Goal: Task Accomplishment & Management: Use online tool/utility

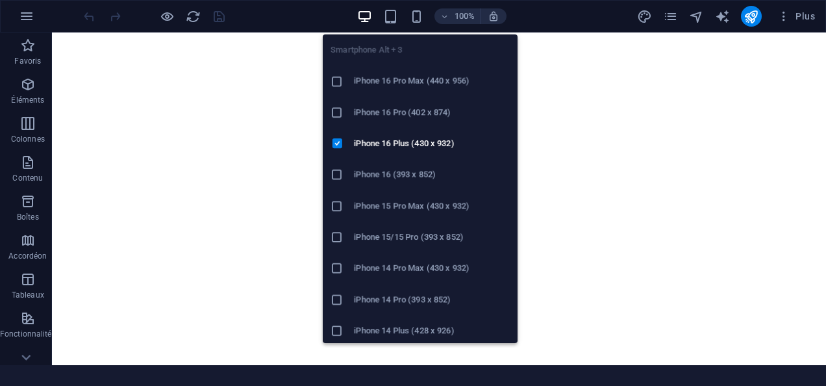
click at [410, 19] on icon "button" at bounding box center [416, 16] width 15 height 15
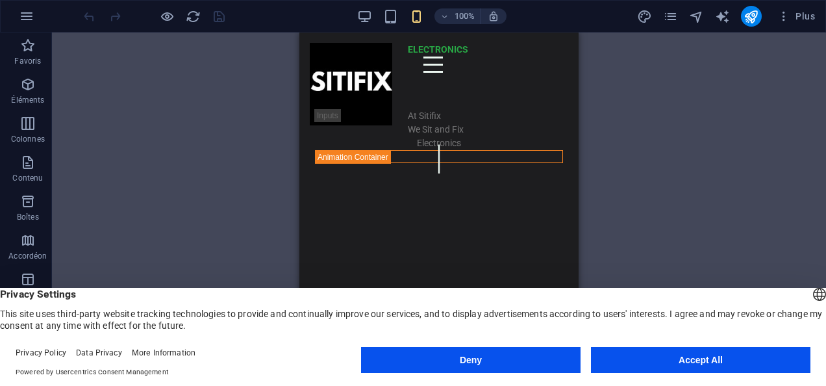
click at [417, 358] on button "Deny" at bounding box center [470, 360] width 219 height 26
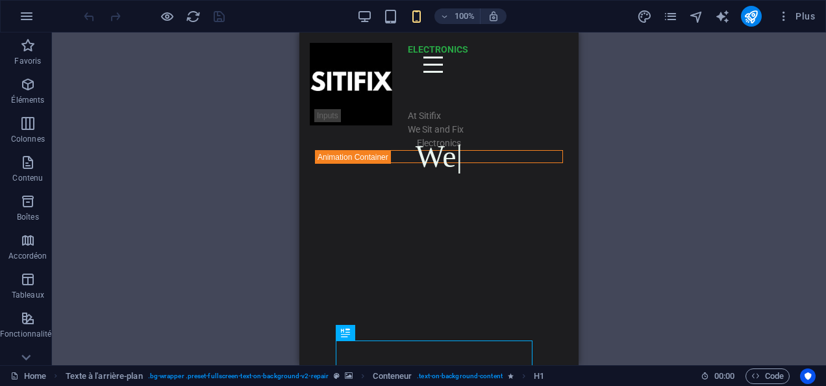
click at [162, 2] on div "100% Plus" at bounding box center [413, 16] width 824 height 31
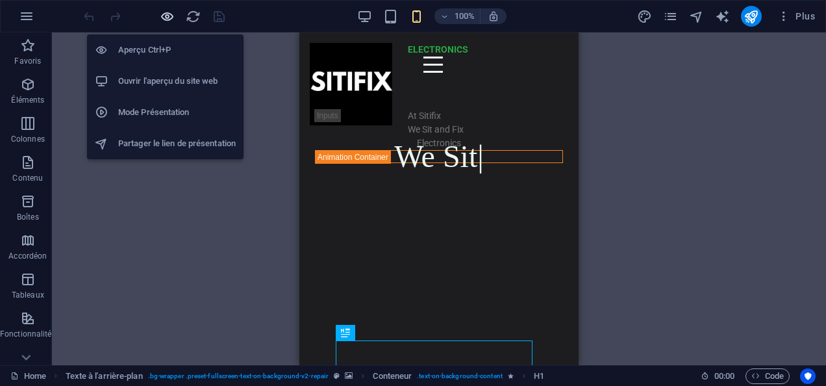
click at [161, 12] on icon "button" at bounding box center [167, 16] width 15 height 15
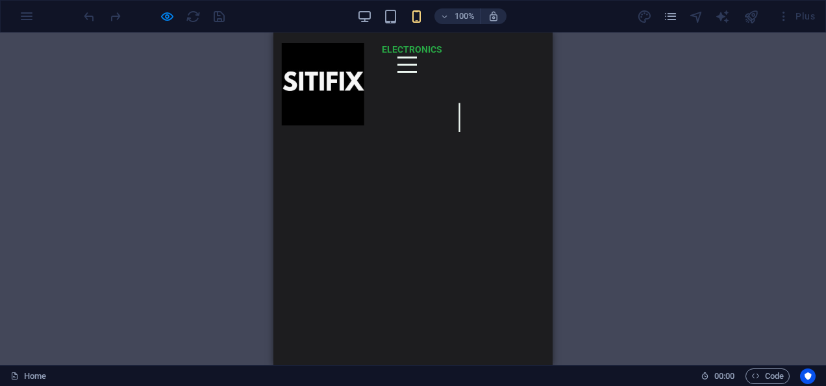
click at [397, 73] on div at bounding box center [406, 64] width 19 height 16
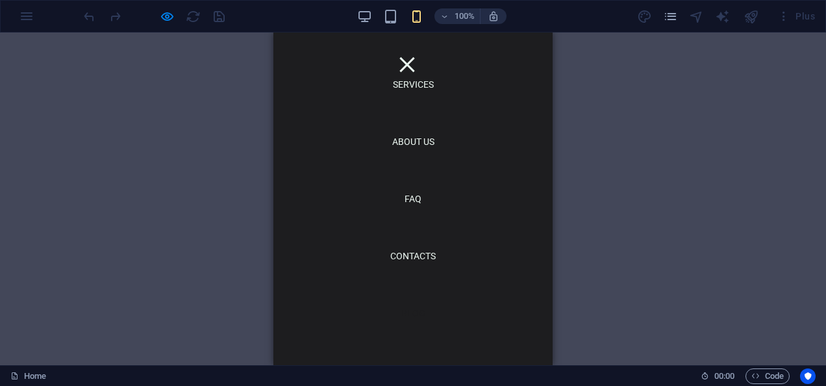
click at [403, 311] on link "Blog" at bounding box center [413, 313] width 45 height 30
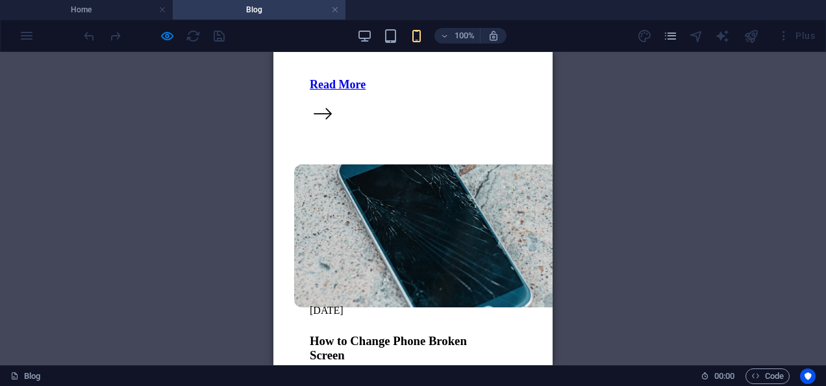
scroll to position [1121, 0]
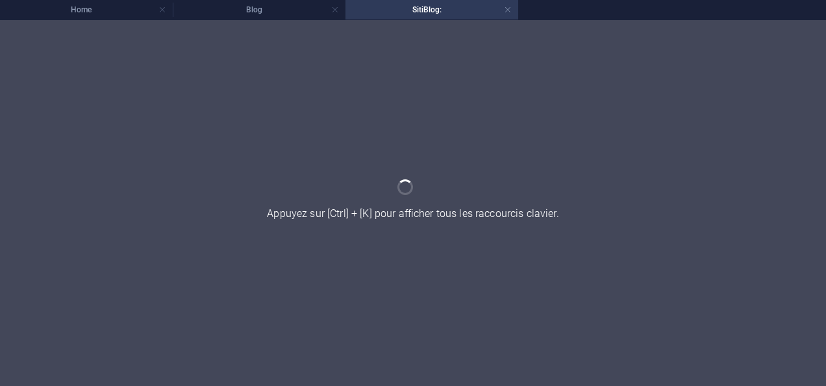
scroll to position [0, 0]
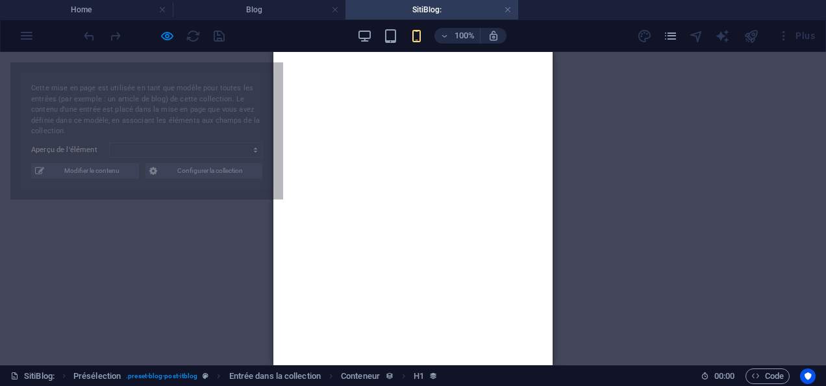
select select "68a5c657512b4ba1460a7521"
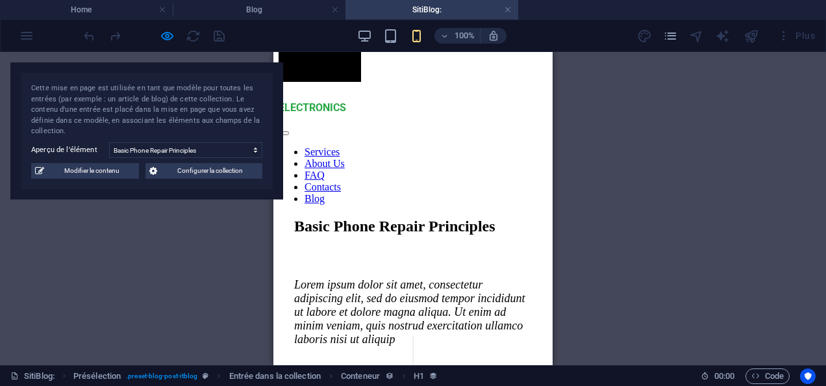
scroll to position [79, 0]
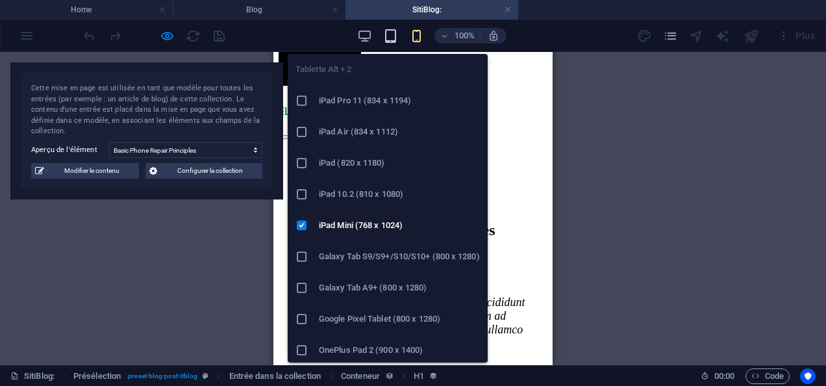
click at [385, 30] on icon "button" at bounding box center [390, 36] width 15 height 15
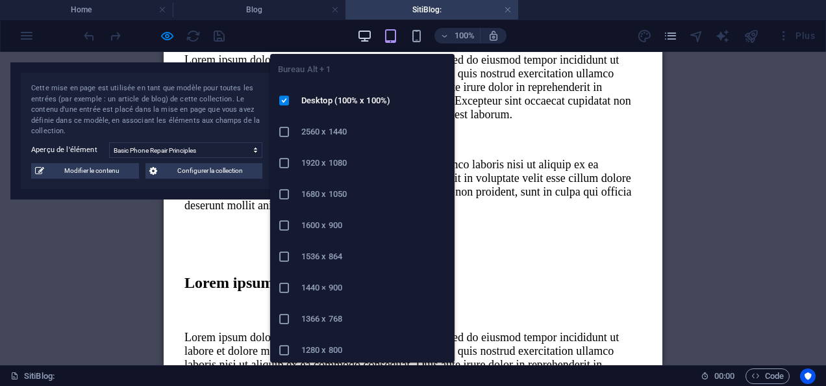
click at [369, 36] on icon "button" at bounding box center [364, 36] width 15 height 15
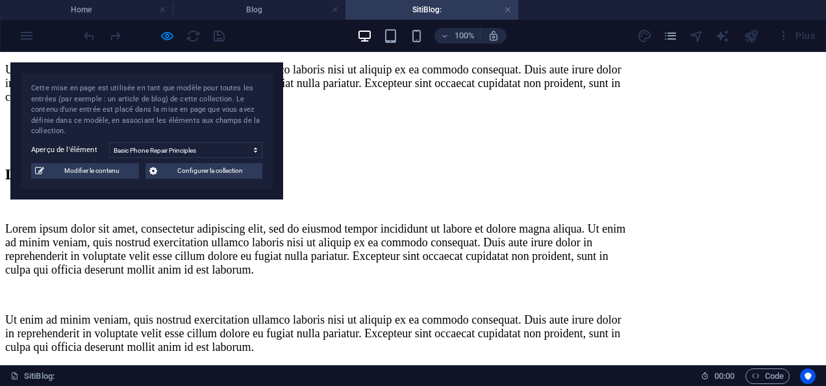
scroll to position [1593, 0]
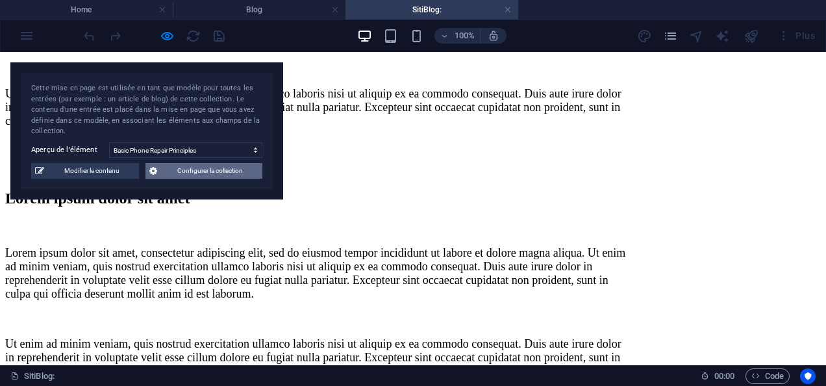
click at [171, 174] on span "Configurer la collection" at bounding box center [209, 171] width 97 height 16
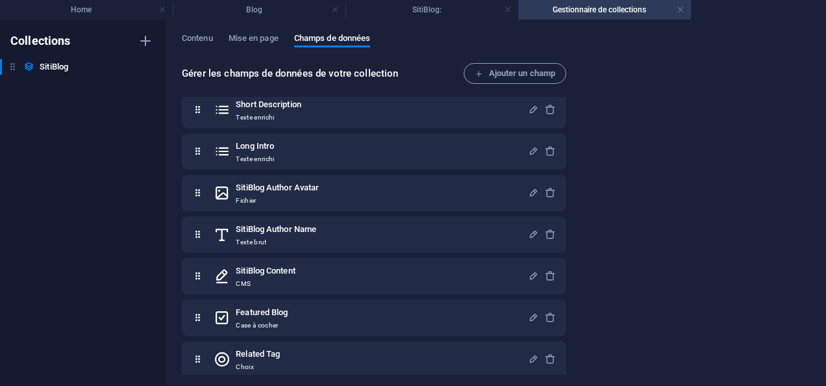
scroll to position [186, 0]
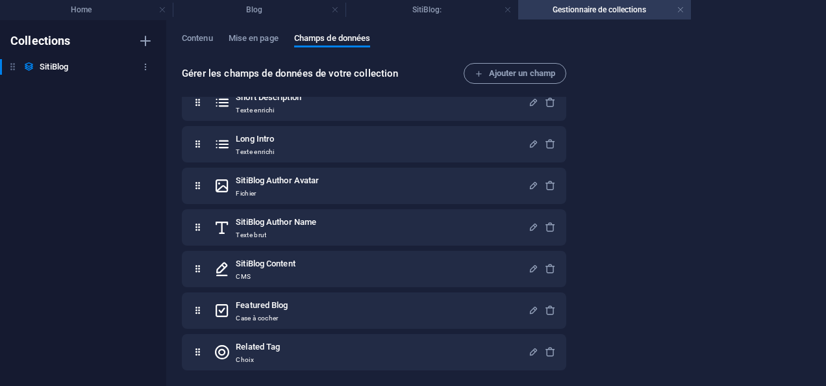
click at [52, 68] on h6 "SitiBlog" at bounding box center [54, 67] width 29 height 16
click at [142, 65] on icon "button" at bounding box center [145, 66] width 9 height 9
click at [75, 173] on div at bounding box center [413, 193] width 826 height 386
click at [266, 38] on span "Mise en page" at bounding box center [254, 40] width 50 height 18
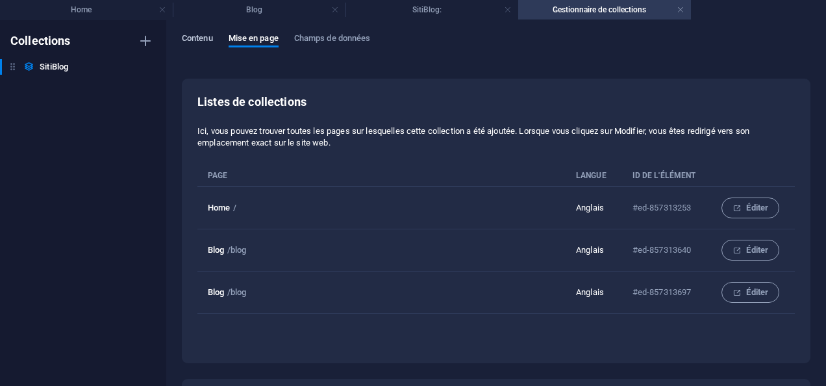
click at [210, 42] on span "Contenu" at bounding box center [197, 40] width 31 height 18
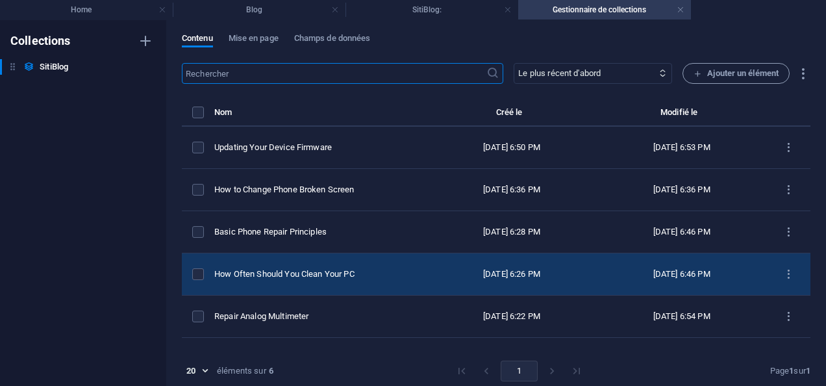
scroll to position [29, 0]
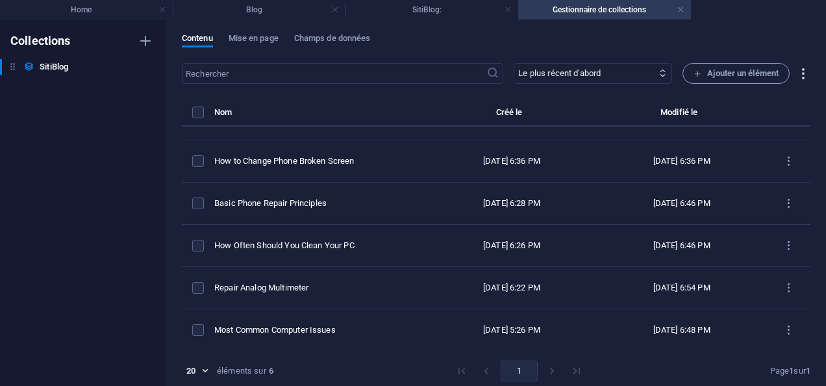
click at [804, 73] on icon "button" at bounding box center [802, 73] width 15 height 15
click at [369, 10] on div at bounding box center [413, 193] width 826 height 386
click at [678, 12] on link at bounding box center [680, 10] width 8 height 12
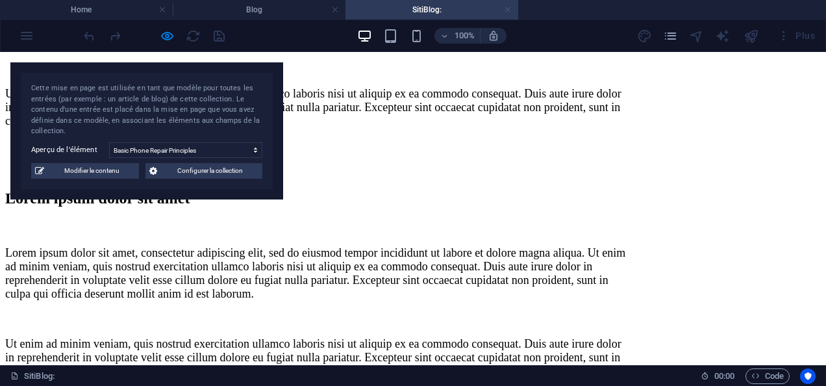
click at [505, 10] on link at bounding box center [508, 10] width 8 height 12
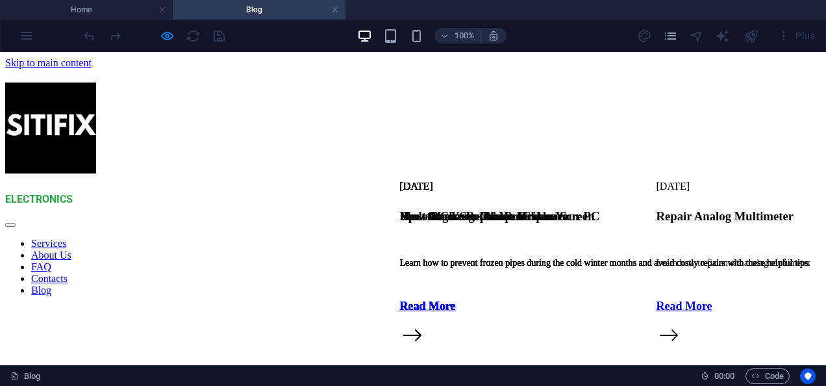
scroll to position [1121, 0]
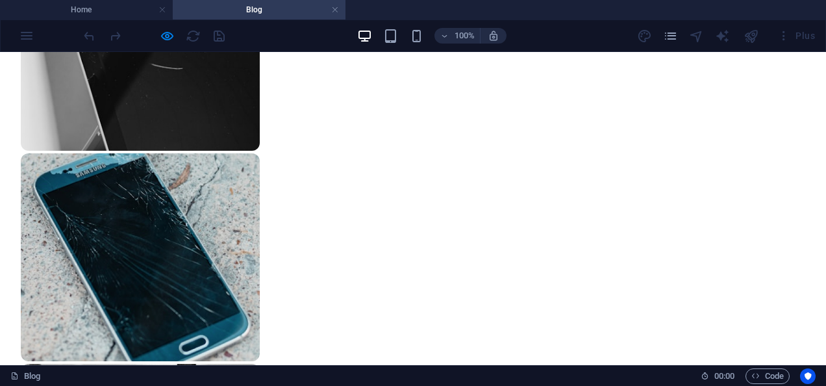
click at [245, 16] on h4 "Blog" at bounding box center [259, 10] width 173 height 14
click at [674, 38] on icon "pages" at bounding box center [670, 36] width 15 height 15
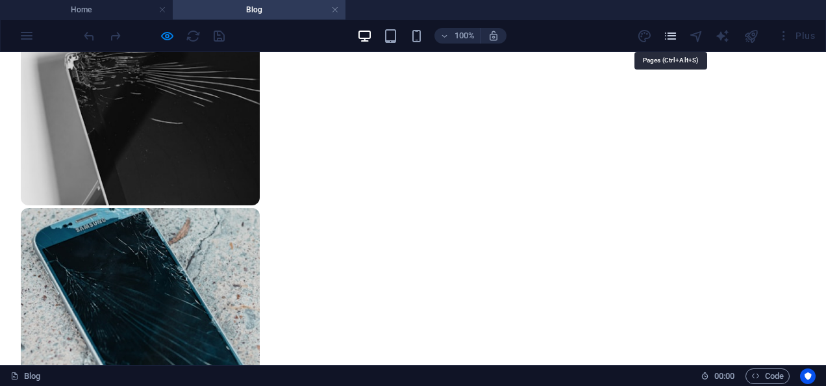
scroll to position [1175, 0]
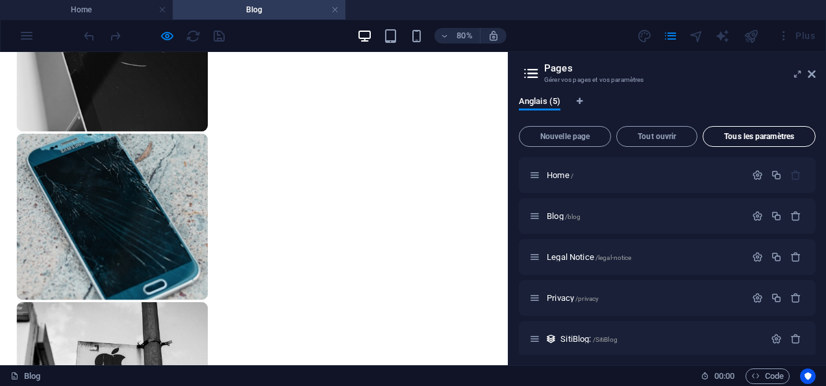
click at [769, 140] on span "Tous les paramètres" at bounding box center [758, 136] width 101 height 8
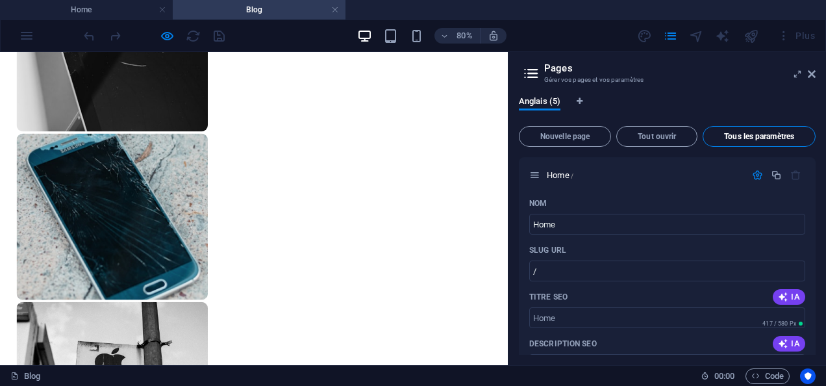
scroll to position [2099, 0]
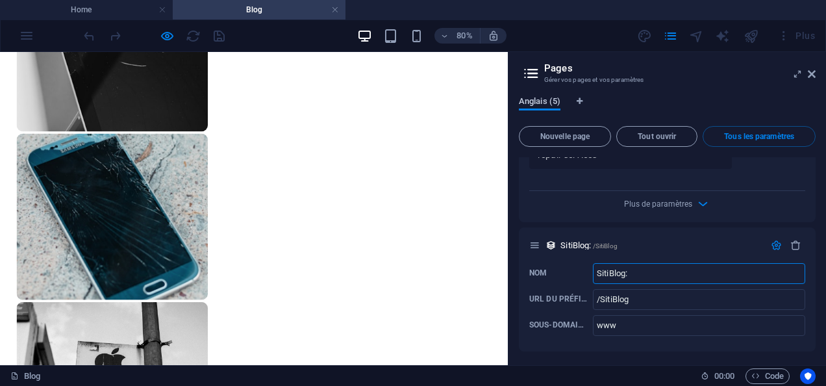
click at [539, 100] on span "Anglais (5)" at bounding box center [540, 102] width 42 height 18
click at [812, 75] on icon at bounding box center [812, 74] width 8 height 10
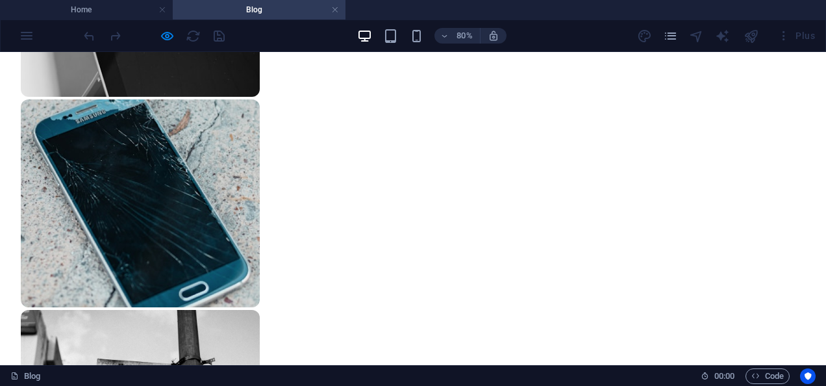
scroll to position [1121, 0]
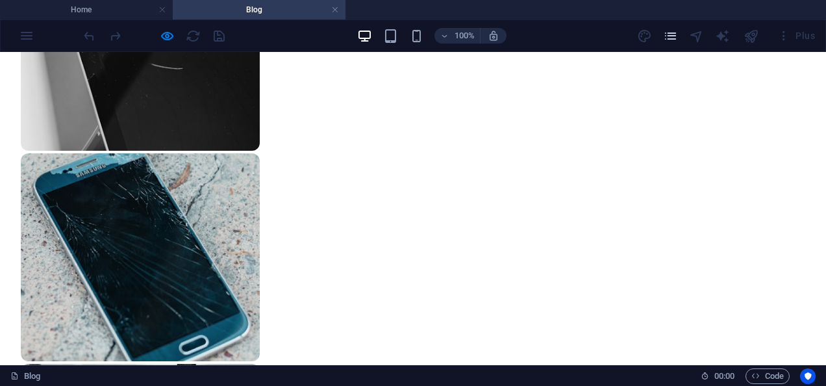
click at [670, 39] on icon "pages" at bounding box center [670, 36] width 15 height 15
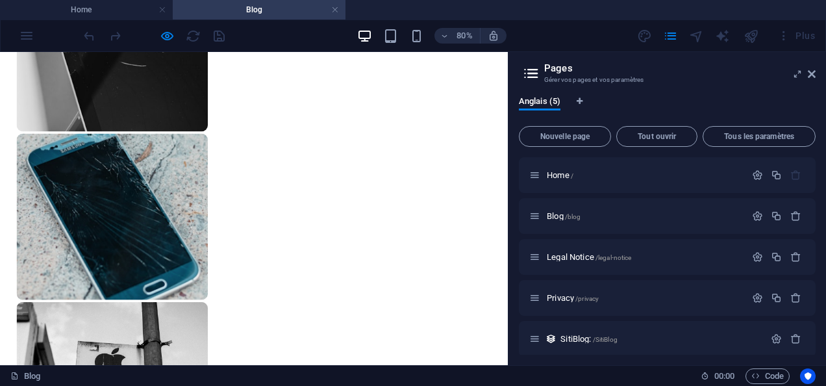
scroll to position [915, 0]
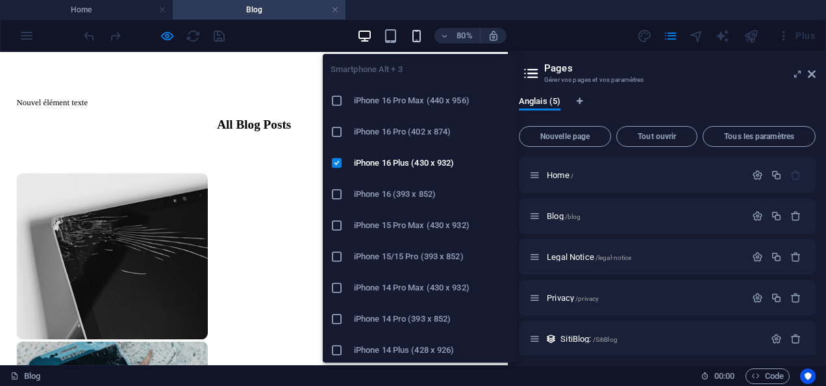
click at [416, 31] on icon "button" at bounding box center [416, 36] width 15 height 15
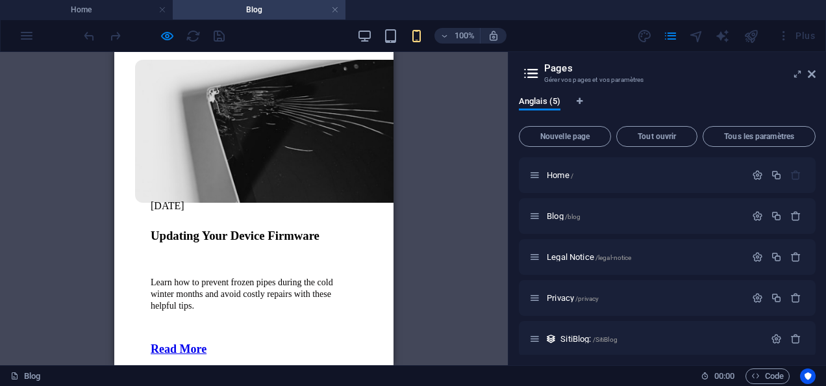
scroll to position [1018, 0]
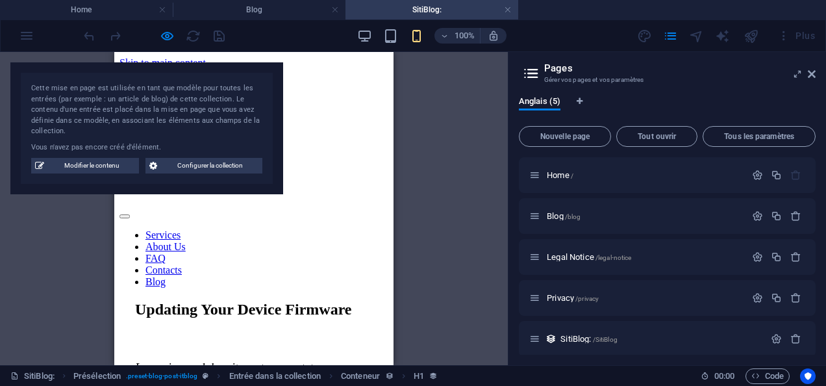
scroll to position [0, 0]
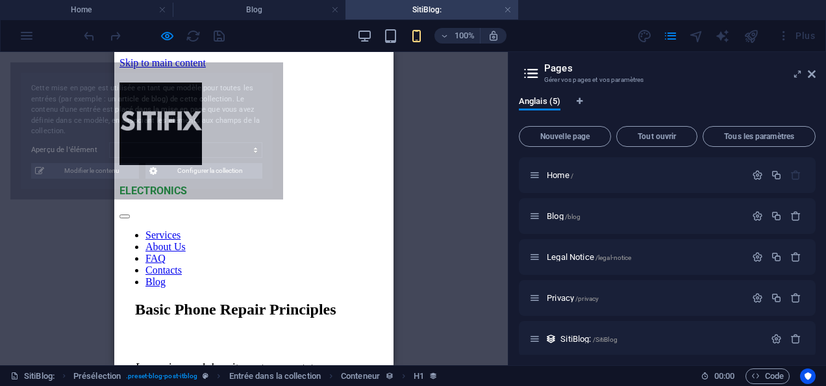
select select "68a5c657512b4ba1460a7521"
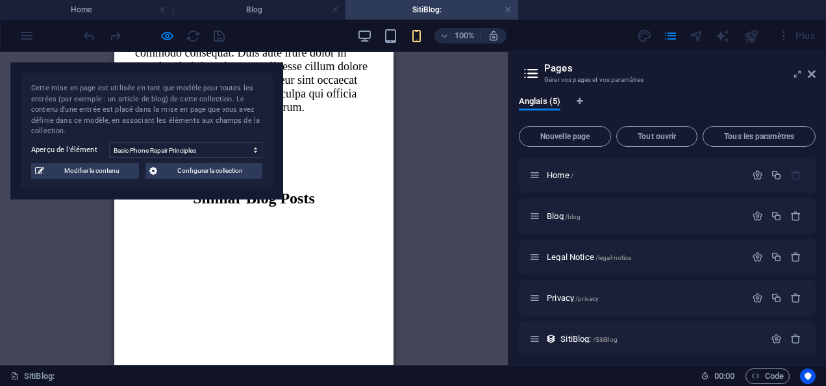
scroll to position [1883, 0]
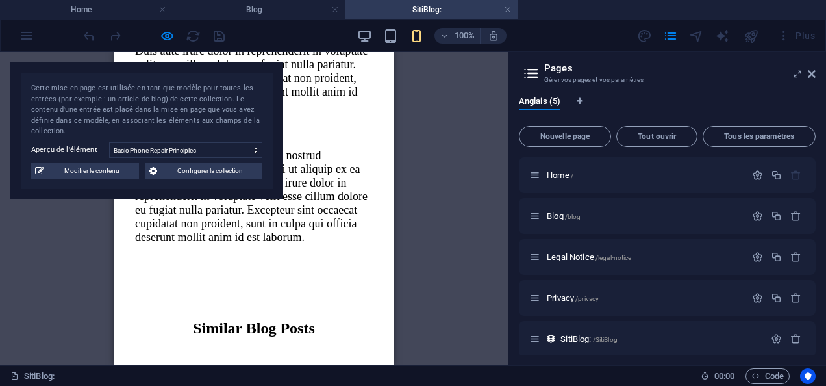
click at [96, 179] on div "Cette mise en page est utilisée en tant que modèle pour toutes les entrées (par…" at bounding box center [146, 130] width 273 height 137
click at [97, 173] on span "Modifier le contenu" at bounding box center [91, 171] width 87 height 16
select select "Mobile"
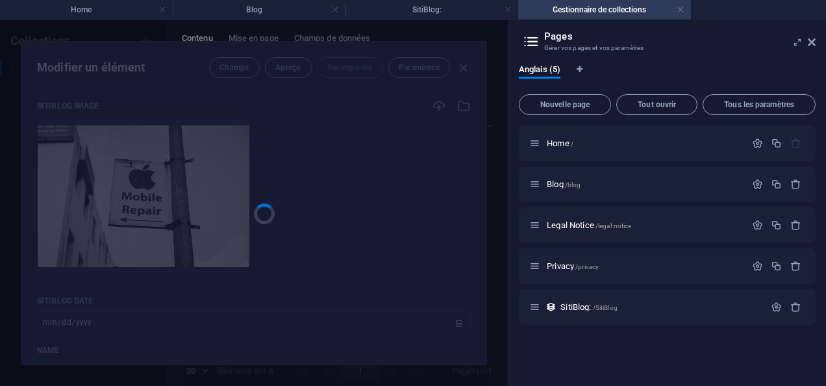
scroll to position [0, 0]
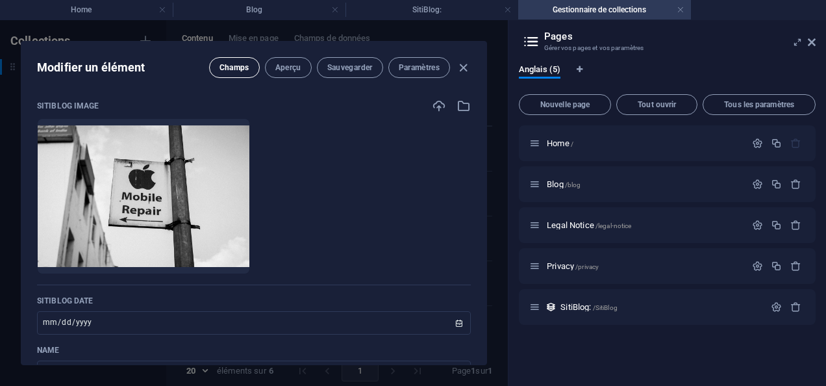
click at [231, 69] on span "Champs" at bounding box center [234, 67] width 30 height 10
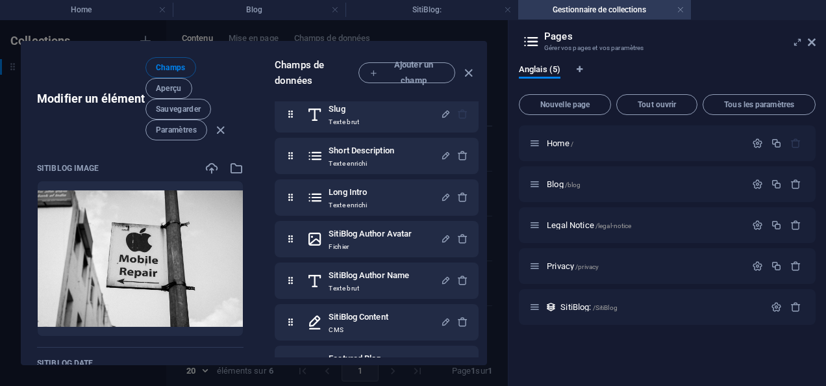
scroll to position [218, 0]
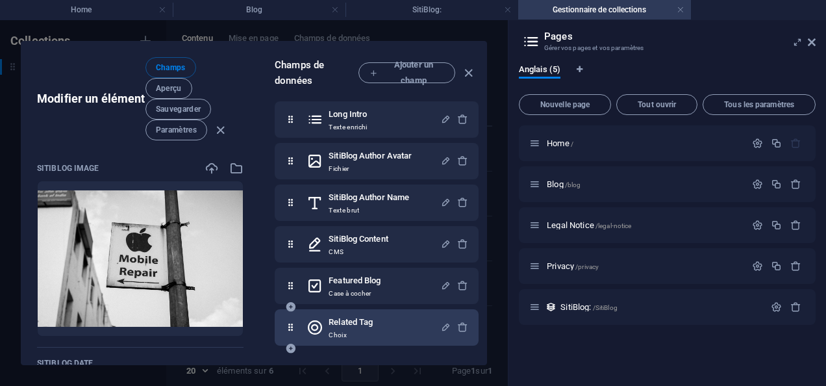
click at [348, 318] on h6 "Related Tag" at bounding box center [350, 322] width 44 height 16
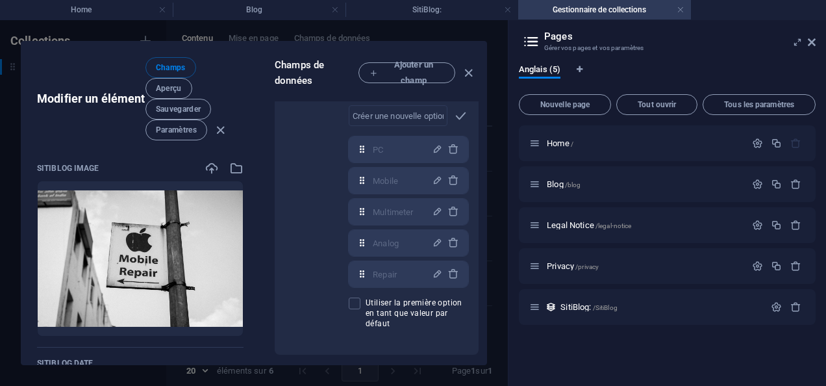
scroll to position [0, 0]
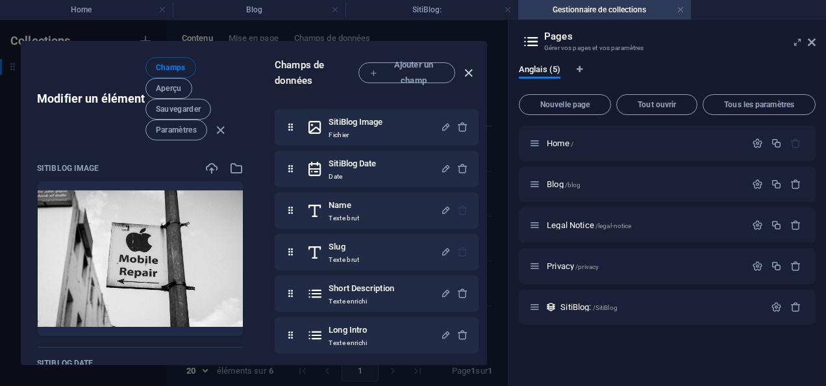
click at [467, 71] on icon "button" at bounding box center [468, 73] width 15 height 15
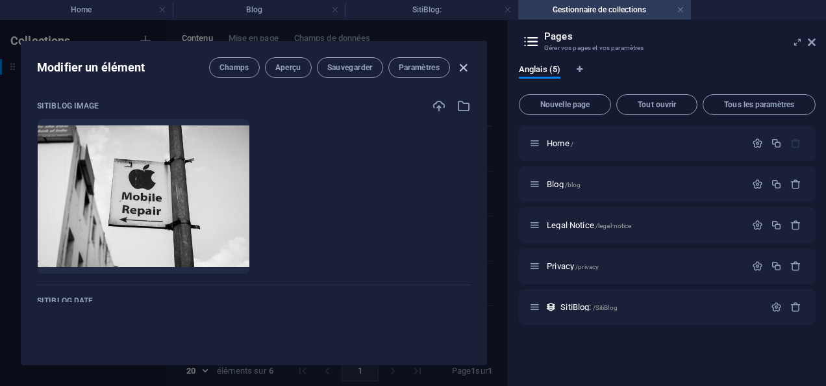
click at [458, 62] on icon "button" at bounding box center [463, 67] width 15 height 15
type input "[DATE]"
type input "basic-phone-repair-principles"
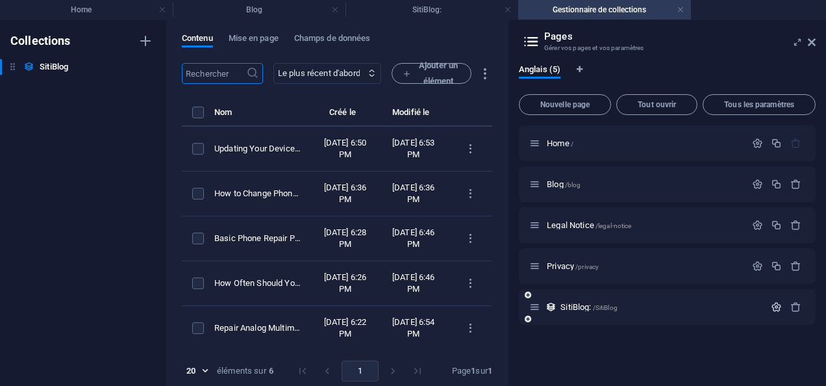
click at [775, 306] on icon "button" at bounding box center [776, 306] width 11 height 11
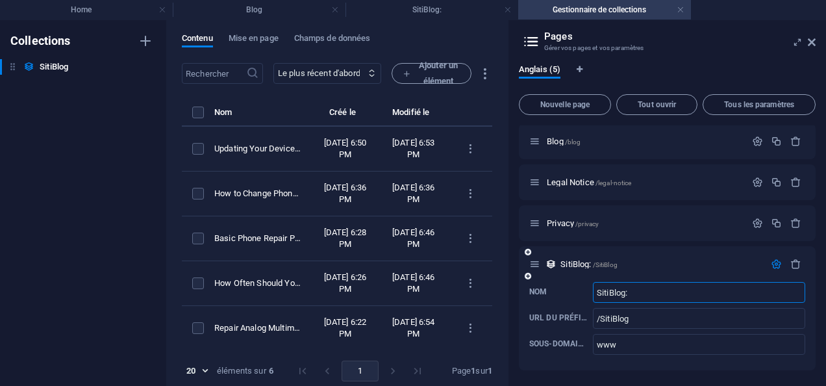
scroll to position [43, 0]
click at [811, 41] on icon at bounding box center [812, 42] width 8 height 10
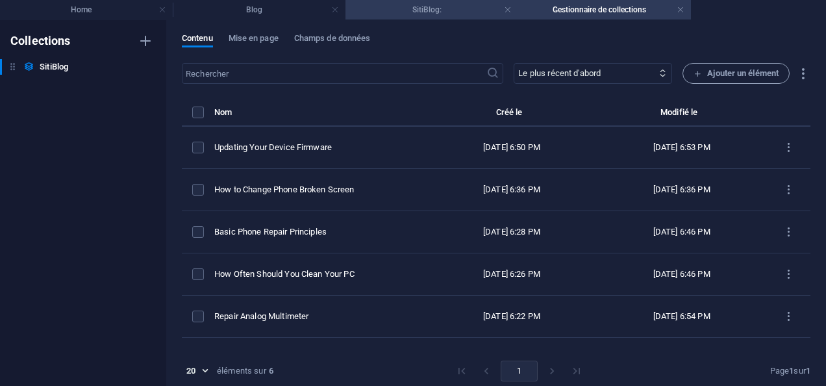
click at [435, 16] on h4 "SitiBlog:" at bounding box center [431, 10] width 173 height 14
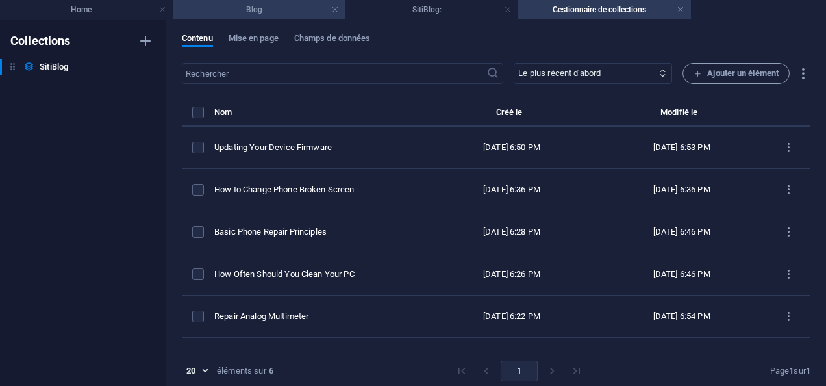
scroll to position [1883, 0]
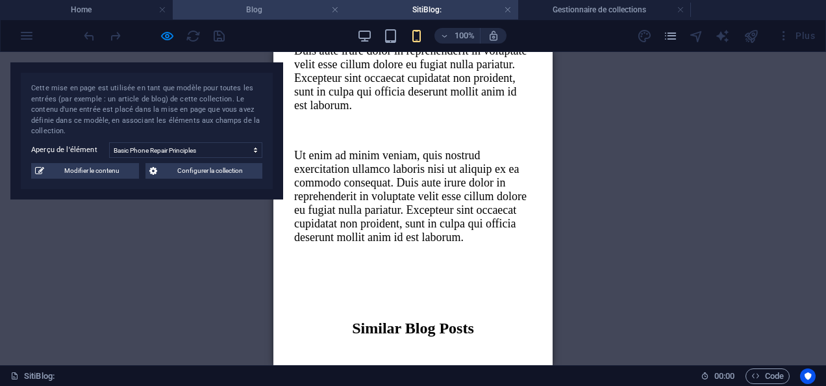
click at [278, 8] on h4 "Blog" at bounding box center [259, 10] width 173 height 14
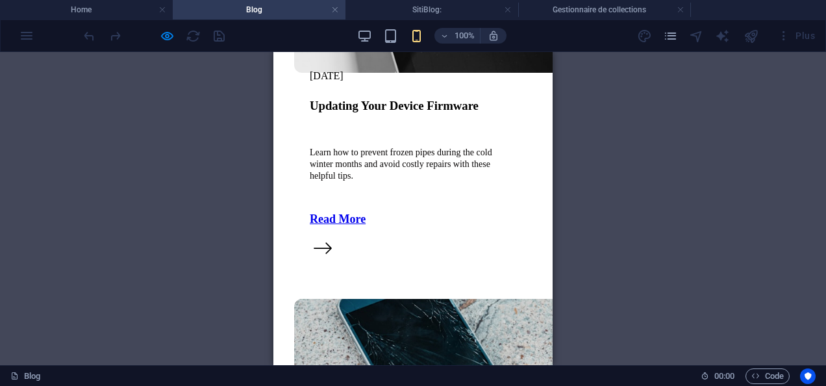
scroll to position [1148, 0]
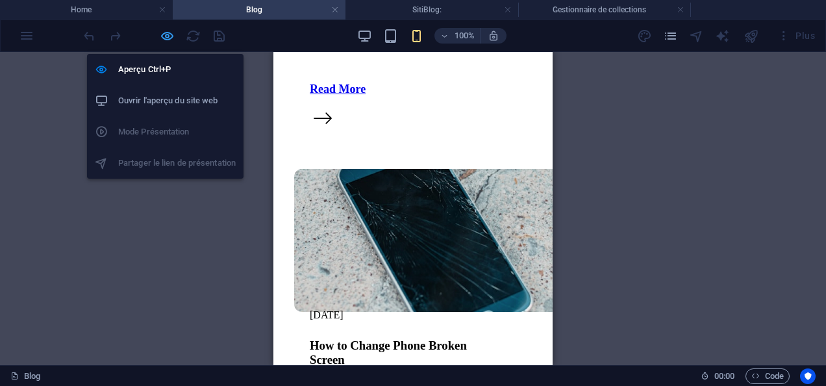
click at [162, 35] on icon "button" at bounding box center [167, 36] width 15 height 15
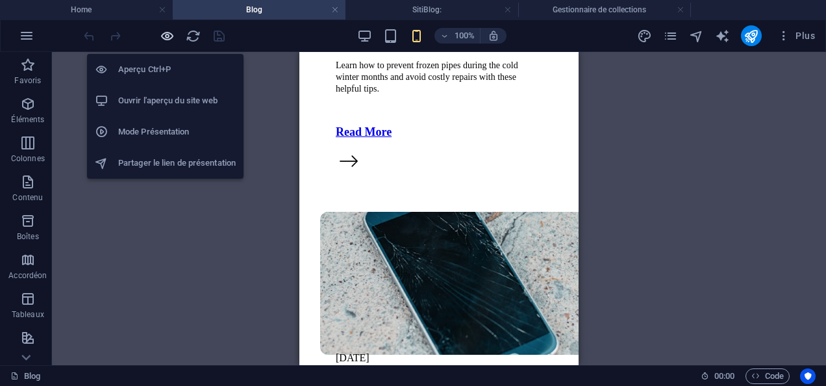
scroll to position [1191, 0]
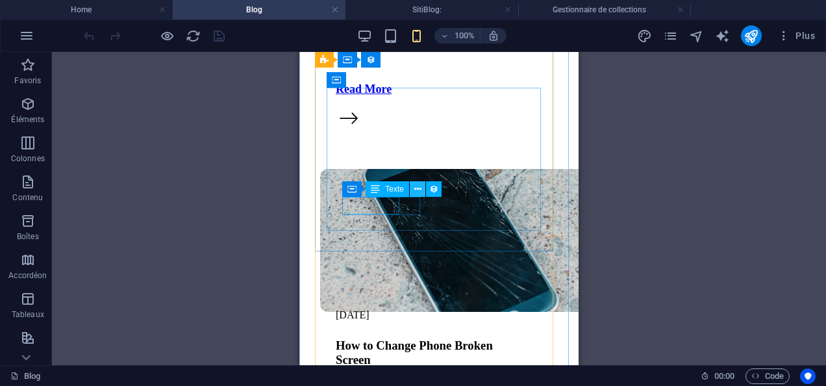
click at [418, 187] on icon at bounding box center [417, 189] width 7 height 14
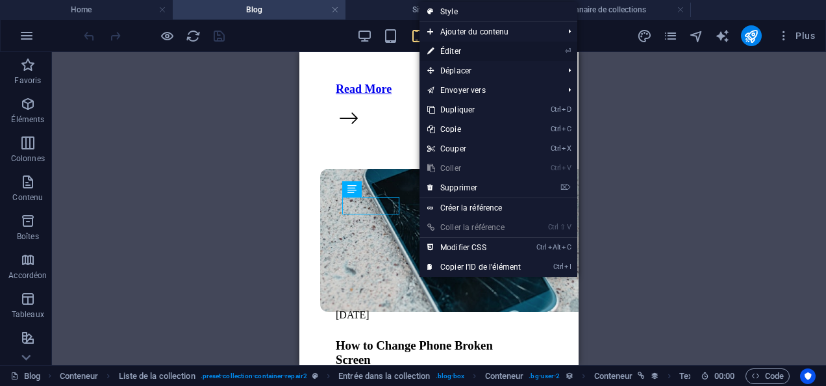
click at [449, 55] on link "⏎ Éditer" at bounding box center [473, 51] width 109 height 19
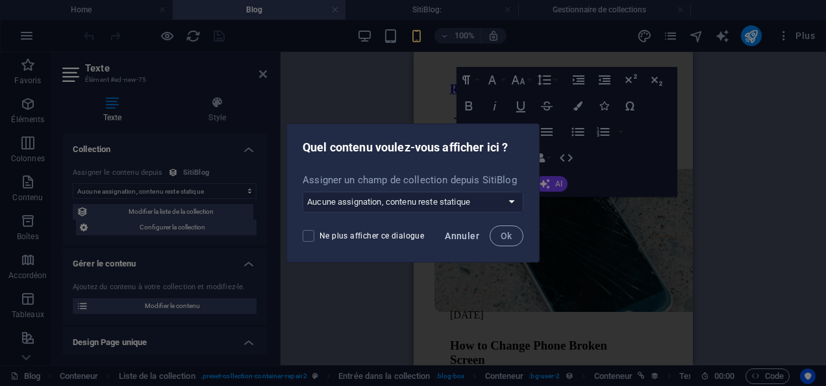
click at [467, 236] on span "Annuler" at bounding box center [462, 235] width 34 height 10
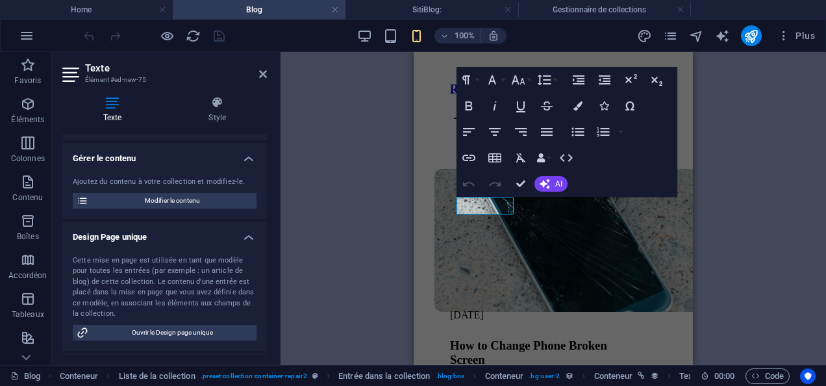
scroll to position [55, 0]
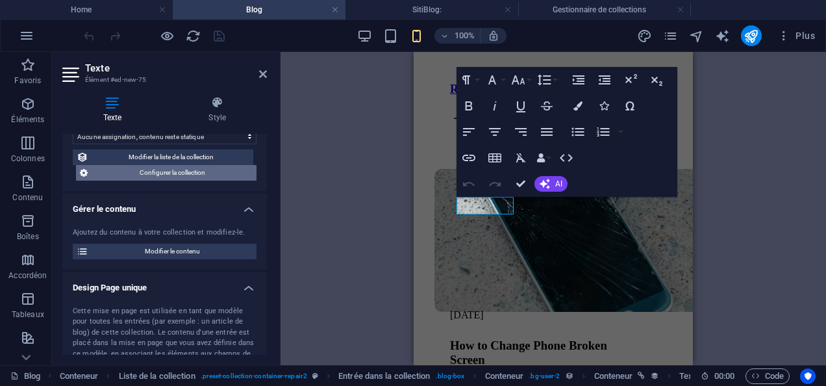
click at [200, 176] on span "Configurer la collection" at bounding box center [172, 173] width 161 height 16
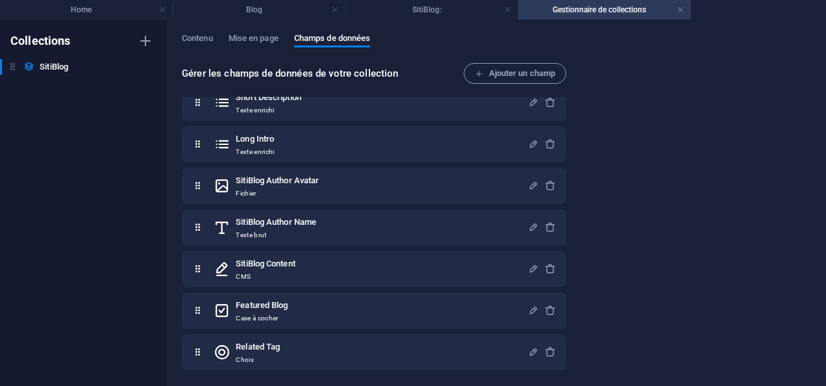
scroll to position [0, 0]
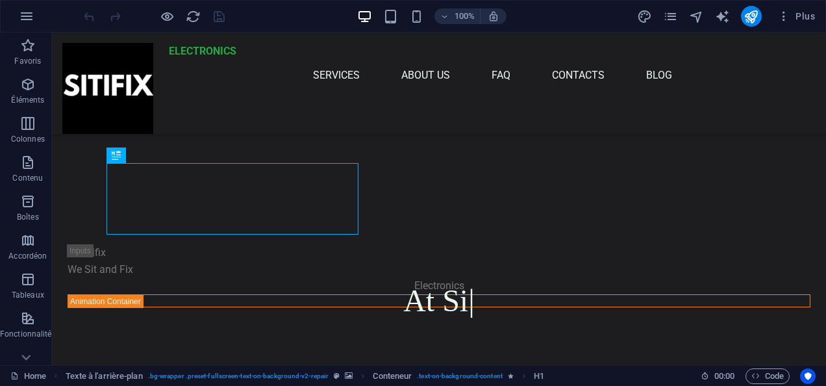
scroll to position [243, 0]
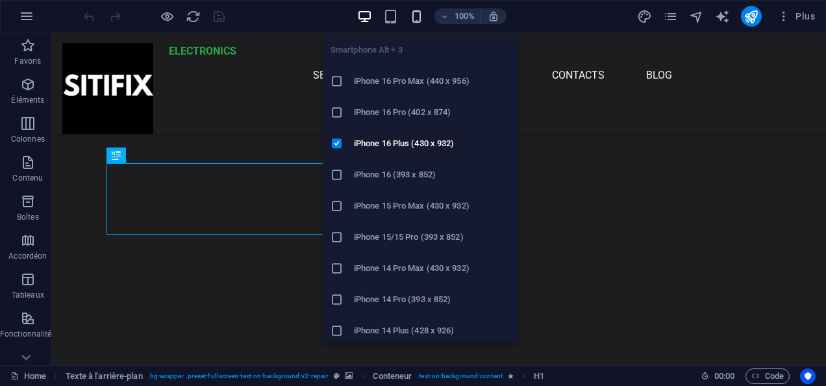
click at [413, 18] on icon "button" at bounding box center [416, 16] width 15 height 15
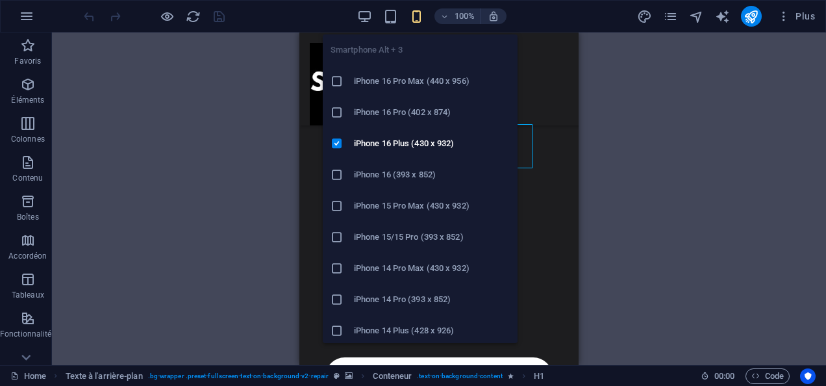
scroll to position [216, 0]
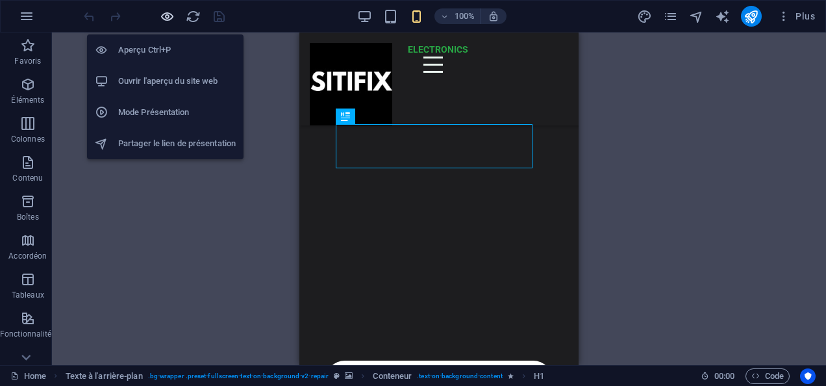
click at [167, 16] on icon "button" at bounding box center [167, 16] width 15 height 15
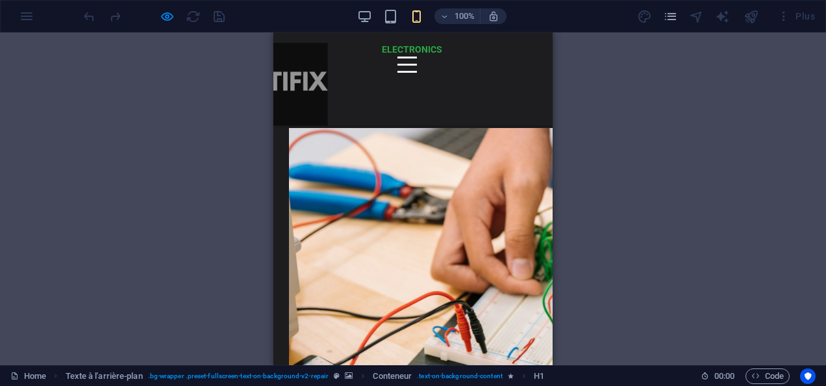
scroll to position [930, 0]
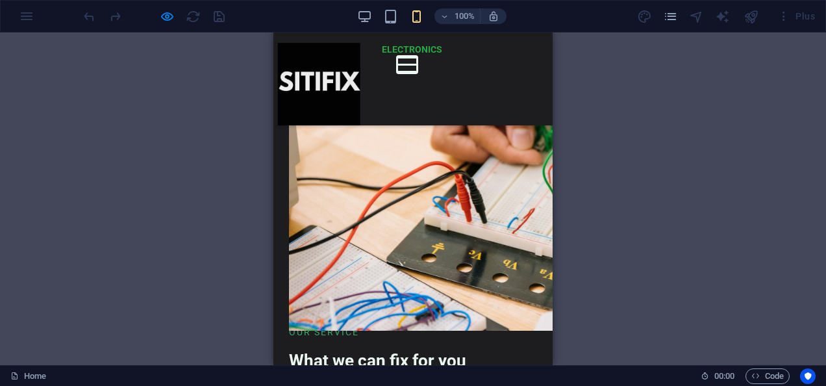
click at [397, 58] on button at bounding box center [406, 57] width 19 height 2
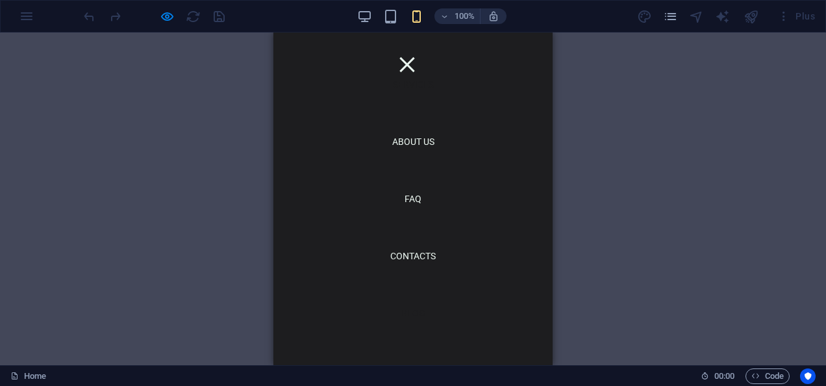
click at [397, 310] on link "Blog" at bounding box center [413, 313] width 45 height 30
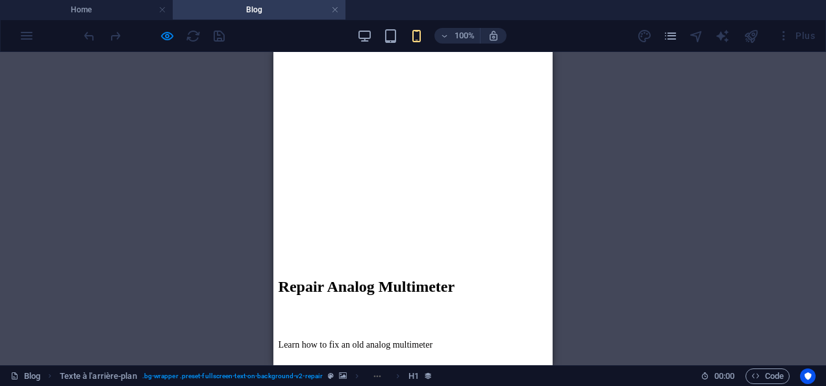
scroll to position [454, 0]
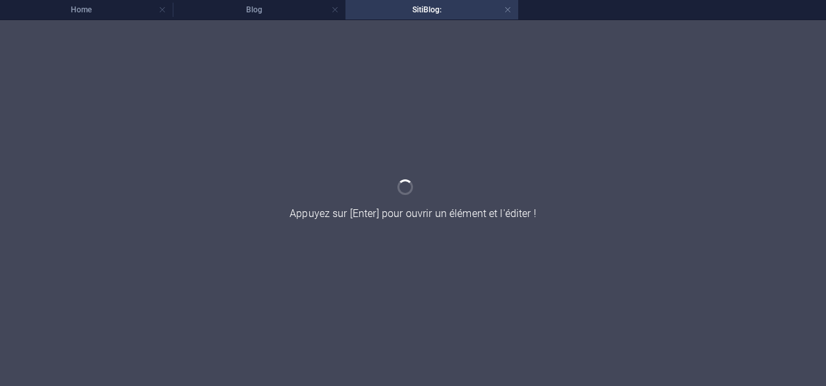
scroll to position [0, 0]
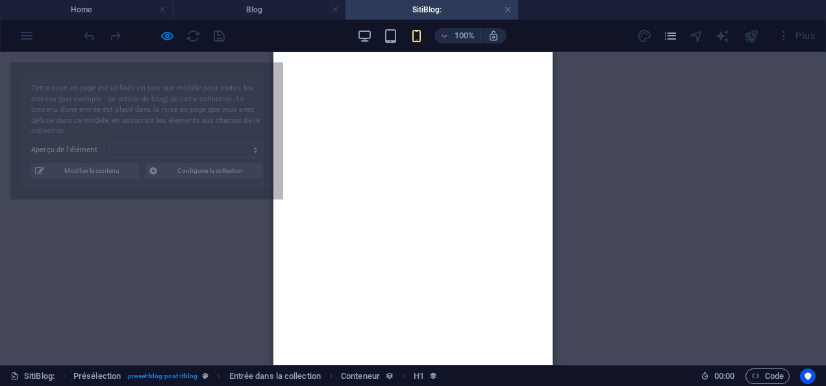
select select "68a5c657512b4ba1460a7526"
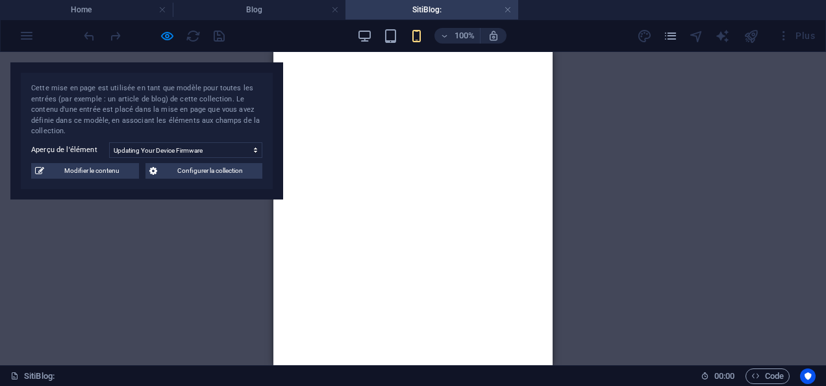
scroll to position [2240, 0]
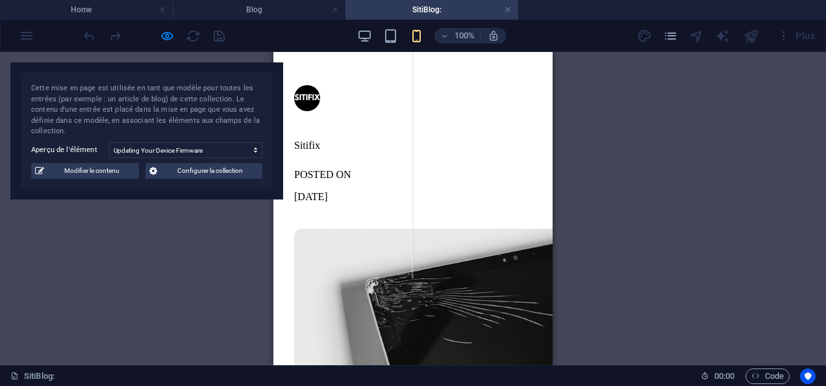
scroll to position [343, 0]
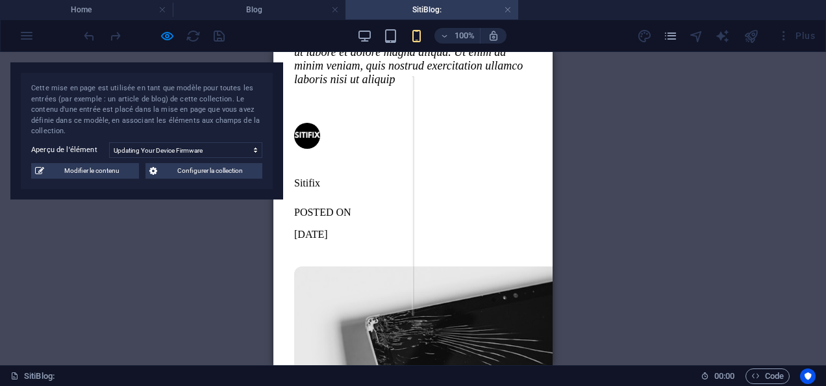
drag, startPoint x: 554, startPoint y: 93, endPoint x: 555, endPoint y: 84, distance: 9.1
click at [555, 84] on div "Glissez et déposez l'élément de votre choix pour remplacer le contenu existant.…" at bounding box center [413, 208] width 826 height 313
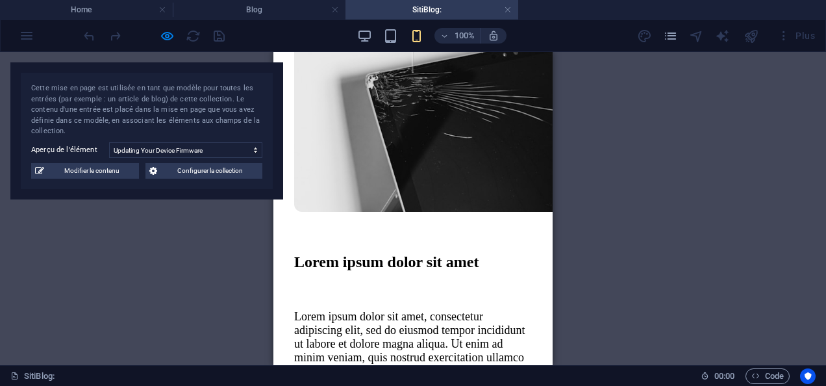
scroll to position [0, 0]
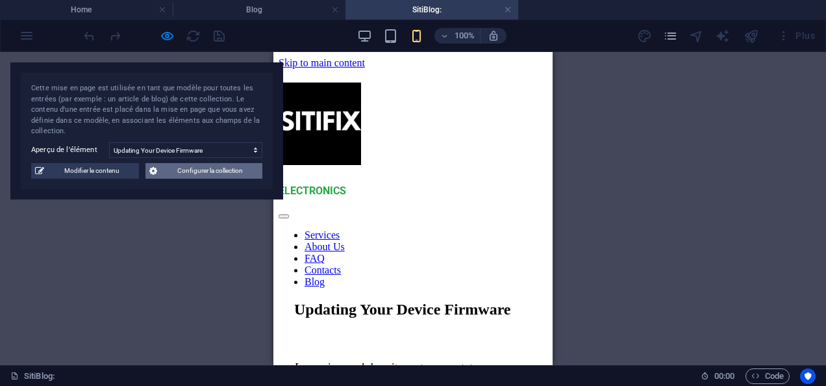
click at [162, 166] on span "Configurer la collection" at bounding box center [209, 171] width 97 height 16
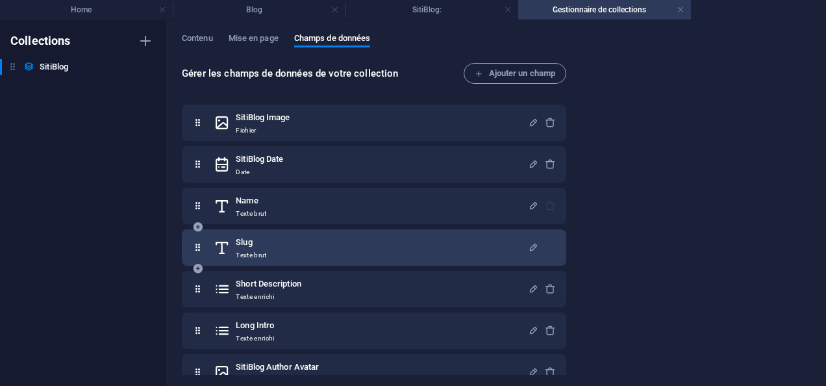
scroll to position [186, 0]
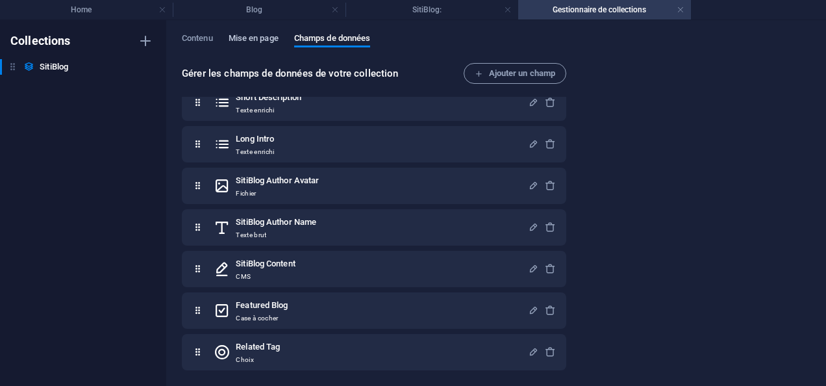
click at [236, 42] on span "Mise en page" at bounding box center [254, 40] width 50 height 18
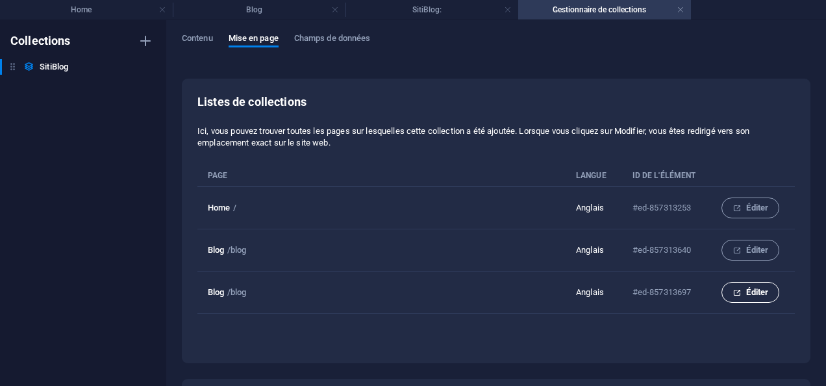
click at [747, 287] on span "Éditer" at bounding box center [750, 292] width 36 height 16
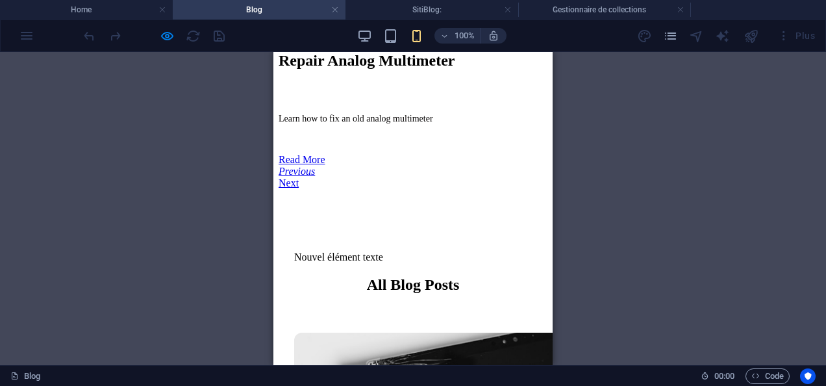
scroll to position [486, 0]
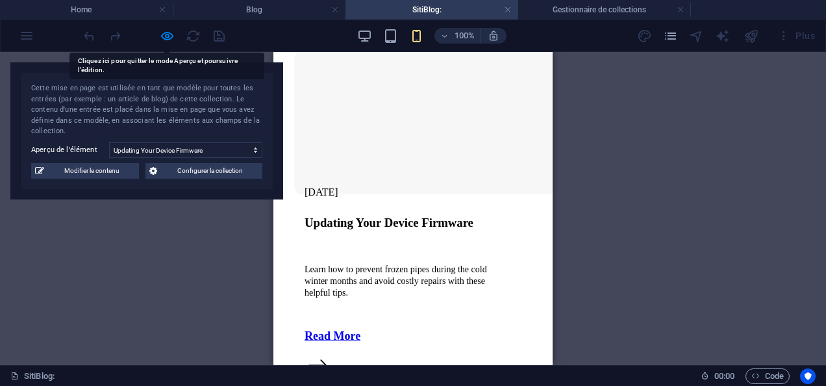
drag, startPoint x: 360, startPoint y: 288, endPoint x: 340, endPoint y: 255, distance: 37.9
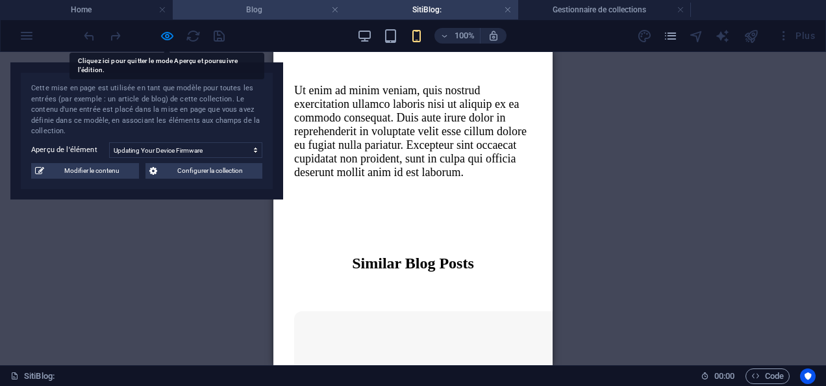
click at [222, 14] on h4 "Blog" at bounding box center [259, 10] width 173 height 14
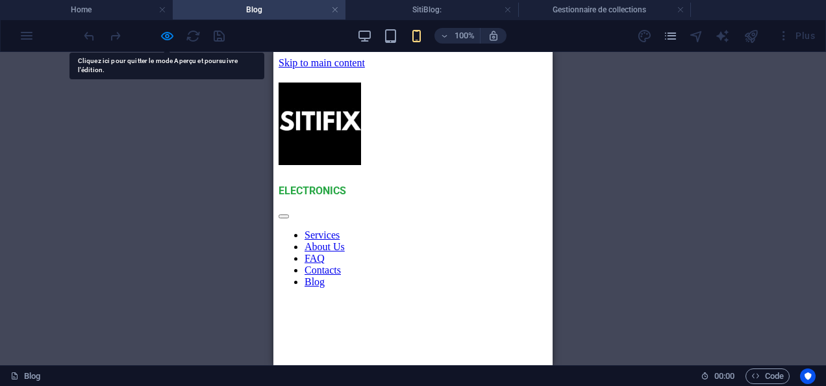
scroll to position [486, 0]
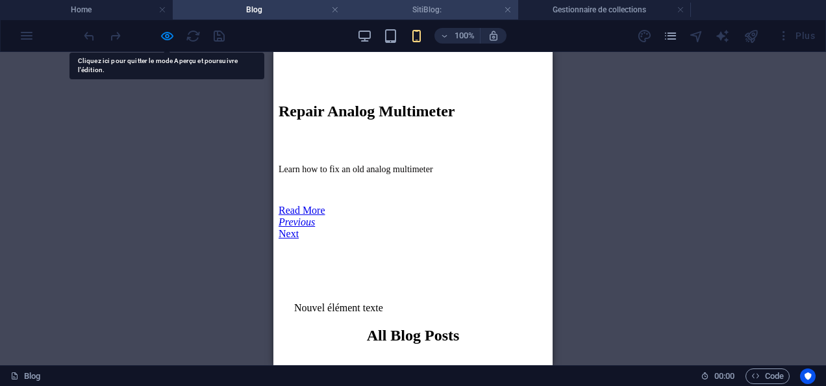
click at [373, 10] on h4 "SitiBlog:" at bounding box center [431, 10] width 173 height 14
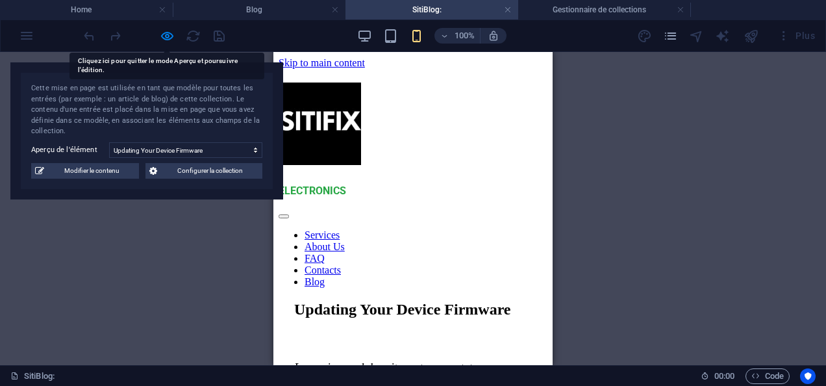
scroll to position [1947, 0]
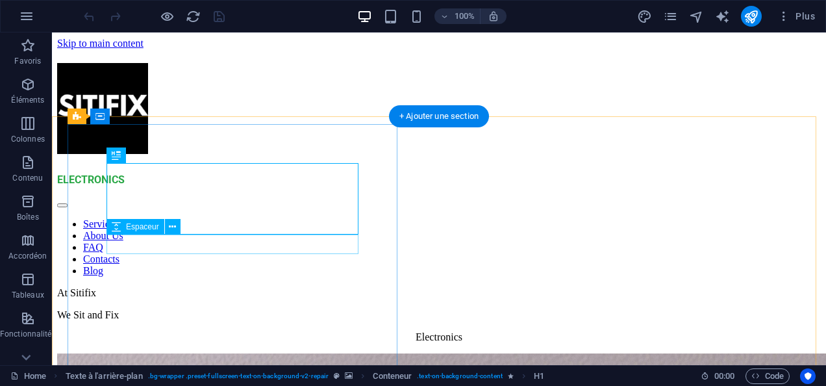
scroll to position [243, 0]
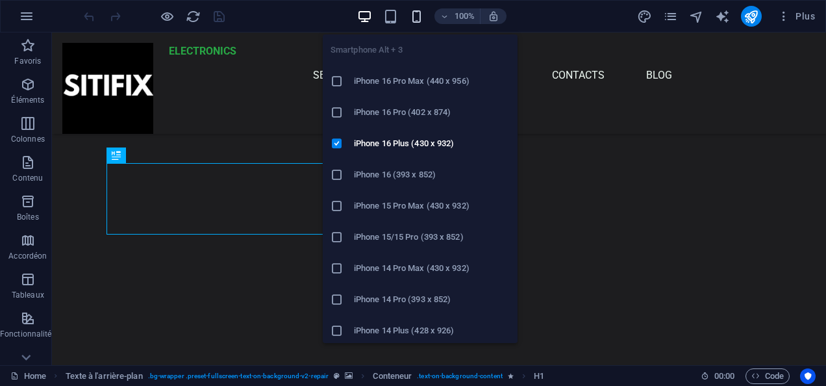
click at [413, 15] on icon "button" at bounding box center [416, 16] width 15 height 15
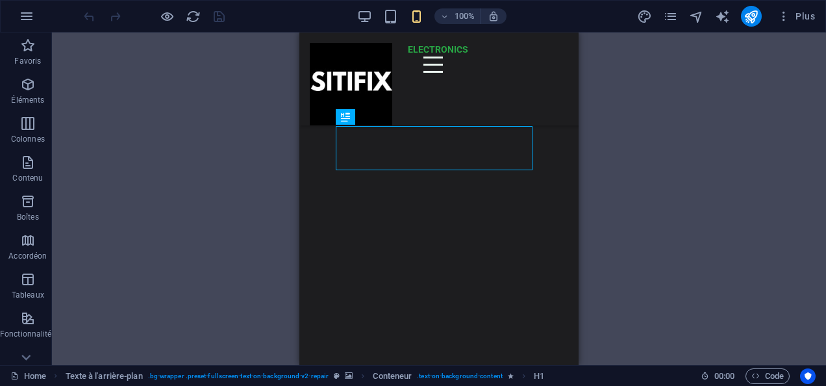
scroll to position [216, 0]
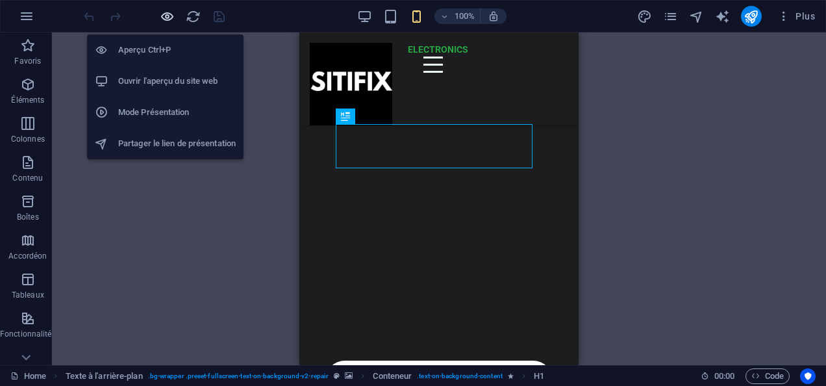
click at [167, 13] on icon "button" at bounding box center [167, 16] width 15 height 15
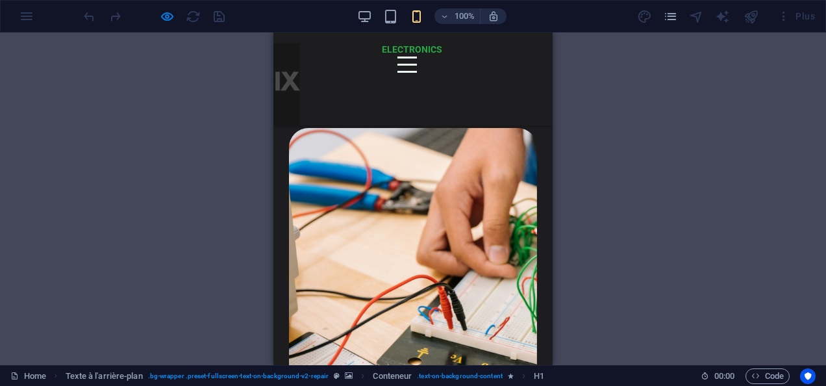
scroll to position [865, 0]
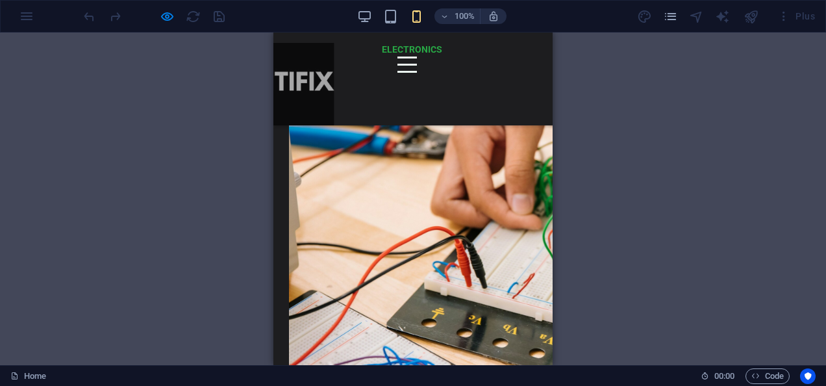
click at [320, 73] on div at bounding box center [413, 64] width 258 height 16
click at [397, 73] on div at bounding box center [406, 64] width 19 height 16
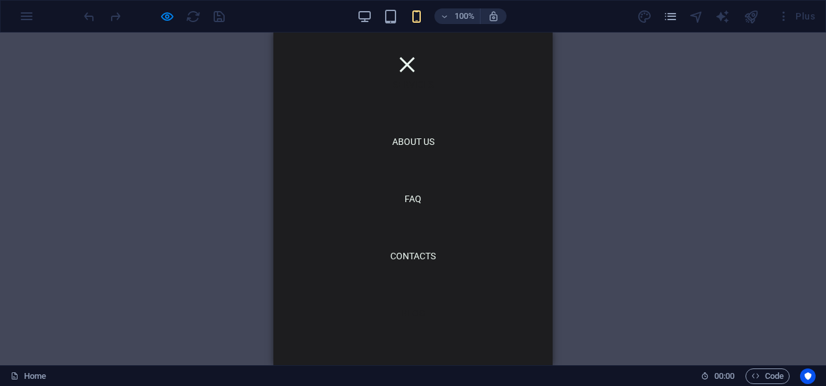
click at [404, 308] on link "Blog" at bounding box center [413, 313] width 45 height 30
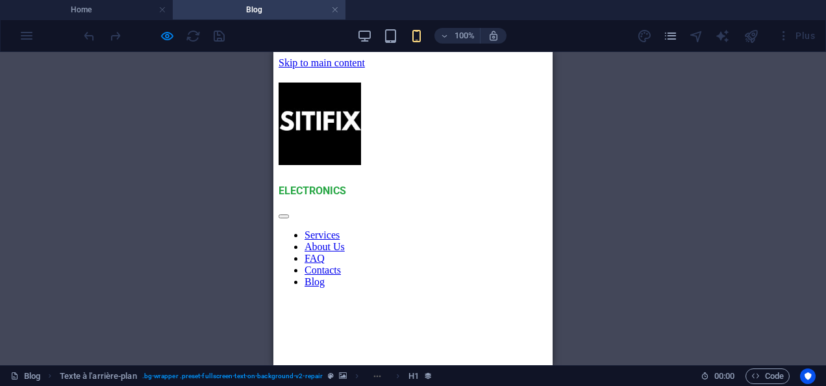
scroll to position [260, 0]
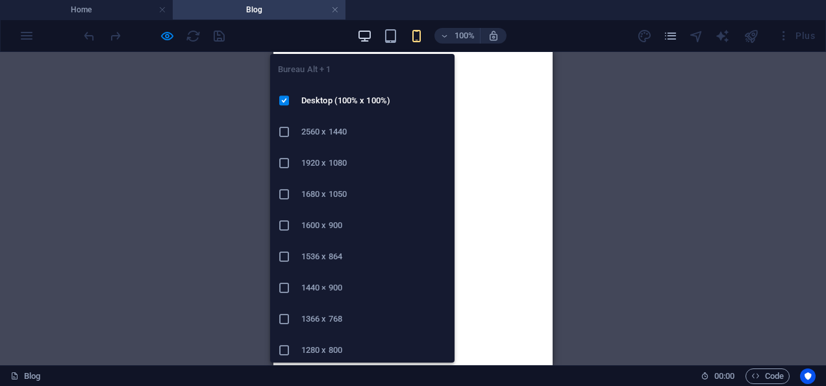
click at [367, 40] on icon "button" at bounding box center [364, 36] width 15 height 15
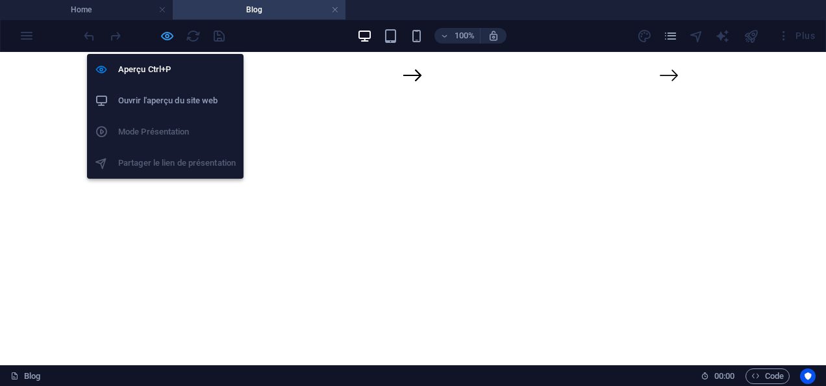
click at [166, 36] on icon "button" at bounding box center [167, 36] width 15 height 15
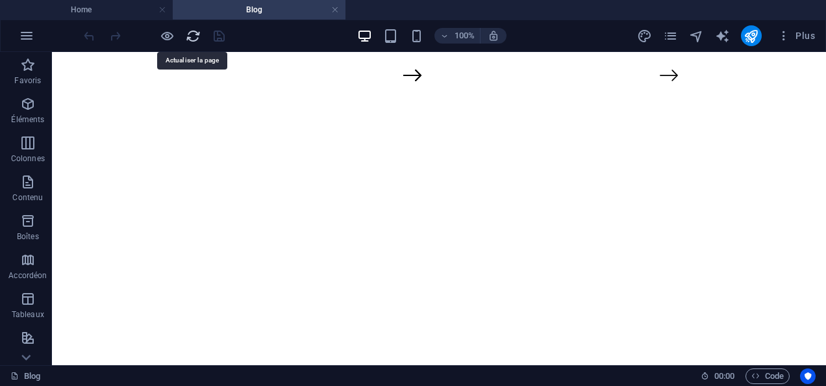
click at [190, 36] on icon "reload" at bounding box center [193, 36] width 15 height 15
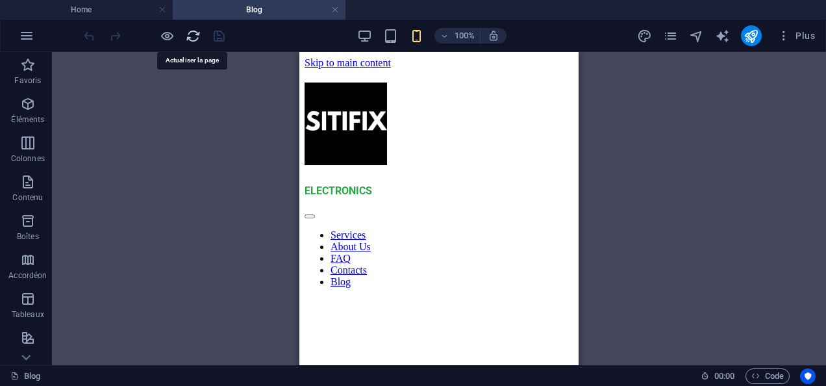
scroll to position [0, 0]
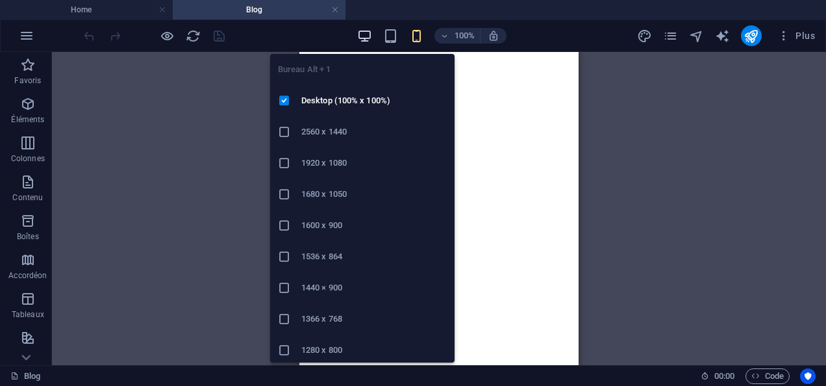
click at [361, 31] on icon "button" at bounding box center [364, 36] width 15 height 15
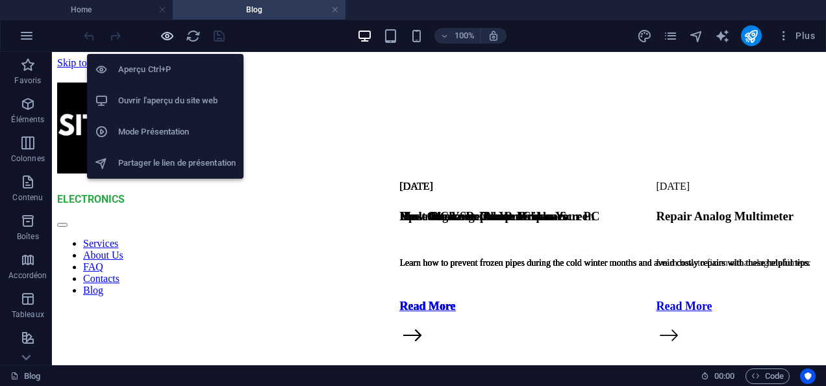
click at [167, 36] on icon "button" at bounding box center [167, 36] width 15 height 15
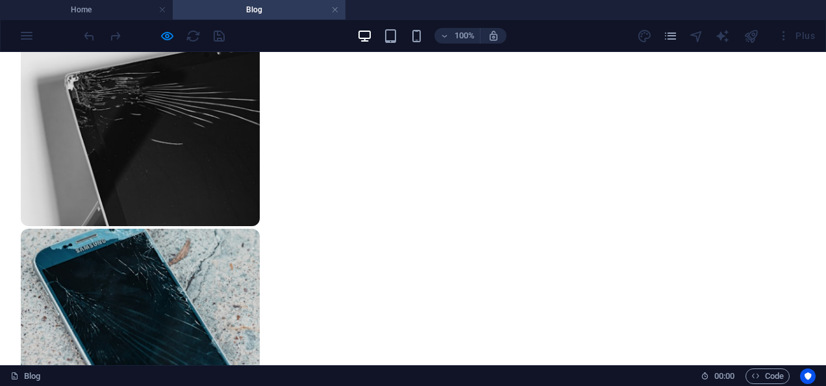
scroll to position [991, 0]
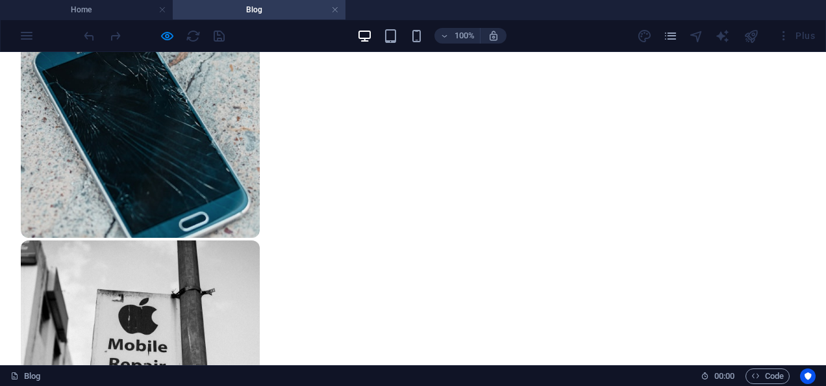
scroll to position [0, 0]
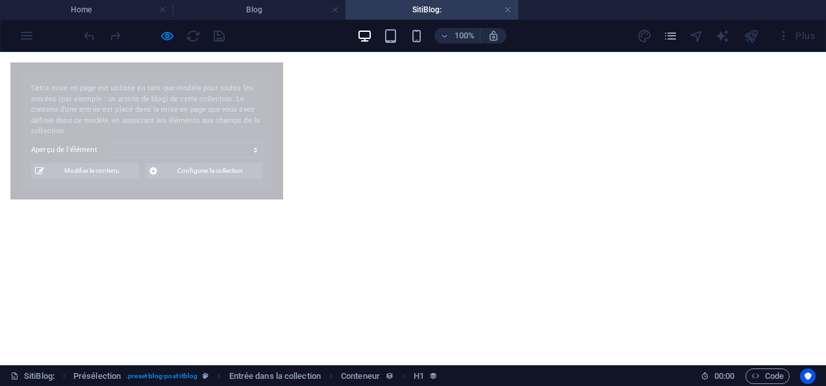
select select "68a5c657512b4ba1460a7524"
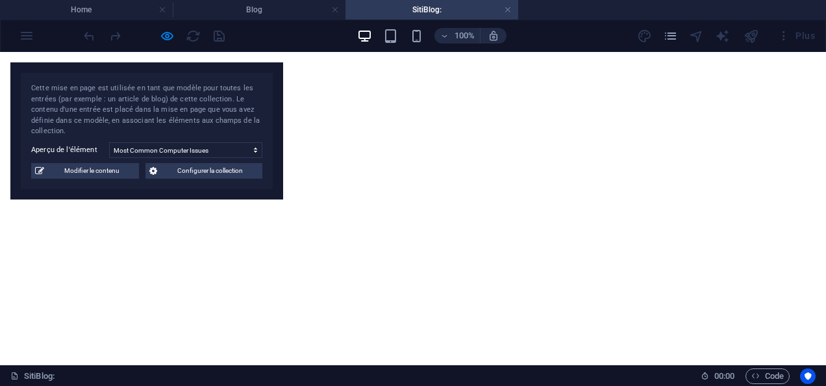
scroll to position [1888, 0]
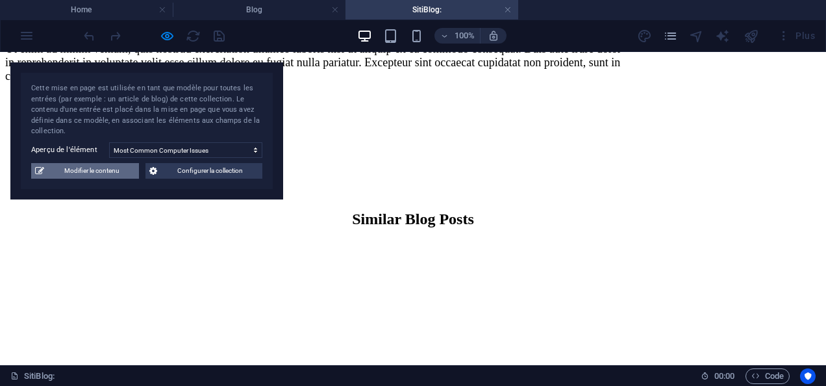
click at [120, 171] on span "Modifier le contenu" at bounding box center [91, 171] width 87 height 16
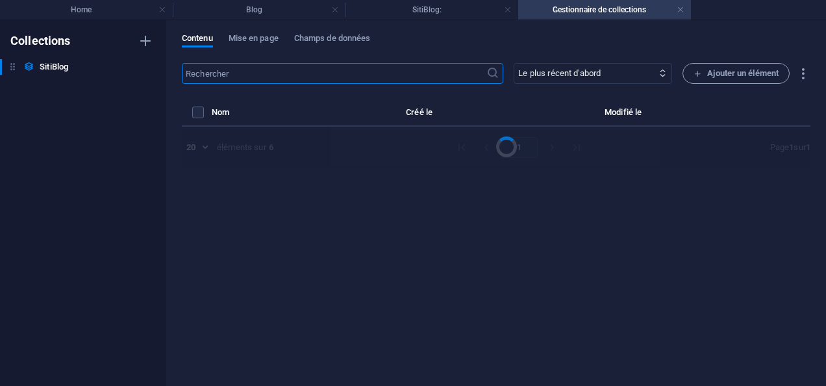
select select "PC"
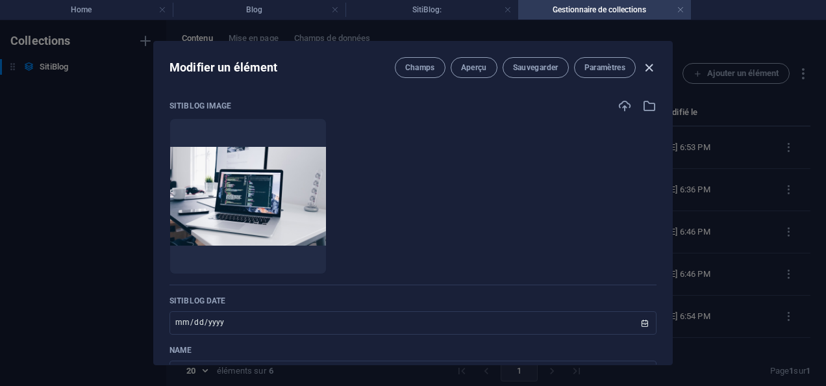
click at [645, 64] on icon "button" at bounding box center [648, 67] width 15 height 15
type input "[DATE]"
type input "most-common-computer-issues"
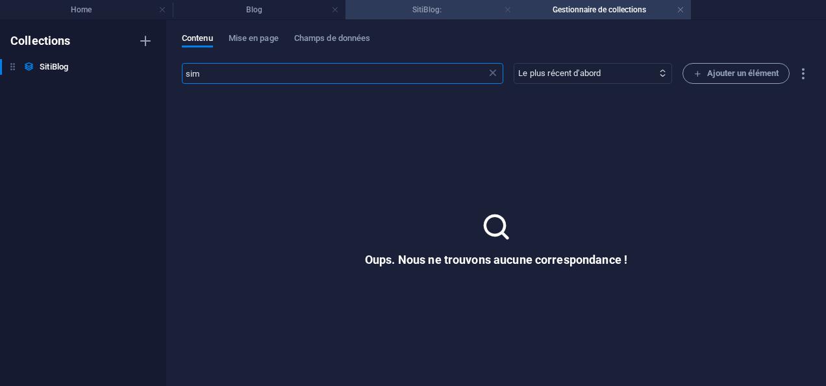
type input "sim"
click at [504, 11] on link at bounding box center [508, 10] width 8 height 12
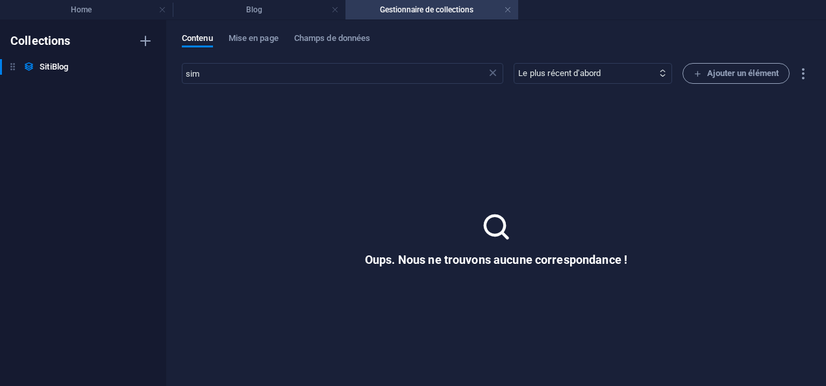
click at [504, 11] on link at bounding box center [508, 10] width 8 height 12
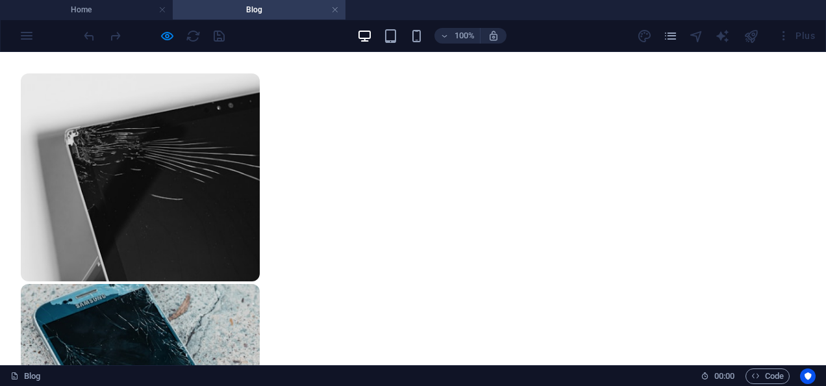
click at [297, 10] on h4 "Blog" at bounding box center [259, 10] width 173 height 14
click at [675, 38] on icon "pages" at bounding box center [670, 36] width 15 height 15
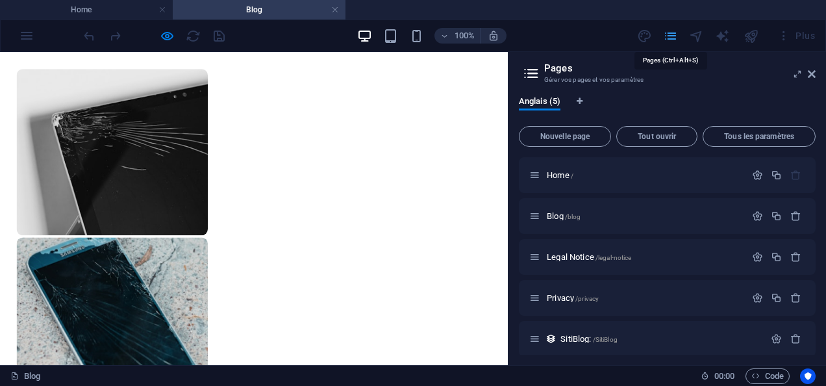
scroll to position [1045, 0]
click at [783, 140] on span "Tous les paramètres" at bounding box center [758, 136] width 101 height 8
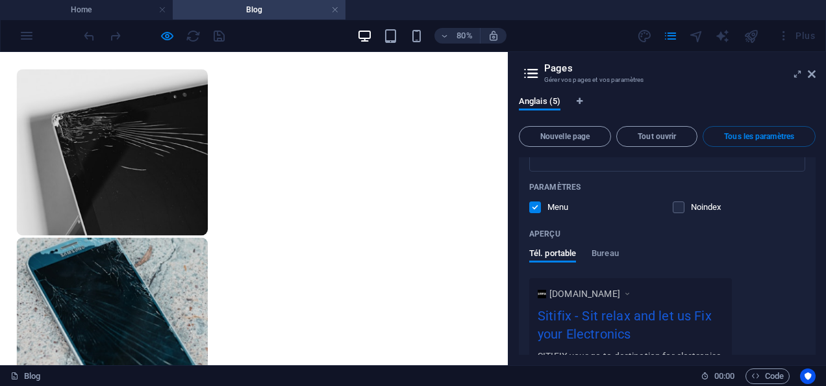
scroll to position [256, 0]
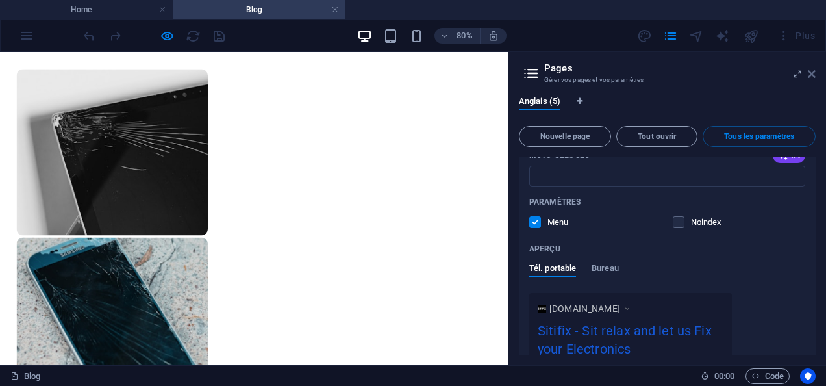
click at [810, 71] on icon at bounding box center [812, 74] width 8 height 10
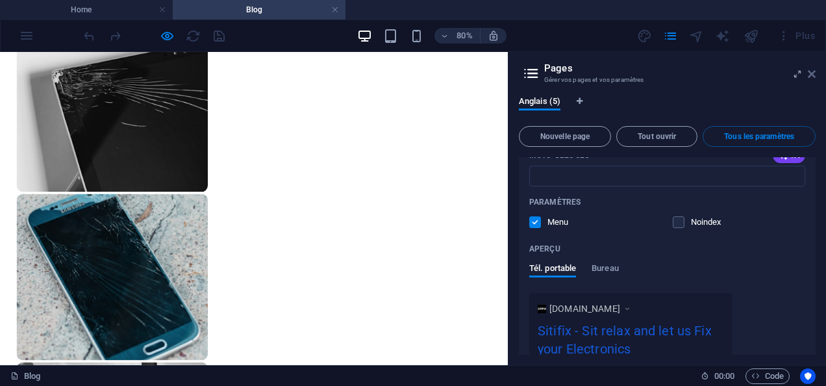
scroll to position [991, 0]
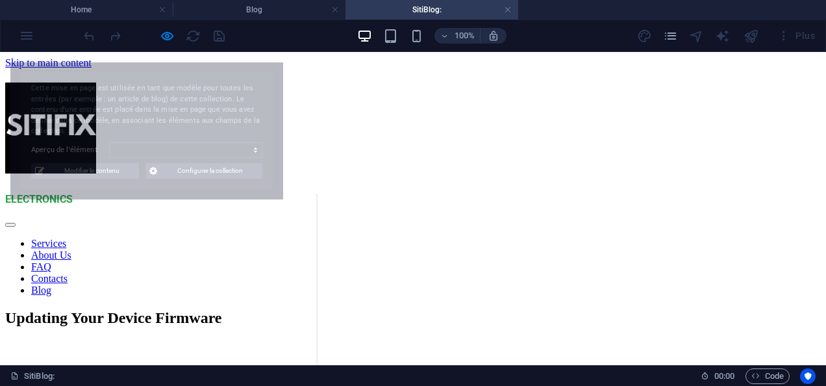
scroll to position [0, 0]
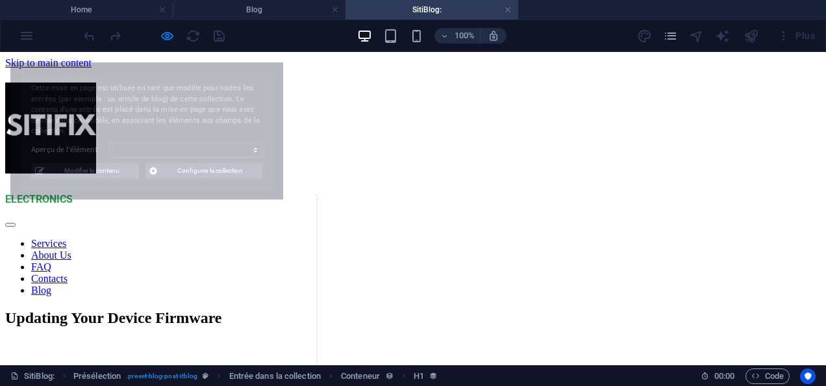
select select "68a5c657512b4ba1460a7524"
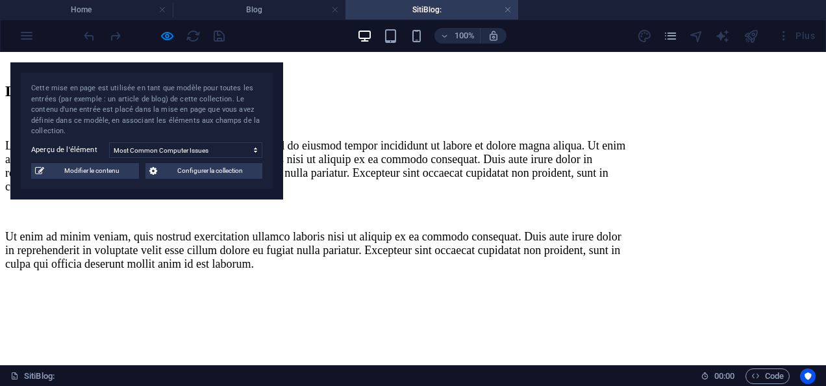
scroll to position [1680, 0]
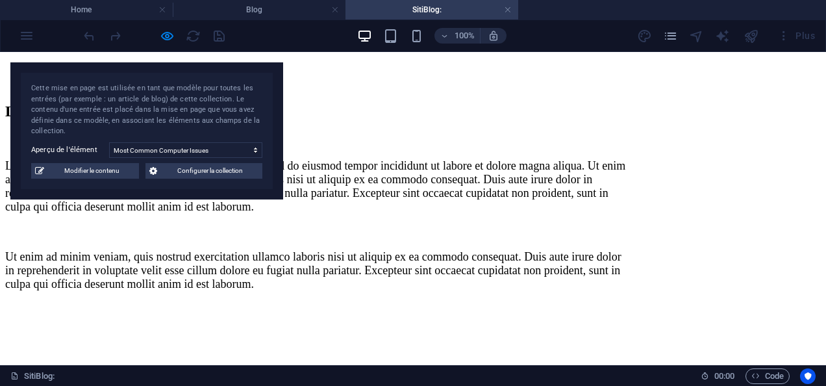
drag, startPoint x: 290, startPoint y: 214, endPoint x: 315, endPoint y: 223, distance: 27.5
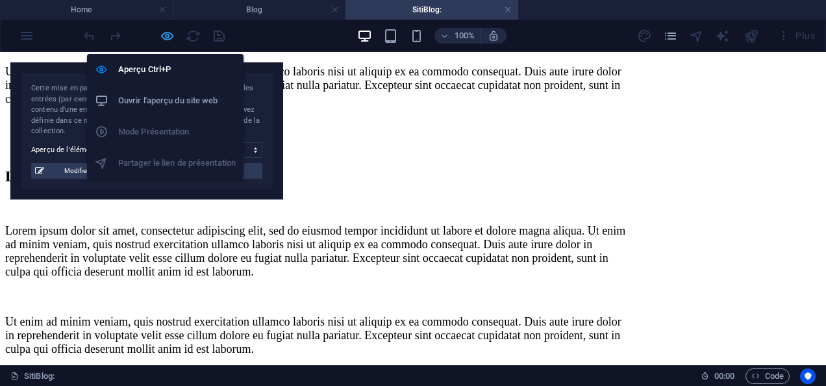
click at [165, 32] on icon "button" at bounding box center [167, 36] width 15 height 15
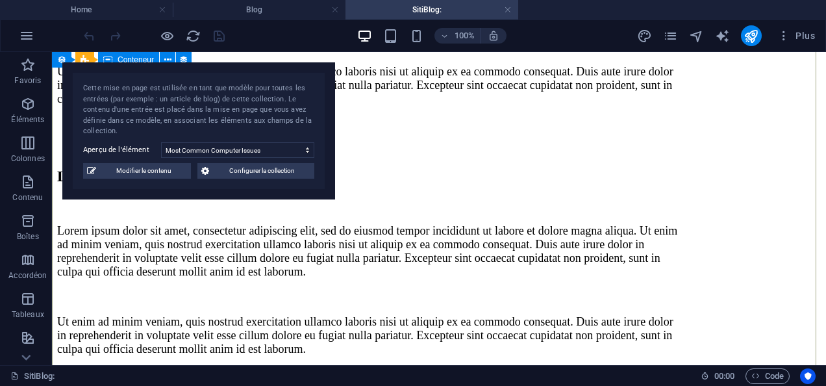
select select "itblog-content"
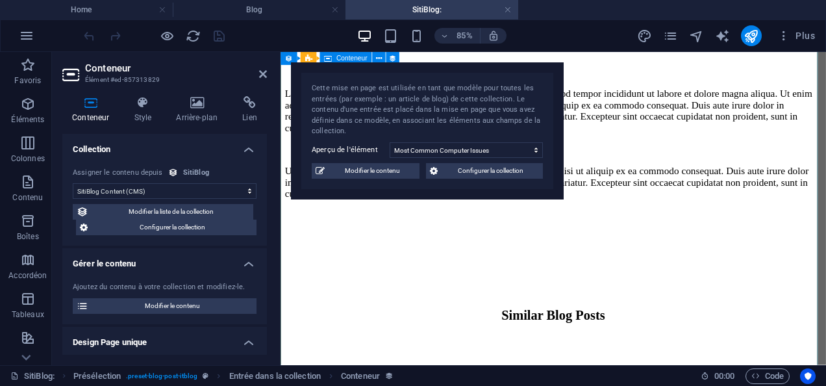
scroll to position [1810, 0]
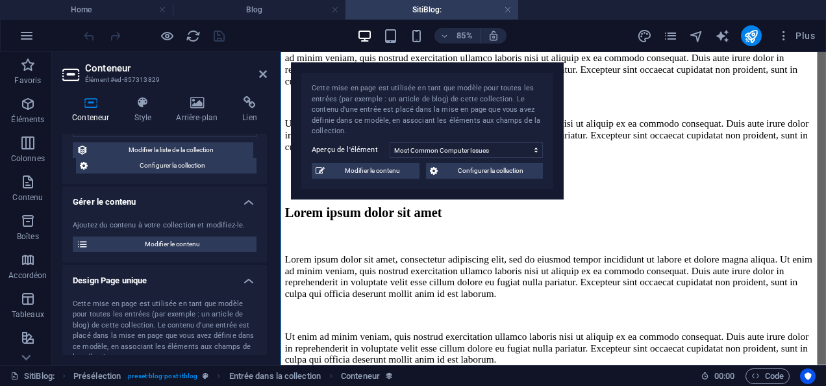
scroll to position [71, 0]
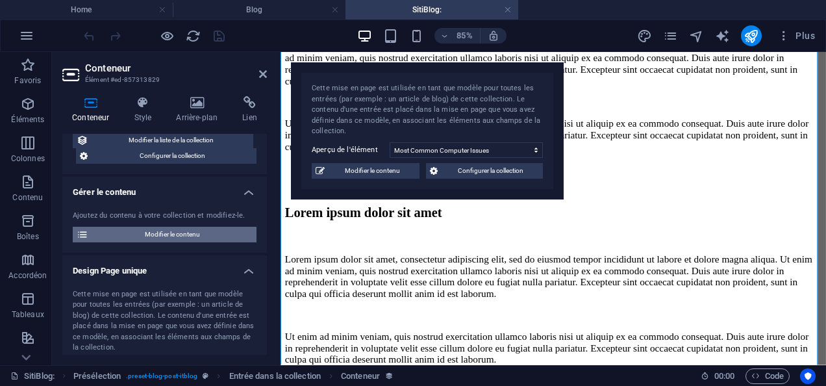
click at [239, 229] on span "Modifier le contenu" at bounding box center [172, 235] width 160 height 16
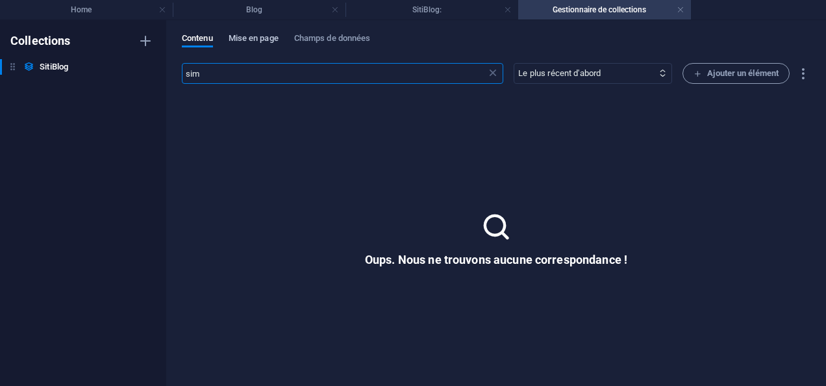
click at [250, 43] on span "Mise en page" at bounding box center [254, 40] width 50 height 18
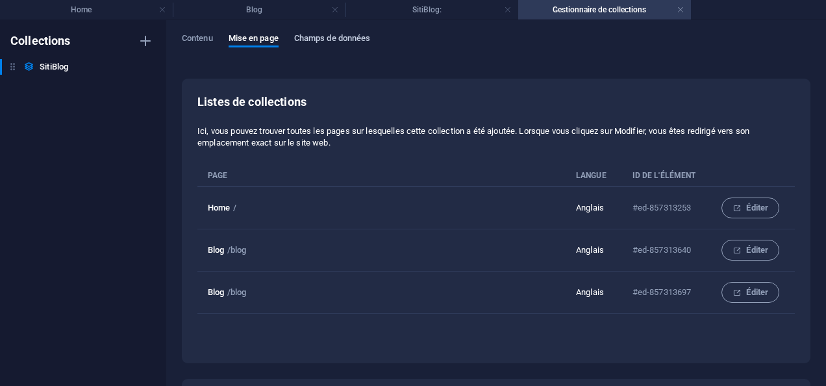
click at [309, 39] on span "Champs de données" at bounding box center [332, 40] width 77 height 18
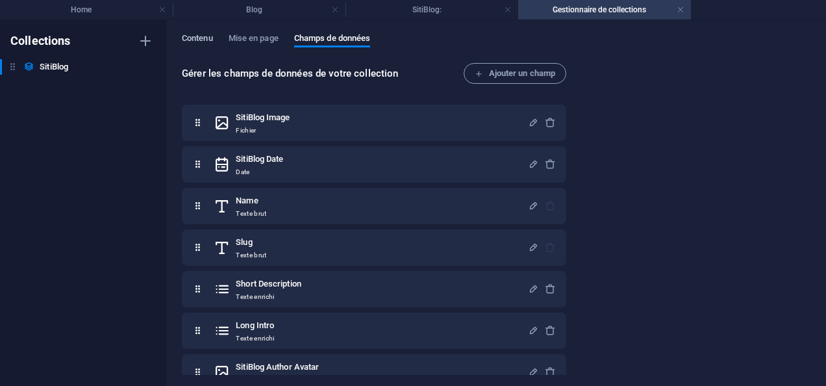
click at [209, 36] on span "Contenu" at bounding box center [197, 40] width 31 height 18
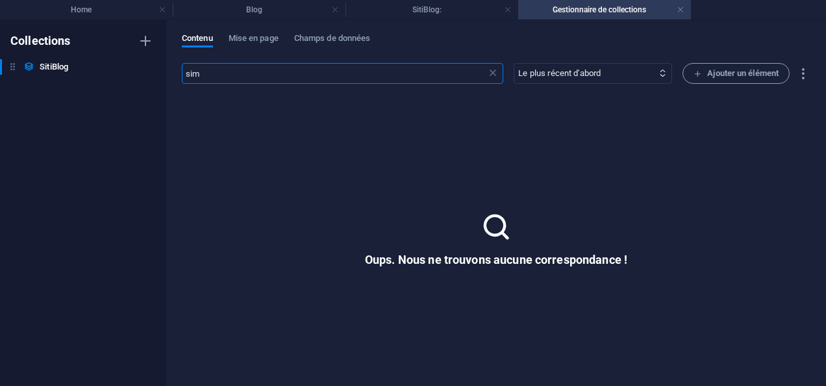
click at [474, 229] on div "Oups. Nous ne trouvons aucune correspondance !" at bounding box center [496, 239] width 262 height 58
click at [652, 77] on select "Le plus récent d'abord Le plus ancien d'abord Dernière modification le SitiBlog…" at bounding box center [592, 73] width 158 height 21
click at [513, 63] on select "Le plus récent d'abord Le plus ancien d'abord Dernière modification le SitiBlog…" at bounding box center [592, 73] width 158 height 21
click at [641, 78] on select "Le plus récent d'abord Le plus ancien d'abord Dernière modification le SitiBlog…" at bounding box center [592, 73] width 158 height 21
click at [513, 63] on select "Le plus récent d'abord Le plus ancien d'abord Dernière modification le SitiBlog…" at bounding box center [592, 73] width 158 height 21
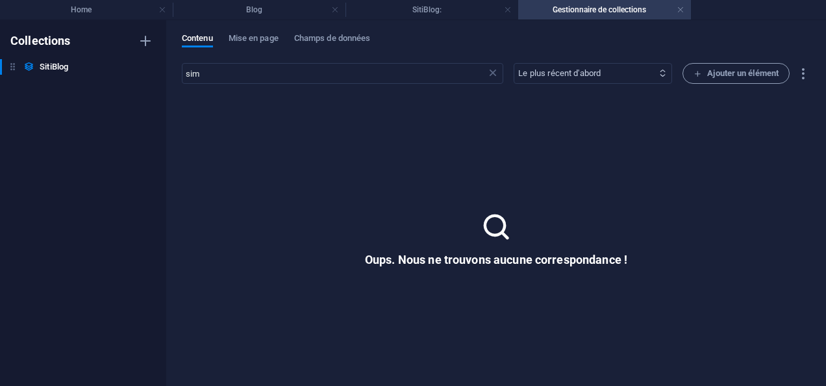
click at [623, 77] on select "Le plus récent d'abord Le plus ancien d'abord Dernière modification le SitiBlog…" at bounding box center [592, 73] width 158 height 21
click at [513, 63] on select "Le plus récent d'abord Le plus ancien d'abord Dernière modification le SitiBlog…" at bounding box center [592, 73] width 158 height 21
click at [623, 79] on select "Le plus récent d'abord Le plus ancien d'abord Dernière modification le SitiBlog…" at bounding box center [592, 73] width 158 height 21
select select "createdAt_DESC"
click at [513, 63] on select "Le plus récent d'abord Le plus ancien d'abord Dernière modification le SitiBlog…" at bounding box center [592, 73] width 158 height 21
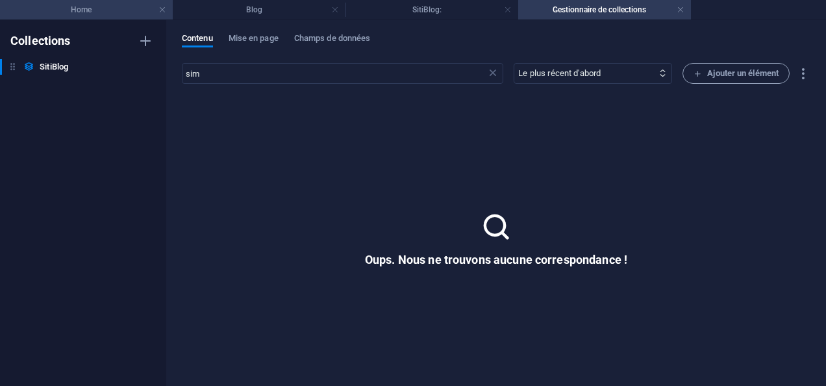
scroll to position [260, 0]
click at [604, 73] on select "Le plus récent d'abord Le plus ancien d'abord Dernière modification le SitiBlog…" at bounding box center [592, 73] width 158 height 21
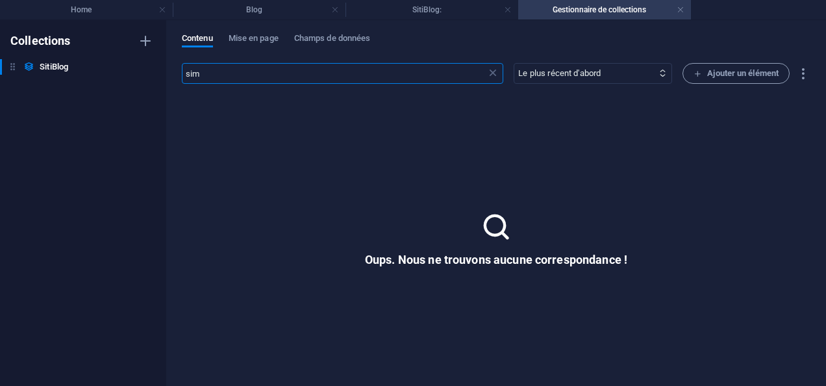
click at [343, 75] on input "sim" at bounding box center [334, 73] width 304 height 21
click at [144, 66] on icon "button" at bounding box center [145, 66] width 9 height 9
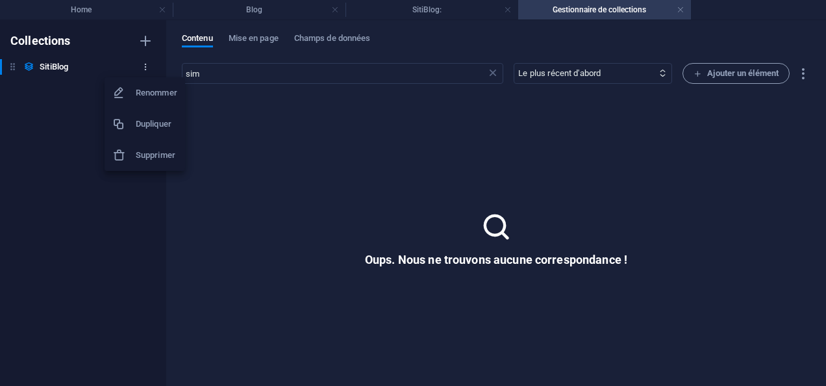
click at [144, 66] on div at bounding box center [413, 193] width 826 height 386
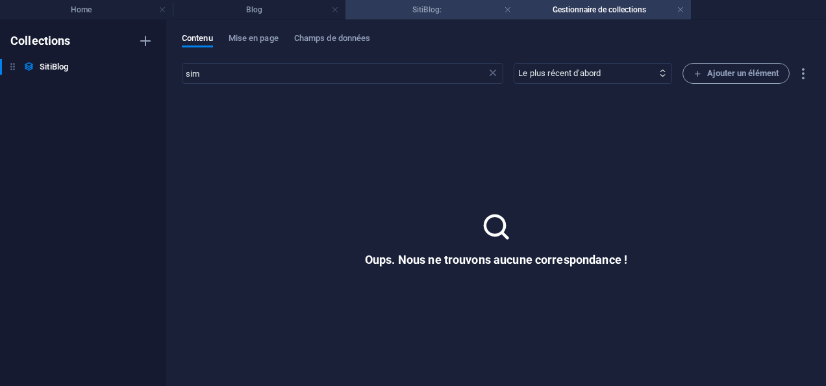
click at [421, 10] on h4 "SitiBlog:" at bounding box center [431, 10] width 173 height 14
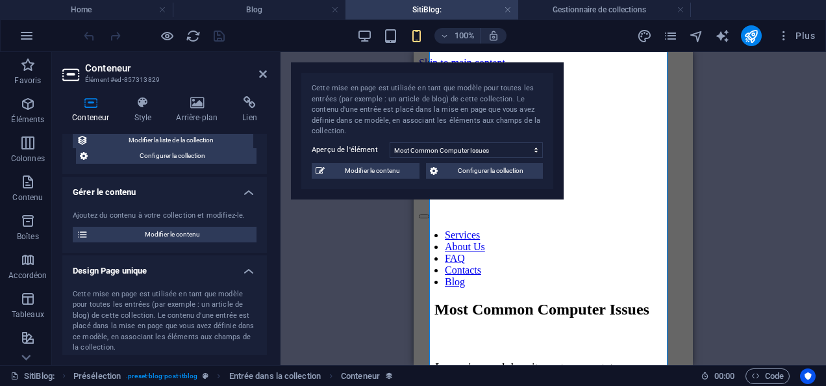
scroll to position [1550, 0]
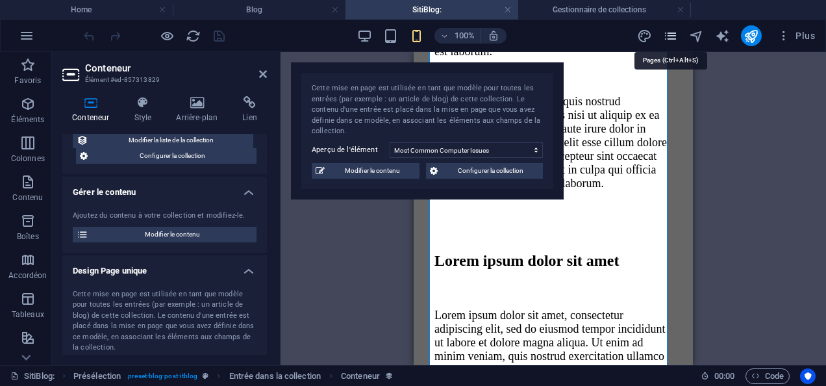
click at [674, 32] on icon "pages" at bounding box center [670, 36] width 15 height 15
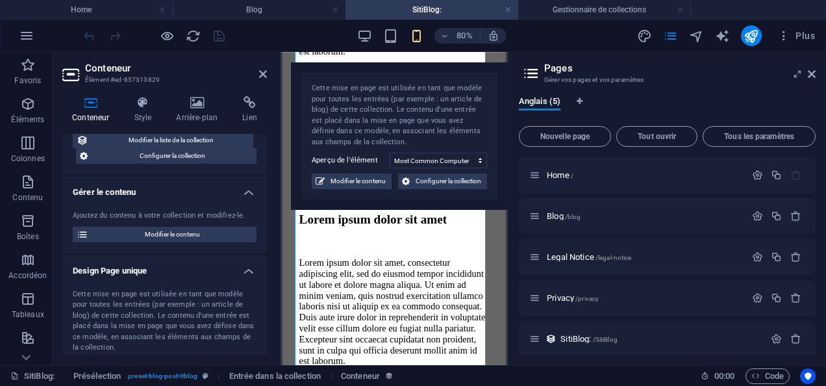
click at [813, 73] on icon at bounding box center [812, 74] width 8 height 10
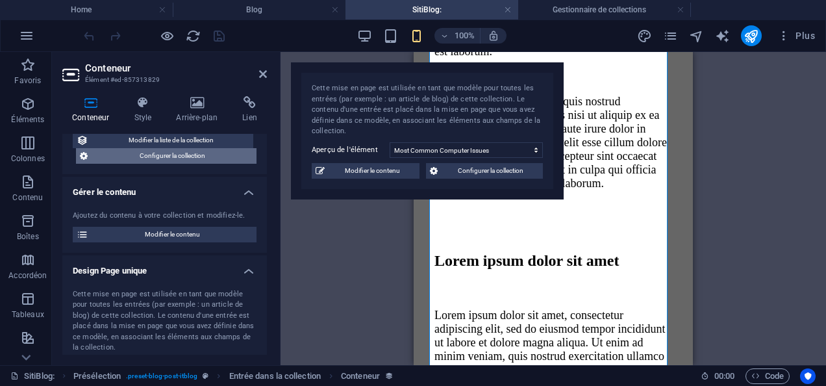
click at [182, 154] on span "Configurer la collection" at bounding box center [172, 156] width 161 height 16
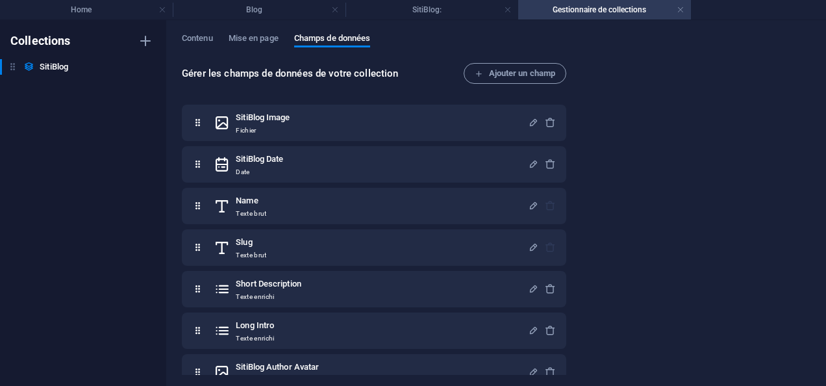
scroll to position [0, 0]
click at [384, 12] on h4 "SitiBlog:" at bounding box center [431, 10] width 173 height 14
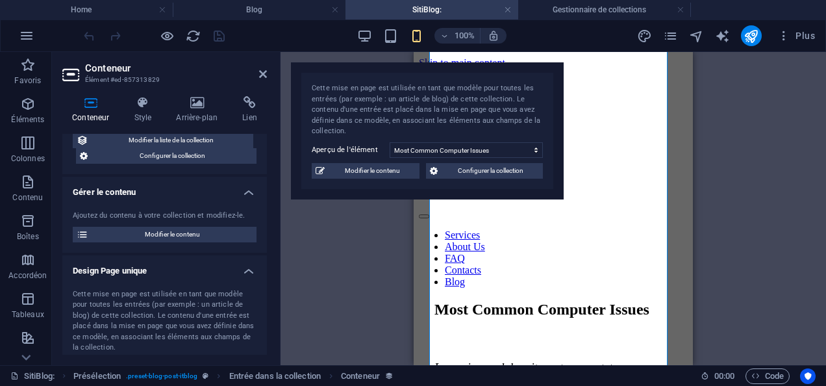
scroll to position [1550, 0]
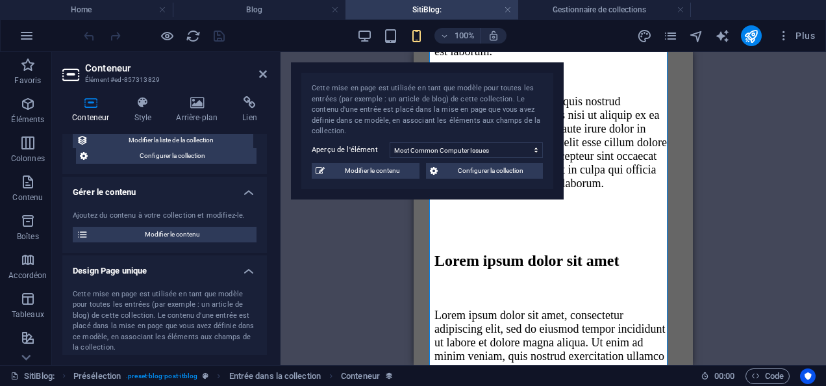
click at [92, 105] on icon at bounding box center [90, 102] width 56 height 13
click at [378, 171] on span "Modifier le contenu" at bounding box center [371, 171] width 87 height 16
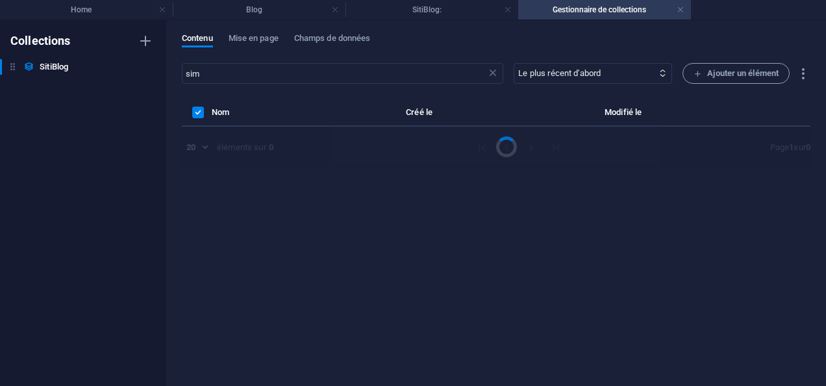
scroll to position [0, 0]
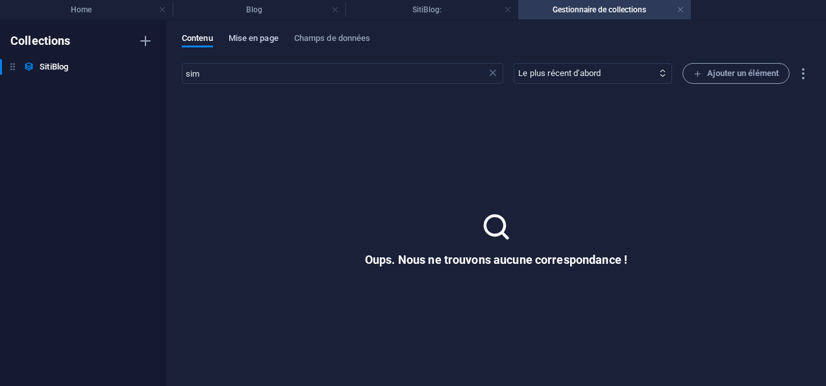
click at [249, 39] on span "Mise en page" at bounding box center [254, 40] width 50 height 18
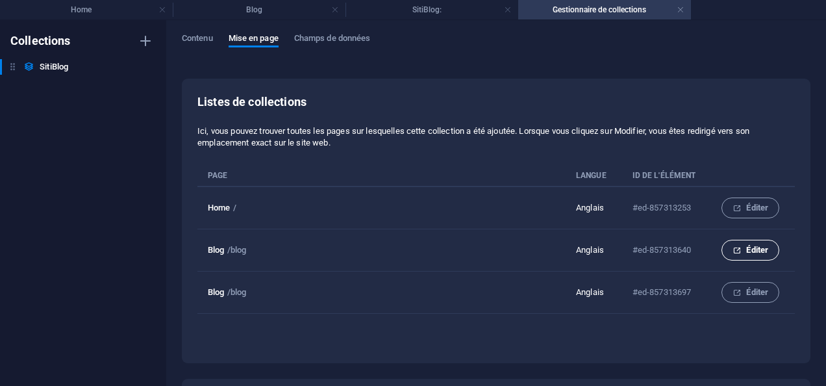
click at [732, 244] on span "Éditer" at bounding box center [750, 250] width 36 height 16
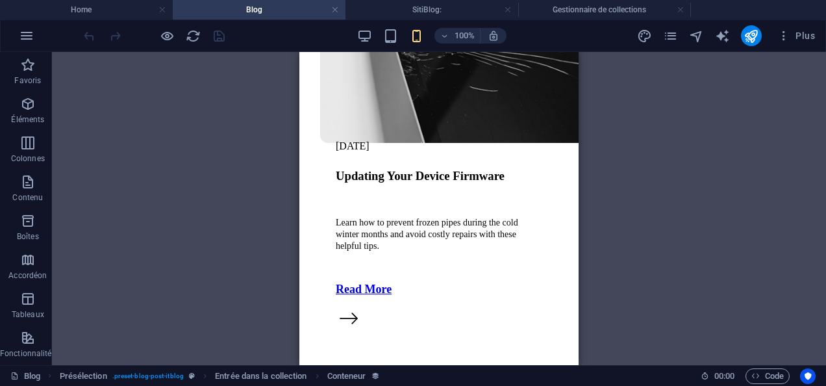
scroll to position [508, 0]
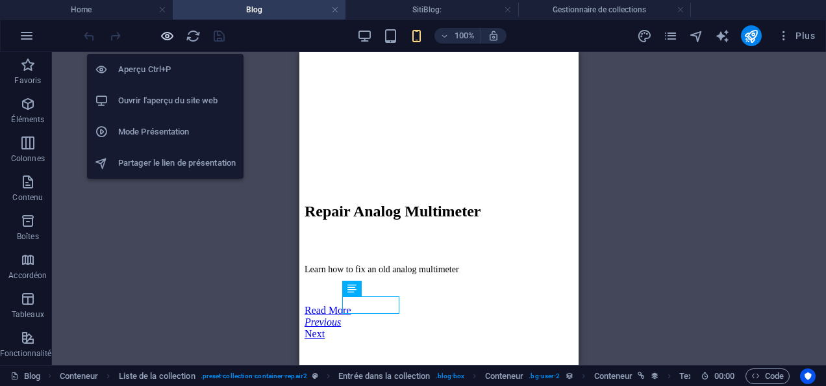
click at [167, 36] on icon "button" at bounding box center [167, 36] width 15 height 15
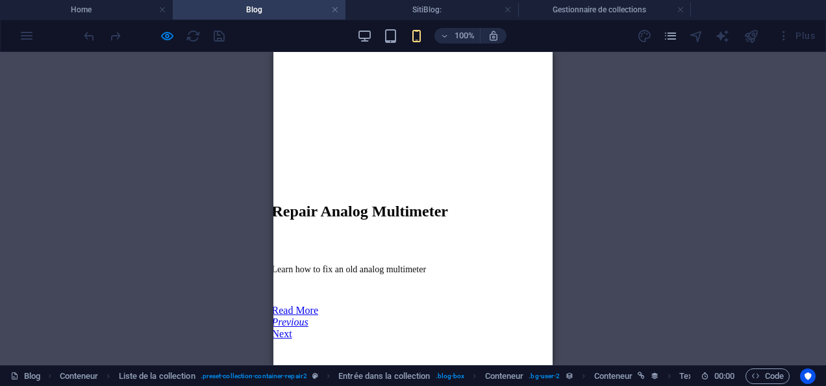
select select "68a5c657512b4ba1460a7526"
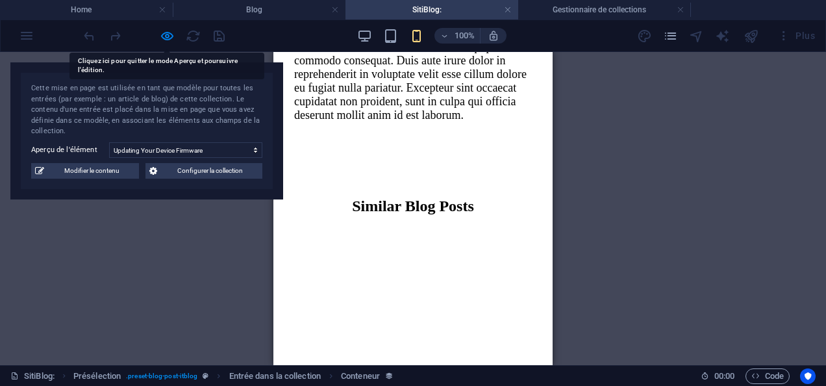
scroll to position [1875, 0]
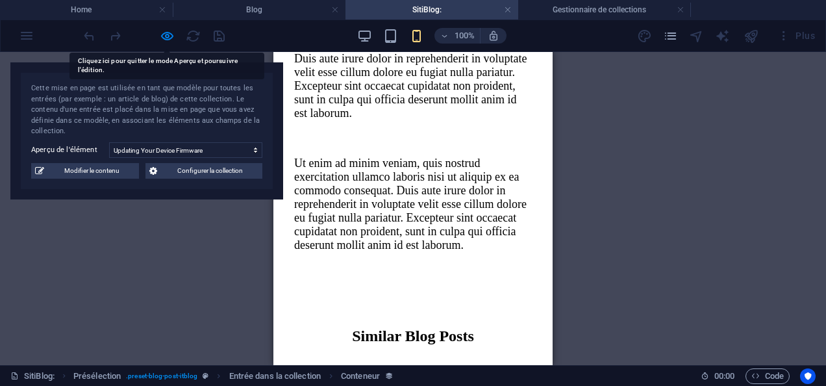
click at [373, 327] on h2 "Similar Blog Posts" at bounding box center [413, 336] width 238 height 18
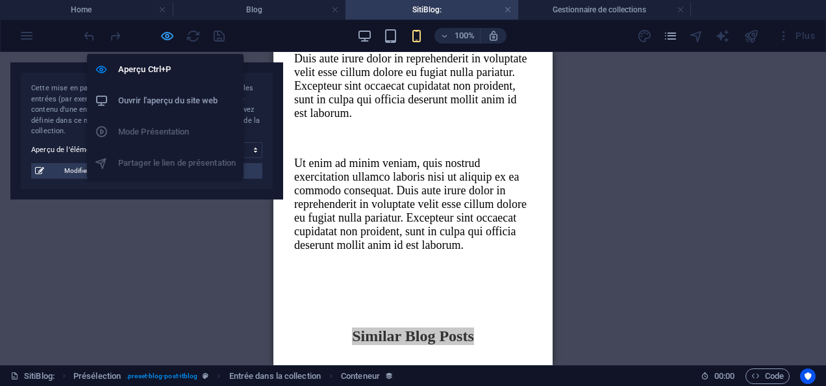
click at [164, 38] on icon "button" at bounding box center [167, 36] width 15 height 15
select select "itblog-content"
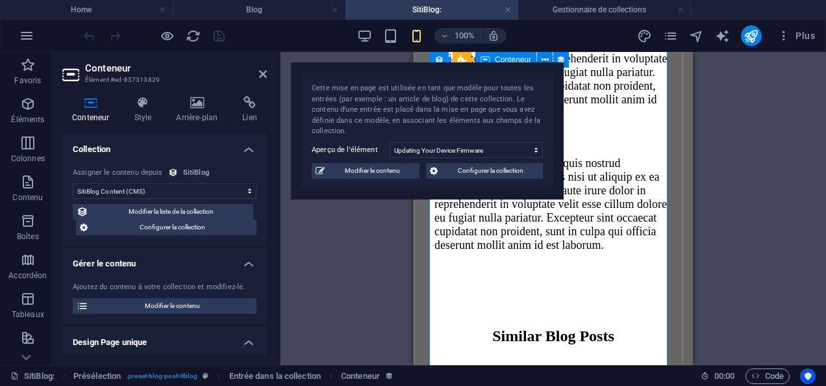
click at [518, 327] on div "Similar Blog Posts" at bounding box center [553, 336] width 238 height 18
click at [526, 327] on div "Similar Blog Posts" at bounding box center [553, 336] width 238 height 18
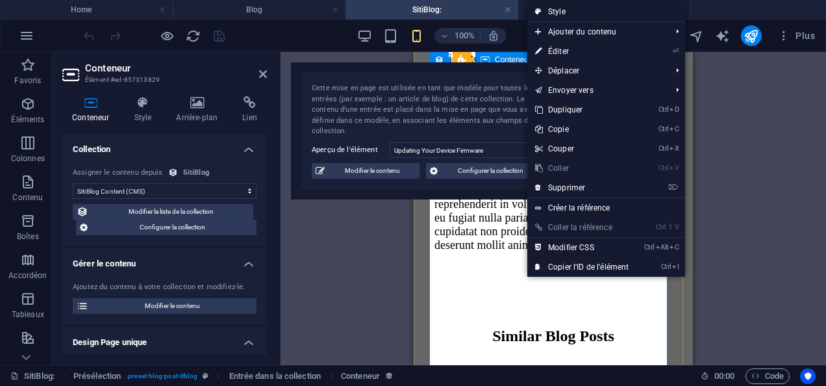
click at [517, 327] on div "Similar Blog Posts" at bounding box center [553, 336] width 238 height 18
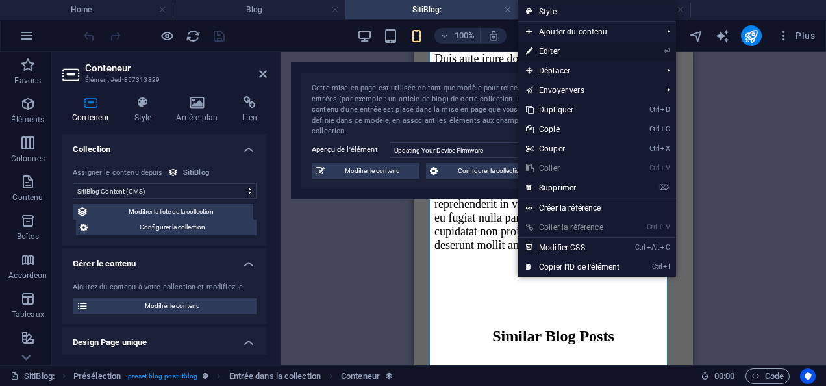
click at [536, 52] on link "⏎ Éditer" at bounding box center [572, 51] width 109 height 19
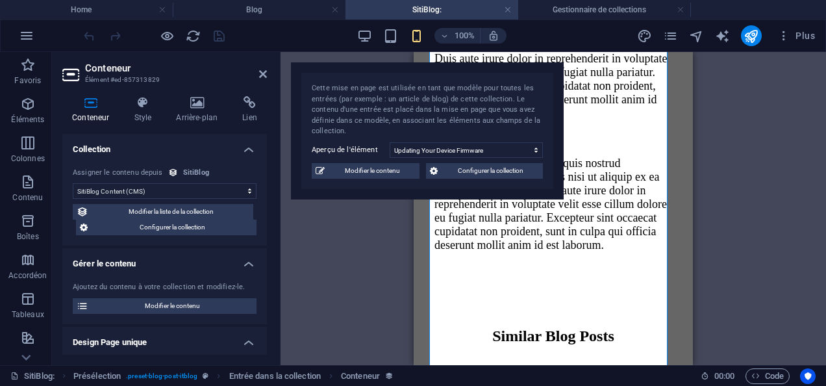
click at [245, 191] on select "Aucune assignation, contenu reste statique Créé le (Date) Mis à jour le (Date) …" at bounding box center [165, 191] width 184 height 16
click at [131, 213] on span "Modifier la liste de la collection" at bounding box center [170, 212] width 157 height 16
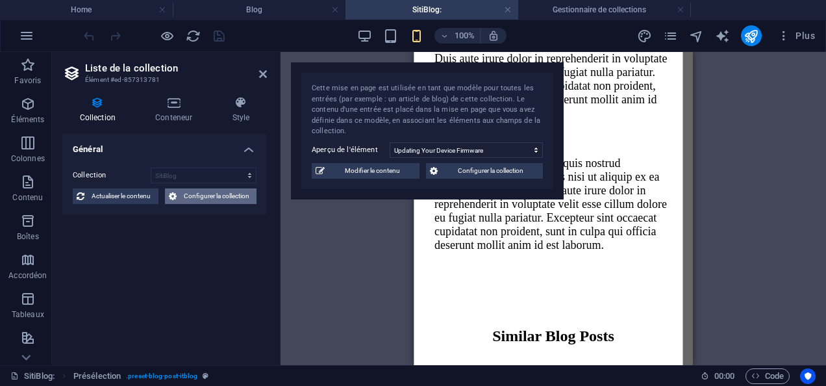
click at [190, 196] on span "Configurer la collection" at bounding box center [216, 196] width 73 height 16
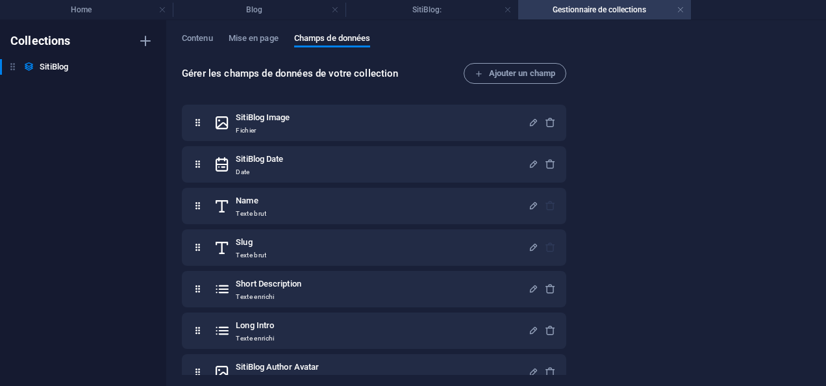
scroll to position [0, 0]
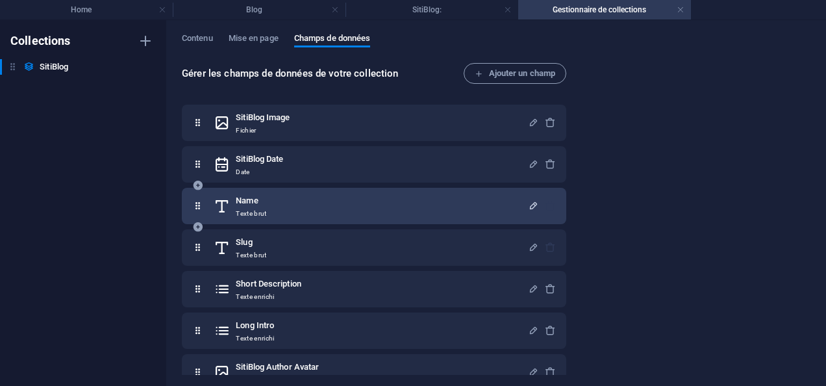
click at [528, 205] on icon "button" at bounding box center [533, 205] width 11 height 11
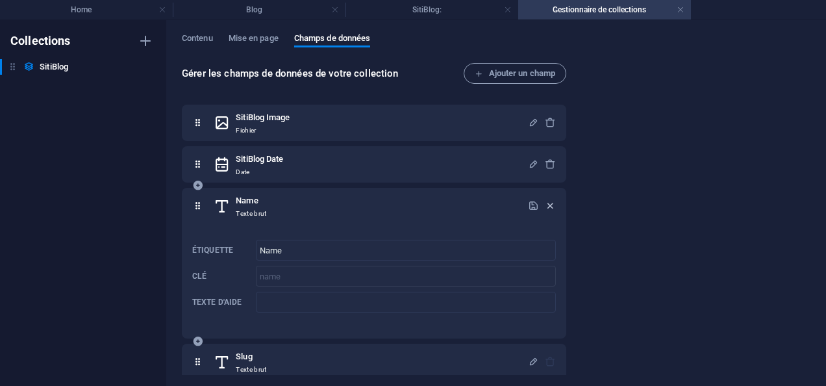
click at [548, 205] on icon "button" at bounding box center [550, 205] width 11 height 11
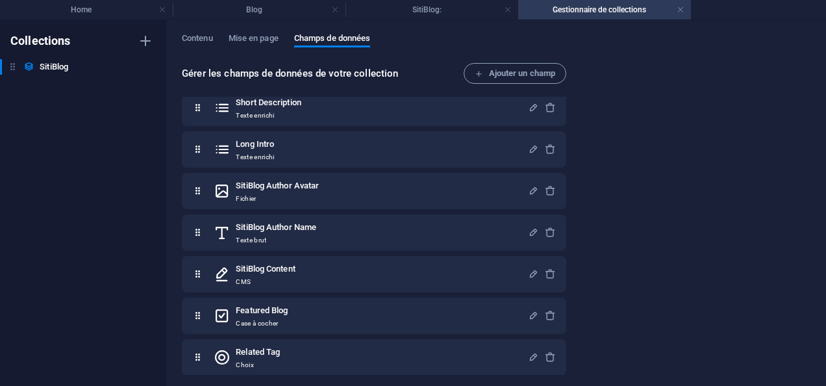
scroll to position [186, 0]
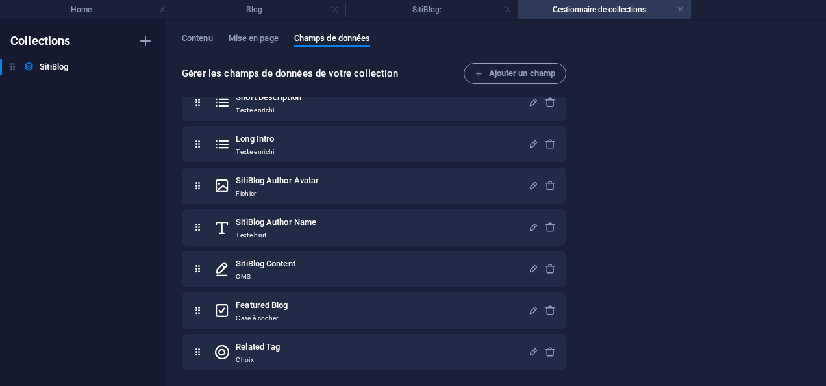
drag, startPoint x: 569, startPoint y: 231, endPoint x: 573, endPoint y: 354, distance: 122.7
click at [573, 354] on div "Gérer les champs de données de votre collection Ajouter un champ SitiBlog Image…" at bounding box center [496, 220] width 628 height 314
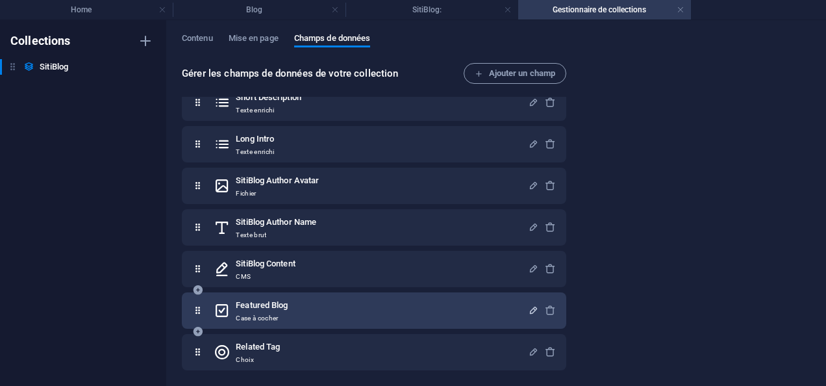
click at [530, 310] on icon "button" at bounding box center [533, 309] width 11 height 11
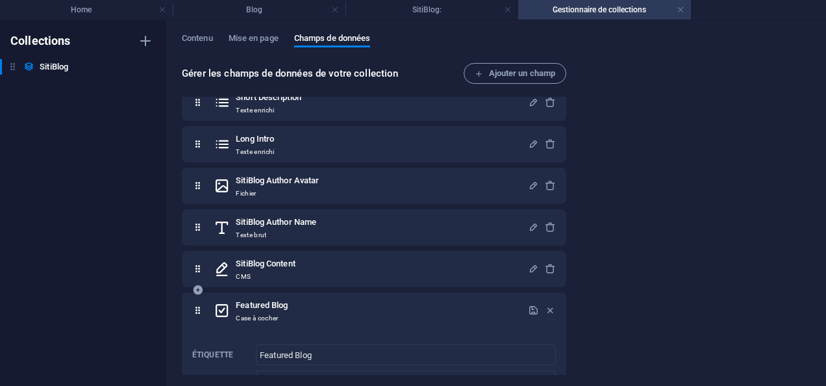
scroll to position [301, 0]
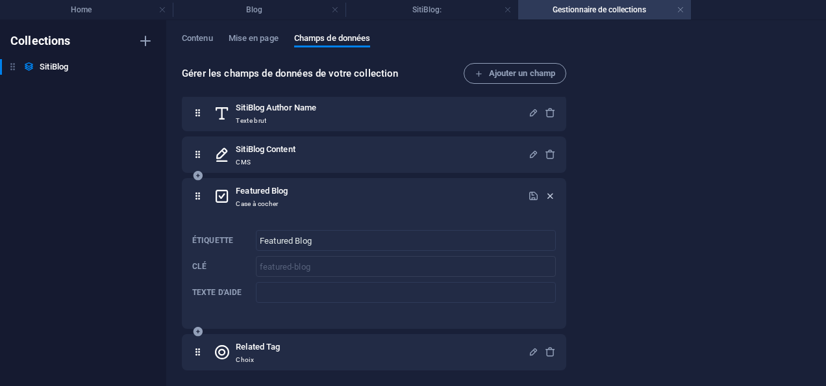
click at [550, 193] on icon "button" at bounding box center [550, 195] width 11 height 11
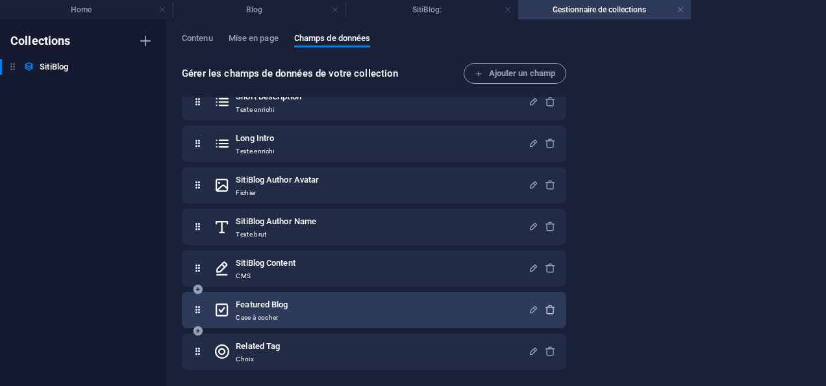
scroll to position [186, 0]
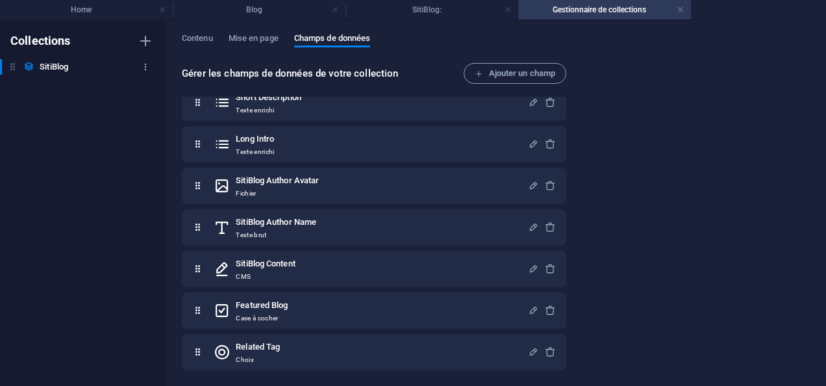
click at [140, 61] on button "button" at bounding box center [146, 66] width 16 height 21
click at [74, 154] on div at bounding box center [413, 193] width 826 height 386
click at [678, 11] on link at bounding box center [680, 10] width 8 height 12
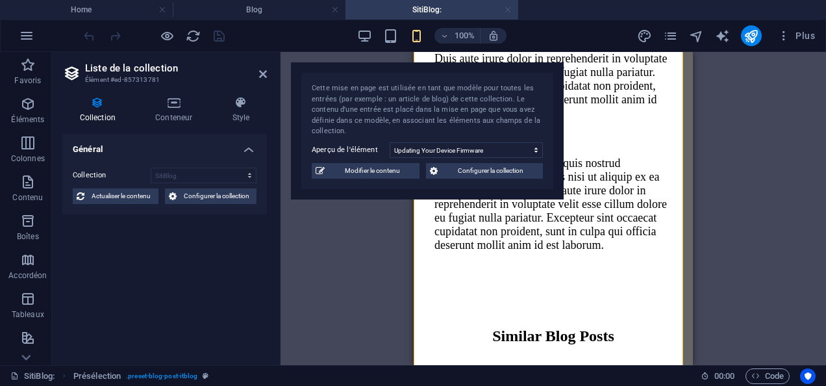
click at [505, 12] on link at bounding box center [508, 10] width 8 height 12
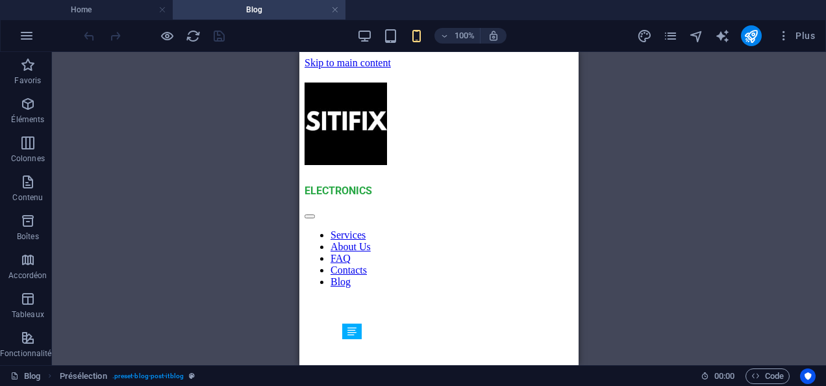
scroll to position [465, 0]
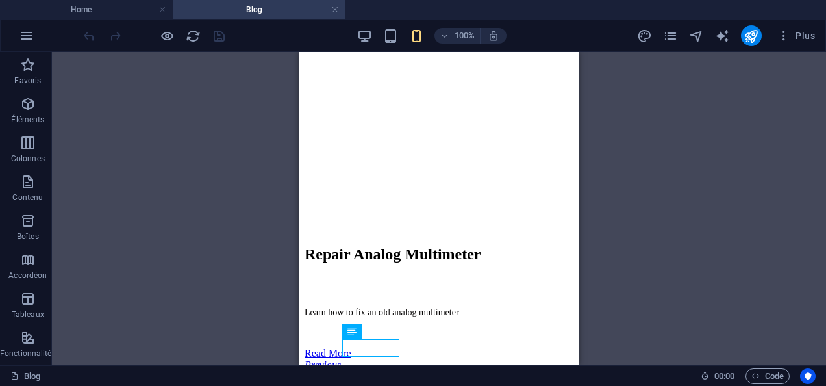
click at [273, 12] on h4 "Blog" at bounding box center [259, 10] width 173 height 14
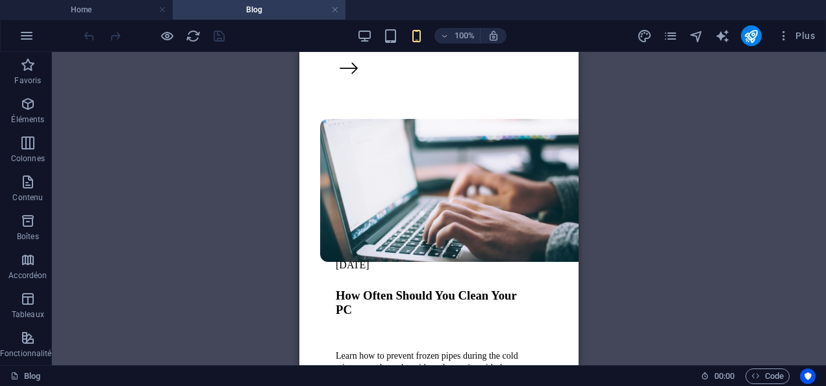
scroll to position [1907, 0]
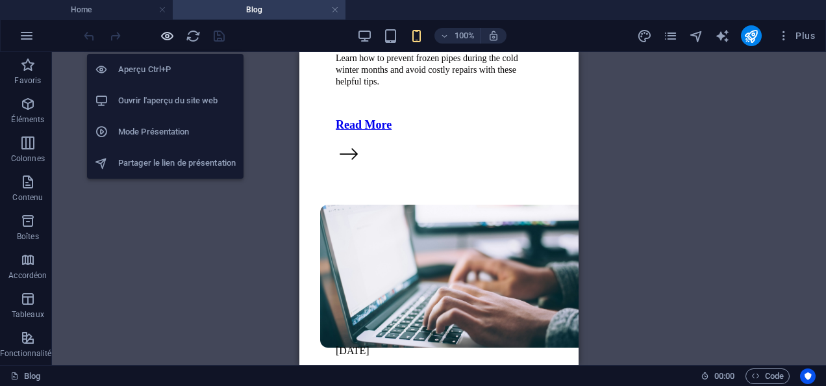
click at [165, 36] on icon "button" at bounding box center [167, 36] width 15 height 15
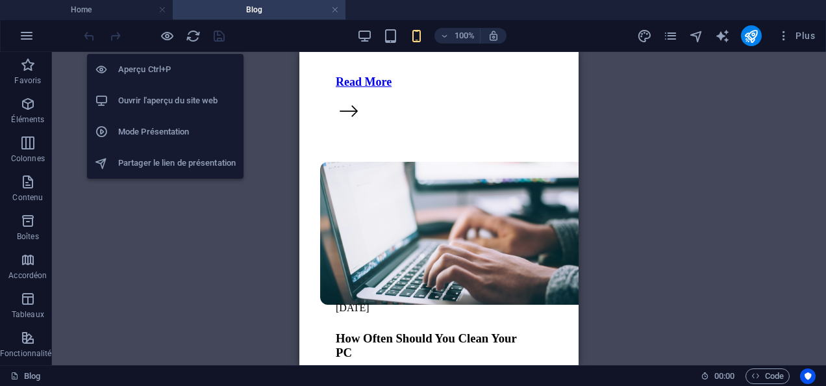
scroll to position [1864, 0]
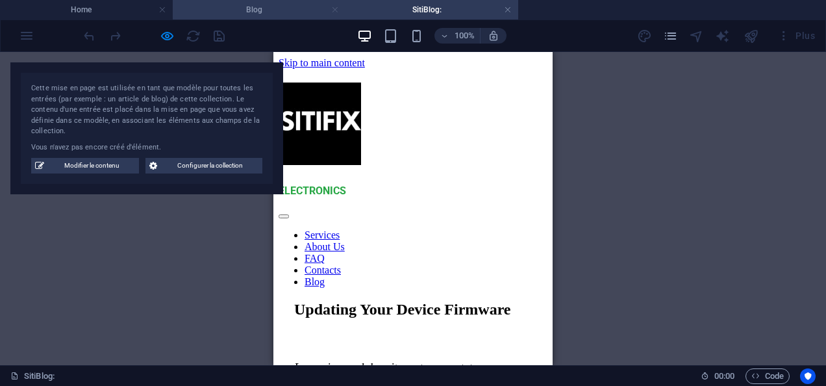
scroll to position [0, 0]
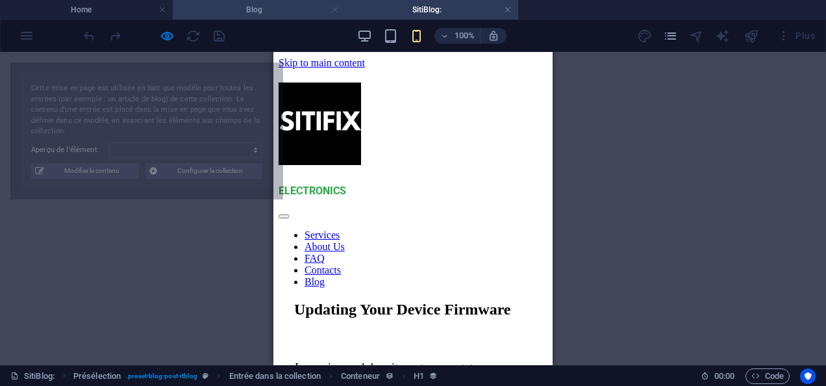
drag, startPoint x: 332, startPoint y: 6, endPoint x: 98, endPoint y: 61, distance: 240.6
click at [332, 6] on link at bounding box center [335, 10] width 8 height 12
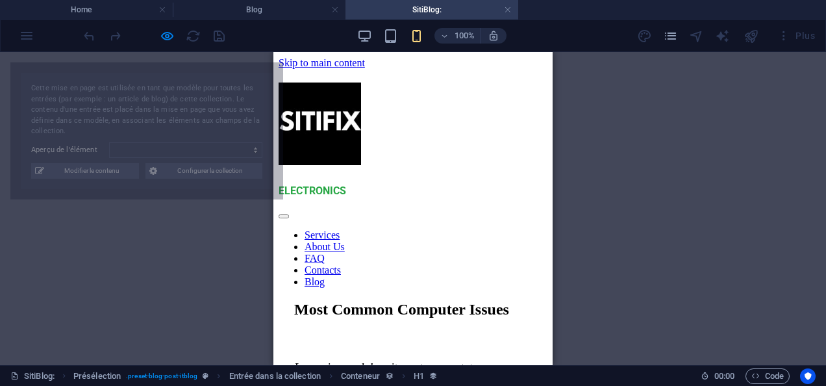
select select "68a5c657512b4ba1460a7524"
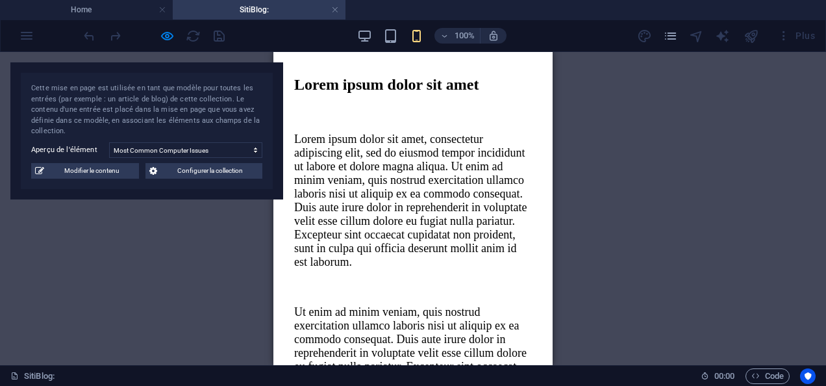
scroll to position [1894, 0]
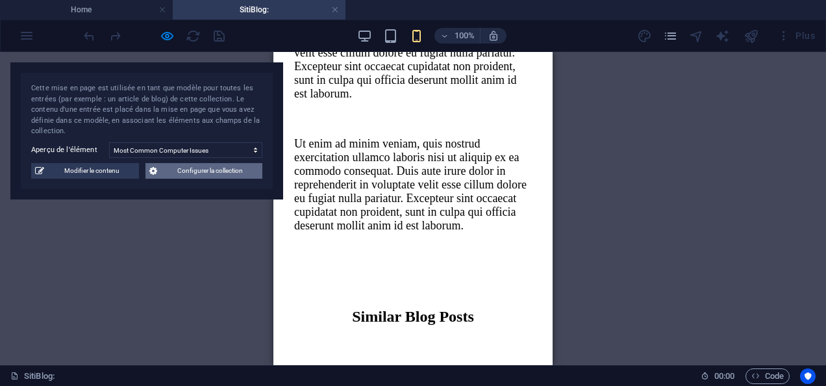
click at [188, 172] on span "Configurer la collection" at bounding box center [209, 171] width 97 height 16
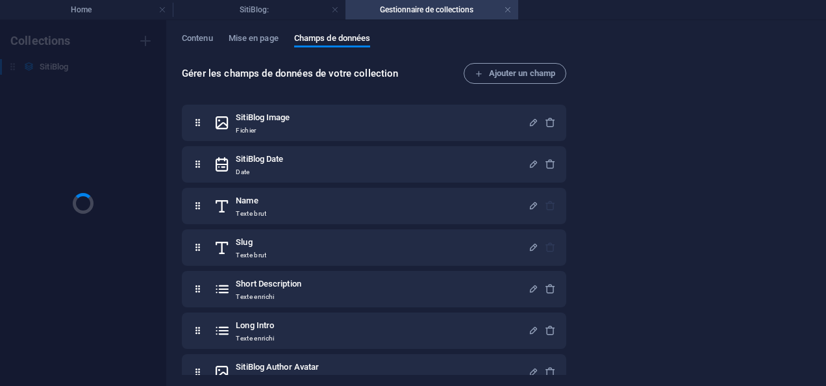
scroll to position [0, 0]
click at [505, 6] on link at bounding box center [508, 10] width 8 height 12
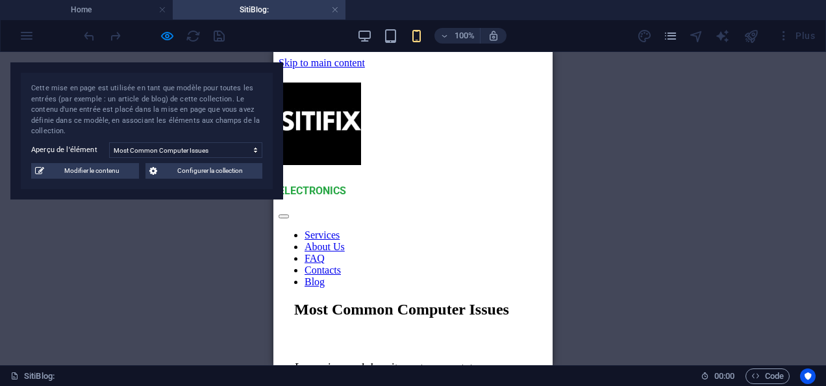
scroll to position [1894, 0]
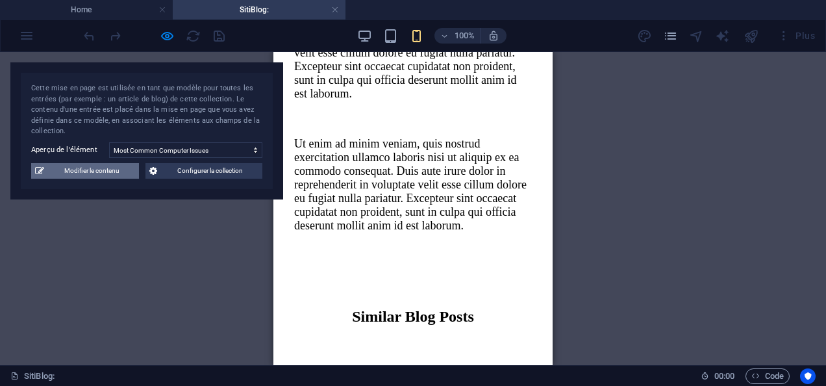
click at [96, 173] on span "Modifier le contenu" at bounding box center [91, 171] width 87 height 16
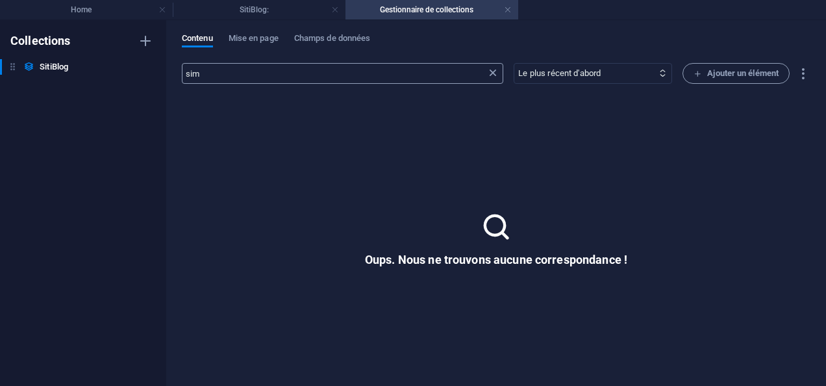
click at [487, 73] on icon at bounding box center [492, 73] width 13 height 13
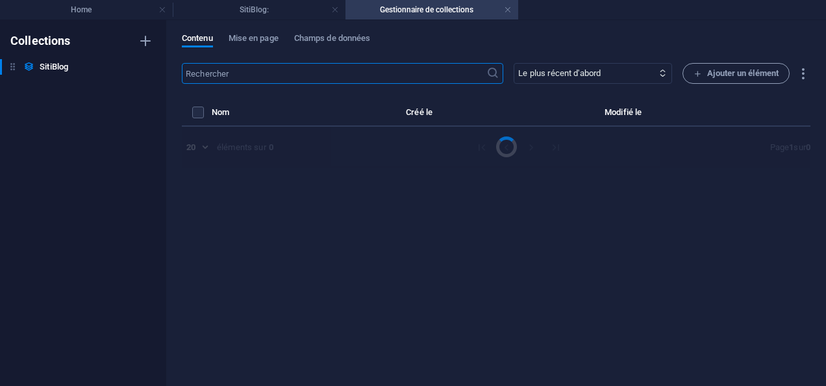
select select "PC"
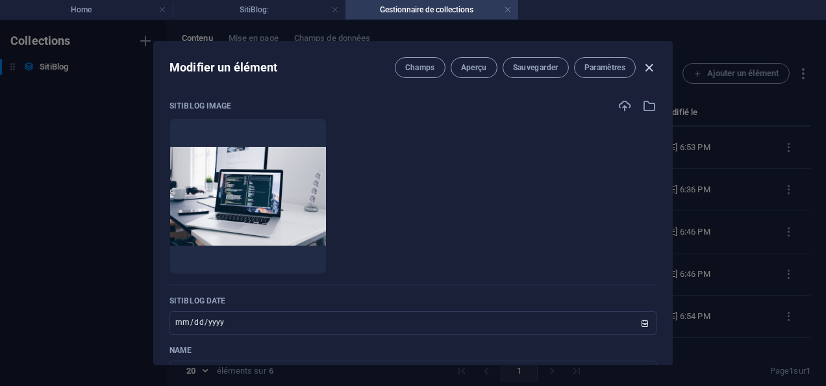
click at [643, 68] on icon "button" at bounding box center [648, 67] width 15 height 15
type input "[DATE]"
type input "most-common-computer-issues"
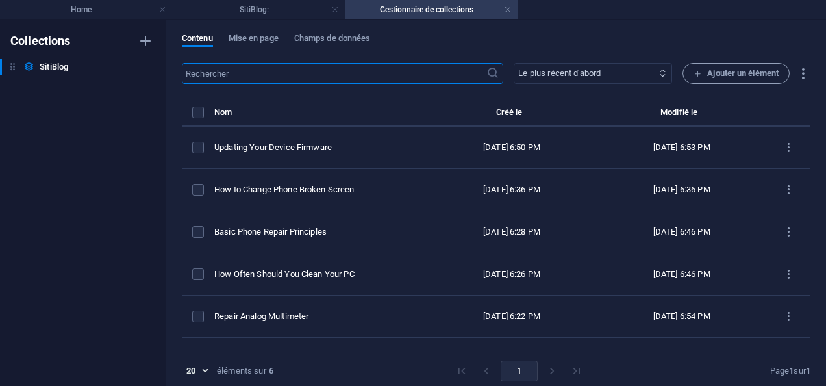
click at [638, 70] on select "Le plus récent d'abord Le plus ancien d'abord Dernière modification le SitiBlog…" at bounding box center [592, 73] width 158 height 21
click at [513, 63] on select "Le plus récent d'abord Le plus ancien d'abord Dernière modification le SitiBlog…" at bounding box center [592, 73] width 158 height 21
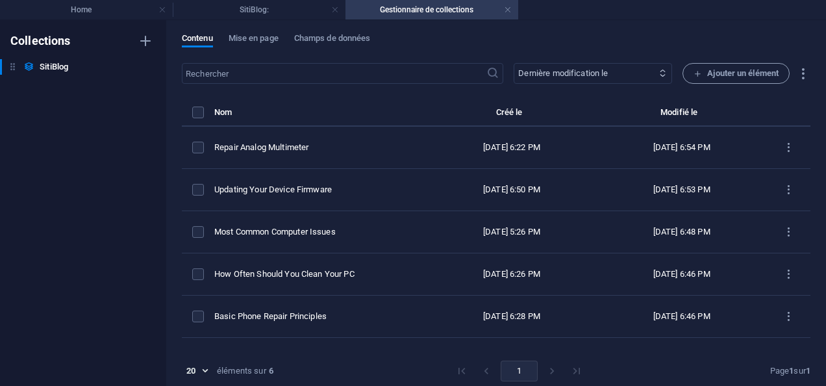
click at [632, 76] on select "Le plus récent d'abord Le plus ancien d'abord Dernière modification le SitiBlog…" at bounding box center [592, 73] width 158 height 21
select select "columns.featured-blog_ASC"
click at [513, 63] on select "Le plus récent d'abord Le plus ancien d'abord Dernière modification le SitiBlog…" at bounding box center [592, 73] width 158 height 21
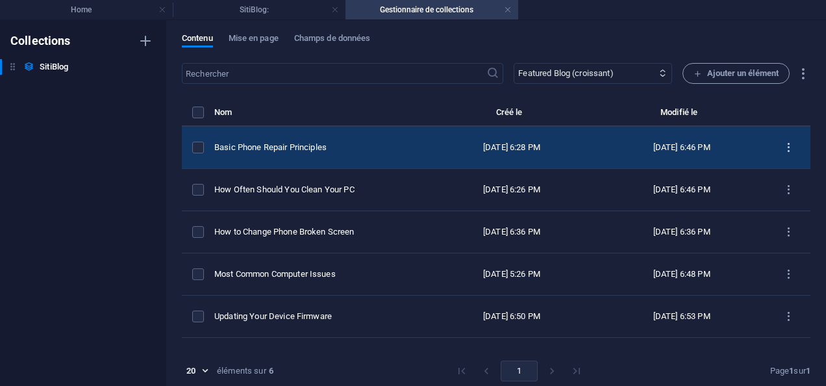
click at [786, 143] on icon "items list" at bounding box center [788, 148] width 12 height 12
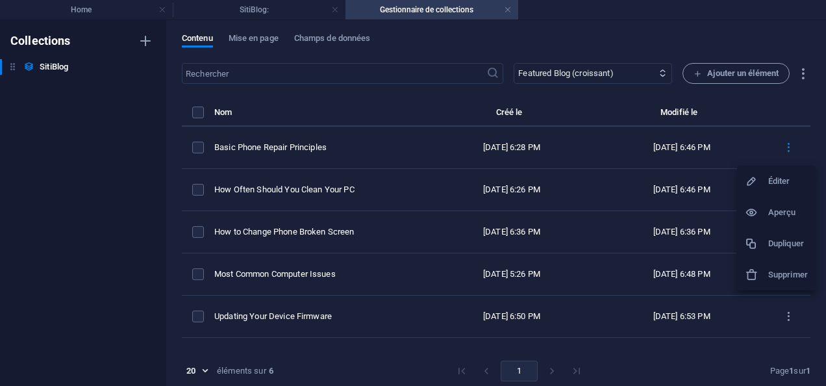
click at [765, 211] on div at bounding box center [756, 212] width 23 height 13
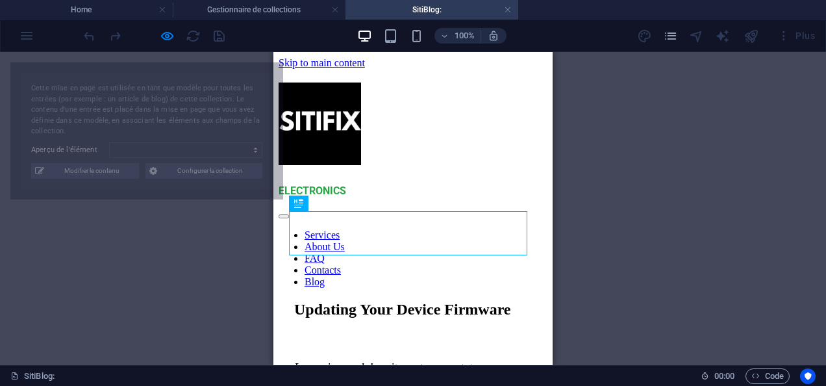
select select "68a5c657512b4ba1460a7521"
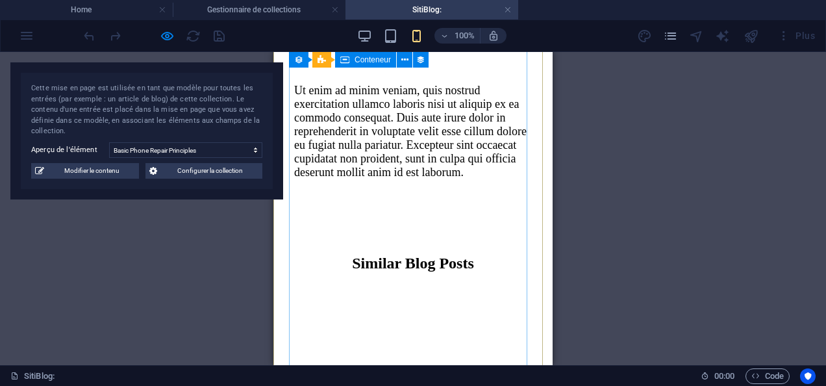
scroll to position [1883, 0]
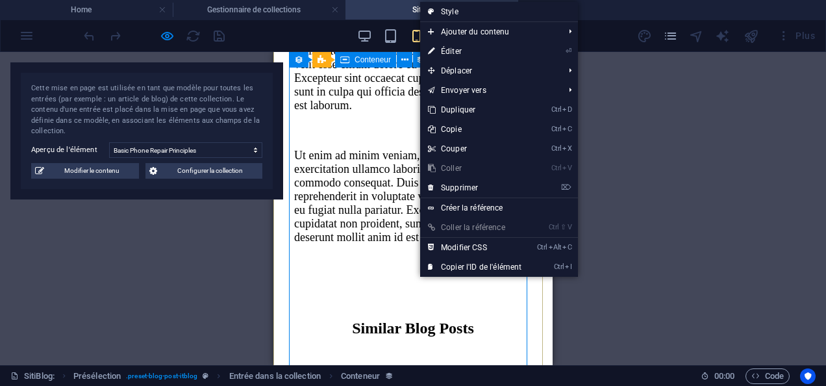
click at [401, 319] on div "Similar Blog Posts" at bounding box center [413, 328] width 238 height 18
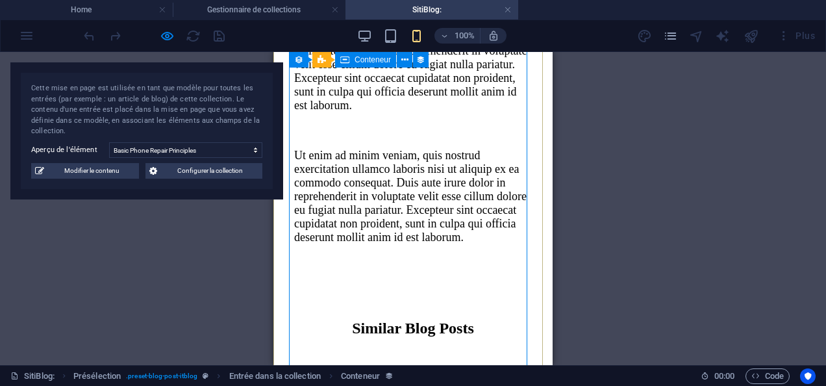
click at [401, 319] on div "Similar Blog Posts" at bounding box center [413, 328] width 238 height 18
select select "itblog-content"
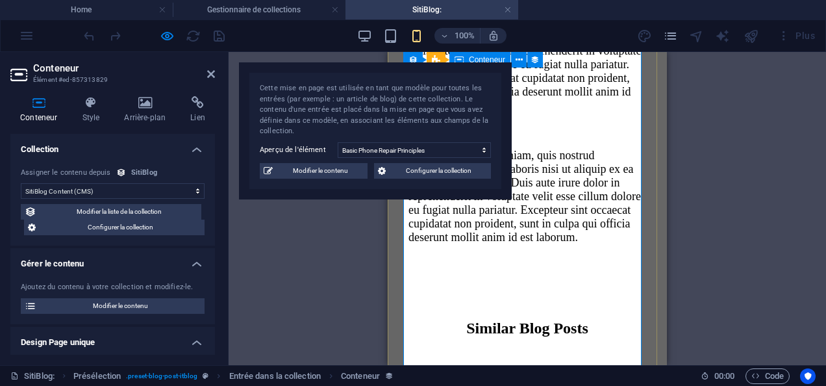
click at [467, 319] on div "Similar Blog Posts" at bounding box center [527, 328] width 238 height 18
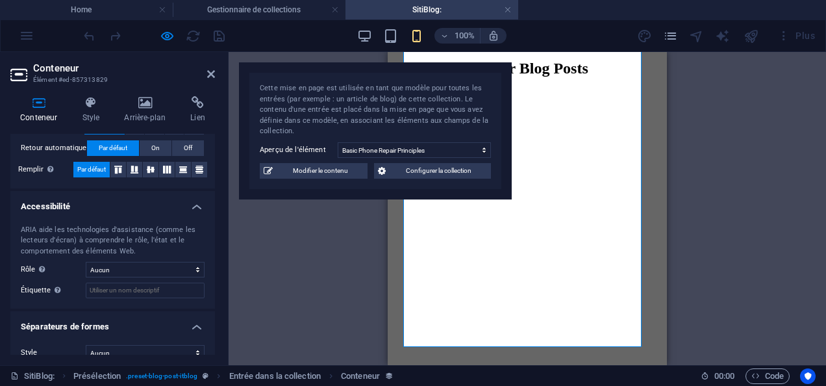
scroll to position [611, 0]
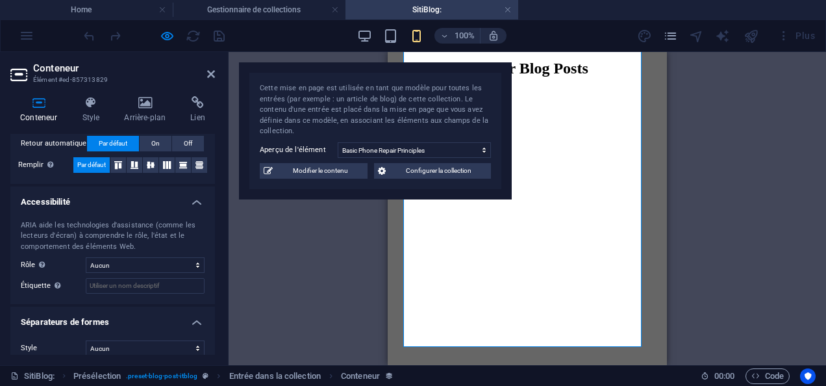
click at [192, 309] on h4 "Séparateurs de formes" at bounding box center [112, 317] width 204 height 23
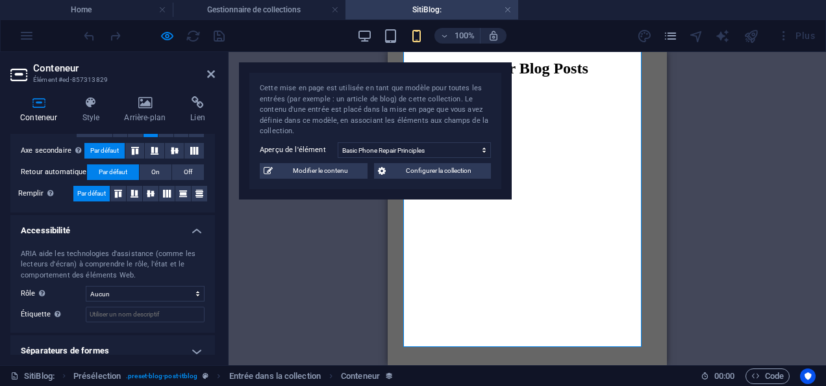
click at [193, 221] on h4 "Accessibilité" at bounding box center [112, 226] width 204 height 23
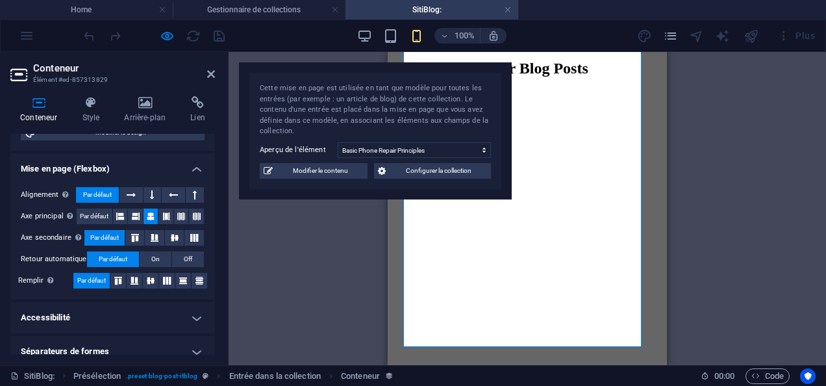
click at [196, 157] on h4 "Mise en page (Flexbox)" at bounding box center [112, 164] width 204 height 23
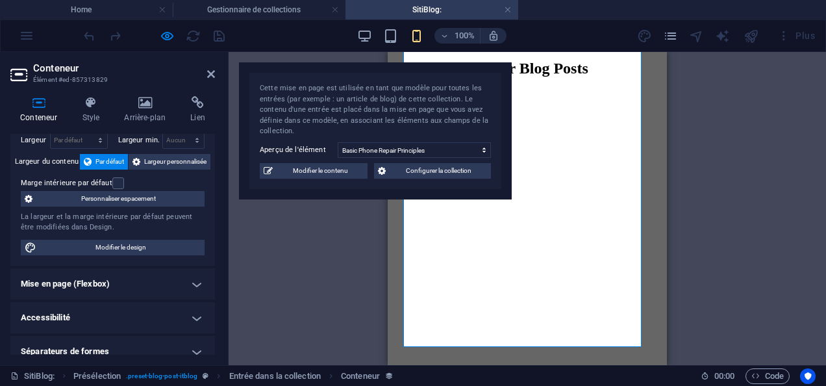
scroll to position [315, 0]
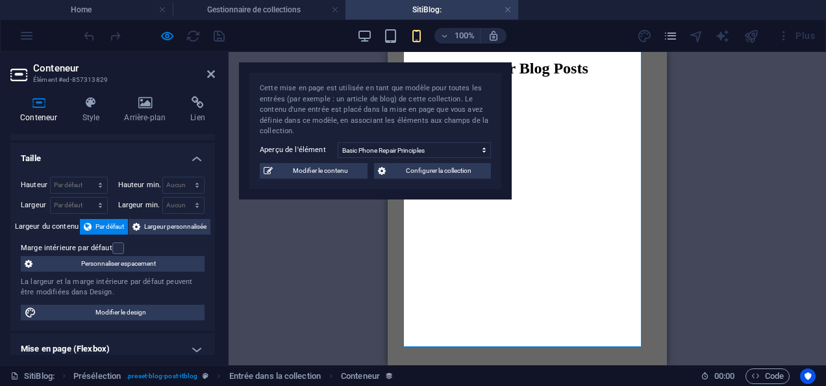
click at [193, 149] on h4 "Taille" at bounding box center [112, 154] width 204 height 23
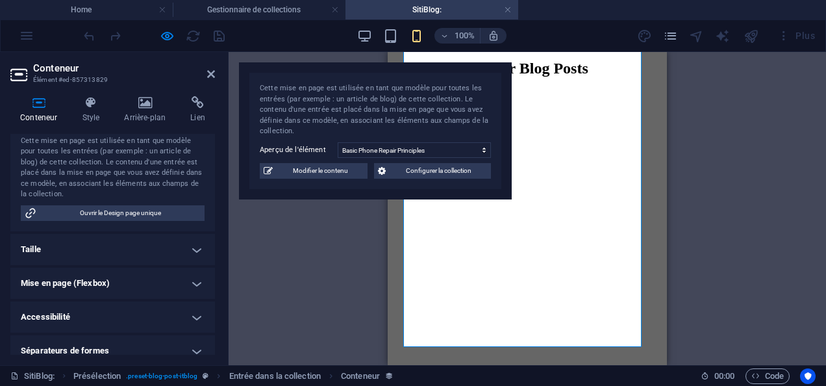
scroll to position [0, 0]
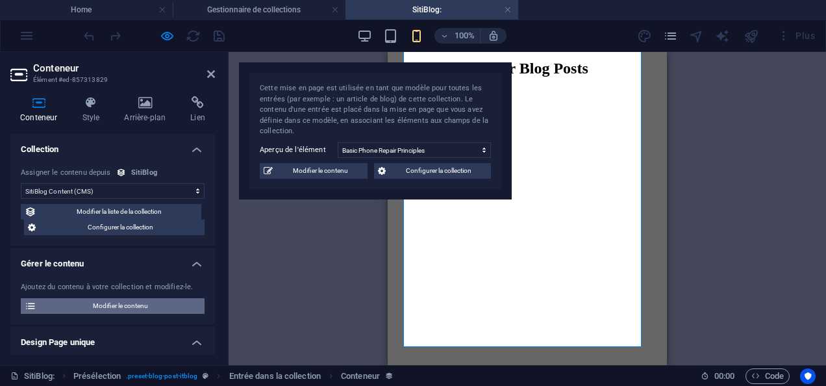
click at [162, 303] on span "Modifier le contenu" at bounding box center [120, 306] width 160 height 16
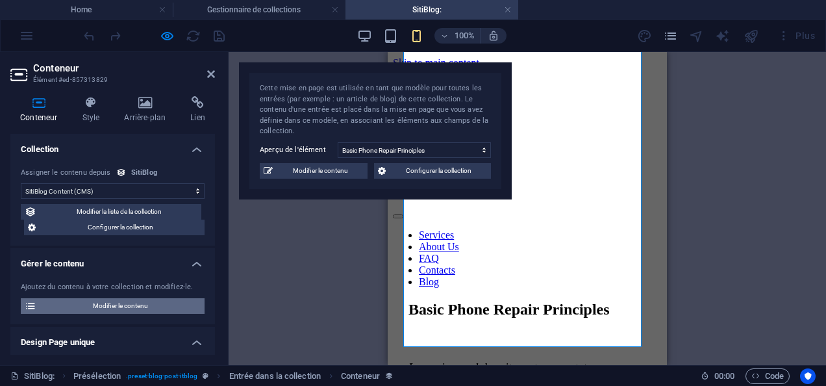
select select "Mobile"
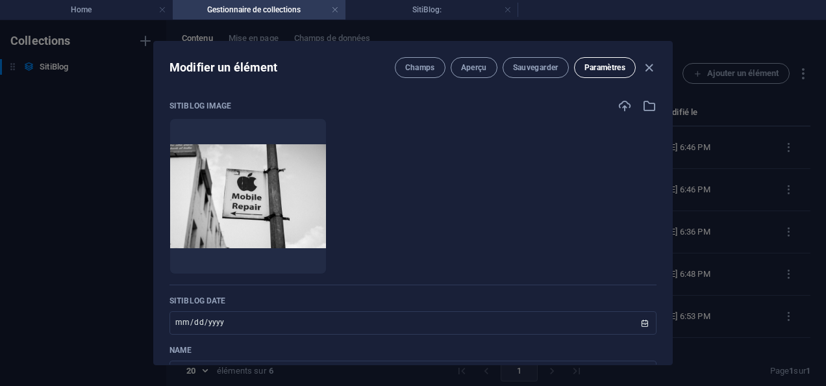
click at [589, 67] on span "Paramètres" at bounding box center [604, 67] width 41 height 10
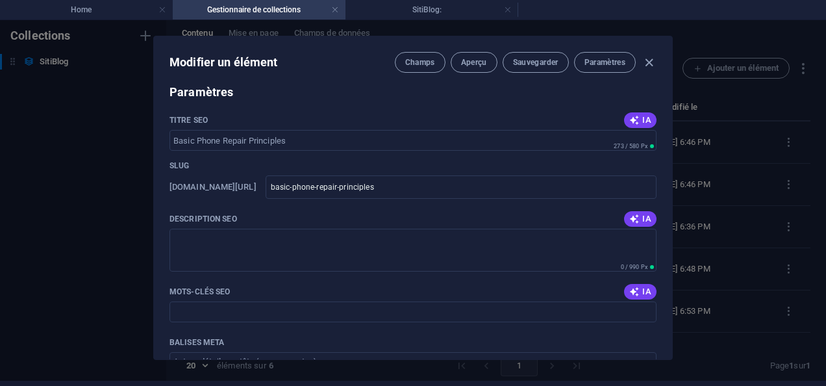
scroll to position [1457, 0]
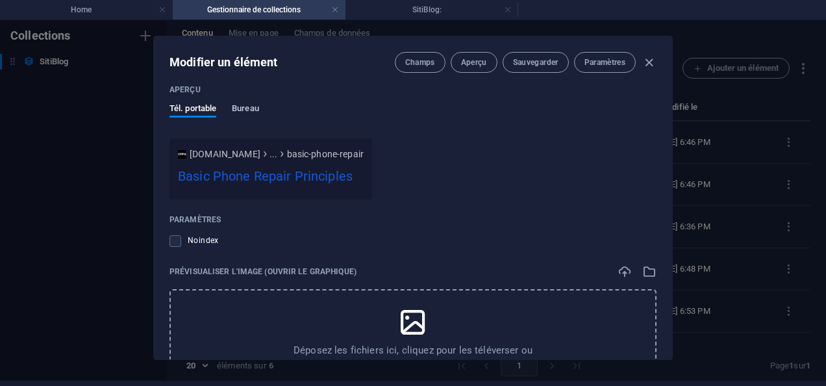
click at [234, 104] on span "Bureau" at bounding box center [245, 110] width 27 height 18
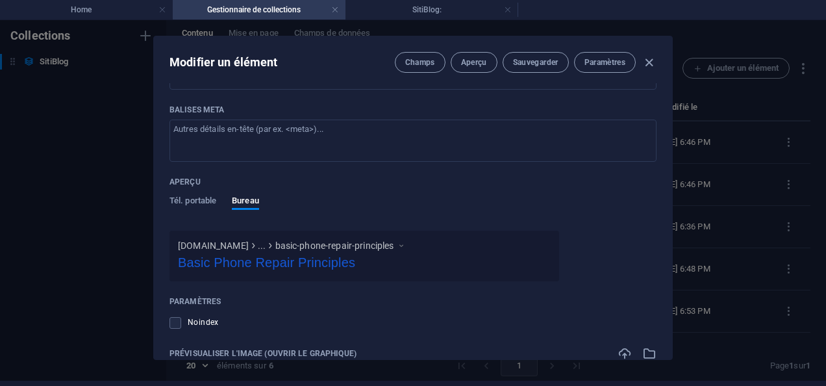
scroll to position [1235, 0]
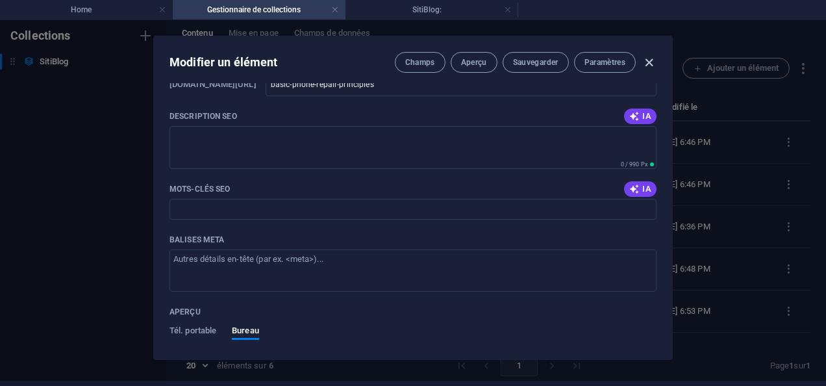
click at [647, 58] on icon "button" at bounding box center [648, 62] width 15 height 15
type input "[DATE]"
type input "basic-phone-repair-principles"
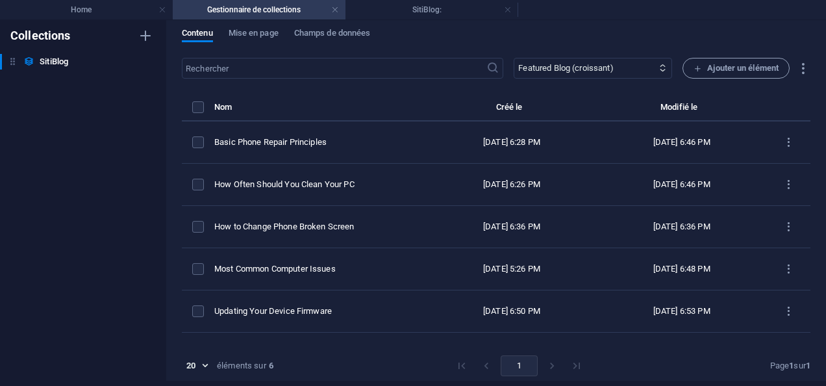
scroll to position [1056, 0]
click at [252, 12] on h4 "Gestionnaire de collections" at bounding box center [259, 10] width 173 height 14
click at [428, 12] on h4 "SitiBlog:" at bounding box center [431, 10] width 173 height 14
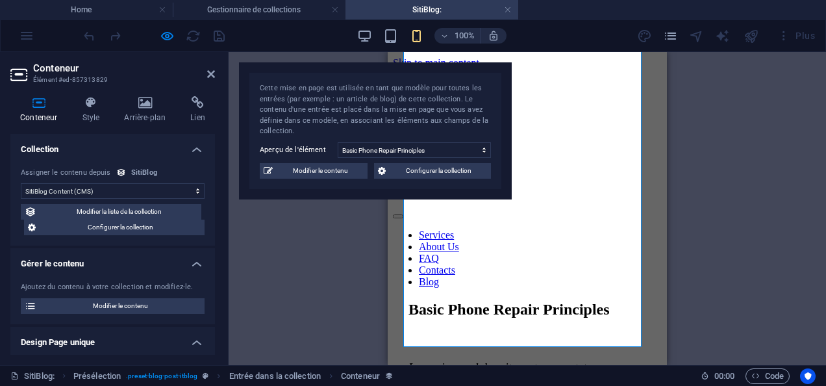
scroll to position [2142, 0]
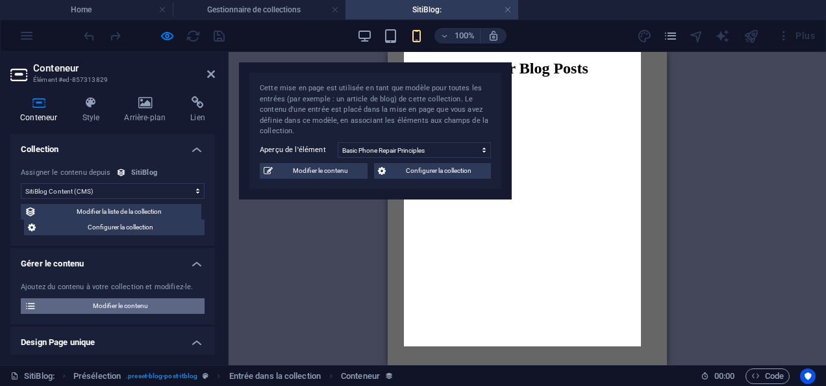
click at [126, 308] on span "Modifier le contenu" at bounding box center [120, 306] width 160 height 16
select select "Mobile"
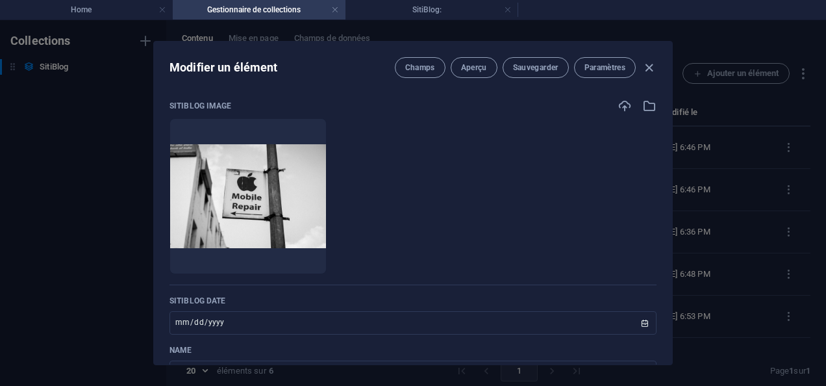
scroll to position [260, 0]
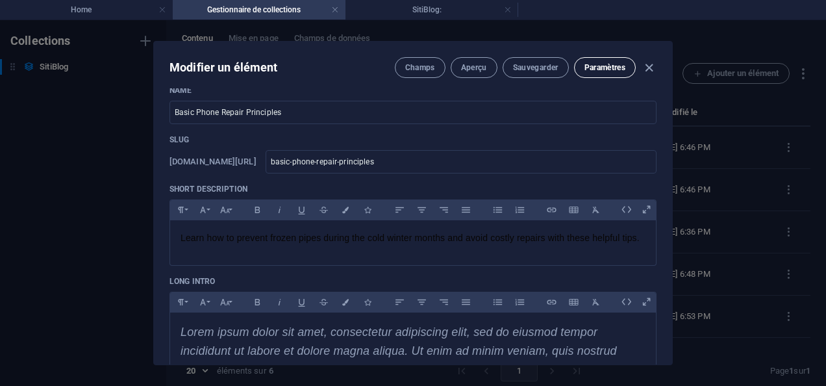
click at [594, 71] on span "Paramètres" at bounding box center [604, 67] width 41 height 10
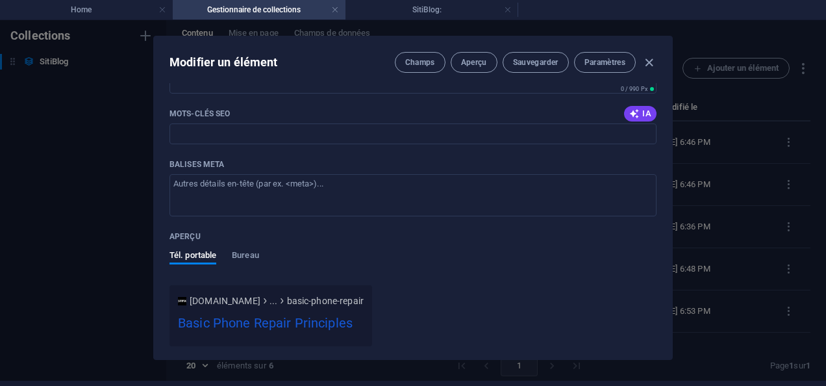
scroll to position [1440, 0]
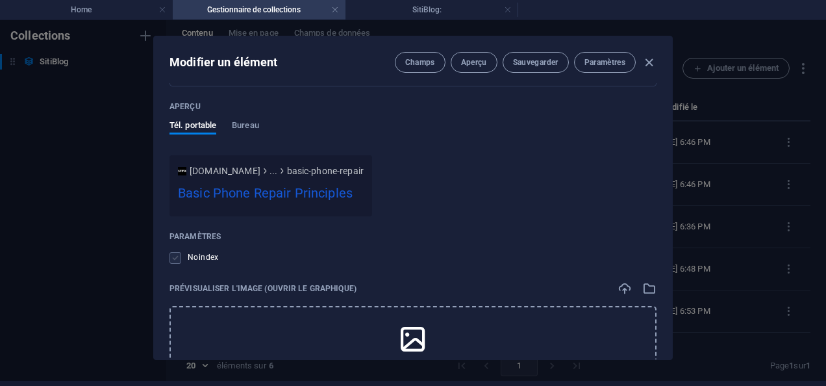
click at [177, 252] on label at bounding box center [175, 258] width 12 height 12
click at [0, 0] on input "checkbox" at bounding box center [0, 0] width 0 height 0
click at [177, 252] on label at bounding box center [175, 258] width 12 height 12
click at [0, 0] on input "checkbox" at bounding box center [0, 0] width 0 height 0
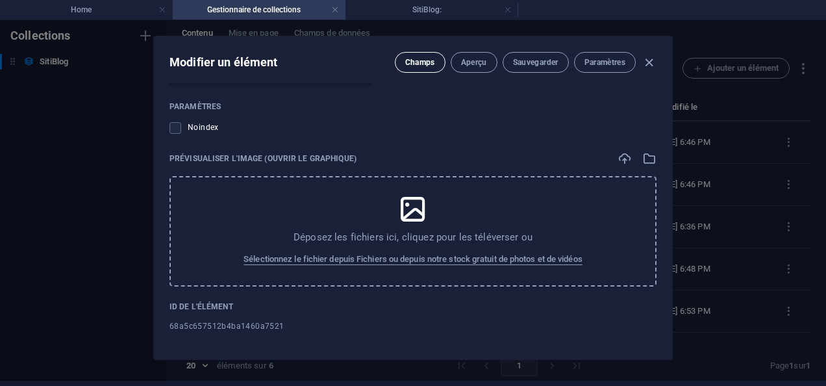
click at [412, 68] on button "Champs" at bounding box center [420, 62] width 51 height 21
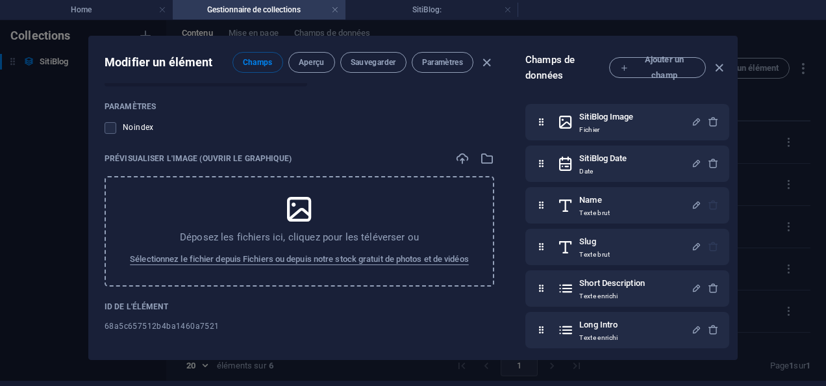
scroll to position [208, 0]
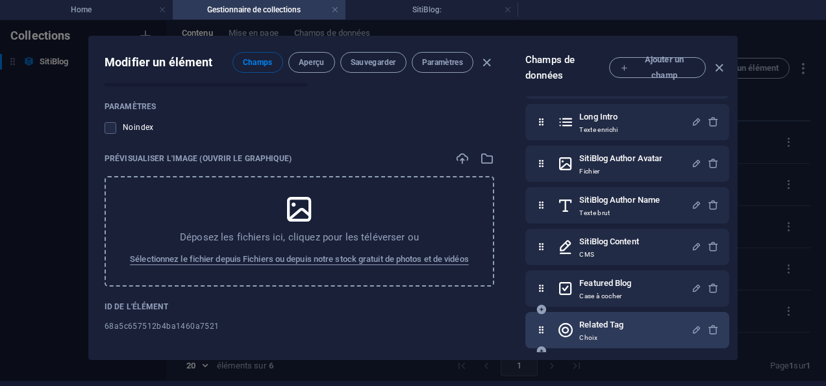
click at [618, 322] on h6 "Related Tag" at bounding box center [601, 325] width 44 height 16
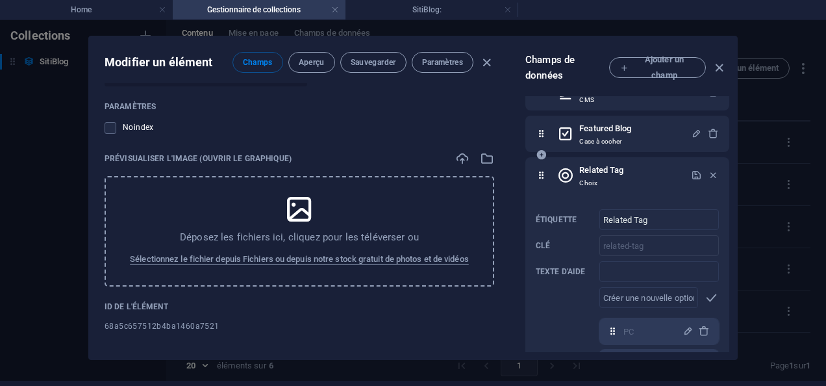
scroll to position [297, 0]
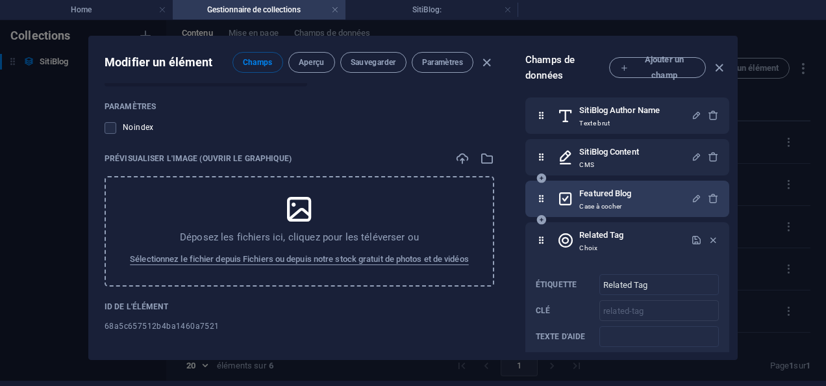
click at [565, 201] on icon at bounding box center [565, 199] width 17 height 26
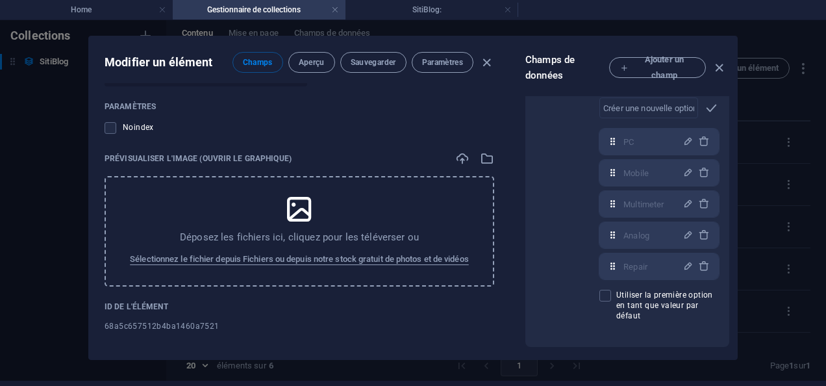
scroll to position [665, 0]
click at [721, 65] on icon "button" at bounding box center [718, 67] width 15 height 15
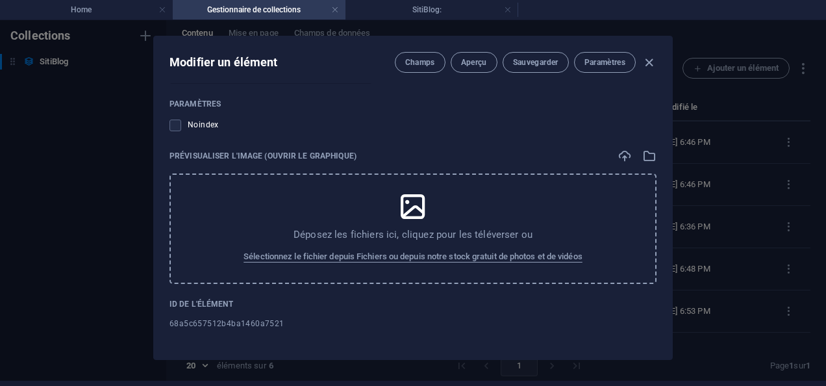
scroll to position [1570, 0]
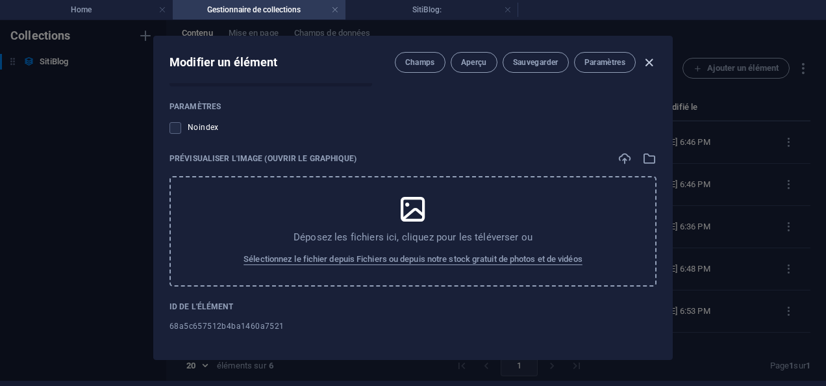
click at [645, 61] on icon "button" at bounding box center [648, 62] width 15 height 15
type input "[DATE]"
type input "basic-phone-repair-principles"
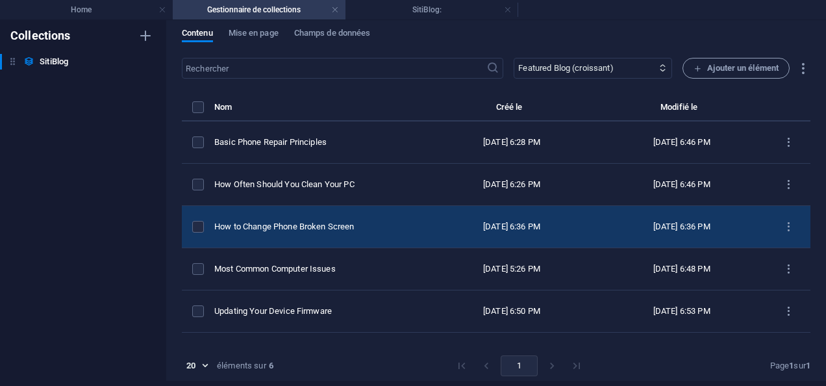
scroll to position [29, 0]
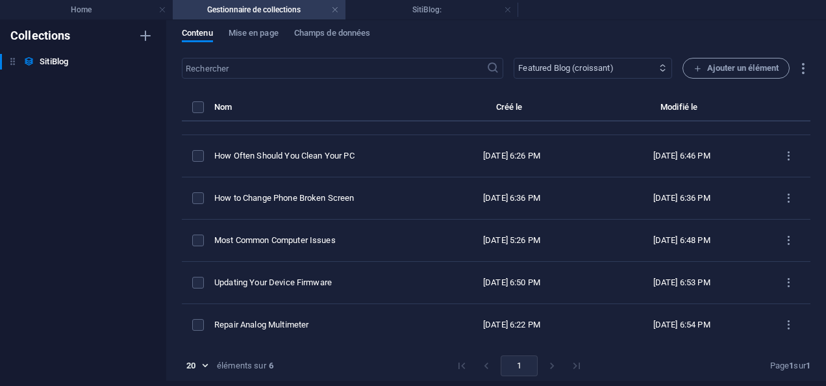
click at [632, 68] on select "Le plus récent d'abord Le plus ancien d'abord Dernière modification le SitiBlog…" at bounding box center [592, 68] width 158 height 21
click at [513, 58] on select "Le plus récent d'abord Le plus ancien d'abord Dernière modification le SitiBlog…" at bounding box center [592, 68] width 158 height 21
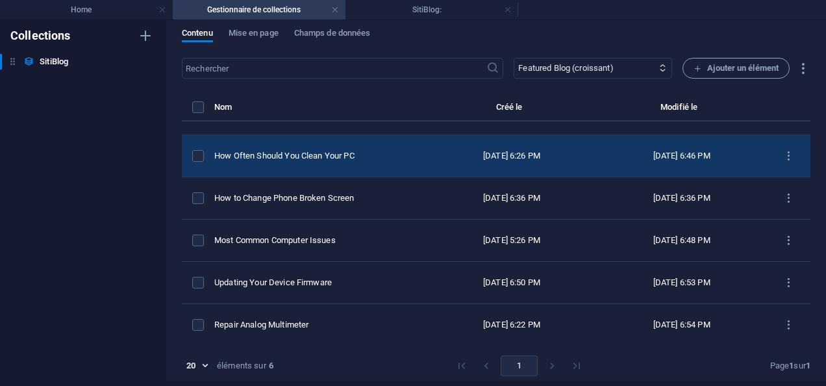
click at [328, 161] on td "How Often Should You Clean Your PC" at bounding box center [320, 156] width 212 height 42
select select "PC"
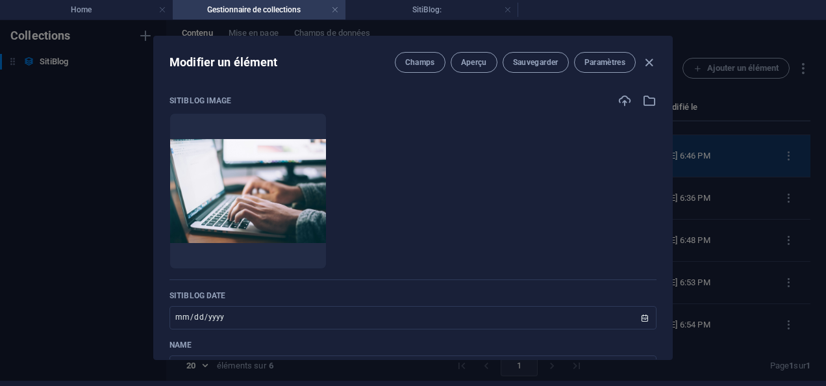
scroll to position [0, 0]
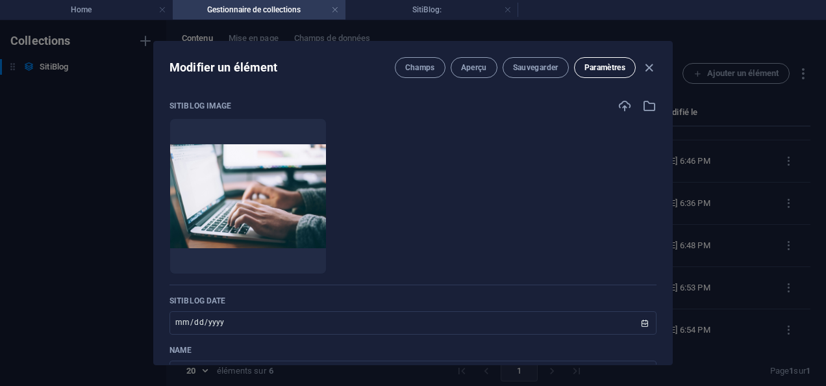
click at [595, 74] on button "Paramètres" at bounding box center [605, 67] width 62 height 21
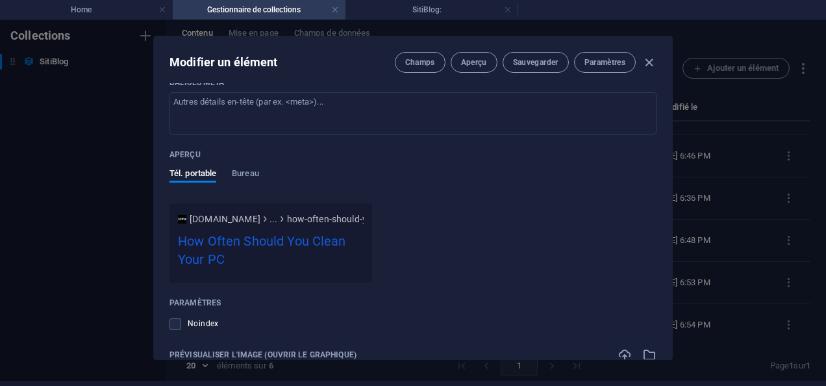
scroll to position [1587, 0]
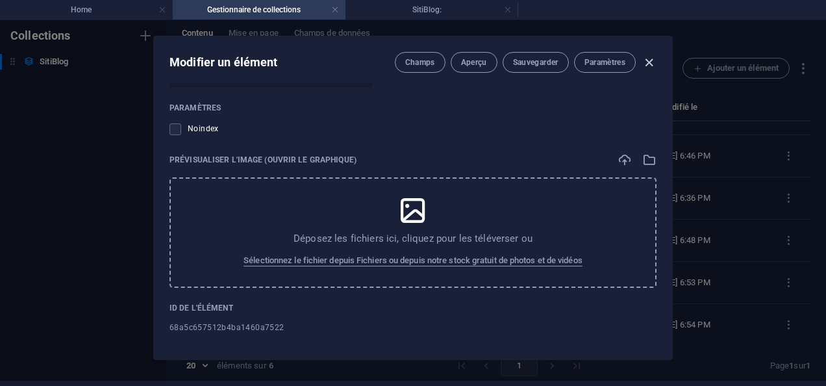
click at [649, 61] on icon "button" at bounding box center [648, 62] width 15 height 15
type input "[DATE]"
type input "how-often-should-you-clean-your-pc"
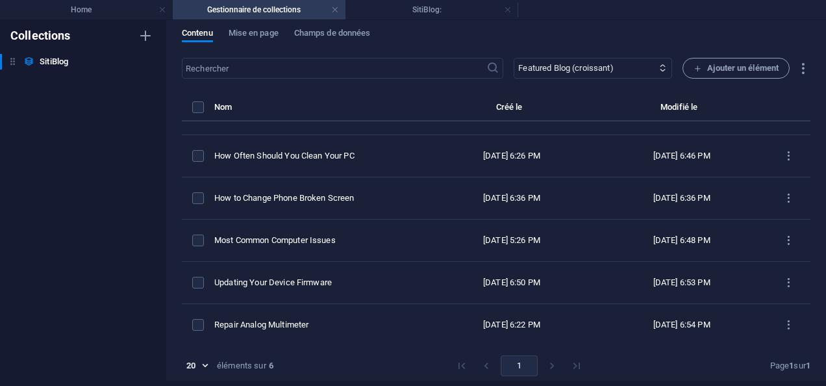
scroll to position [1323, 0]
click at [334, 10] on link at bounding box center [335, 10] width 8 height 12
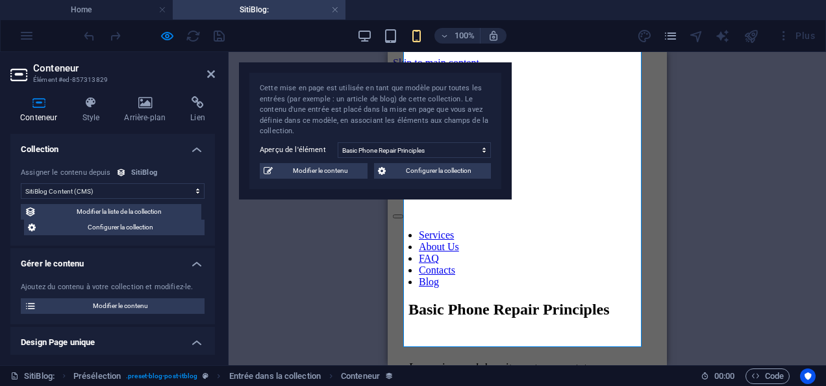
scroll to position [2142, 0]
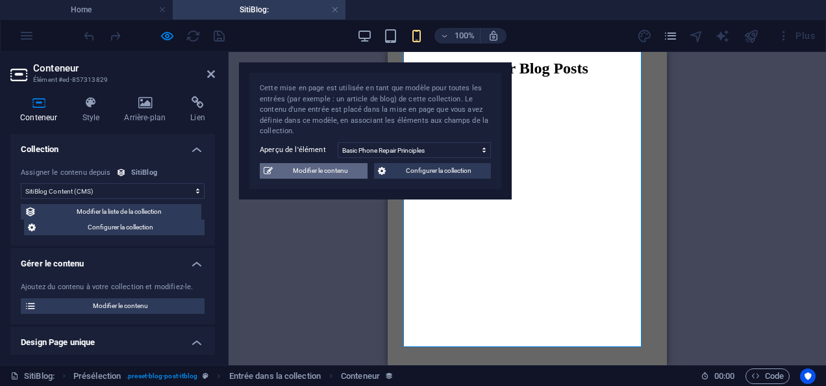
click at [306, 167] on span "Modifier le contenu" at bounding box center [320, 171] width 87 height 16
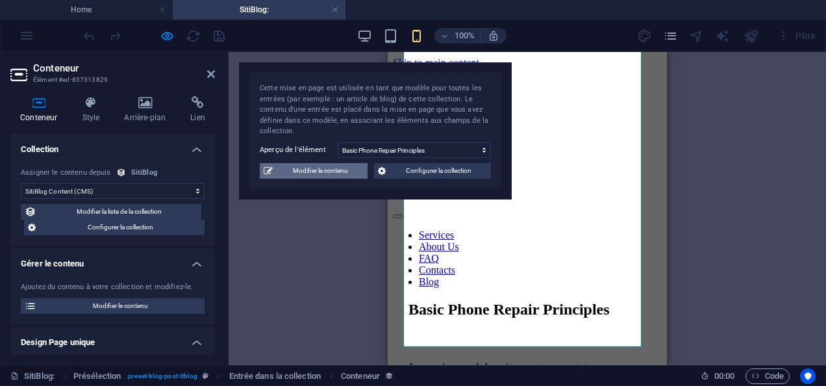
select select "columns.featured-blog_ASC"
select select "Mobile"
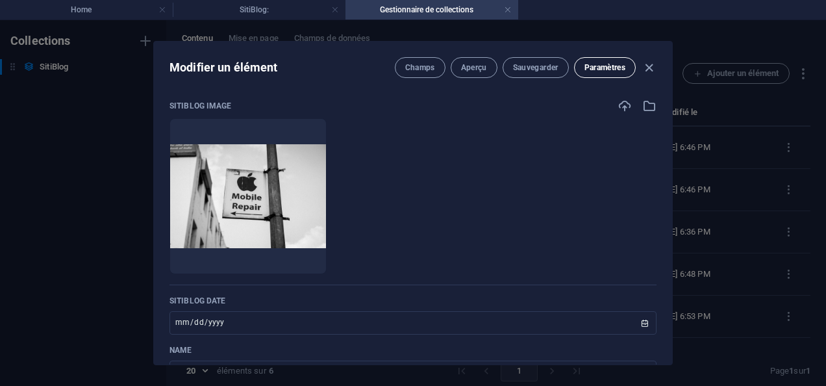
click at [595, 73] on button "Paramètres" at bounding box center [605, 67] width 62 height 21
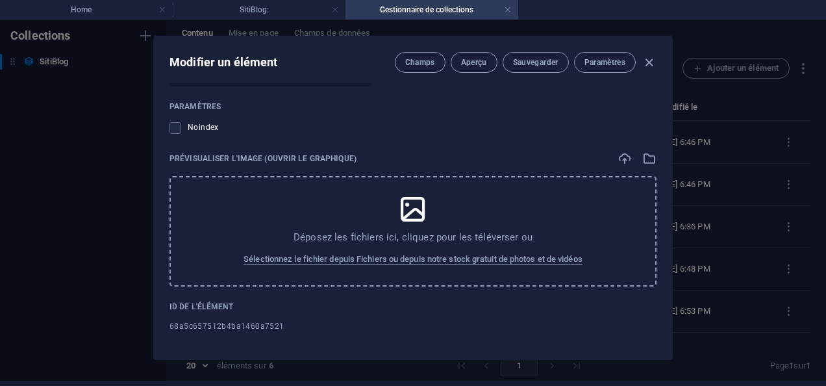
scroll to position [1056, 0]
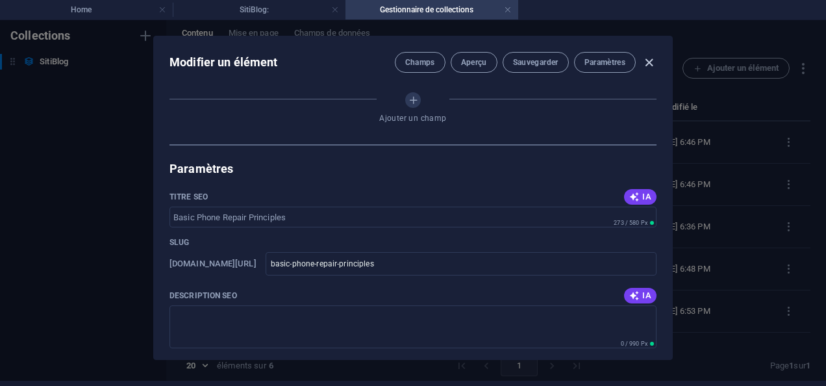
click at [647, 58] on icon "button" at bounding box center [648, 62] width 15 height 15
type input "[DATE]"
type input "basic-phone-repair-principles"
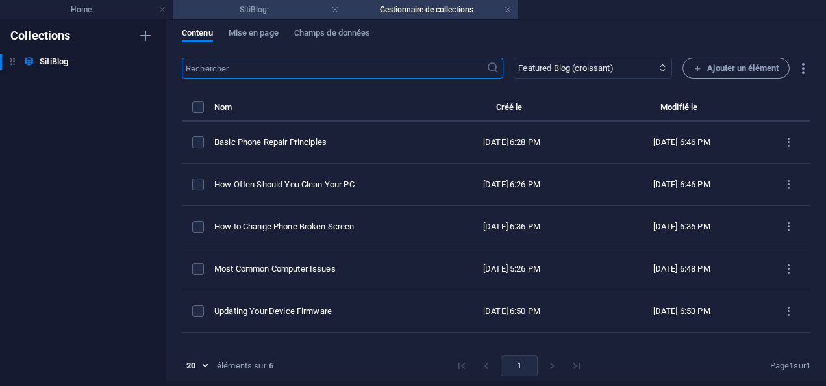
scroll to position [876, 0]
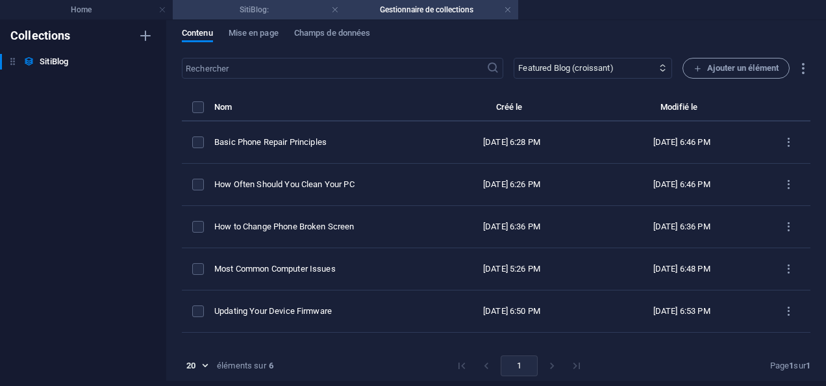
click at [240, 7] on h4 "SitiBlog:" at bounding box center [259, 10] width 173 height 14
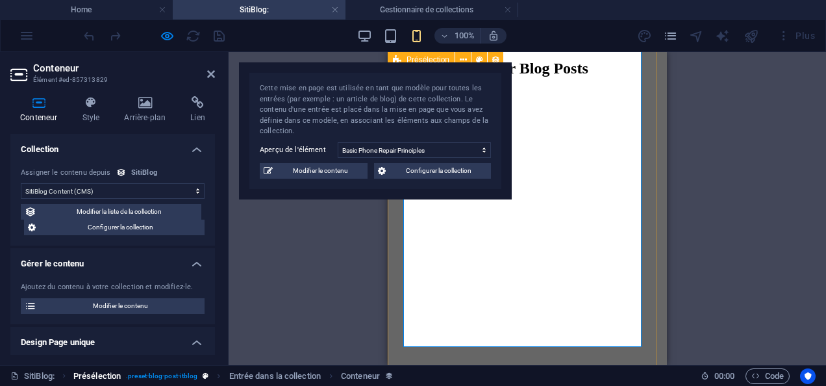
click at [162, 378] on span ". preset-blog-post-itblog" at bounding box center [161, 376] width 71 height 16
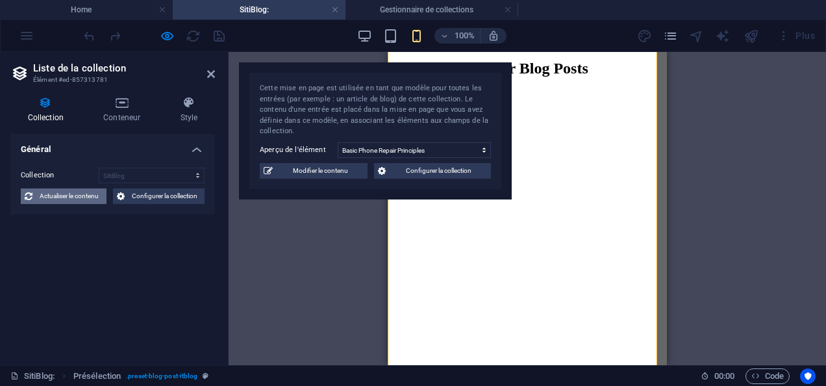
click at [64, 195] on span "Actualiser le contenu" at bounding box center [69, 196] width 66 height 16
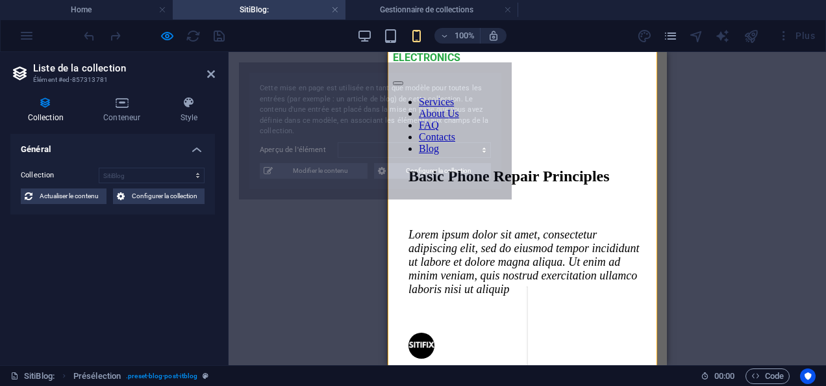
select select "68a5c657512b4ba1460a7521"
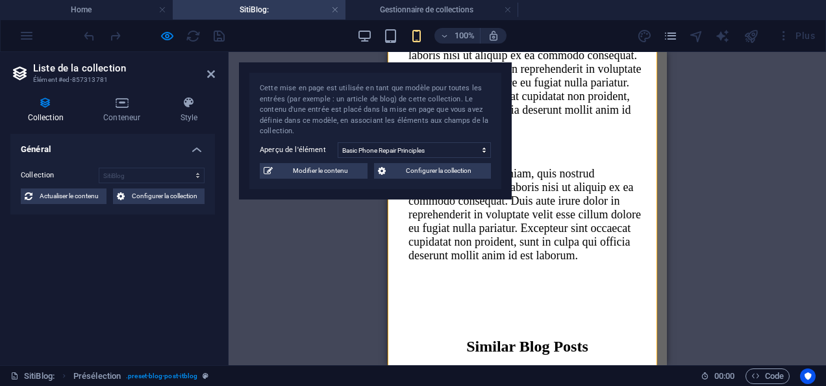
scroll to position [1851, 0]
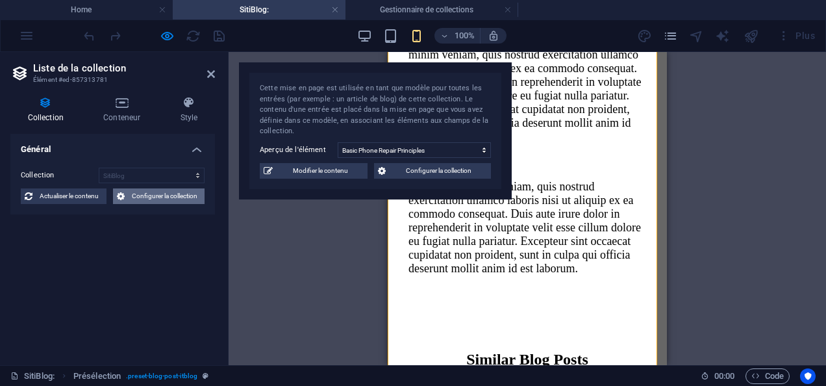
click at [182, 197] on span "Configurer la collection" at bounding box center [165, 196] width 73 height 16
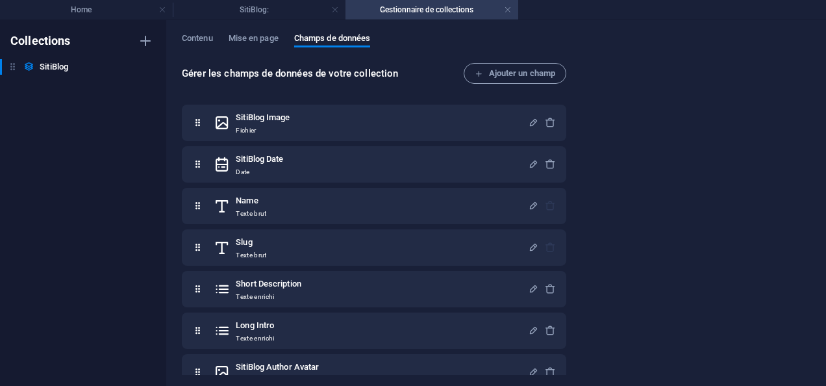
scroll to position [0, 0]
click at [145, 43] on icon "button" at bounding box center [146, 41] width 16 height 16
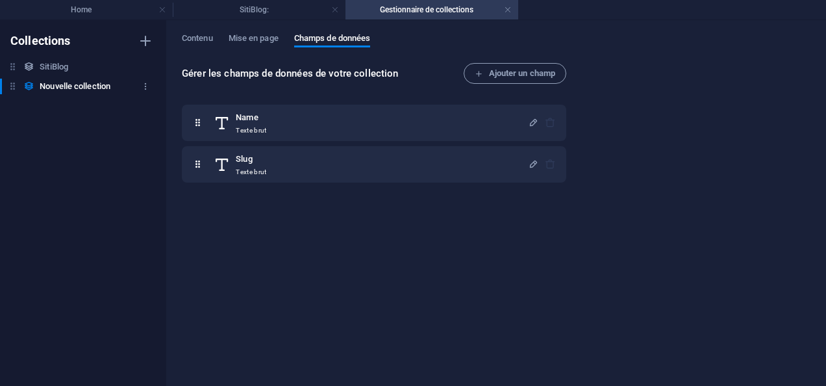
click at [110, 86] on h6 "Nouvelle collection" at bounding box center [75, 87] width 71 height 16
click at [153, 82] on div "SitiBlog SitiBlog Nouvelle collection Nouvelle collection" at bounding box center [83, 78] width 166 height 38
click at [97, 88] on h6 "Nouvelle collection" at bounding box center [75, 87] width 71 height 16
click at [144, 88] on icon "button" at bounding box center [145, 86] width 9 height 9
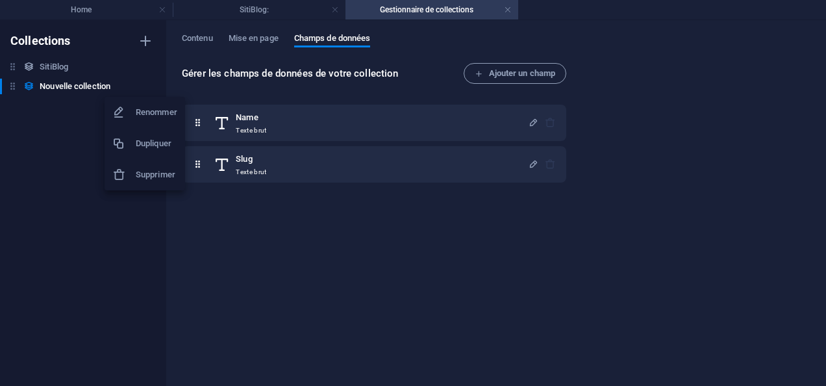
click at [147, 110] on h6 "Renommer" at bounding box center [157, 113] width 42 height 16
type input "it"
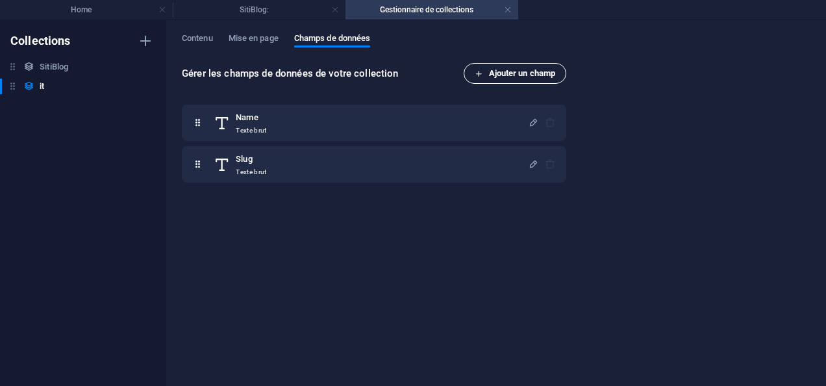
click at [478, 75] on icon "button" at bounding box center [479, 73] width 8 height 8
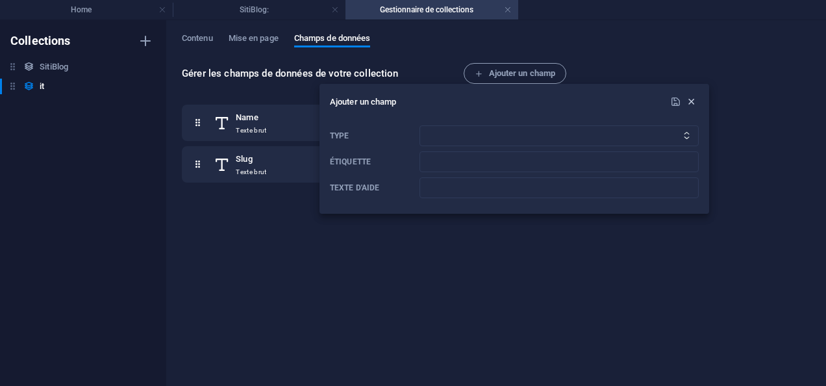
click at [691, 101] on icon "button" at bounding box center [691, 101] width 11 height 11
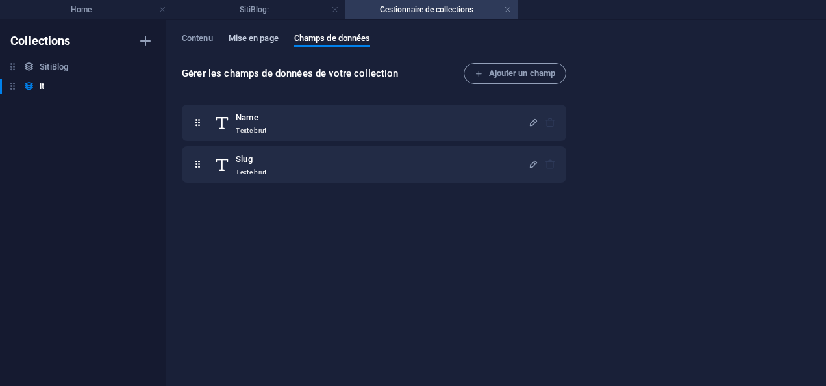
click at [243, 34] on span "Mise en page" at bounding box center [254, 40] width 50 height 18
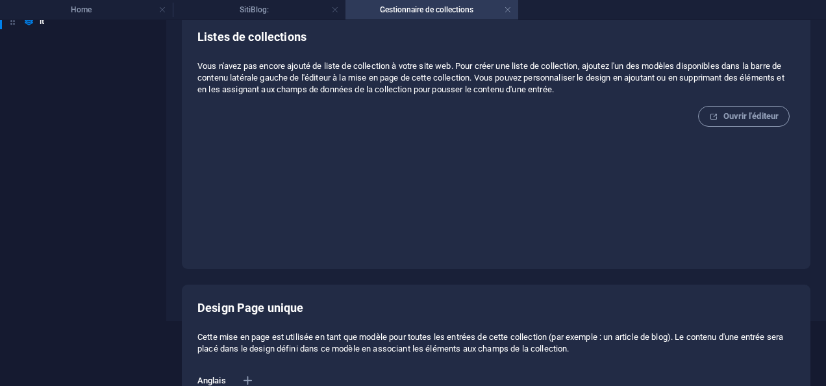
scroll to position [225, 0]
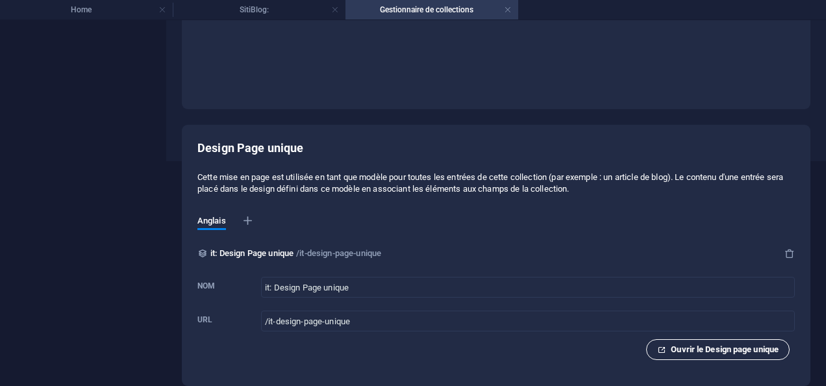
click at [669, 345] on span "Ouvrir le Design page unique" at bounding box center [717, 349] width 121 height 16
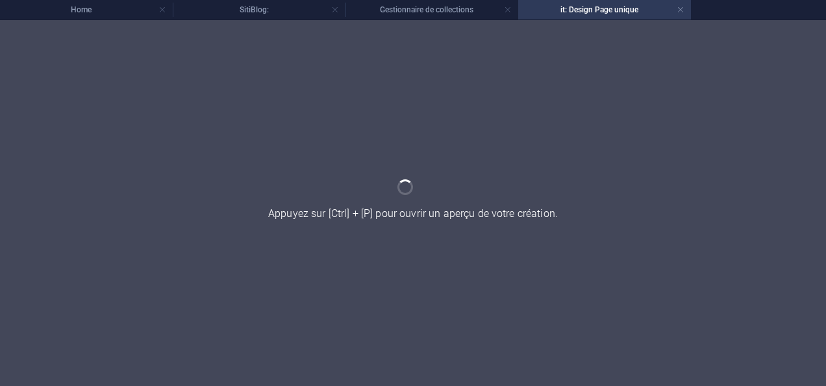
scroll to position [0, 0]
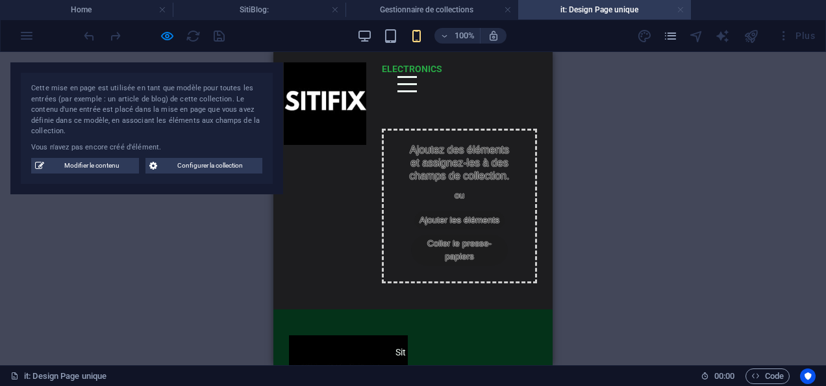
click at [682, 9] on link at bounding box center [680, 10] width 8 height 12
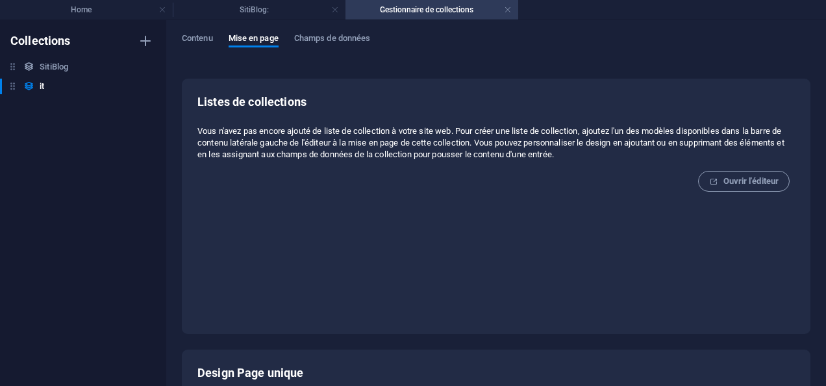
scroll to position [225, 0]
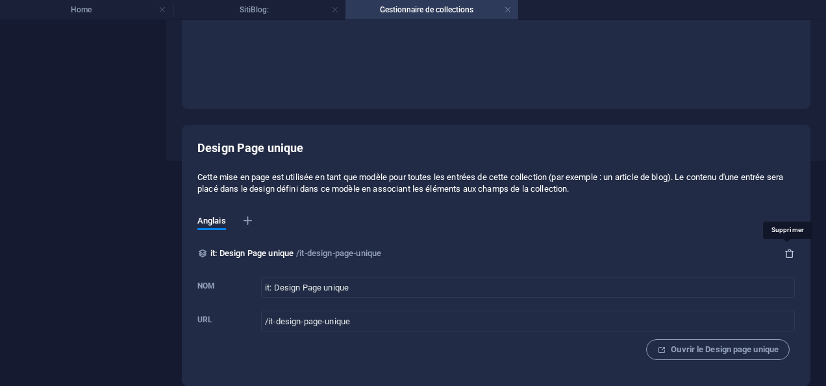
click at [789, 254] on icon "button" at bounding box center [789, 253] width 10 height 10
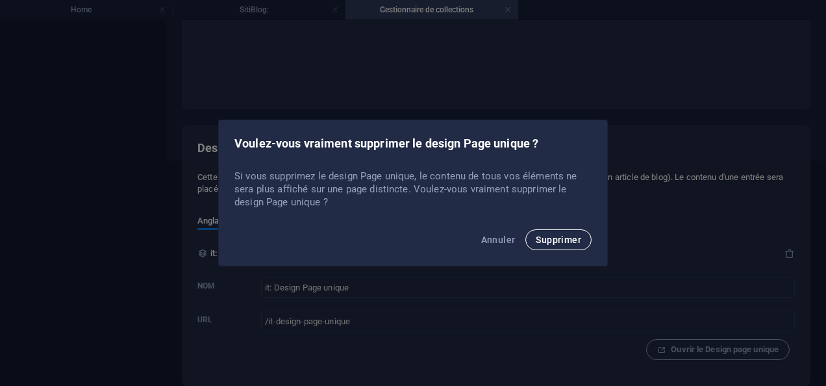
click at [565, 235] on span "Supprimer" at bounding box center [558, 239] width 45 height 10
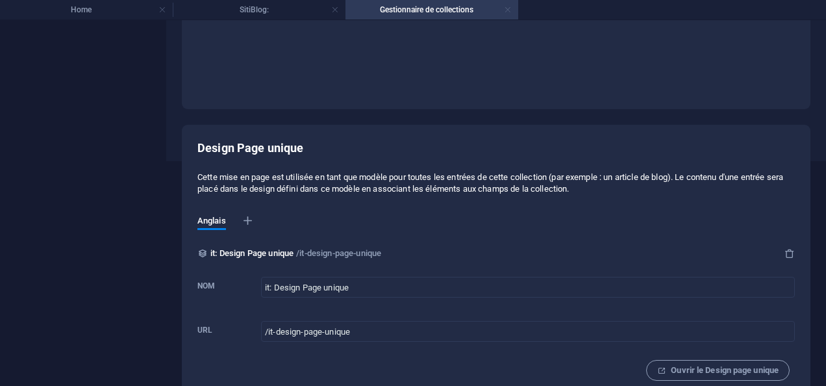
scroll to position [153, 0]
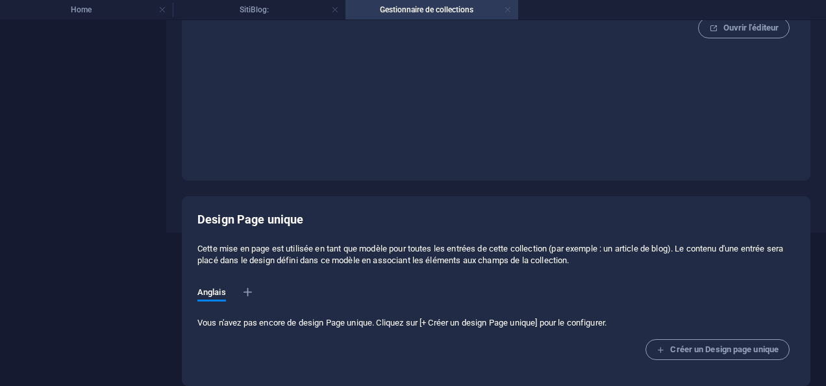
click at [508, 10] on link at bounding box center [508, 10] width 8 height 12
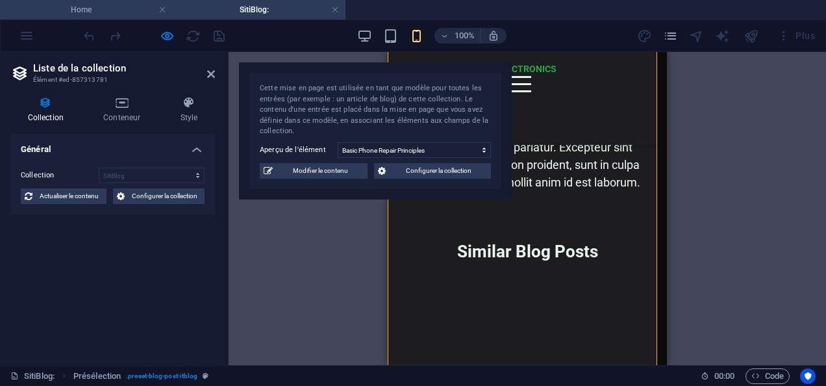
click at [93, 9] on h4 "Home" at bounding box center [86, 10] width 173 height 14
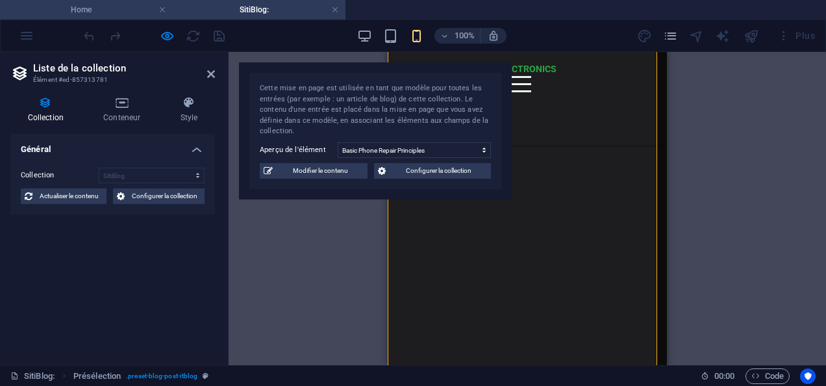
scroll to position [0, 0]
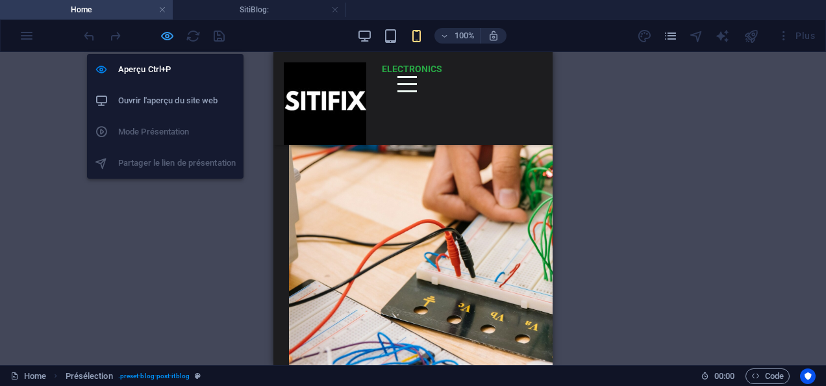
click at [162, 36] on icon "button" at bounding box center [167, 36] width 15 height 15
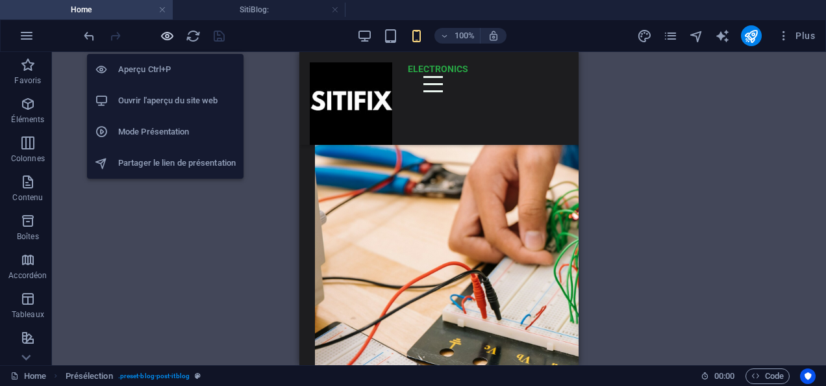
scroll to position [906, 0]
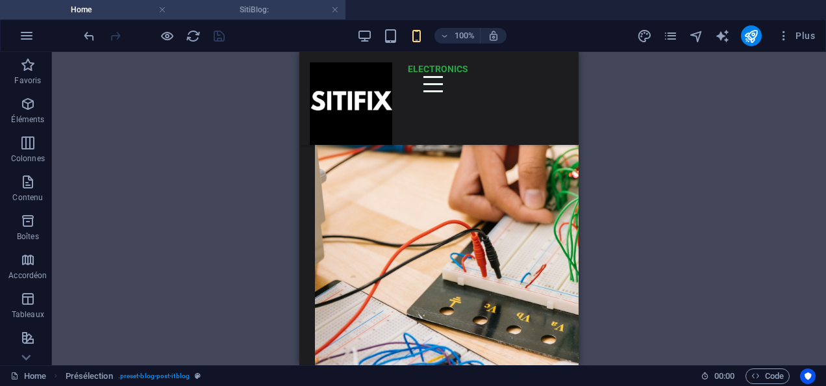
click at [222, 7] on h4 "SitiBlog:" at bounding box center [259, 10] width 173 height 14
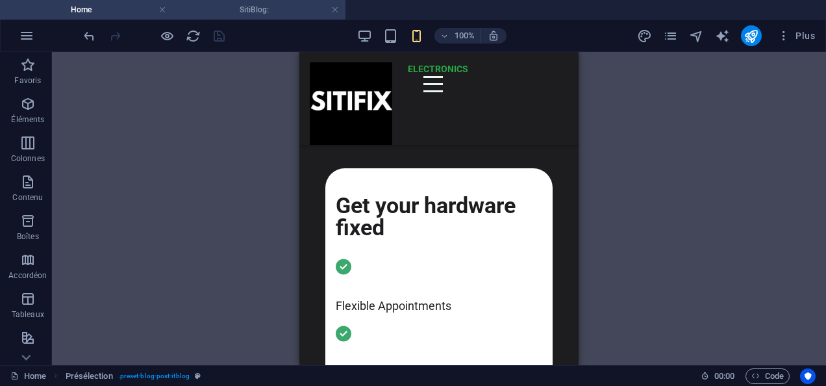
scroll to position [1851, 0]
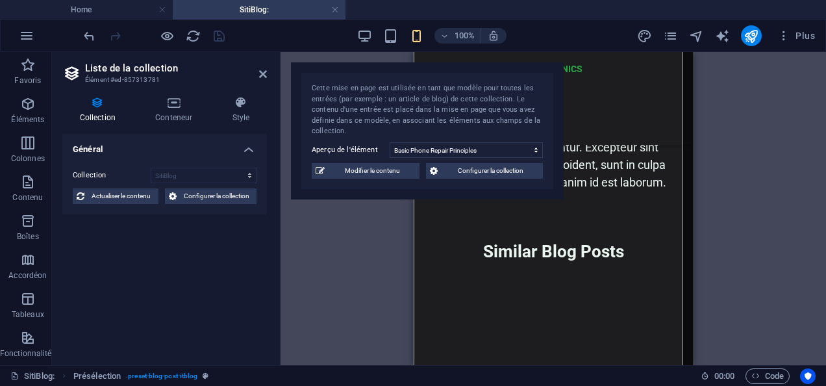
click at [100, 107] on icon at bounding box center [97, 102] width 71 height 13
click at [247, 145] on h4 "Général" at bounding box center [164, 145] width 204 height 23
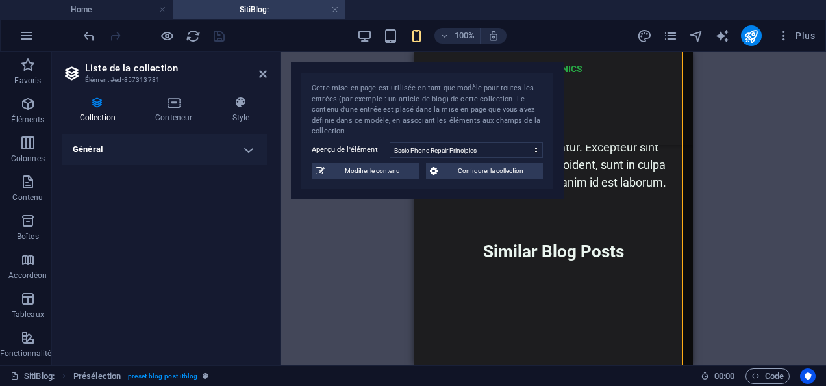
click at [680, 34] on div "Plus" at bounding box center [728, 35] width 183 height 21
click at [674, 36] on icon "pages" at bounding box center [670, 36] width 15 height 15
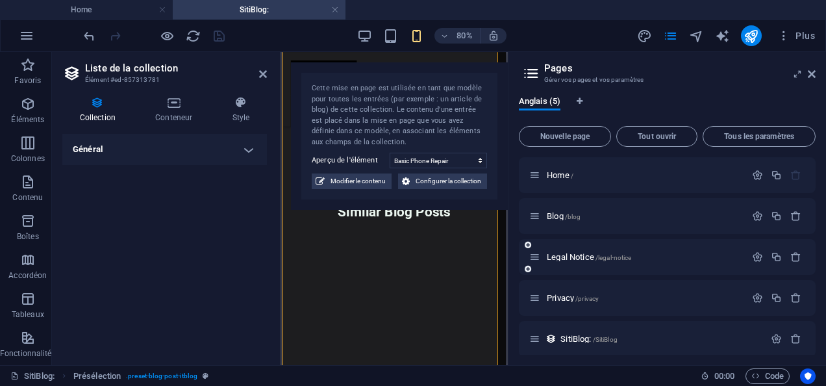
scroll to position [7, 0]
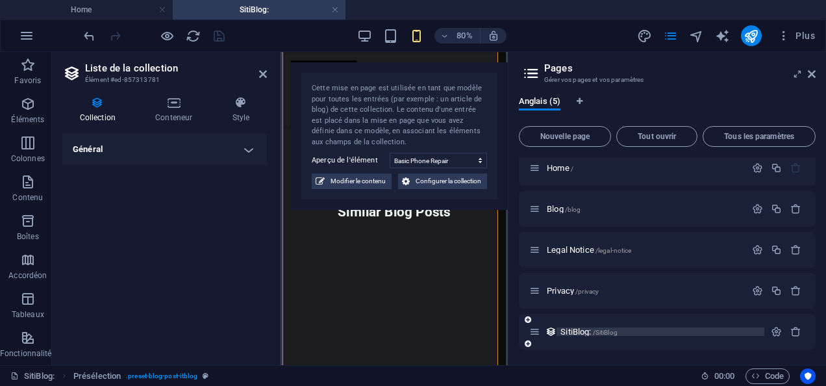
click at [573, 327] on span "SitiBlog: /SitiBlog" at bounding box center [588, 332] width 57 height 10
select select "68a5c657512b4ba1460a7521"
click at [333, 9] on link at bounding box center [335, 10] width 8 height 12
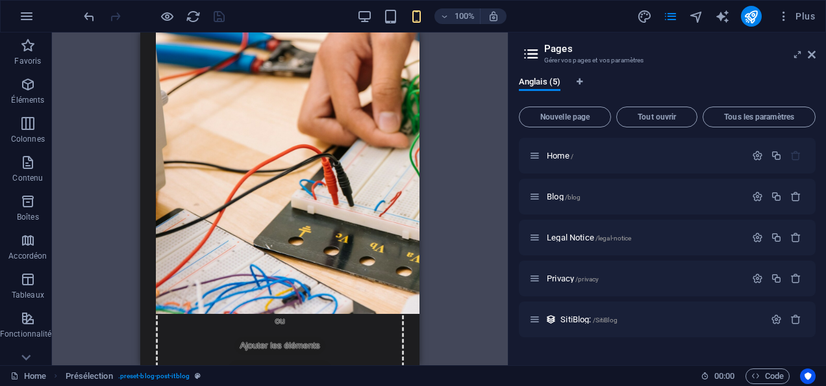
scroll to position [0, 0]
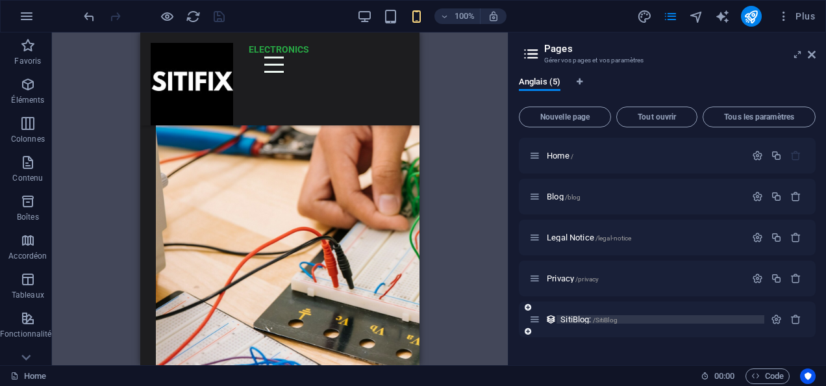
click at [569, 317] on span "SitiBlog: /SitiBlog" at bounding box center [588, 319] width 57 height 10
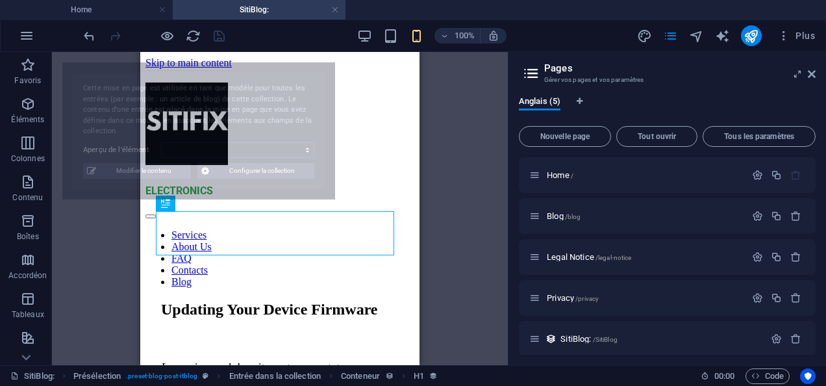
select select "68a5c657512b4ba1460a7526"
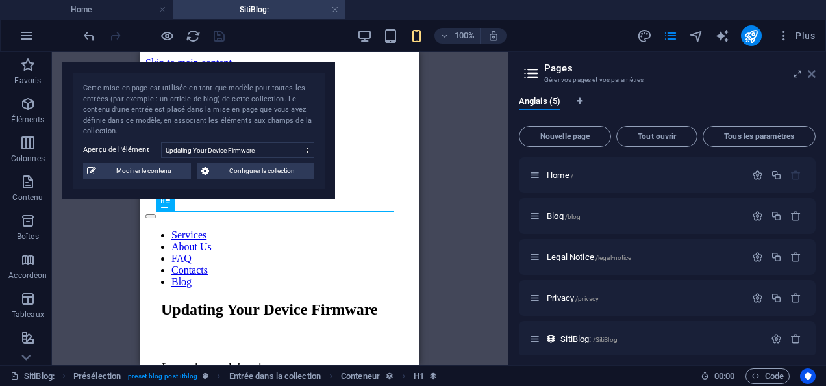
click at [811, 71] on icon at bounding box center [812, 74] width 8 height 10
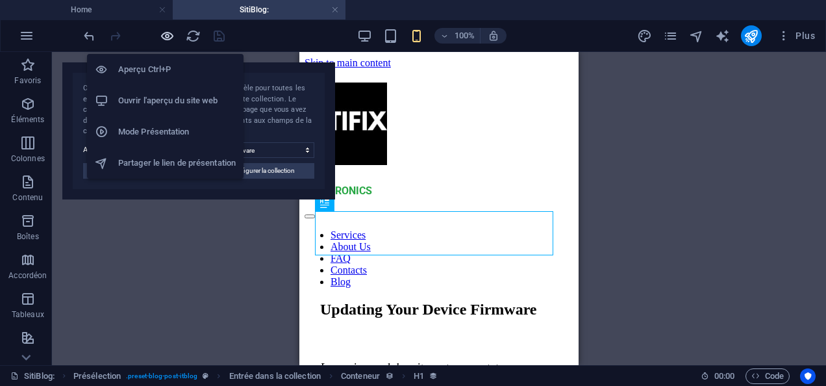
click at [161, 34] on icon "button" at bounding box center [167, 36] width 15 height 15
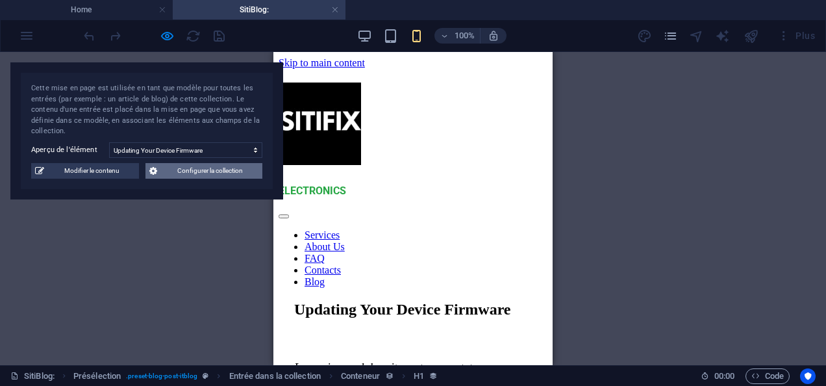
click at [182, 171] on span "Configurer la collection" at bounding box center [209, 171] width 97 height 16
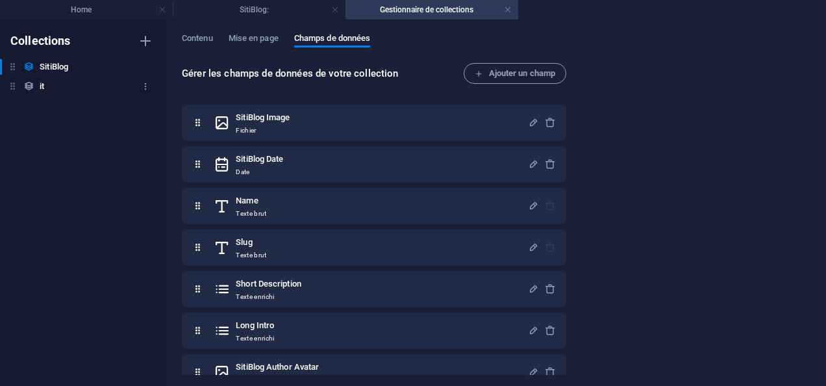
click at [42, 89] on h6 "it" at bounding box center [42, 87] width 5 height 16
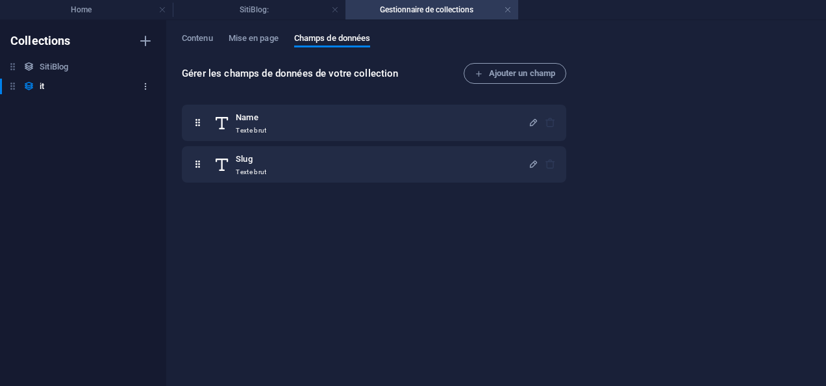
click at [147, 87] on icon "button" at bounding box center [145, 86] width 9 height 9
click at [149, 169] on h6 "Supprimer" at bounding box center [157, 175] width 42 height 16
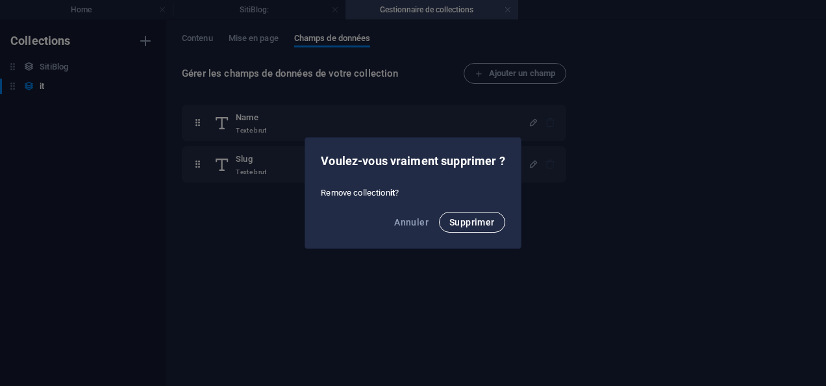
click at [474, 219] on span "Supprimer" at bounding box center [471, 222] width 45 height 10
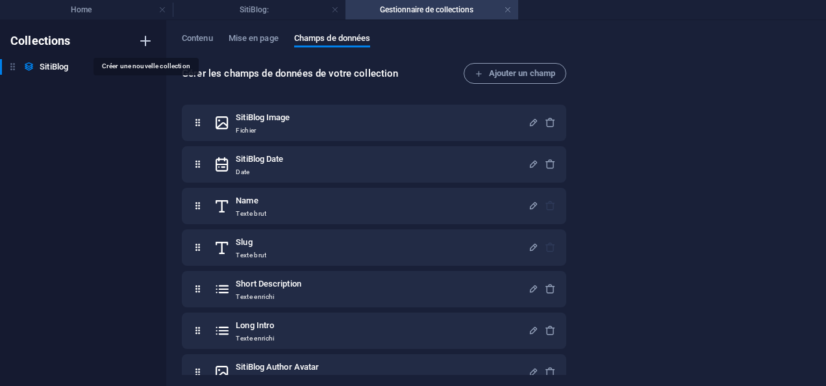
click at [145, 39] on icon "button" at bounding box center [146, 41] width 16 height 16
type input "itblog"
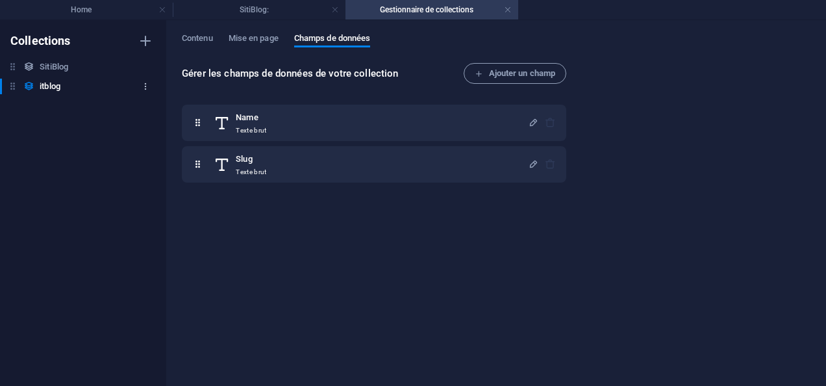
click at [146, 87] on icon "button" at bounding box center [145, 86] width 9 height 9
click at [58, 174] on div at bounding box center [413, 193] width 826 height 386
click at [508, 73] on span "Ajouter un champ" at bounding box center [515, 74] width 80 height 16
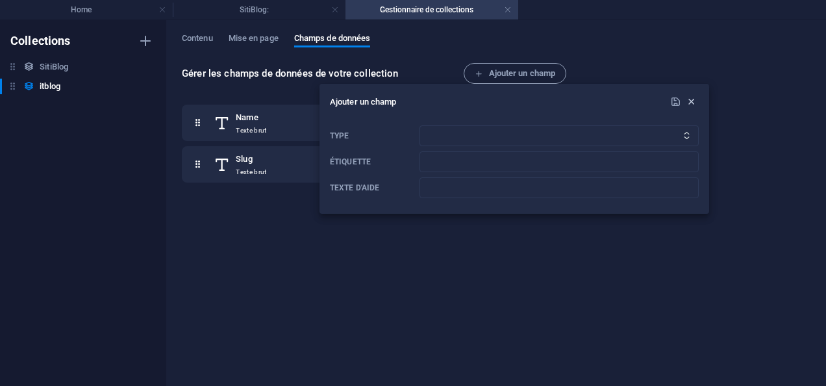
click at [689, 103] on icon "button" at bounding box center [691, 101] width 11 height 11
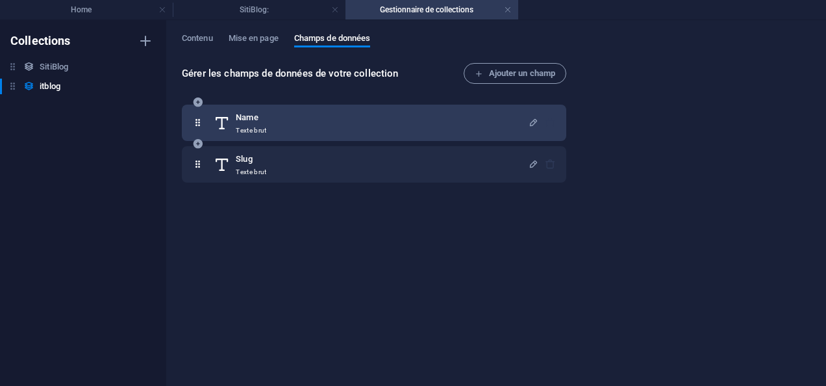
click at [287, 123] on div "Name Texte brut" at bounding box center [371, 123] width 314 height 26
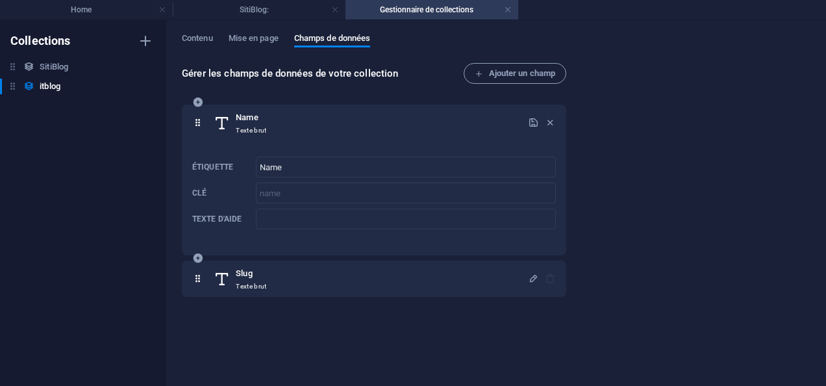
click at [287, 123] on div "Name Texte brut" at bounding box center [371, 123] width 314 height 26
click at [549, 121] on icon "button" at bounding box center [550, 122] width 11 height 11
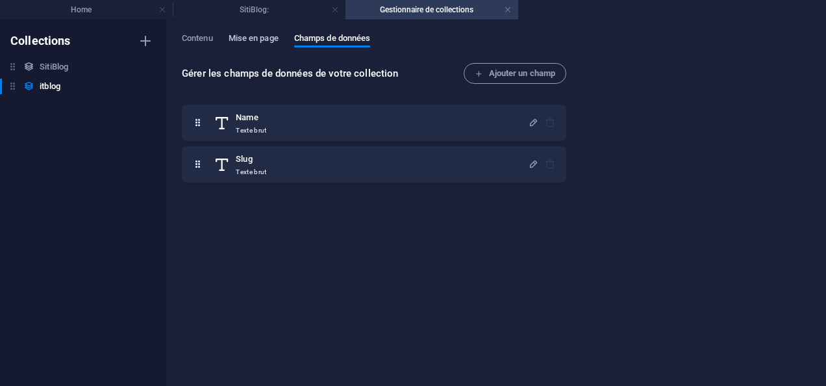
click at [267, 39] on span "Mise en page" at bounding box center [254, 40] width 50 height 18
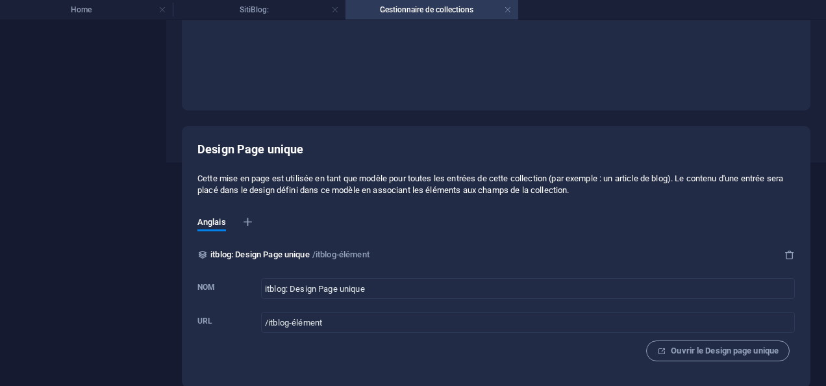
scroll to position [225, 0]
click at [757, 351] on span "Ouvrir le Design page unique" at bounding box center [717, 349] width 121 height 16
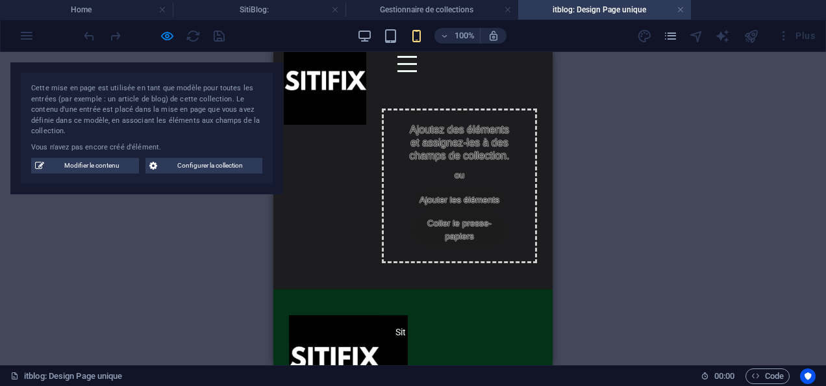
scroll to position [0, 0]
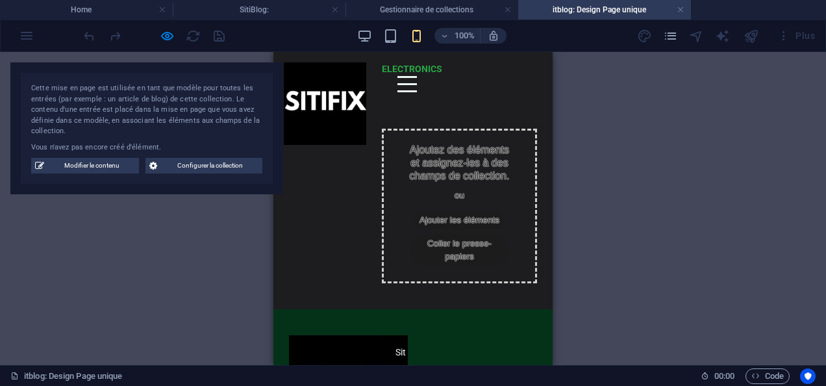
drag, startPoint x: 547, startPoint y: 192, endPoint x: 829, endPoint y: 231, distance: 285.1
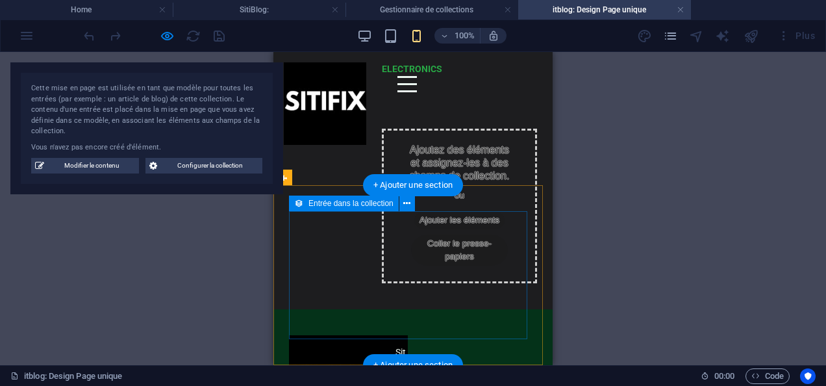
scroll to position [130, 0]
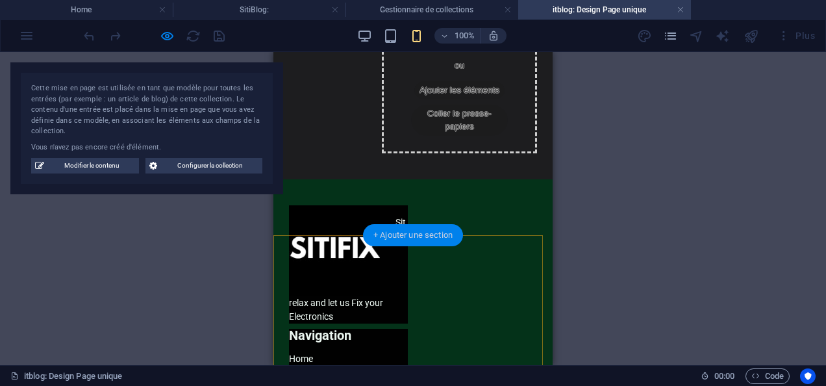
click at [425, 238] on div "+ Ajouter une section" at bounding box center [413, 235] width 100 height 22
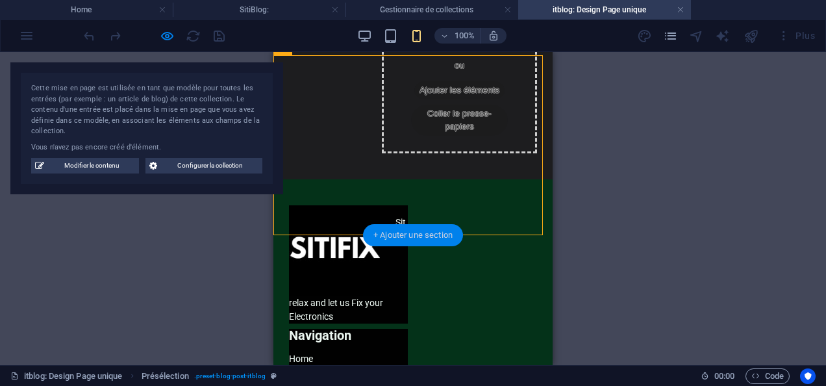
click at [412, 229] on div "+ Ajouter une section" at bounding box center [413, 235] width 100 height 22
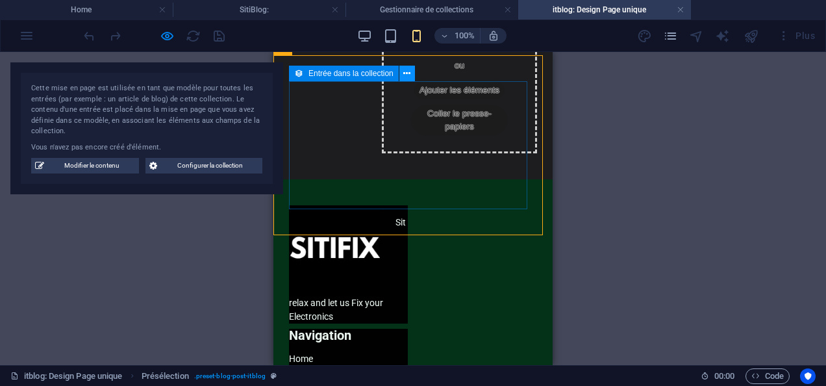
click at [405, 74] on icon at bounding box center [406, 74] width 7 height 14
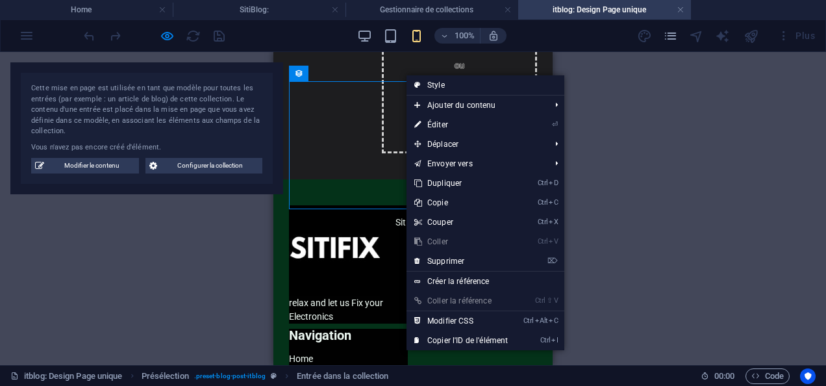
click at [456, 120] on link "⏎ Éditer" at bounding box center [460, 124] width 109 height 19
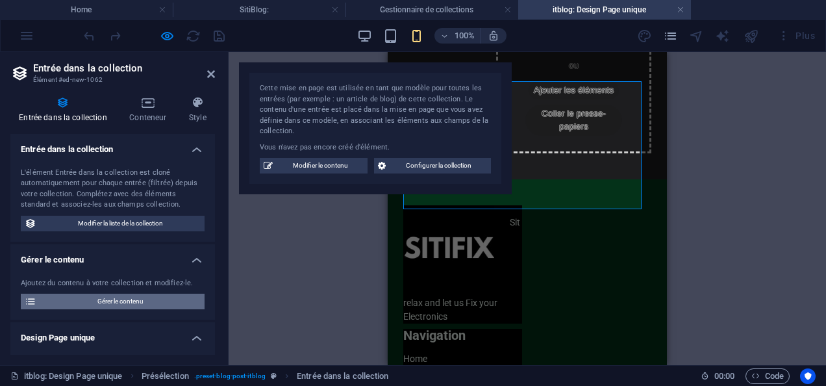
click at [169, 301] on span "Gérer le contenu" at bounding box center [120, 301] width 160 height 16
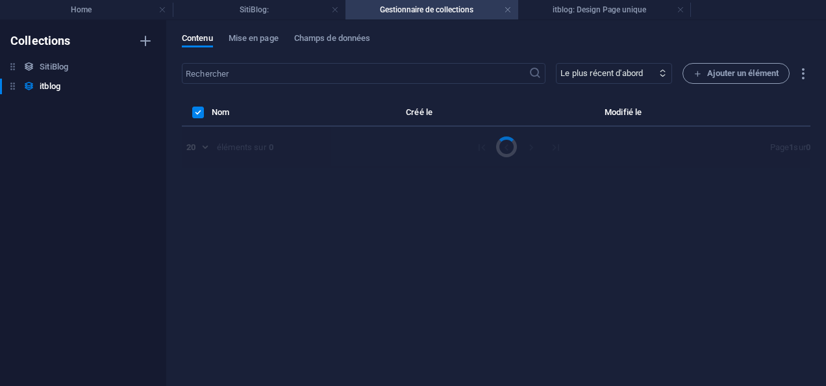
scroll to position [0, 0]
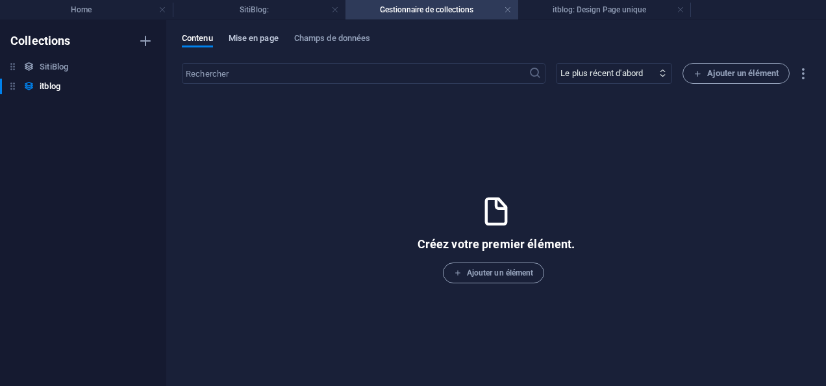
click at [249, 45] on button "Mise en page" at bounding box center [254, 40] width 50 height 14
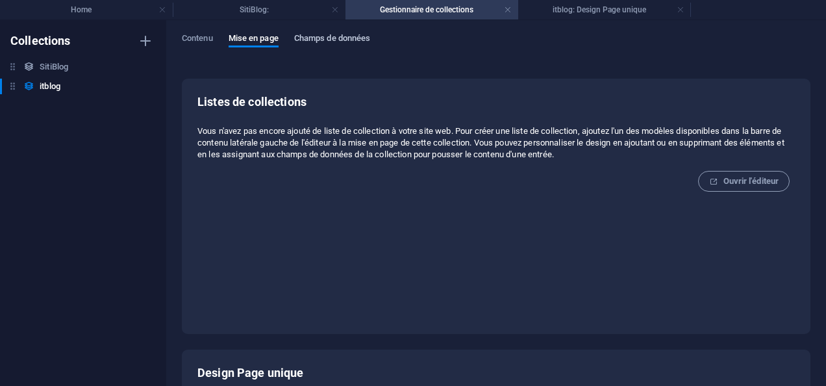
click at [321, 39] on span "Champs de données" at bounding box center [332, 40] width 77 height 18
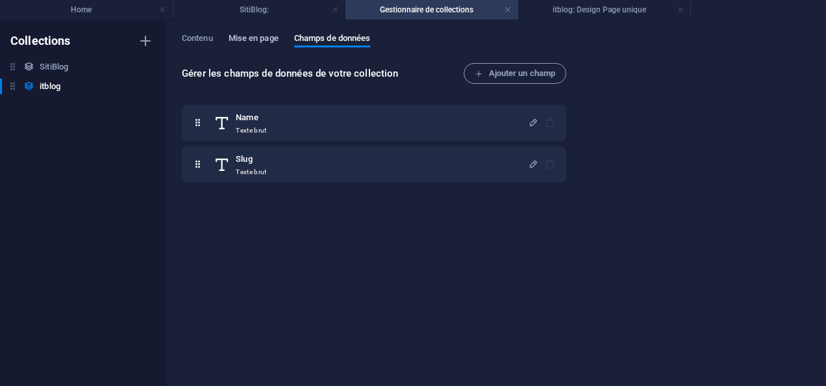
click at [261, 35] on span "Mise en page" at bounding box center [254, 40] width 50 height 18
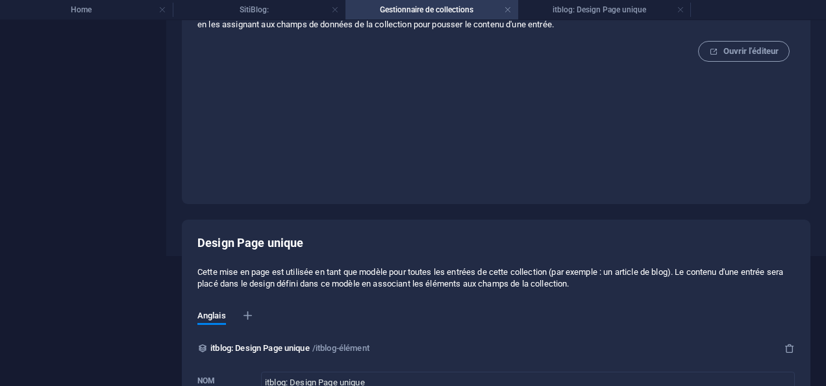
scroll to position [225, 0]
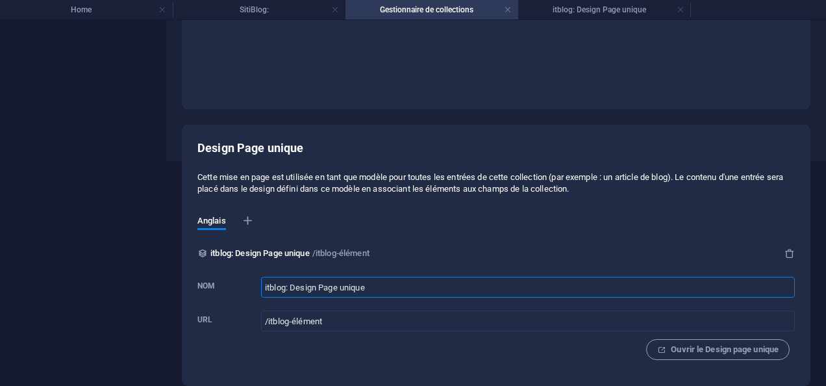
drag, startPoint x: 292, startPoint y: 290, endPoint x: 365, endPoint y: 295, distance: 72.9
click at [365, 295] on input "itblog: Design Page unique" at bounding box center [528, 287] width 534 height 21
paste input "single-page-layout"
type input "itblog: single page layout"
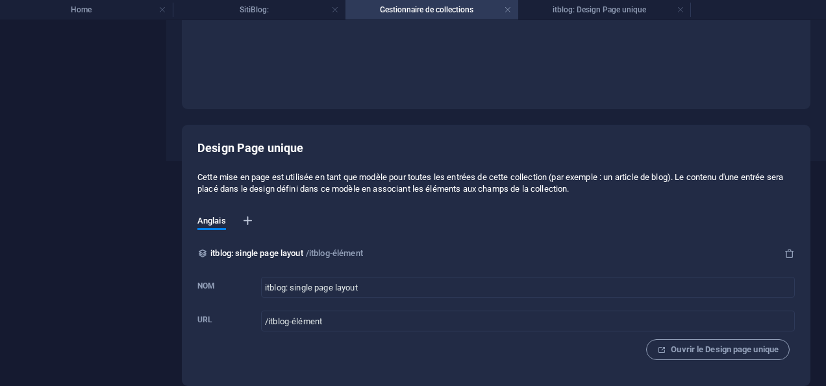
click at [249, 221] on icon "button" at bounding box center [247, 220] width 13 height 13
select select "7"
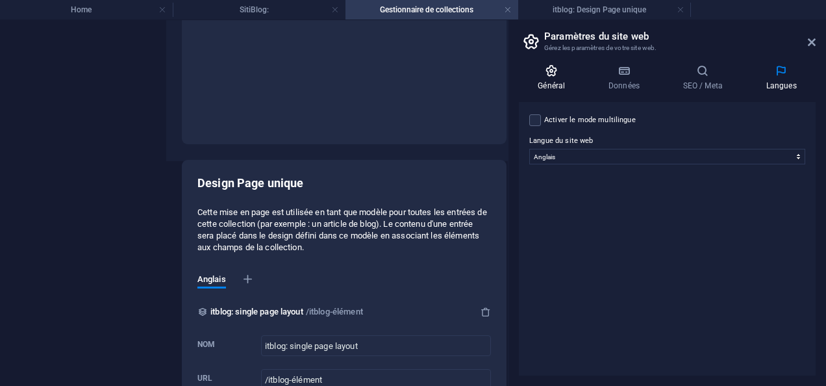
click at [555, 80] on h4 "Général" at bounding box center [554, 77] width 71 height 27
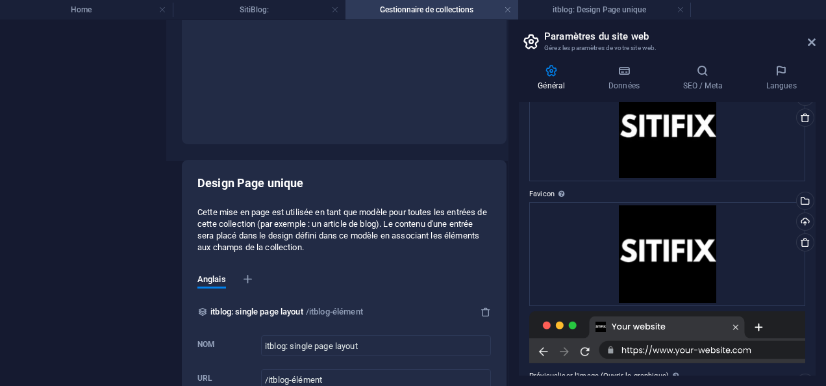
scroll to position [0, 0]
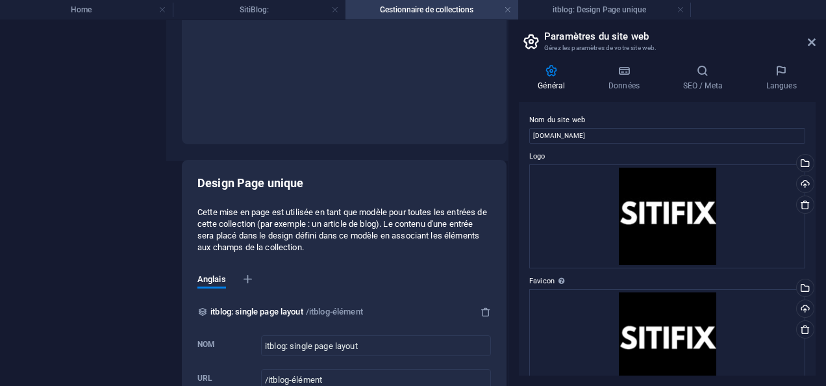
drag, startPoint x: 814, startPoint y: 180, endPoint x: 767, endPoint y: 125, distance: 72.3
click at [821, 140] on div "Général Données SEO / Meta Langues Nom du site web [DOMAIN_NAME] Logo Glissez l…" at bounding box center [666, 220] width 317 height 332
click at [601, 79] on h4 "Données" at bounding box center [626, 77] width 75 height 27
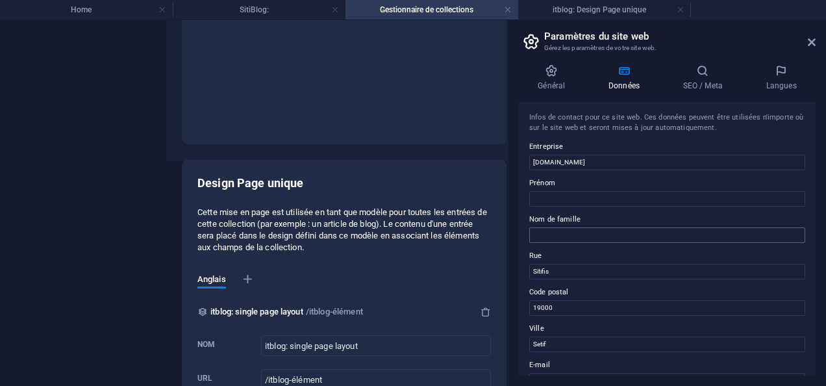
scroll to position [260, 0]
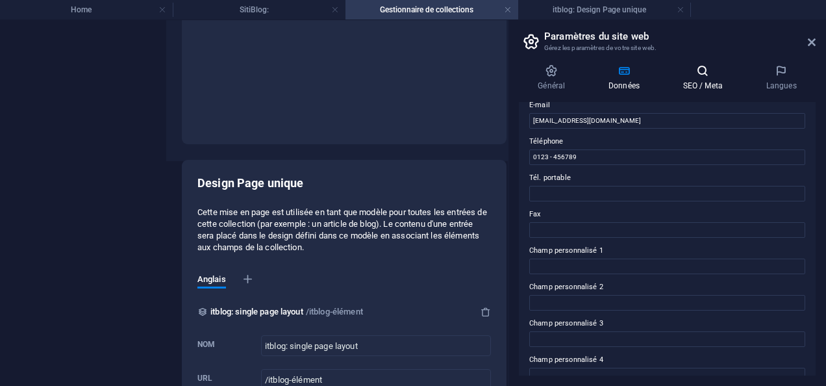
click at [699, 74] on icon at bounding box center [702, 70] width 78 height 13
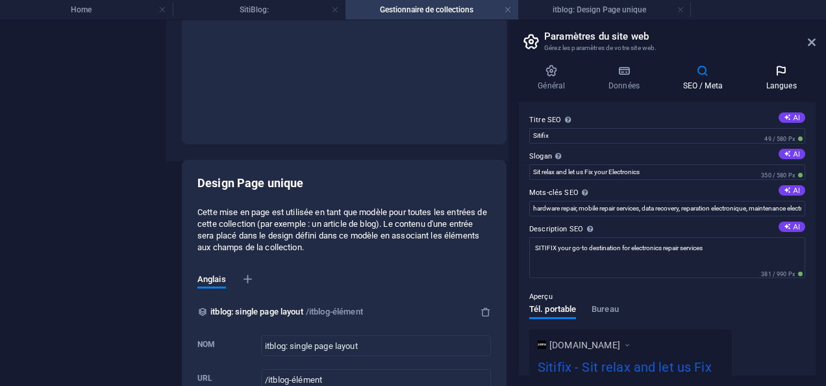
click at [771, 74] on icon at bounding box center [781, 70] width 69 height 13
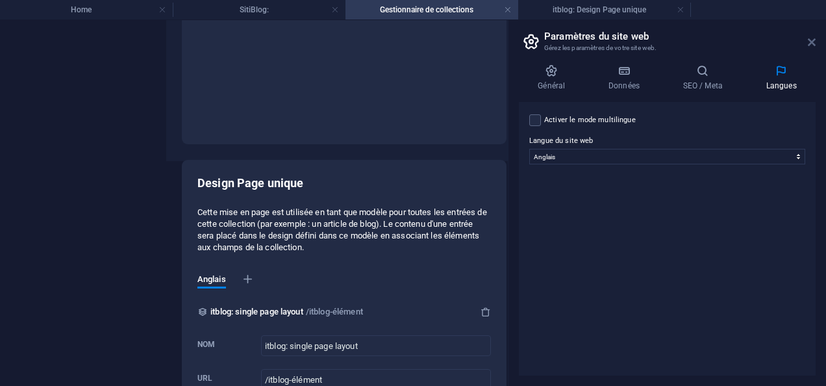
click at [810, 39] on icon at bounding box center [812, 42] width 8 height 10
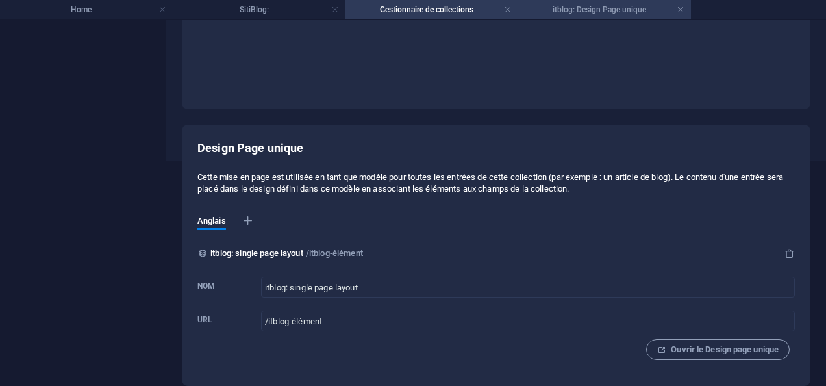
click at [655, 14] on h4 "itblog: Design Page unique" at bounding box center [604, 10] width 173 height 14
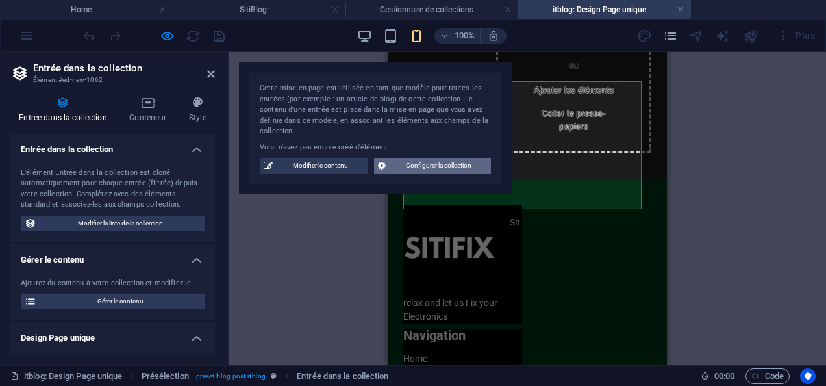
click at [397, 164] on span "Configurer la collection" at bounding box center [437, 166] width 97 height 16
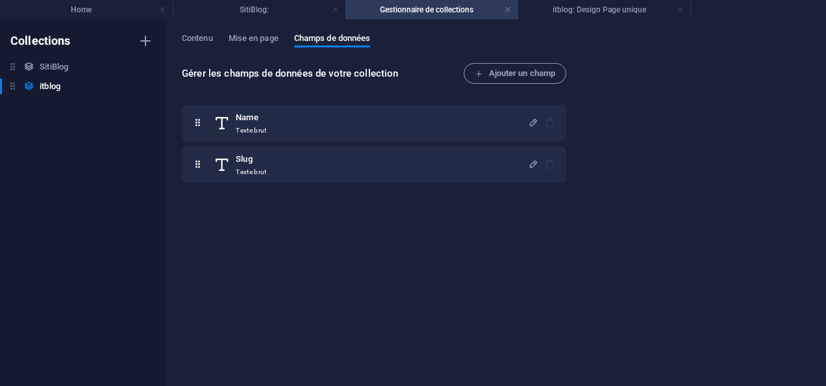
scroll to position [0, 0]
click at [55, 90] on h6 "itblog" at bounding box center [50, 87] width 21 height 16
click at [586, 4] on h4 "itblog: Design Page unique" at bounding box center [604, 10] width 173 height 14
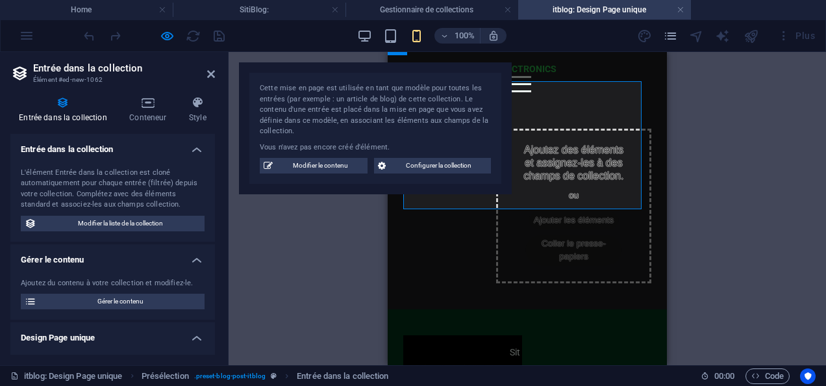
scroll to position [130, 0]
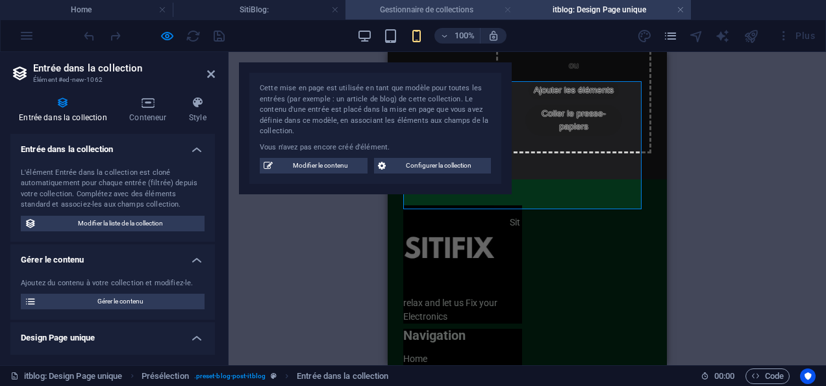
click at [504, 10] on link at bounding box center [508, 10] width 8 height 12
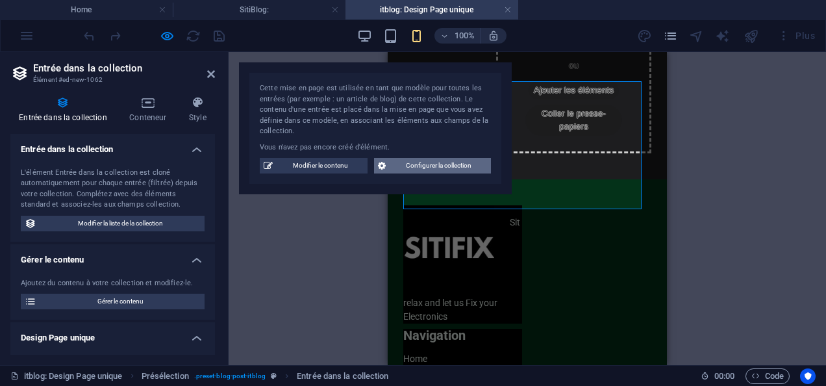
click at [438, 164] on span "Configurer la collection" at bounding box center [437, 166] width 97 height 16
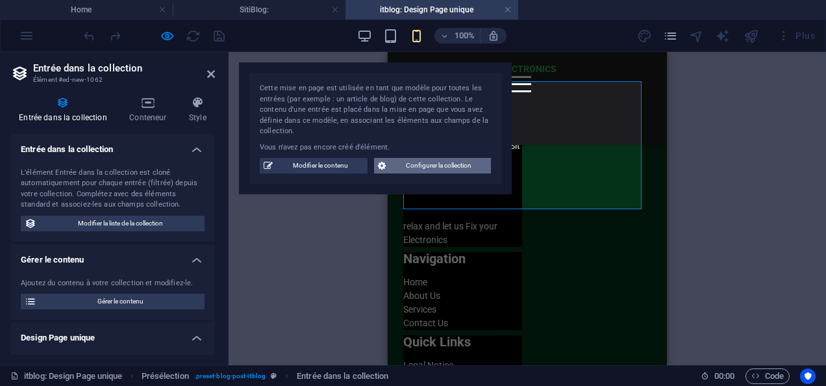
scroll to position [0, 0]
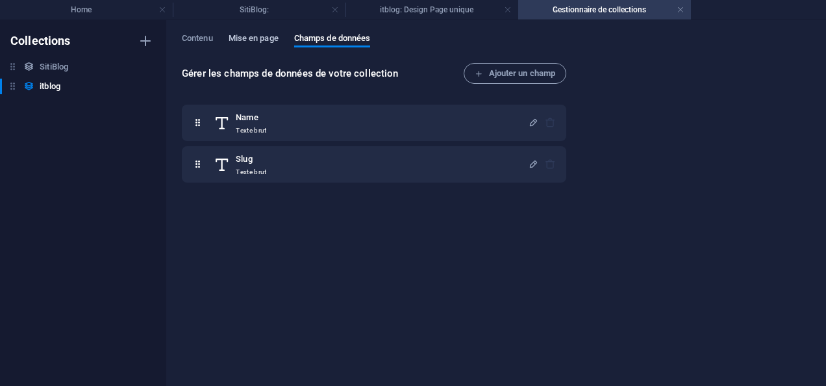
click at [258, 42] on span "Mise en page" at bounding box center [254, 40] width 50 height 18
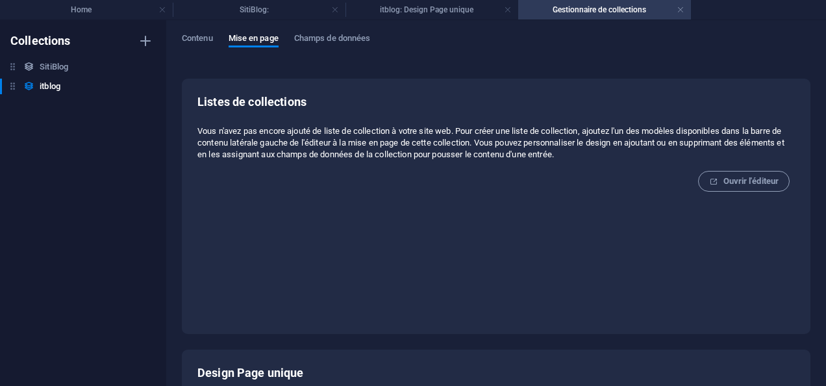
scroll to position [225, 0]
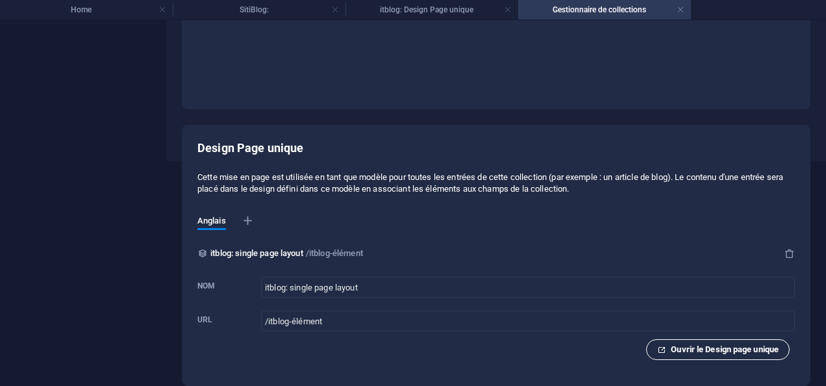
click at [687, 355] on span "Ouvrir le Design page unique" at bounding box center [717, 349] width 121 height 16
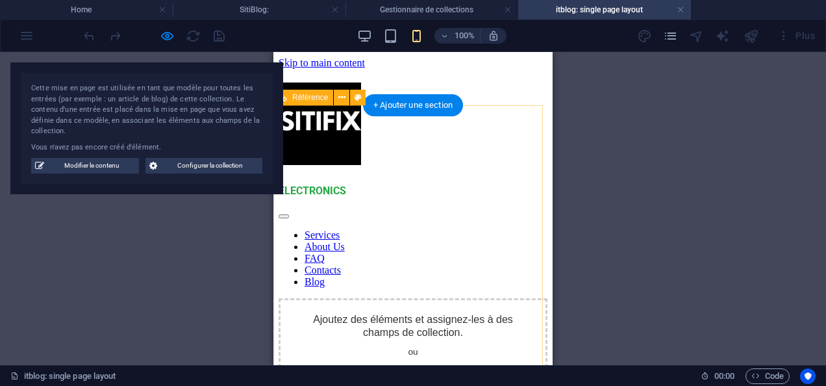
scroll to position [260, 0]
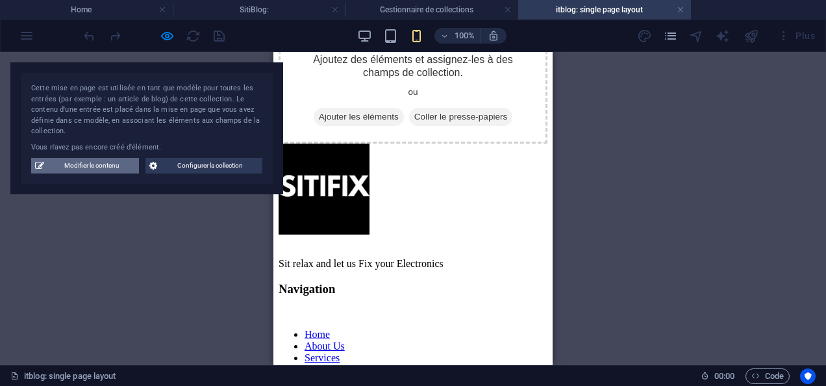
click at [113, 166] on span "Modifier le contenu" at bounding box center [91, 166] width 87 height 16
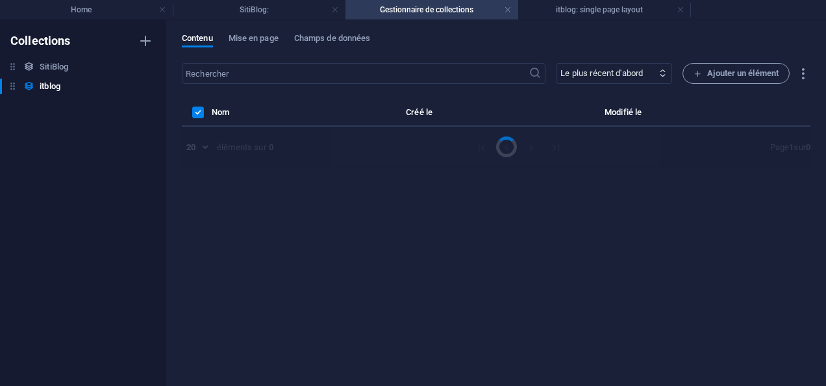
scroll to position [0, 0]
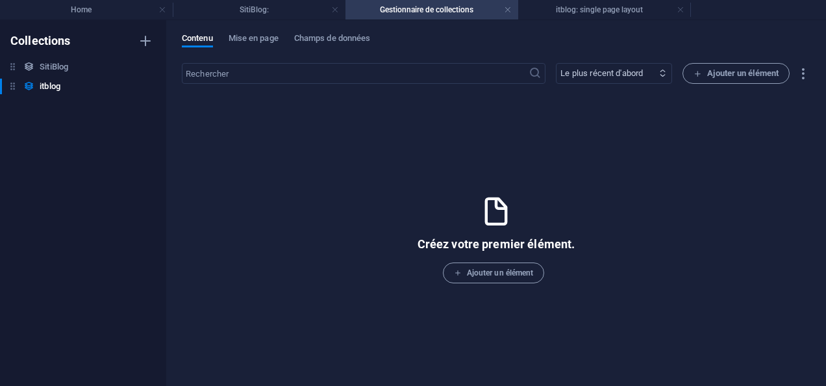
click at [609, 73] on select "Le plus récent d'abord Le plus ancien d'abord Dernière modification le Name (cr…" at bounding box center [614, 73] width 116 height 21
click at [428, 147] on div "Créez votre premier élément. Ajouter un élément" at bounding box center [496, 239] width 628 height 268
click at [708, 69] on span "Ajouter un élément" at bounding box center [735, 74] width 85 height 16
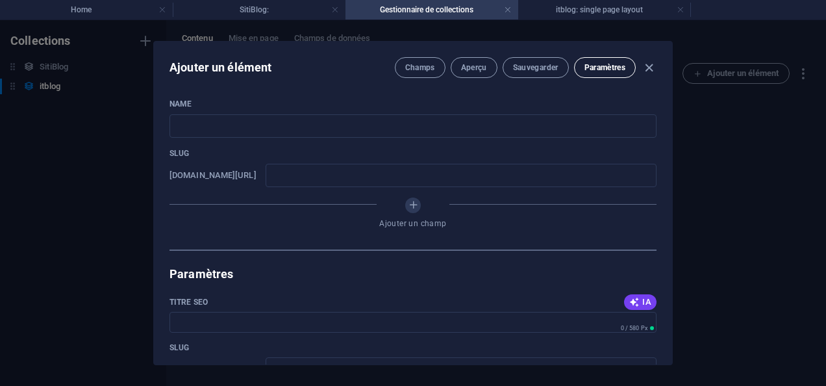
click at [589, 62] on span "Paramètres" at bounding box center [604, 67] width 41 height 10
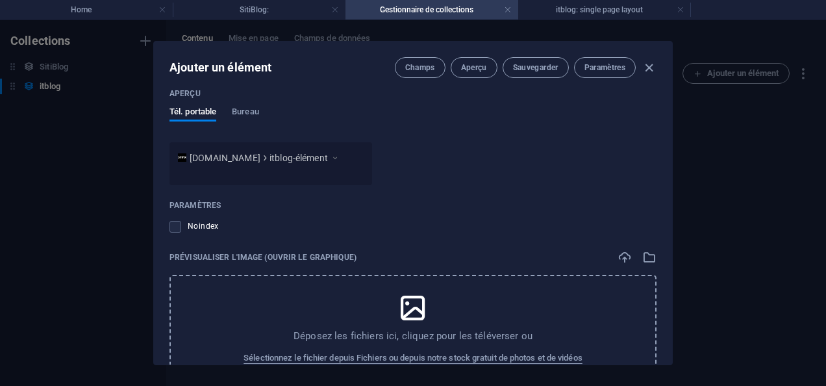
scroll to position [548, 0]
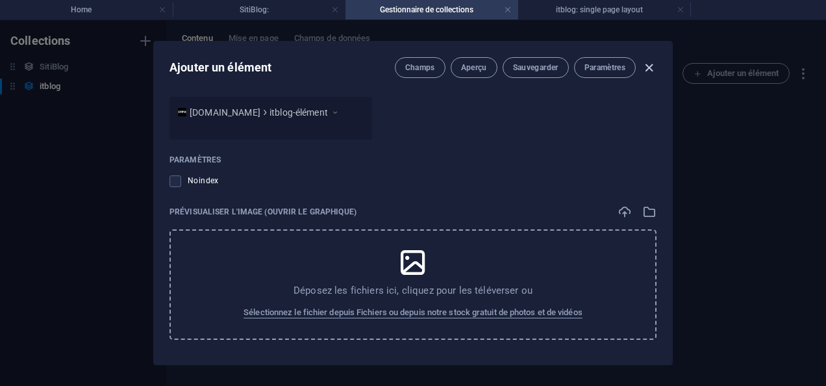
click at [651, 64] on icon "button" at bounding box center [648, 67] width 15 height 15
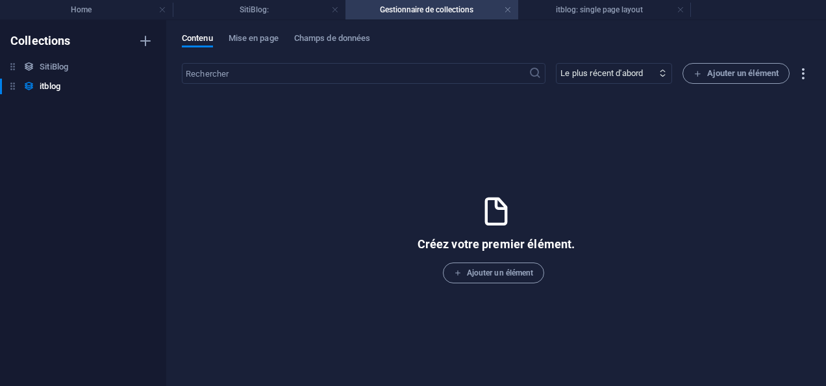
click at [802, 69] on icon "button" at bounding box center [802, 73] width 15 height 15
click at [599, 140] on div at bounding box center [413, 193] width 826 height 386
click at [44, 83] on h6 "itblog" at bounding box center [50, 87] width 21 height 16
click at [58, 149] on h6 "Supprimer" at bounding box center [63, 157] width 42 height 16
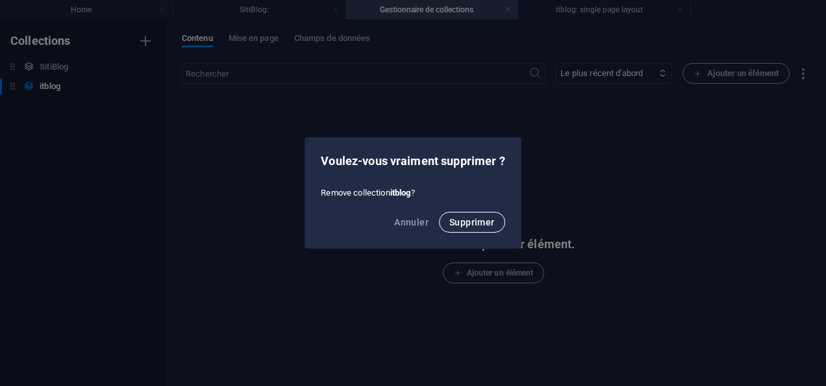
click at [476, 223] on span "Supprimer" at bounding box center [471, 222] width 45 height 10
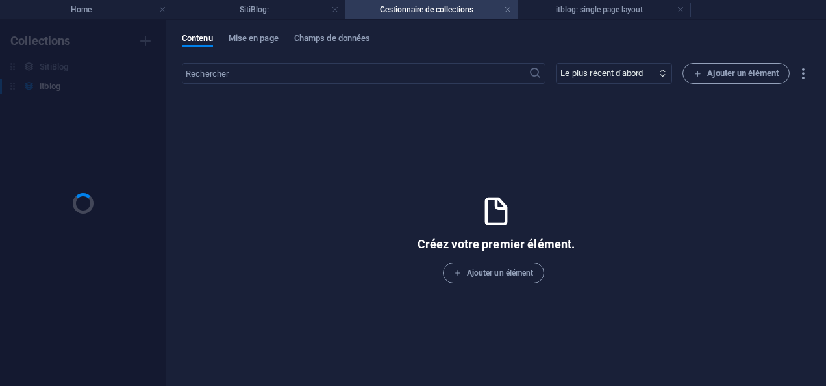
select select "columns.featured-blog_ASC"
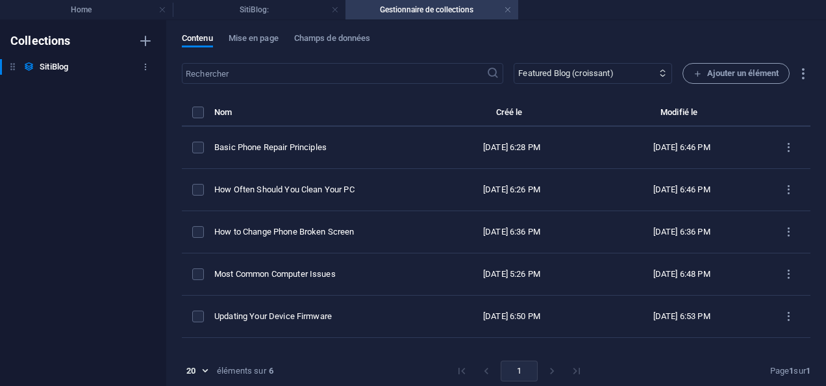
click at [49, 64] on h6 "SitiBlog" at bounding box center [54, 67] width 29 height 16
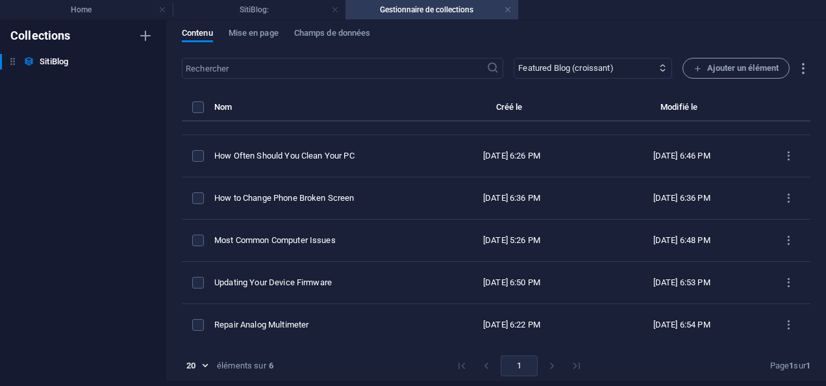
scroll to position [0, 0]
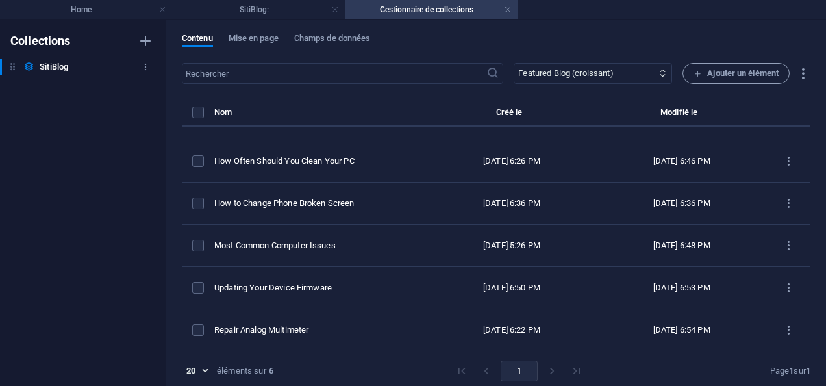
click at [40, 68] on h6 "SitiBlog" at bounding box center [54, 67] width 29 height 16
click at [112, 120] on div "Collections SitiBlog SitiBlog" at bounding box center [83, 202] width 166 height 365
click at [306, 40] on span "Champs de données" at bounding box center [332, 40] width 77 height 18
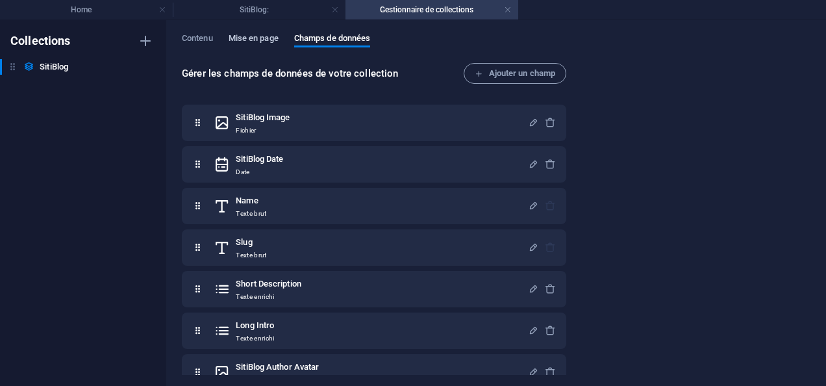
click at [269, 38] on span "Mise en page" at bounding box center [254, 40] width 50 height 18
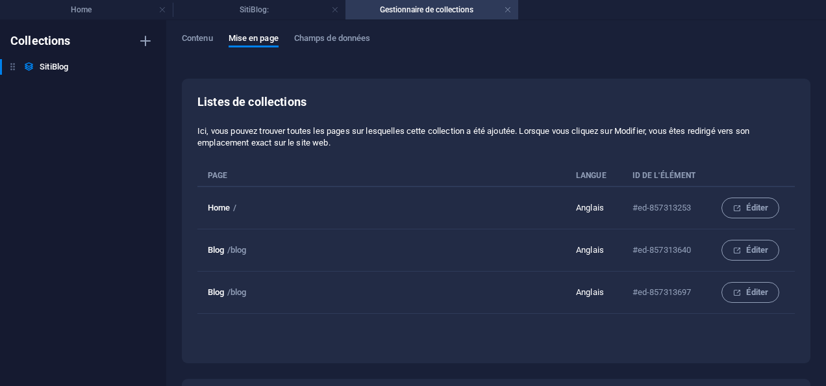
scroll to position [253, 0]
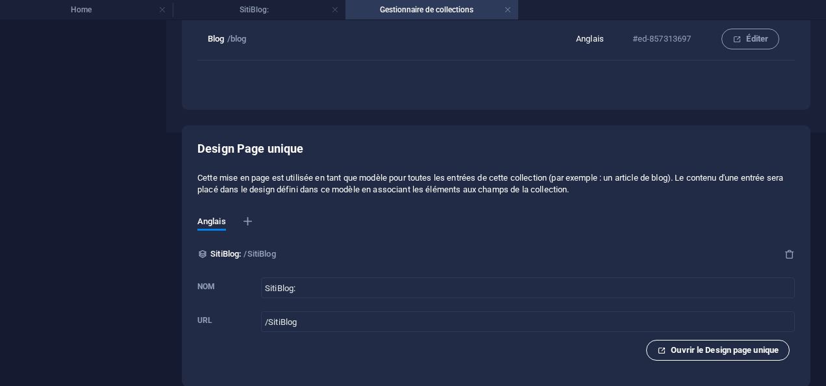
click at [695, 348] on span "Ouvrir le Design page unique" at bounding box center [717, 350] width 121 height 16
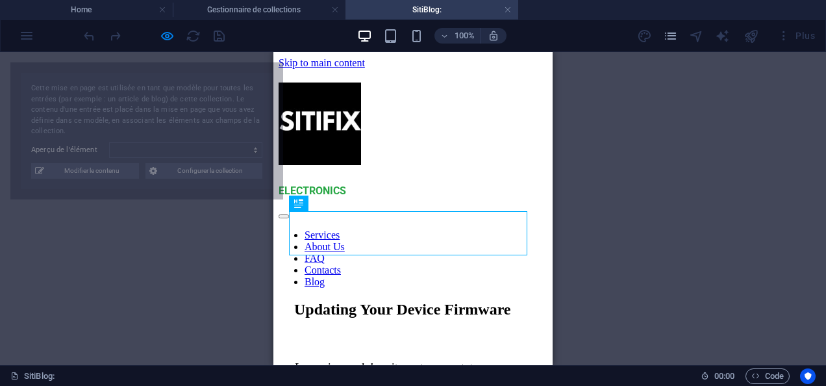
scroll to position [0, 0]
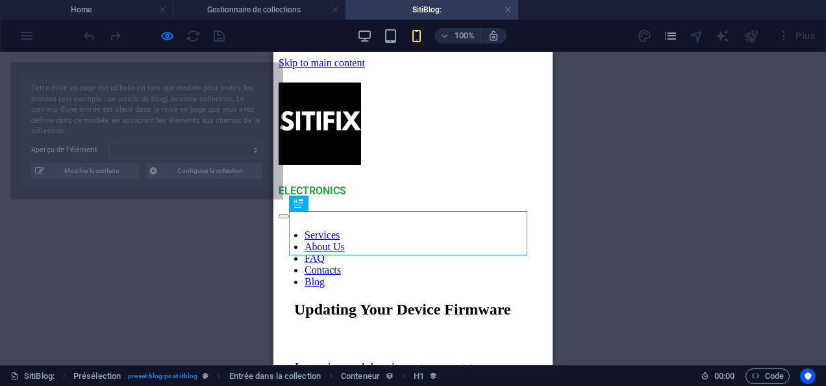
select select "68a5c657512b4ba1460a7526"
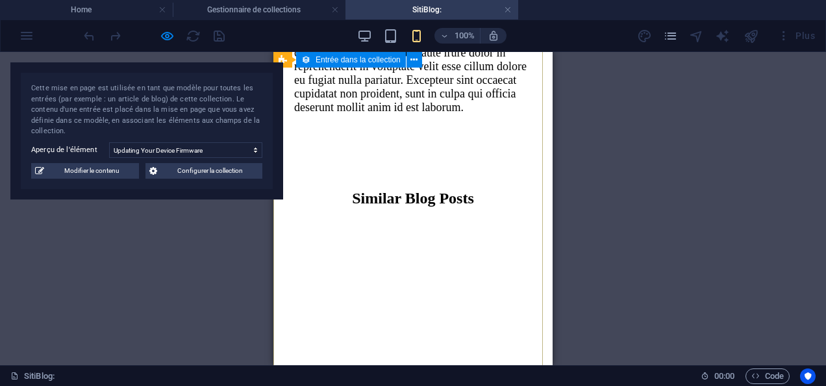
scroll to position [1883, 0]
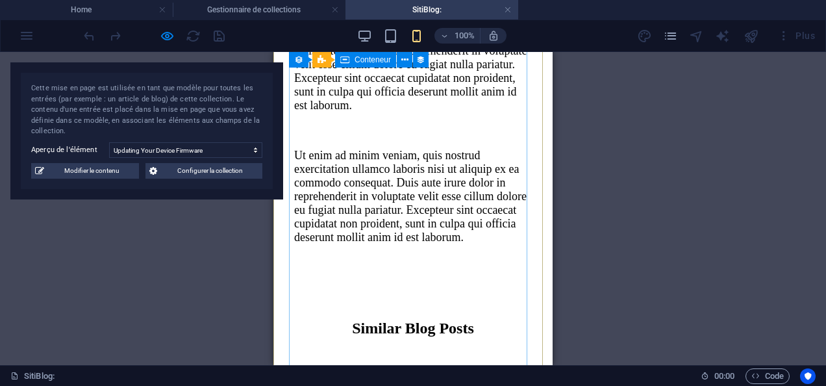
click at [395, 319] on div "Similar Blog Posts" at bounding box center [413, 328] width 238 height 18
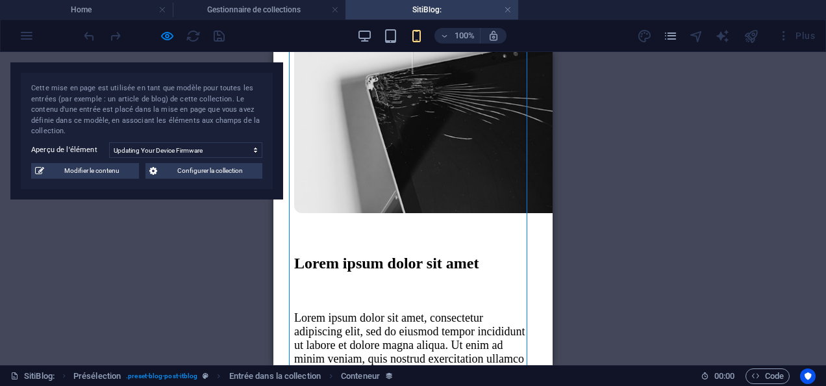
scroll to position [389, 0]
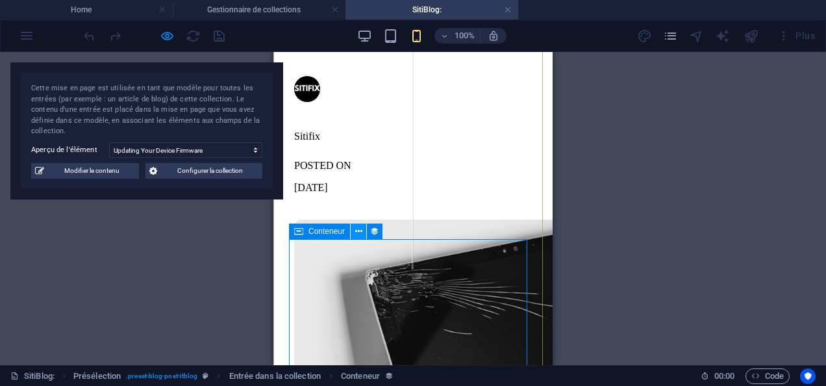
click at [356, 232] on icon at bounding box center [358, 232] width 7 height 14
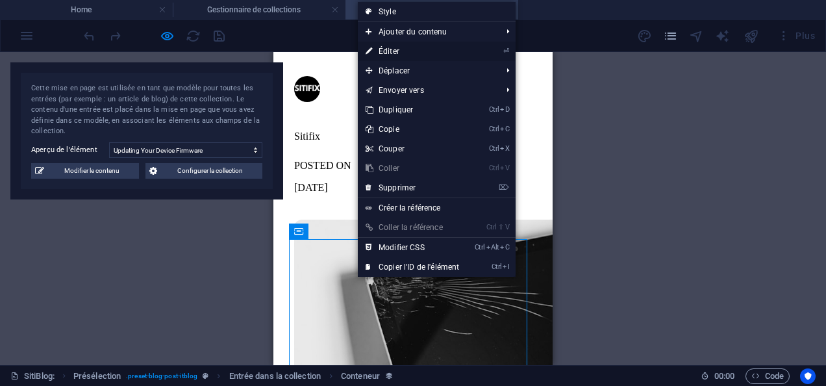
click at [399, 55] on link "⏎ Éditer" at bounding box center [412, 51] width 109 height 19
select select "itblog-content"
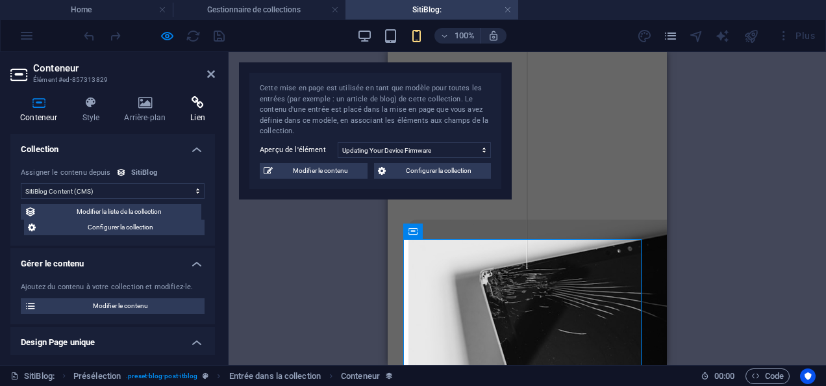
click at [193, 97] on icon at bounding box center [197, 102] width 34 height 13
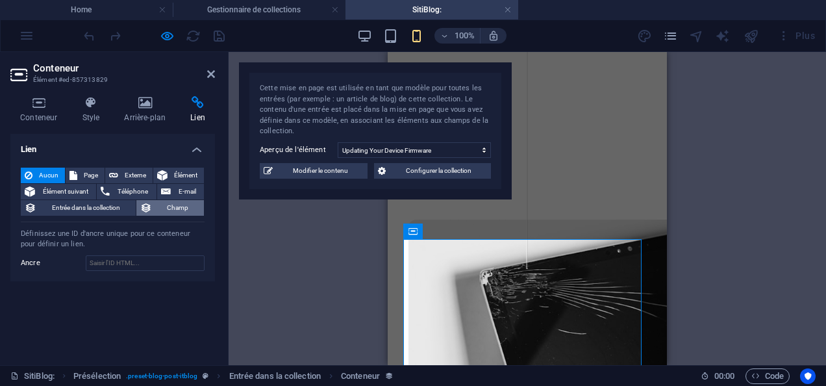
click at [164, 205] on span "Champ" at bounding box center [178, 208] width 45 height 16
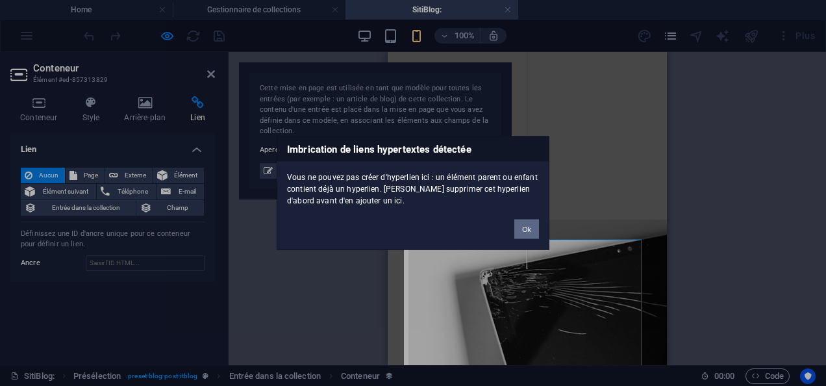
click at [520, 223] on button "Ok" at bounding box center [526, 228] width 25 height 19
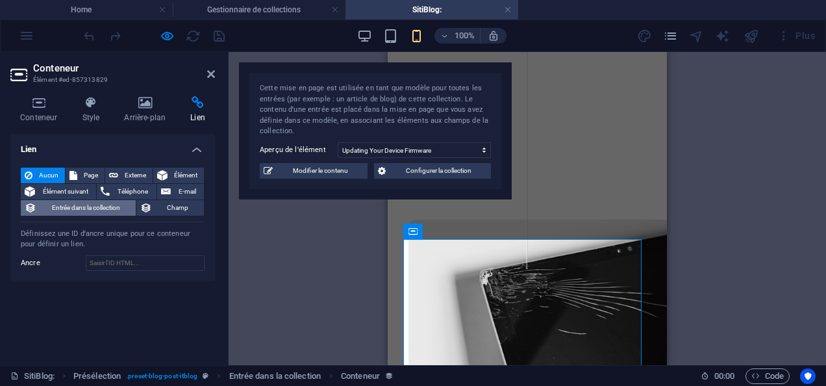
click at [111, 205] on span "Entrée dans la collection" at bounding box center [86, 208] width 92 height 16
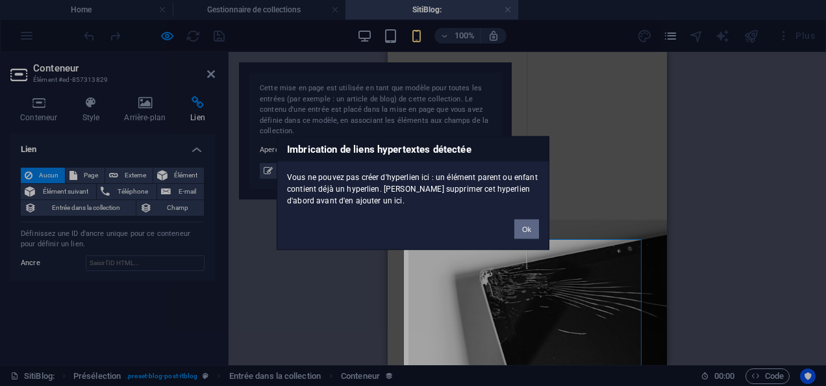
click at [523, 226] on button "Ok" at bounding box center [526, 228] width 25 height 19
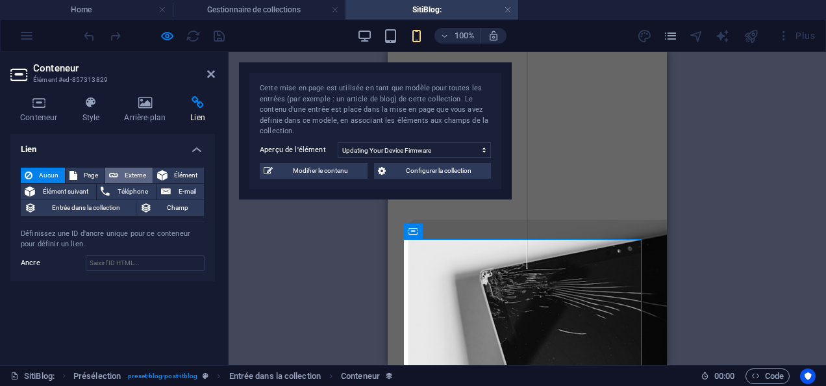
click at [110, 173] on icon at bounding box center [113, 175] width 9 height 16
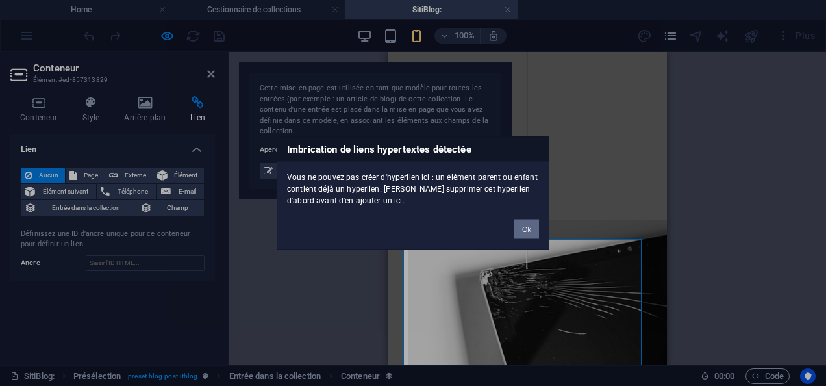
click at [528, 222] on button "Ok" at bounding box center [526, 228] width 25 height 19
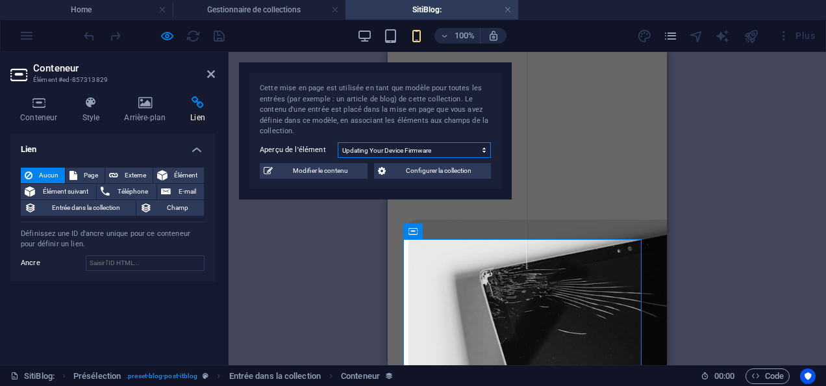
click at [397, 151] on select "Updating Your Device Firmware How to Change Phone Broken Screen Basic Phone Rep…" at bounding box center [414, 150] width 153 height 16
click at [43, 110] on h4 "Conteneur" at bounding box center [41, 109] width 62 height 27
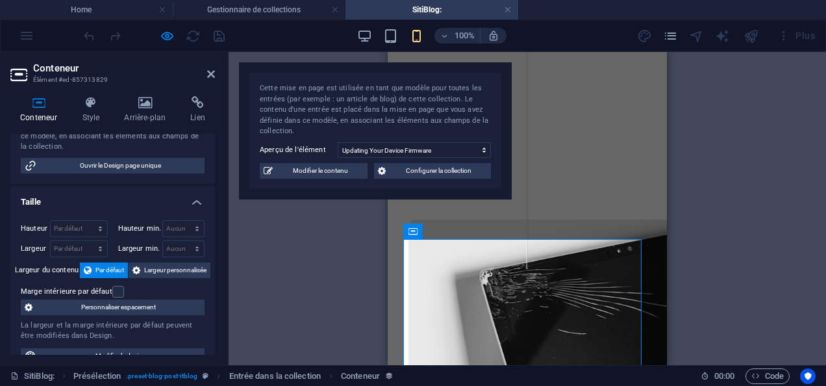
scroll to position [0, 0]
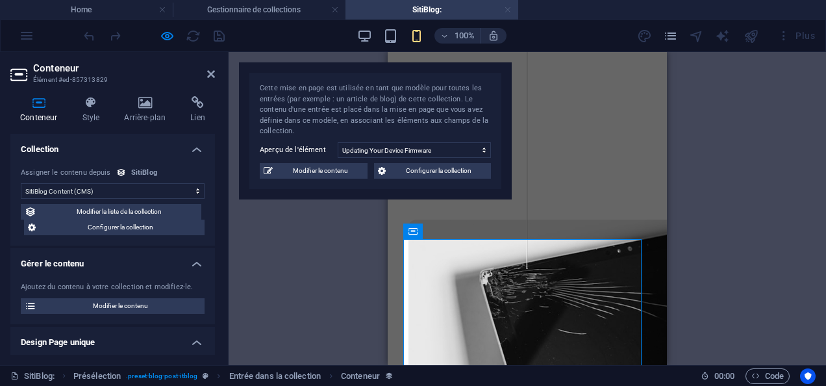
click at [510, 11] on link at bounding box center [508, 10] width 8 height 12
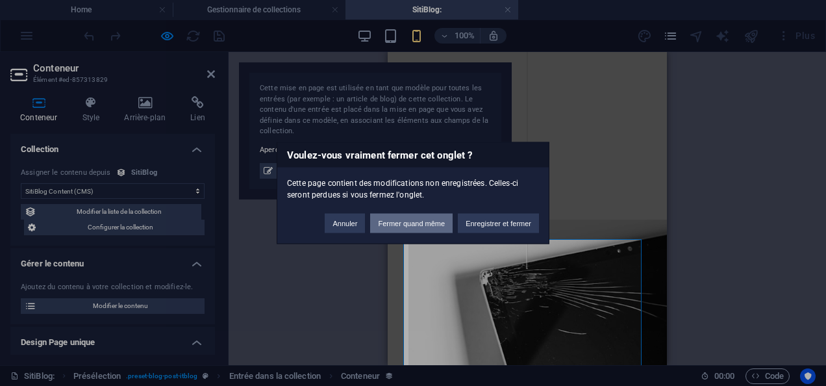
click at [397, 225] on button "Fermer quand même" at bounding box center [411, 223] width 82 height 19
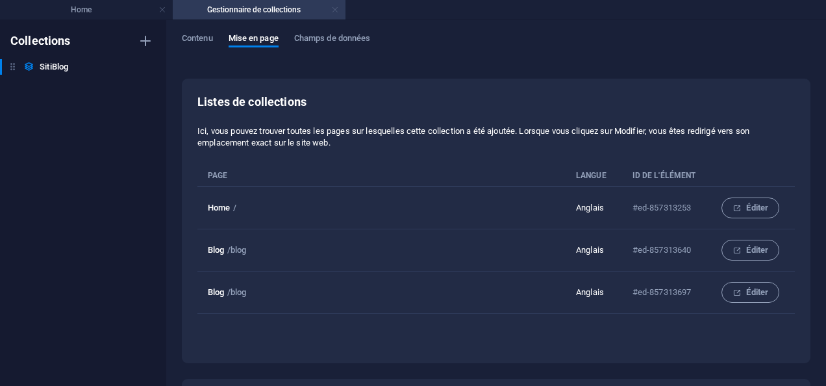
click at [334, 8] on link at bounding box center [335, 10] width 8 height 12
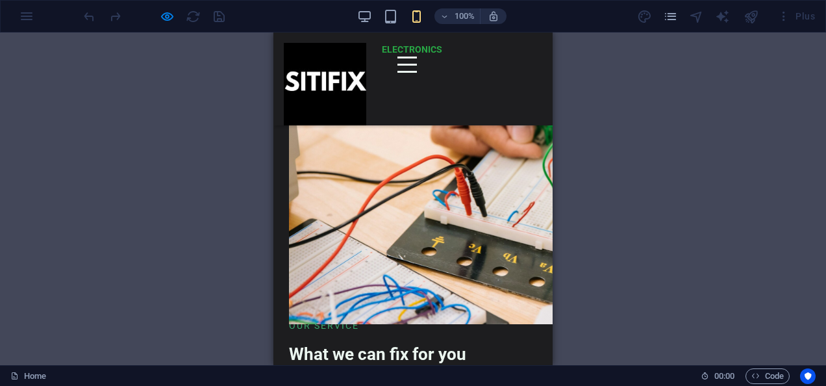
click at [29, 13] on div "100% Plus" at bounding box center [413, 16] width 824 height 31
click at [673, 14] on icon "pages" at bounding box center [670, 16] width 15 height 15
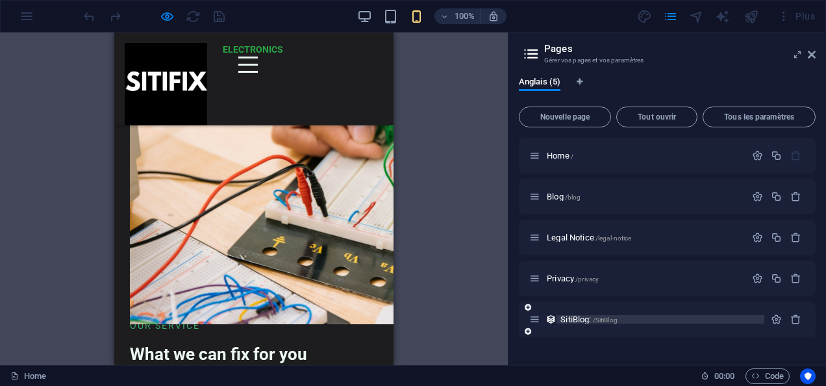
click at [558, 321] on div "SitiBlog: /SitiBlog" at bounding box center [660, 319] width 208 height 8
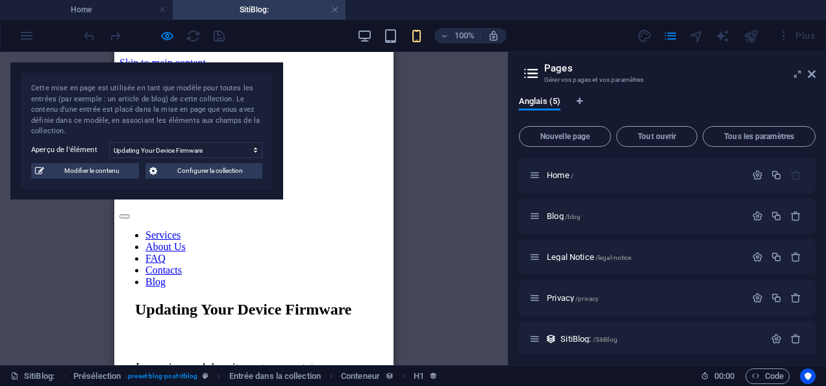
scroll to position [0, 0]
click at [170, 172] on span "Configurer la collection" at bounding box center [209, 171] width 97 height 16
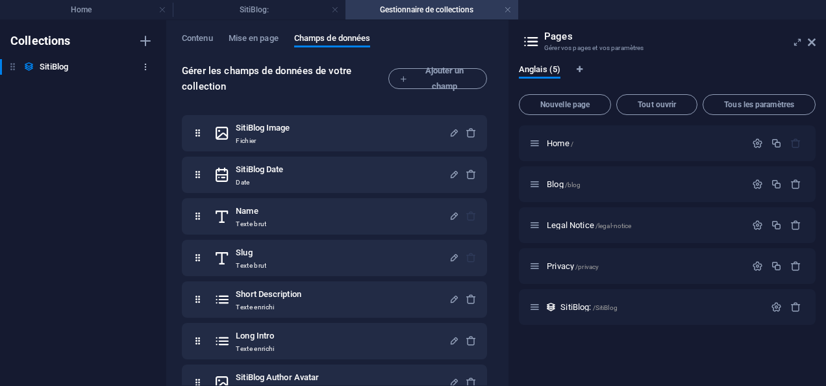
click at [145, 68] on icon "button" at bounding box center [145, 66] width 9 height 9
click at [140, 91] on h6 "Renommer" at bounding box center [157, 93] width 42 height 16
click at [51, 69] on input "SitiBlog" at bounding box center [88, 67] width 97 height 16
click at [144, 65] on icon "button" at bounding box center [145, 66] width 9 height 9
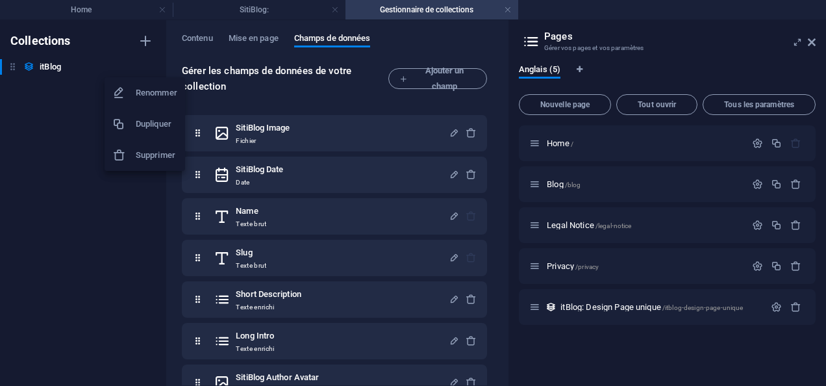
click at [140, 97] on h6 "Renommer" at bounding box center [157, 93] width 42 height 16
click at [72, 71] on input "itBlog" at bounding box center [88, 67] width 97 height 16
type input "itblog"
click at [505, 10] on link at bounding box center [508, 10] width 8 height 12
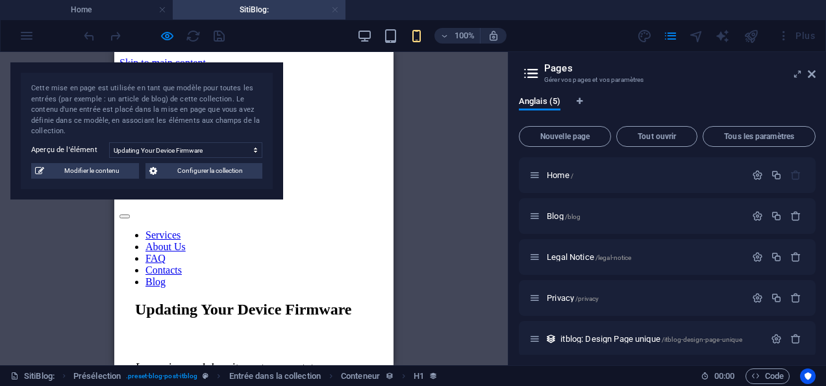
click at [335, 9] on link at bounding box center [335, 10] width 8 height 12
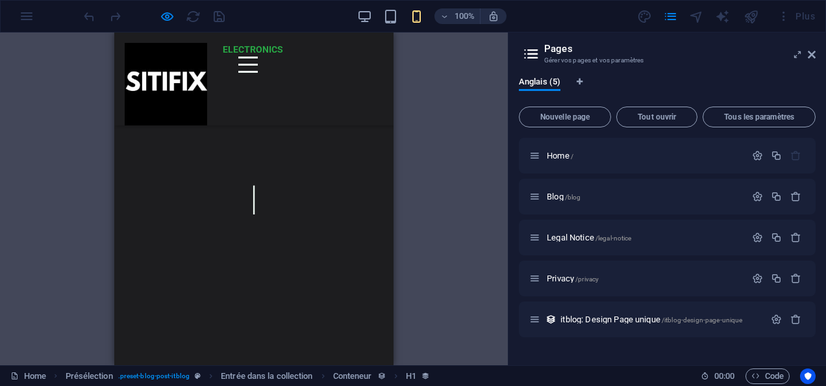
scroll to position [965, 0]
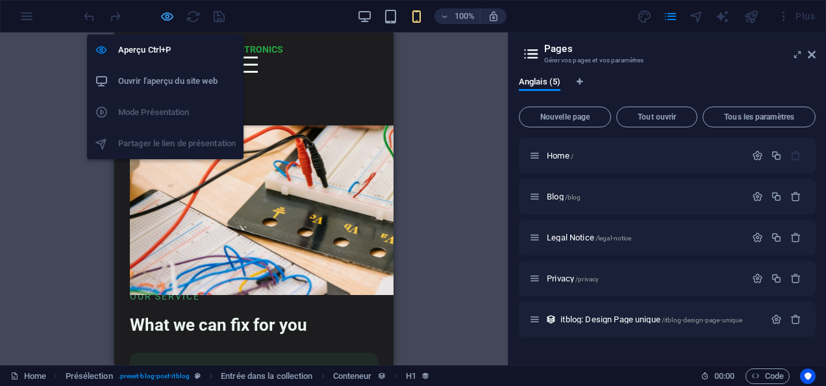
click at [169, 16] on icon "button" at bounding box center [167, 16] width 15 height 15
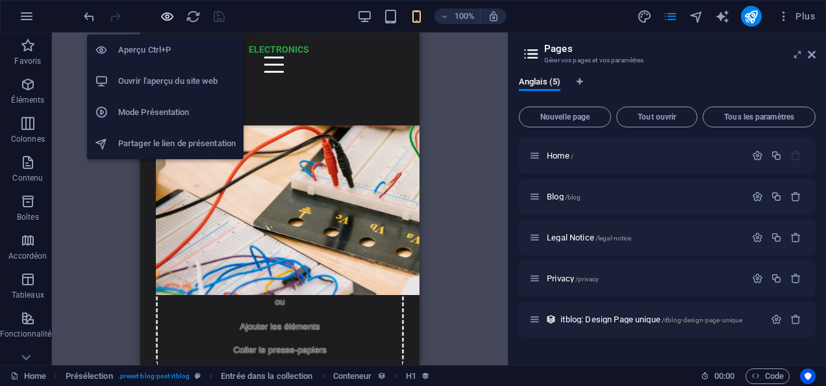
click at [166, 11] on icon "button" at bounding box center [167, 16] width 15 height 15
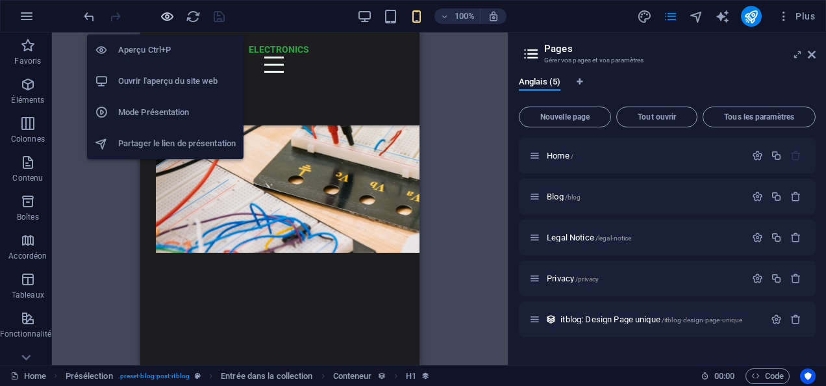
scroll to position [965, 0]
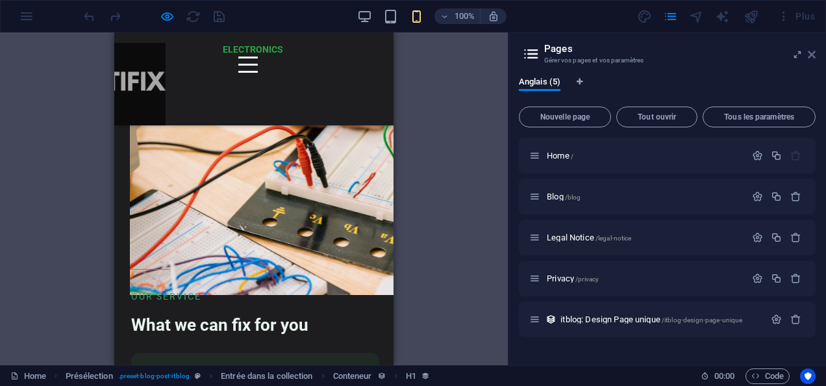
click at [809, 51] on icon at bounding box center [812, 54] width 8 height 10
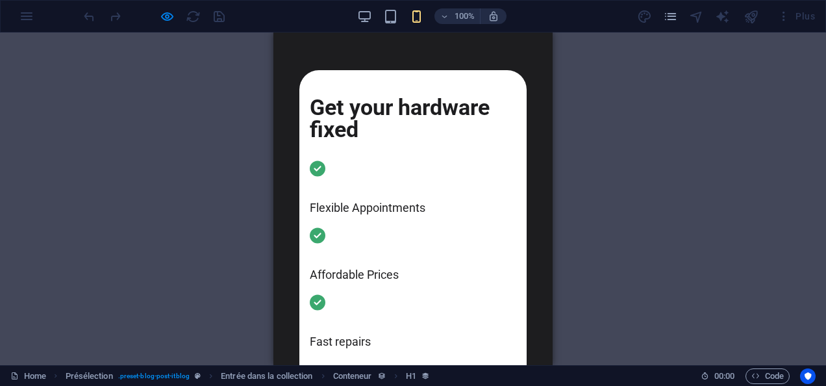
scroll to position [0, 0]
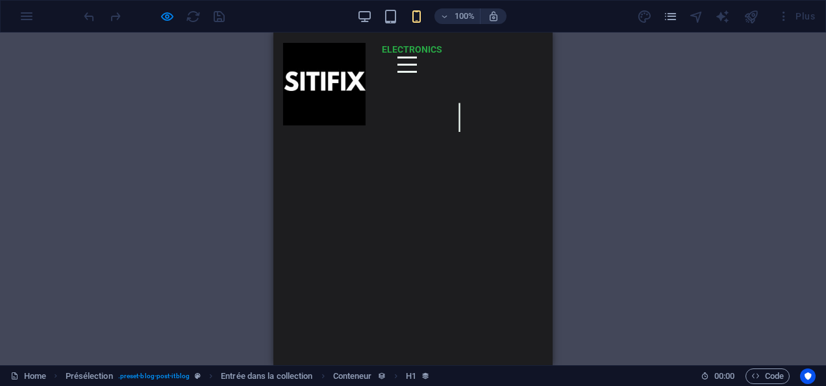
click at [397, 73] on div at bounding box center [406, 64] width 19 height 16
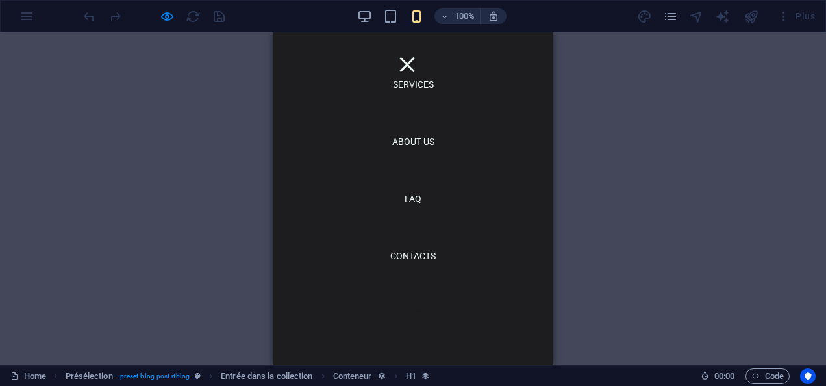
click at [414, 317] on link "Blog" at bounding box center [413, 313] width 45 height 30
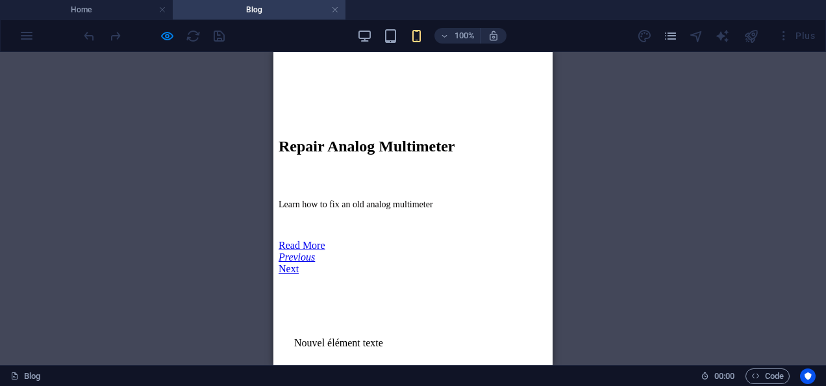
scroll to position [513, 0]
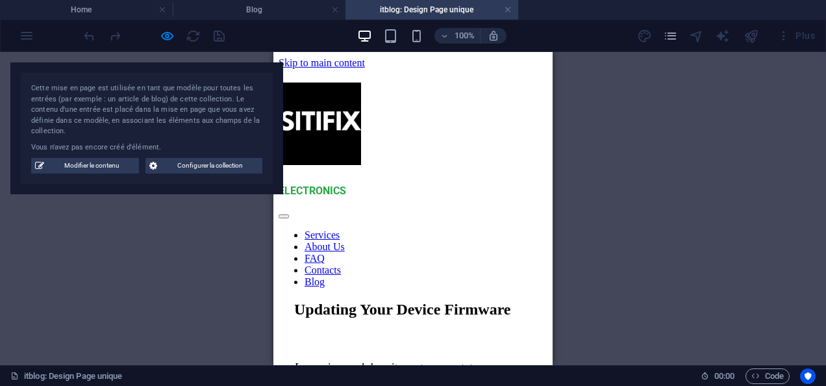
scroll to position [0, 0]
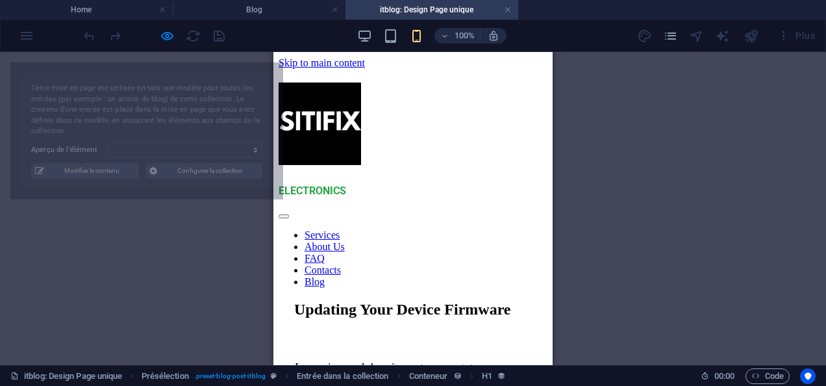
select select "68a5c657512b4ba1460a7526"
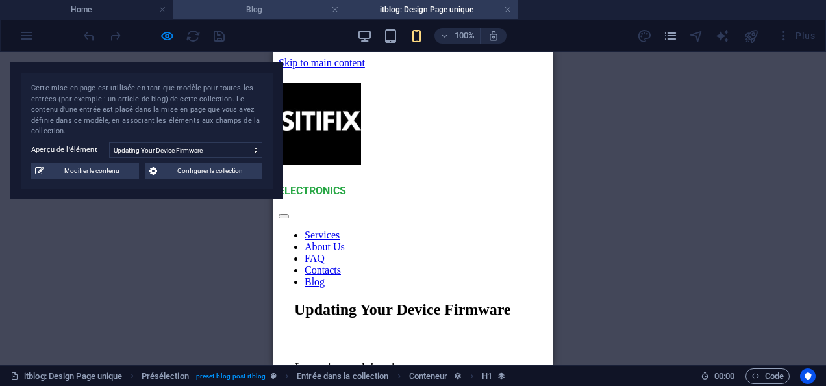
click at [288, 10] on h4 "Blog" at bounding box center [259, 10] width 173 height 14
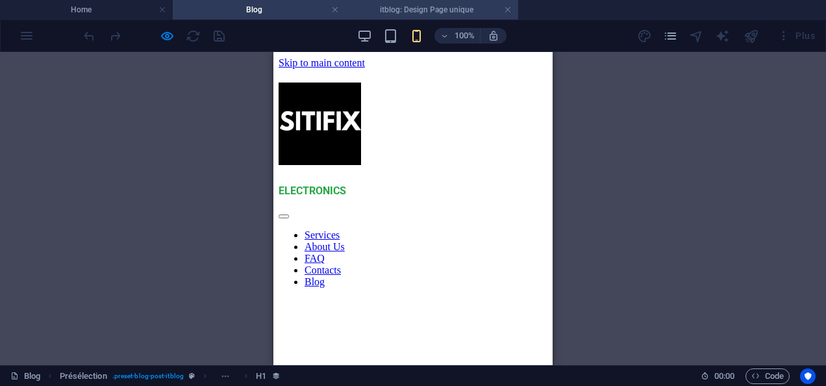
click at [413, 12] on h4 "itblog: Design Page unique" at bounding box center [431, 10] width 173 height 14
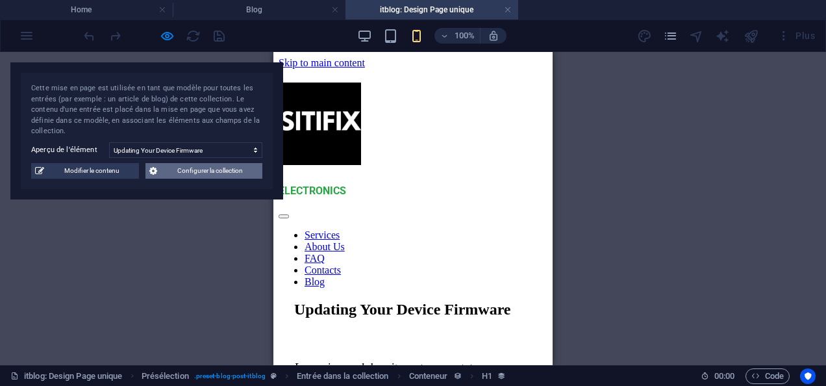
click at [156, 176] on icon at bounding box center [153, 171] width 8 height 16
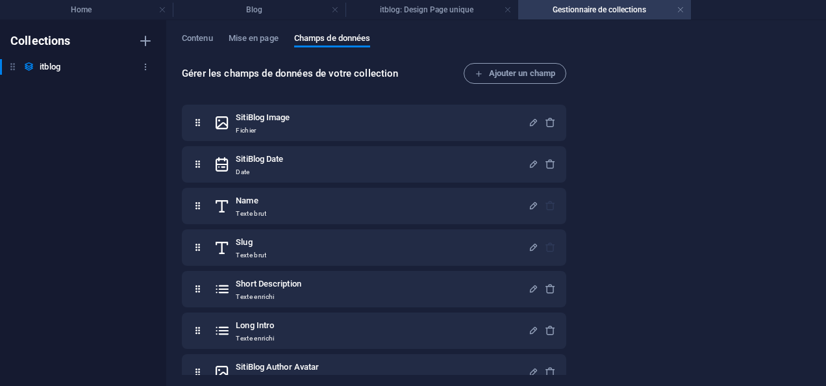
click at [47, 68] on h6 "itblog" at bounding box center [50, 67] width 21 height 16
click at [518, 74] on span "Ajouter un champ" at bounding box center [515, 74] width 80 height 16
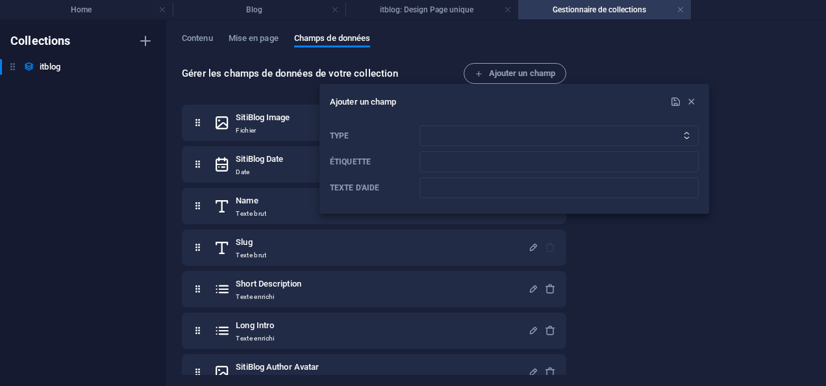
click at [687, 97] on button "button" at bounding box center [691, 102] width 16 height 16
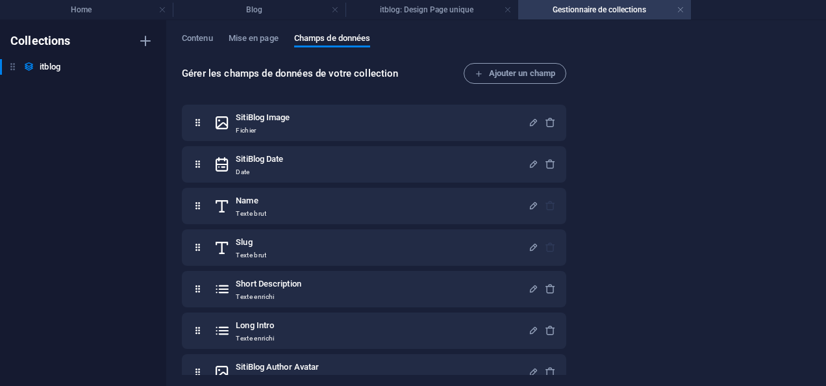
click at [688, 98] on div "Gérer les champs de données de votre collection Ajouter un champ SitiBlog Image…" at bounding box center [496, 220] width 628 height 314
click at [238, 40] on span "Mise en page" at bounding box center [254, 40] width 50 height 18
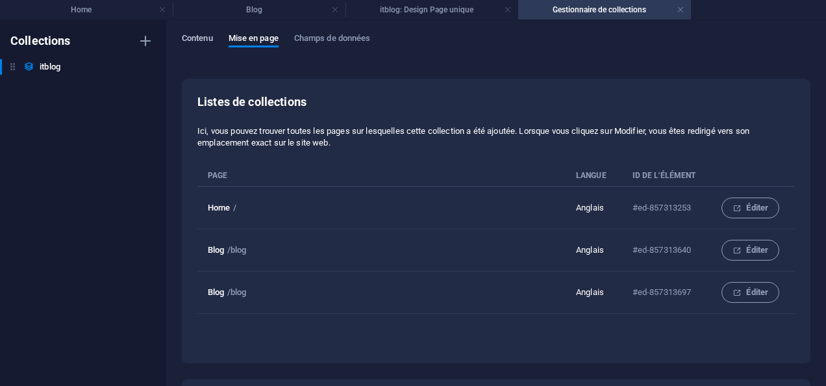
click at [193, 36] on span "Contenu" at bounding box center [197, 40] width 31 height 18
select select "columns.featured-blog_ASC"
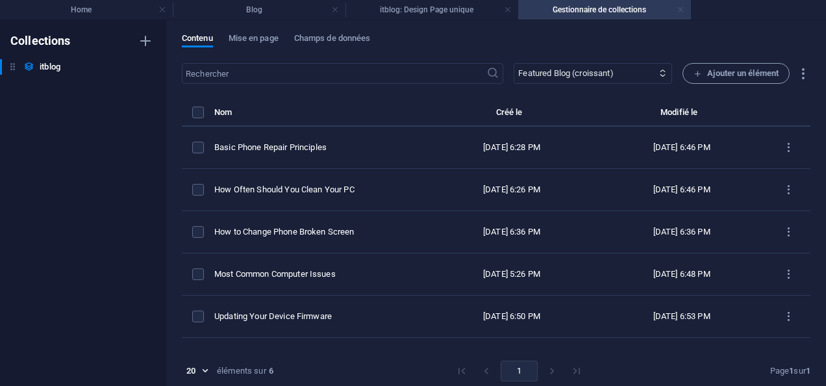
click at [682, 8] on link at bounding box center [680, 10] width 8 height 12
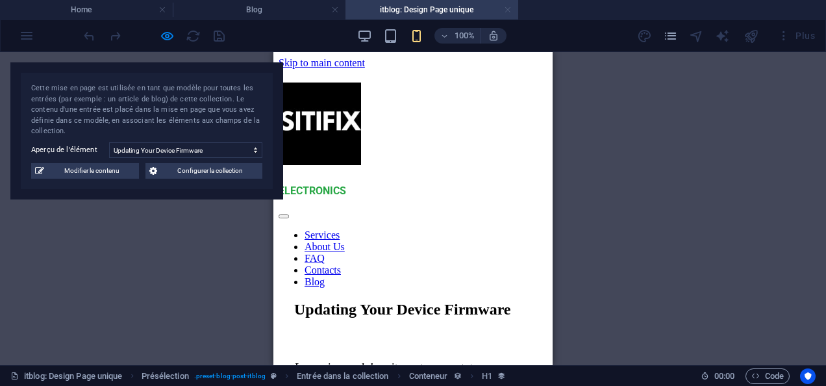
click at [510, 9] on link at bounding box center [508, 10] width 8 height 12
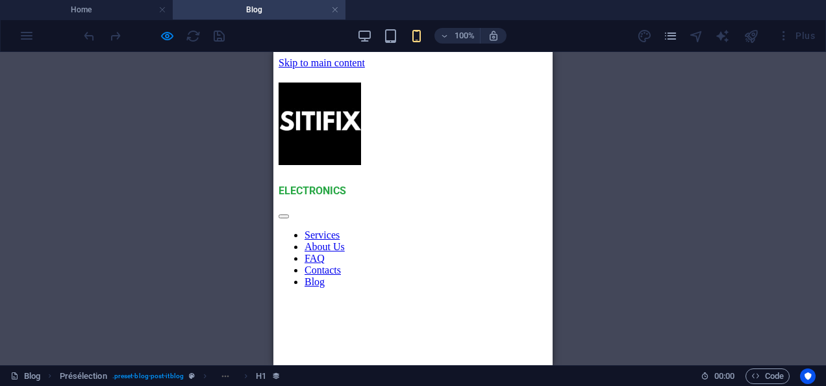
click at [264, 8] on h4 "Blog" at bounding box center [259, 10] width 173 height 14
click at [666, 36] on icon "pages" at bounding box center [670, 36] width 15 height 15
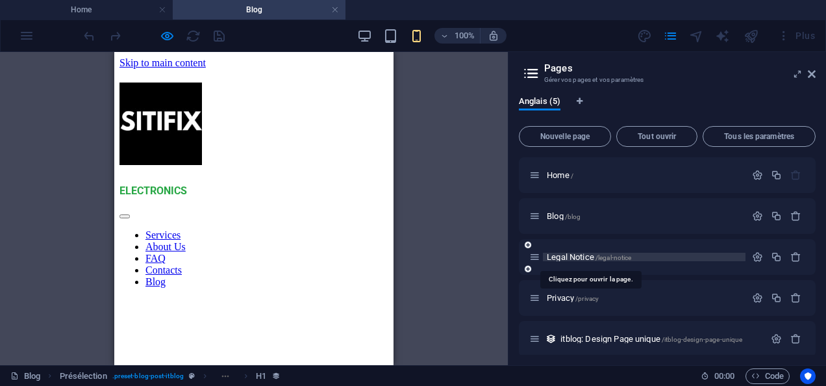
scroll to position [7, 0]
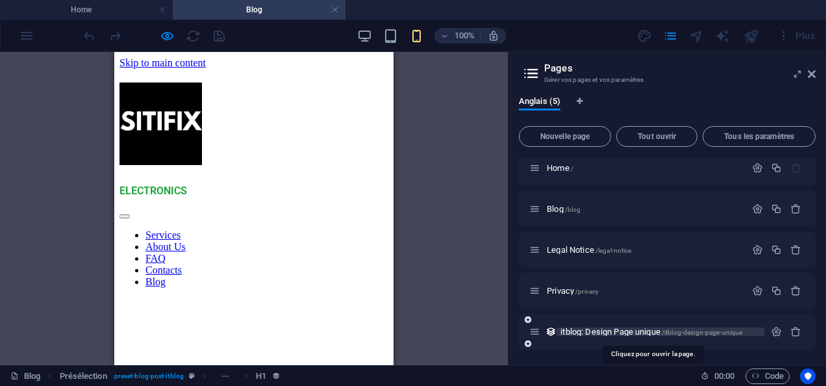
click at [625, 331] on span "itblog: Design Page unique /itblog-design-page-unique" at bounding box center [651, 332] width 182 height 10
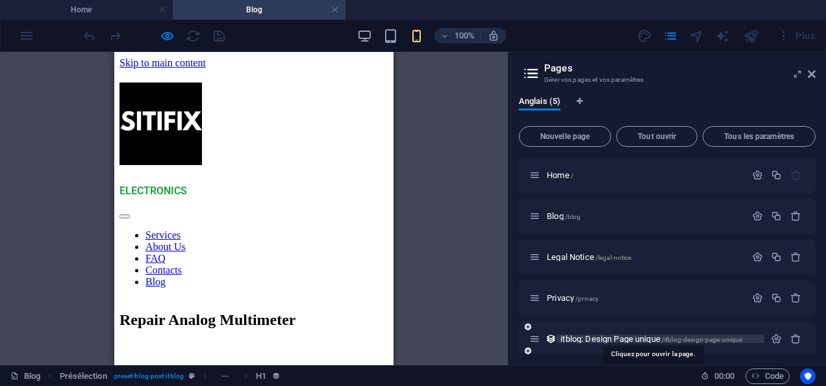
click at [625, 331] on div "Home / Blog /blog Legal Notice /legal-notice Privacy /privacy itblog: Design Pa…" at bounding box center [667, 255] width 297 height 197
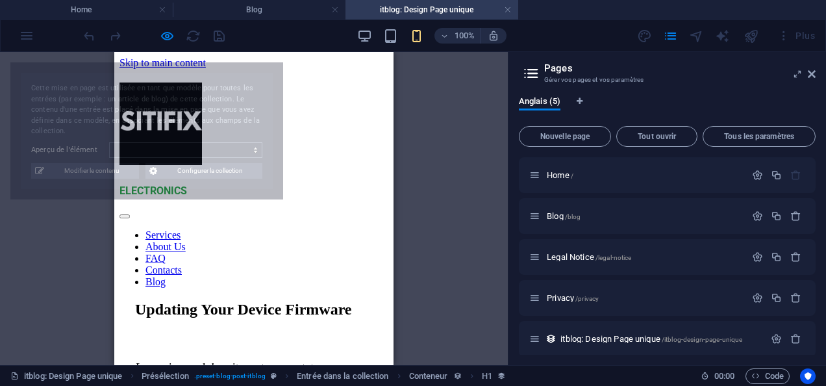
select select "68a5c657512b4ba1460a7526"
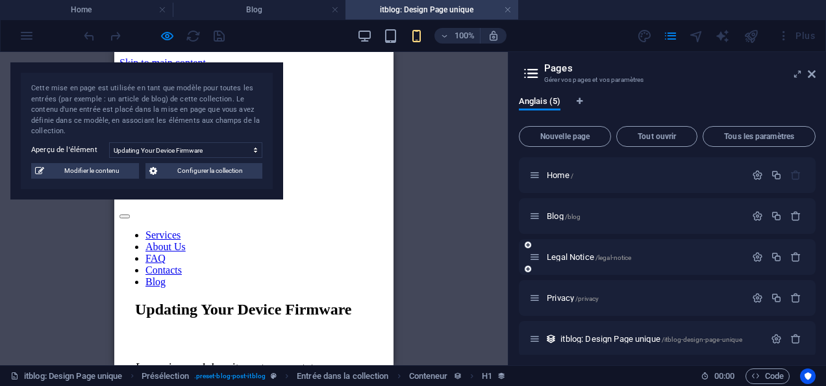
scroll to position [7, 0]
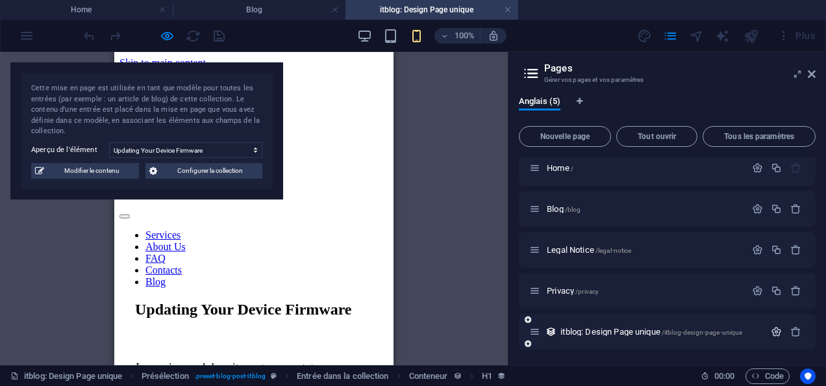
click at [773, 334] on icon "button" at bounding box center [776, 331] width 11 height 11
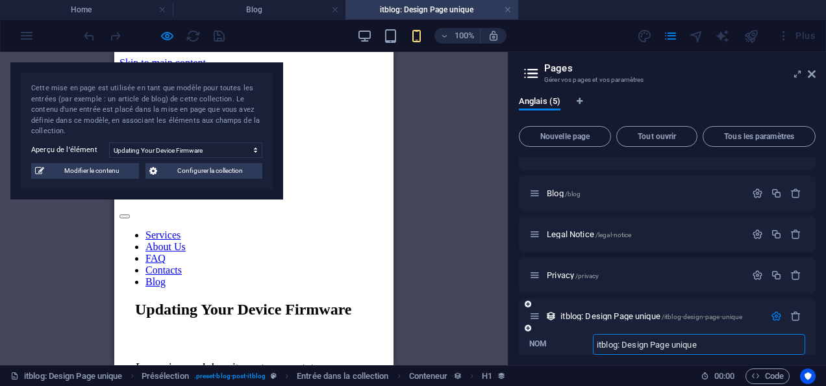
drag, startPoint x: 773, startPoint y: 334, endPoint x: 769, endPoint y: 351, distance: 16.7
click at [769, 351] on input "itblog: Design Page unique" at bounding box center [699, 344] width 212 height 21
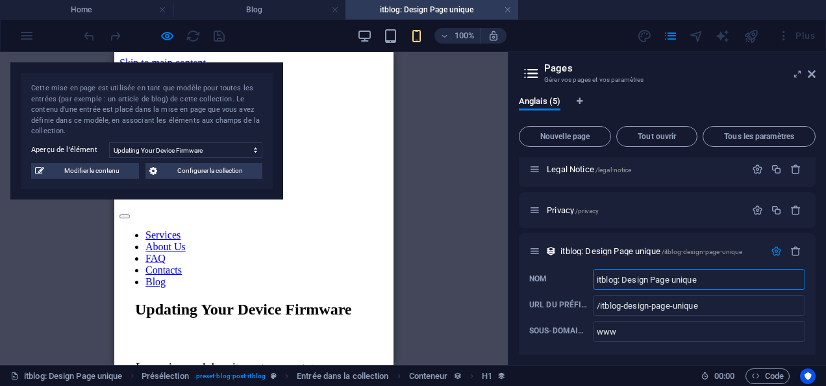
scroll to position [95, 0]
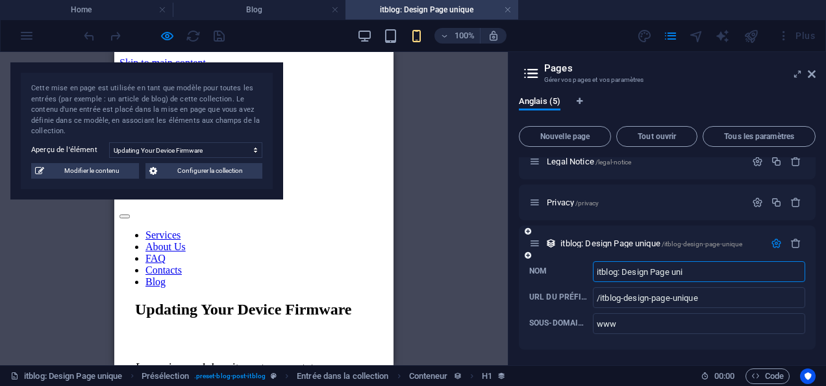
type input "itblog: Design Page un"
type input "/itblog-design-page-uniqu"
type input "itblog:"
type input "/itblog"
type input "itblog:"
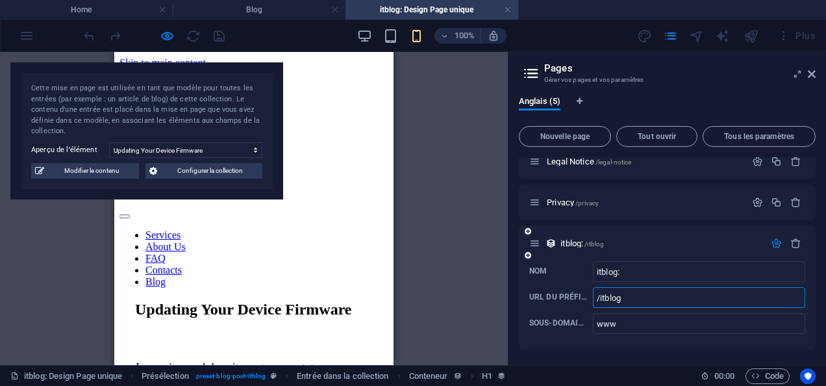
click at [697, 303] on input "/itblog" at bounding box center [699, 297] width 212 height 21
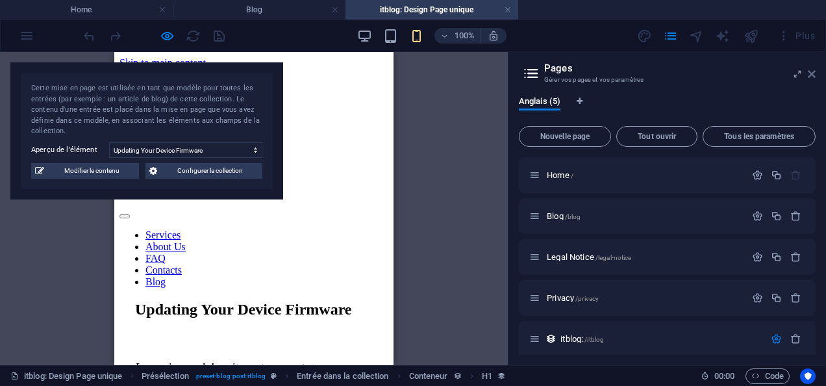
click at [810, 70] on icon at bounding box center [812, 74] width 8 height 10
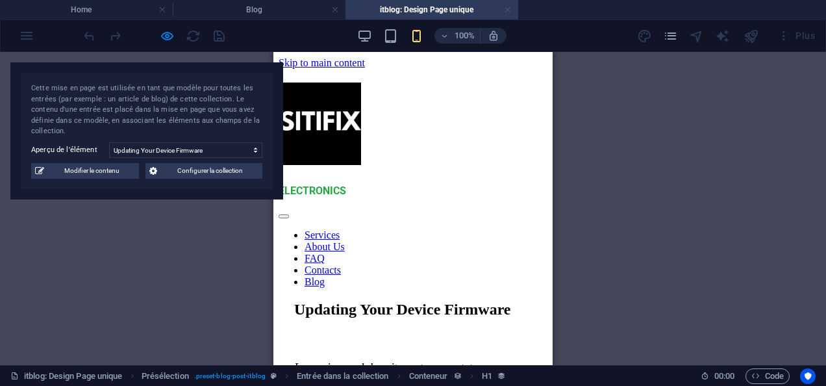
click at [507, 11] on link at bounding box center [508, 10] width 8 height 12
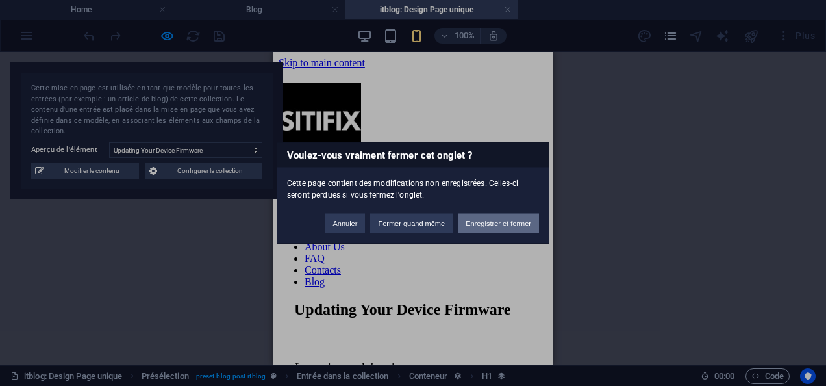
click at [483, 219] on button "Enregistrer et fermer" at bounding box center [498, 223] width 81 height 19
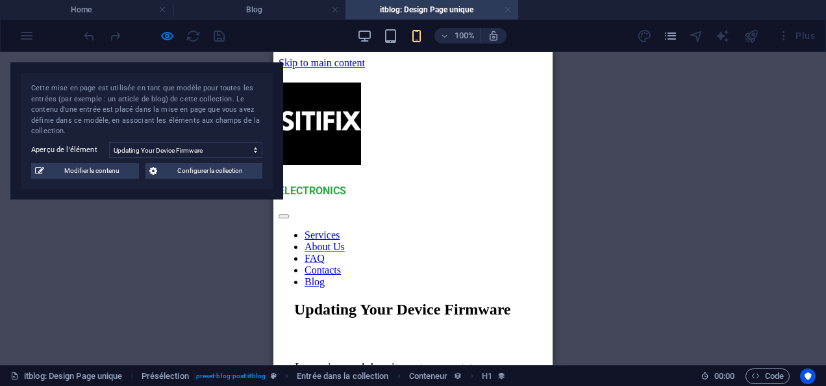
click at [506, 9] on link at bounding box center [508, 10] width 8 height 12
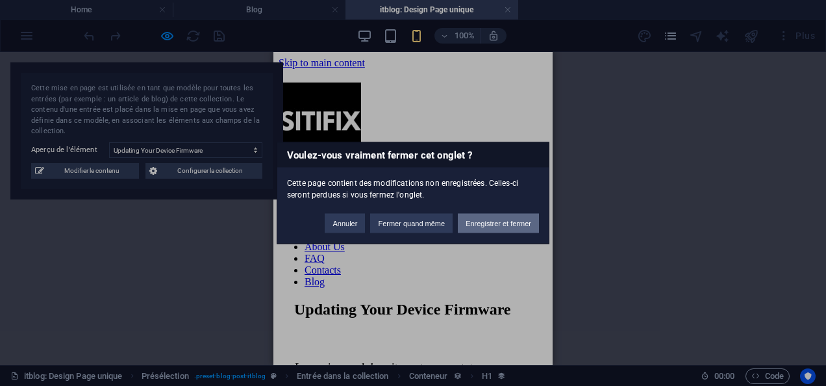
click at [473, 221] on button "Enregistrer et fermer" at bounding box center [498, 223] width 81 height 19
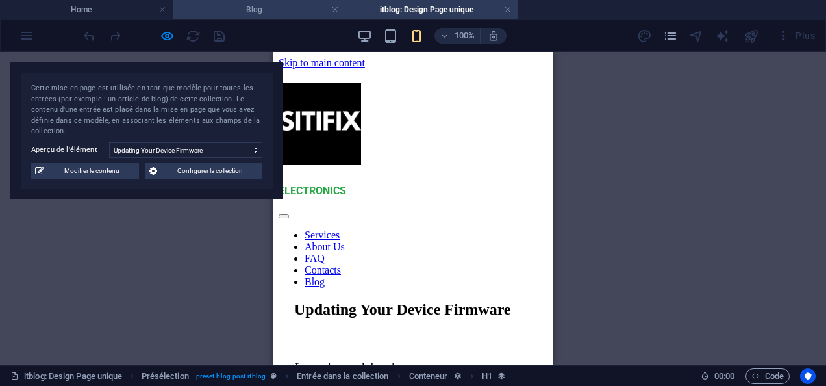
click at [282, 6] on h4 "Blog" at bounding box center [259, 10] width 173 height 14
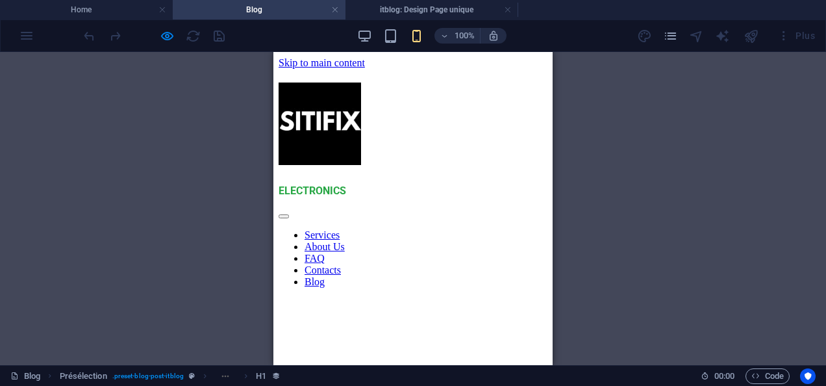
click at [310, 207] on div at bounding box center [412, 213] width 269 height 12
click at [337, 10] on link at bounding box center [335, 10] width 8 height 12
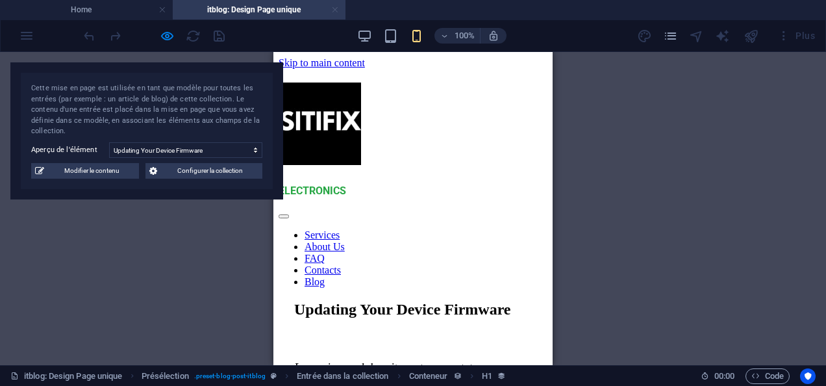
click at [337, 5] on link at bounding box center [335, 10] width 8 height 12
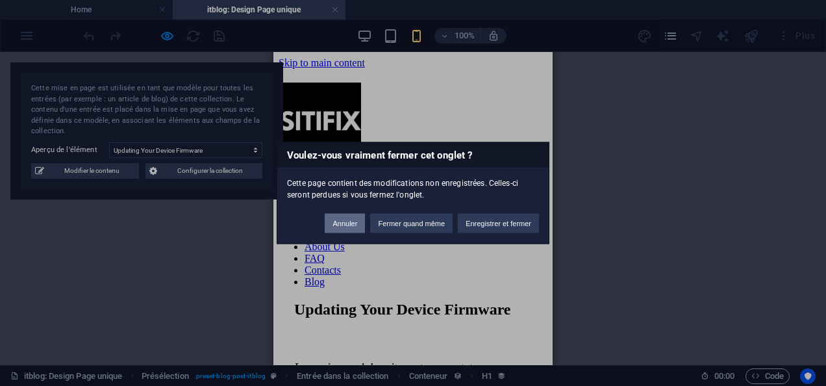
click at [328, 223] on button "Annuler" at bounding box center [345, 223] width 40 height 19
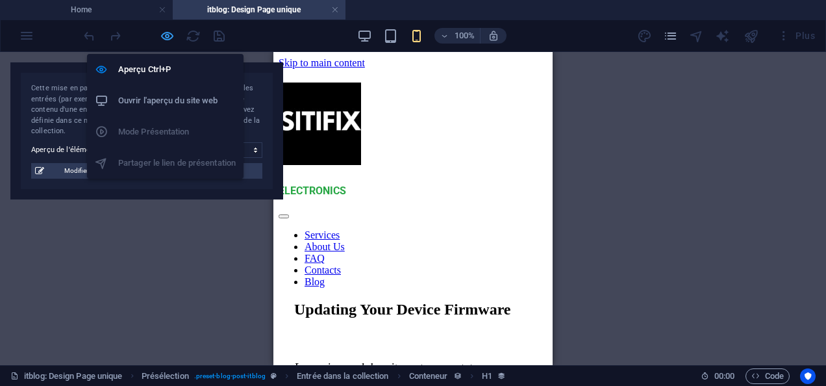
click at [169, 31] on icon "button" at bounding box center [167, 36] width 15 height 15
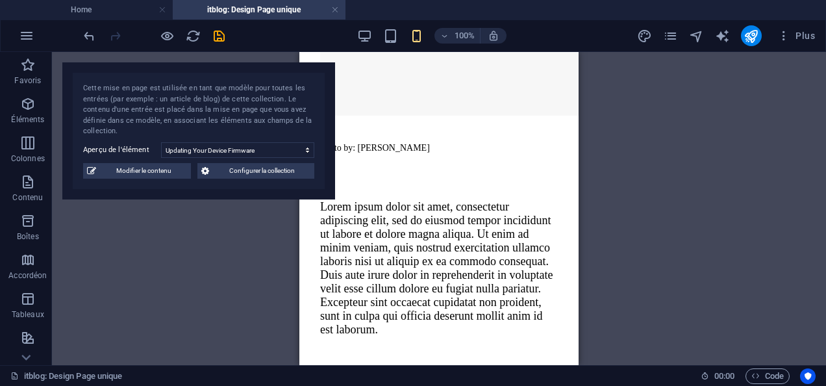
scroll to position [1600, 0]
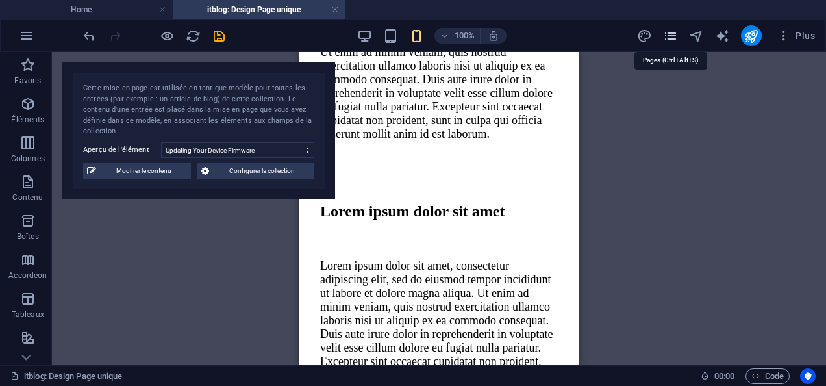
click at [668, 32] on icon "pages" at bounding box center [670, 36] width 15 height 15
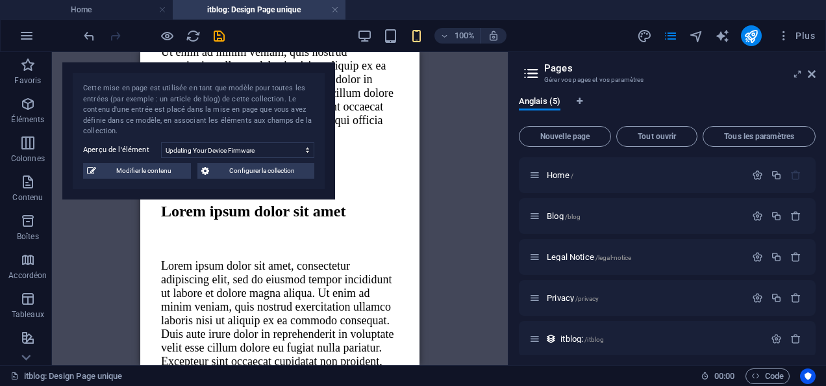
scroll to position [7, 0]
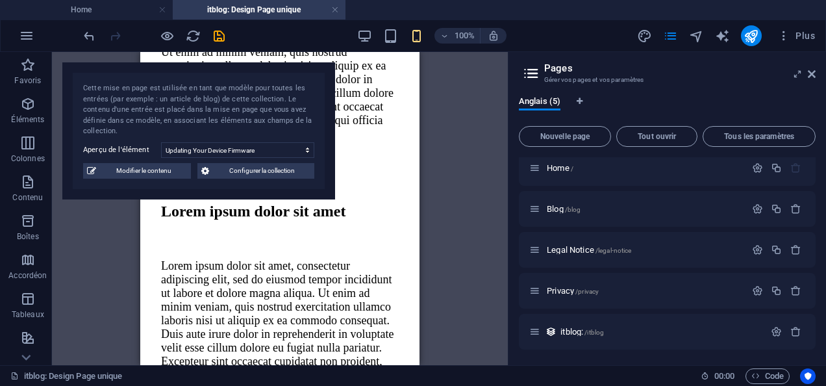
click at [210, 38] on div at bounding box center [153, 35] width 145 height 21
click at [212, 38] on icon "save" at bounding box center [219, 36] width 15 height 15
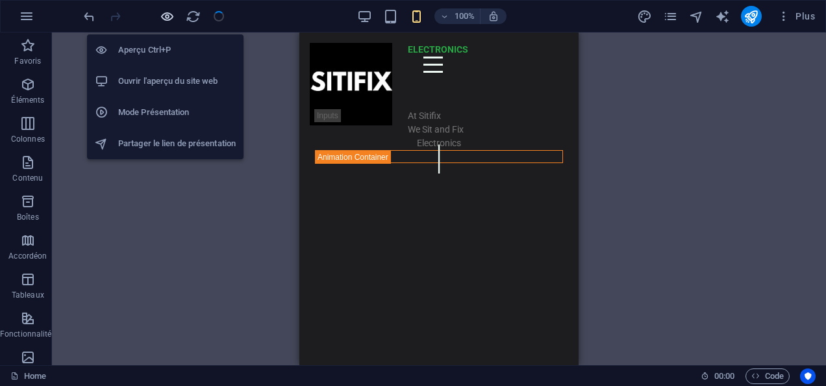
click at [164, 15] on icon "button" at bounding box center [167, 16] width 15 height 15
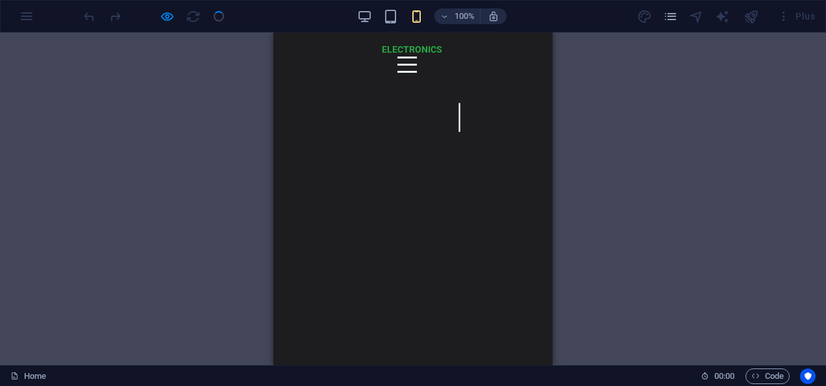
click at [397, 73] on div at bounding box center [406, 64] width 19 height 16
click at [412, 312] on link "Blog" at bounding box center [413, 313] width 45 height 30
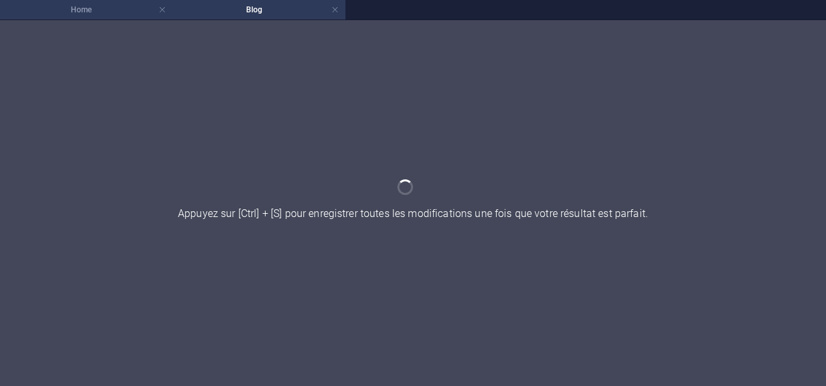
click at [106, 5] on h4 "Home" at bounding box center [86, 10] width 173 height 14
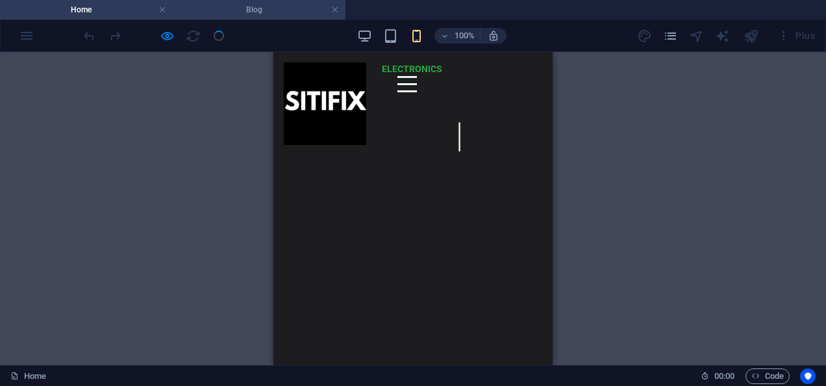
click at [238, 6] on h4 "Blog" at bounding box center [259, 10] width 173 height 14
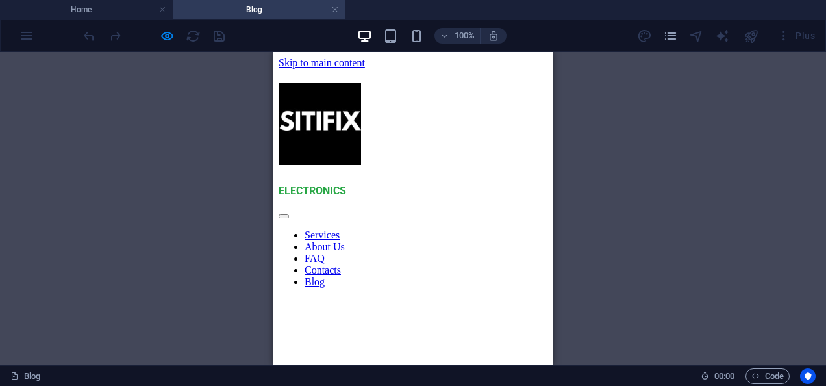
scroll to position [0, 0]
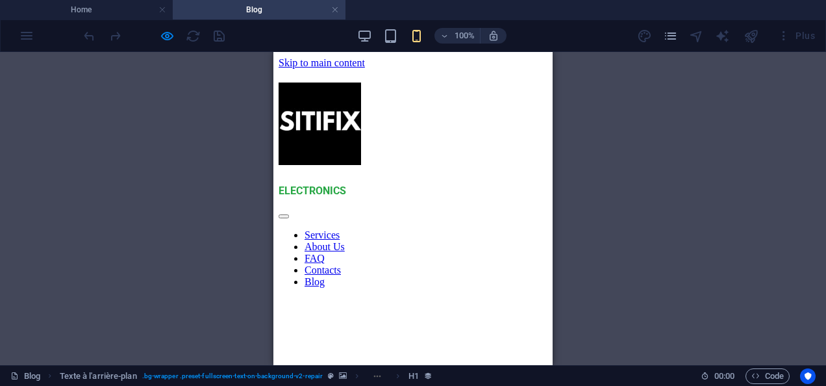
click at [301, 207] on div at bounding box center [412, 213] width 269 height 12
drag, startPoint x: 406, startPoint y: 319, endPoint x: 405, endPoint y: 327, distance: 7.8
click at [405, 288] on nav "Services About Us FAQ Contacts Blog" at bounding box center [412, 258] width 269 height 58
click at [309, 207] on div at bounding box center [412, 213] width 269 height 12
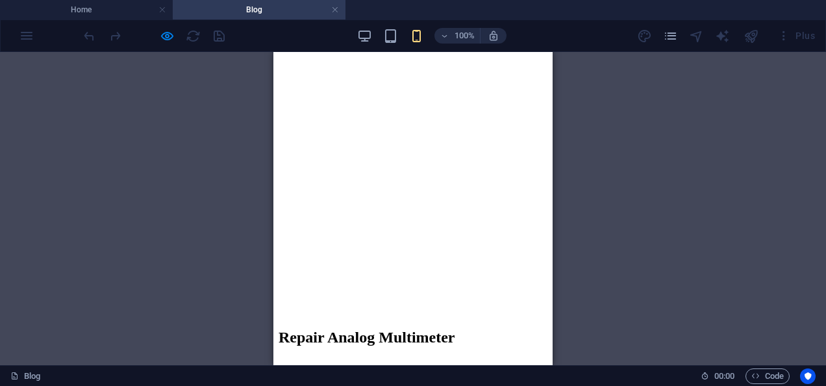
scroll to position [519, 0]
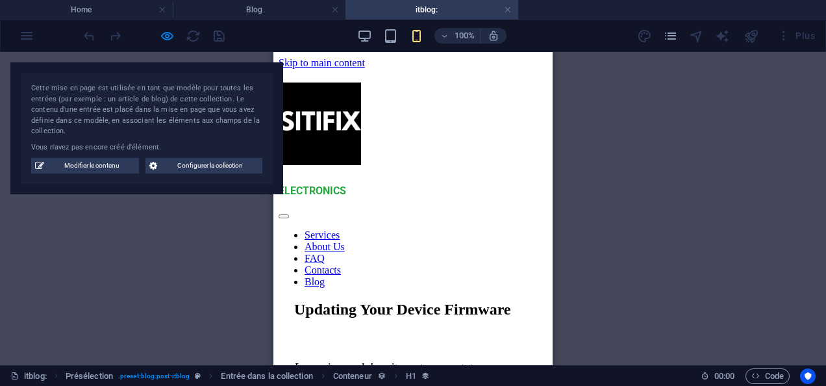
scroll to position [0, 0]
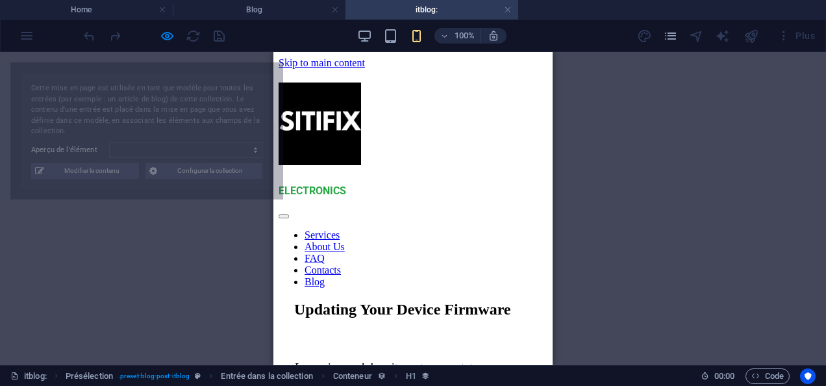
select select "68a5c657512b4ba1460a7526"
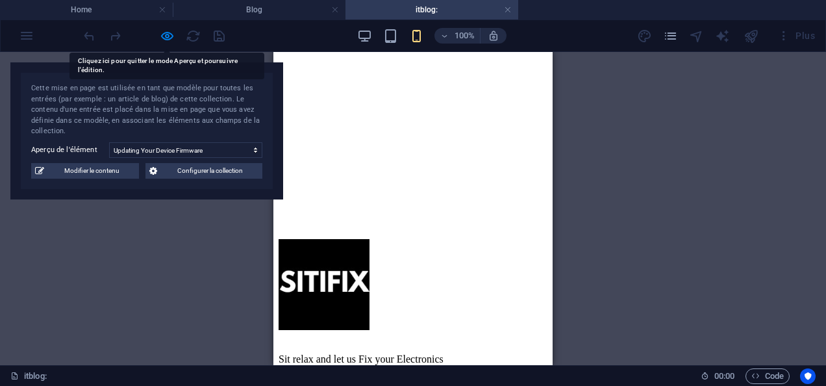
scroll to position [2337, 0]
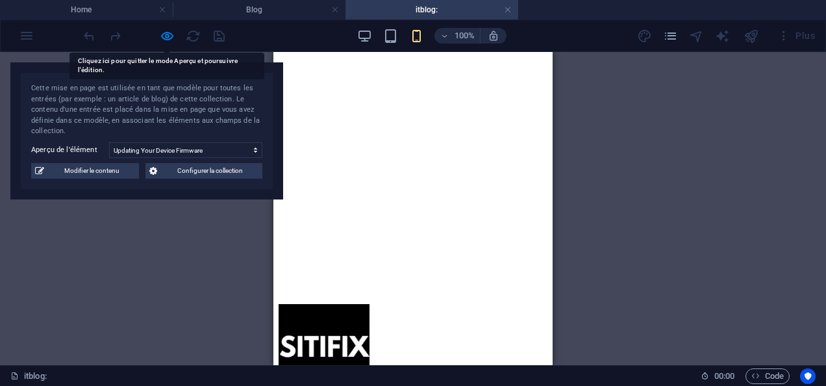
click at [225, 261] on div "Glissez et déposez l'élément de votre choix pour remplacer le contenu existant.…" at bounding box center [413, 208] width 826 height 313
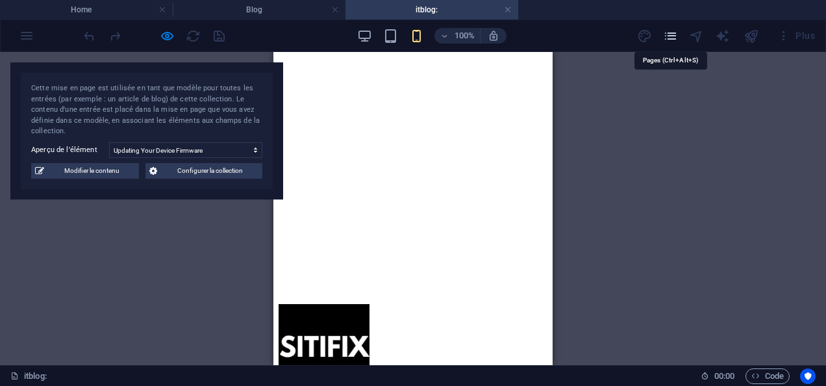
click at [675, 34] on icon "pages" at bounding box center [670, 36] width 15 height 15
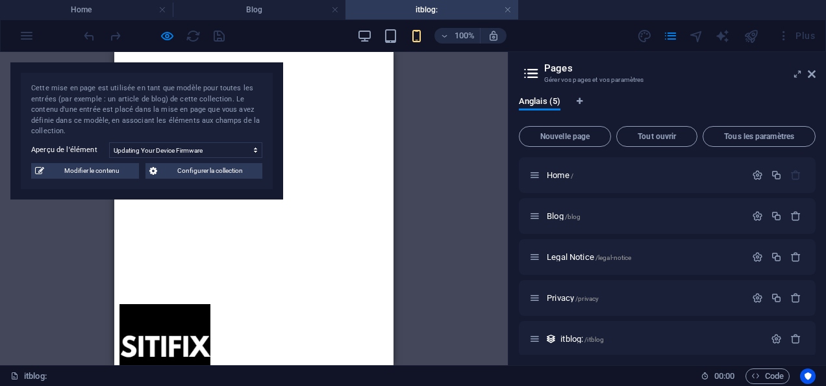
scroll to position [7, 0]
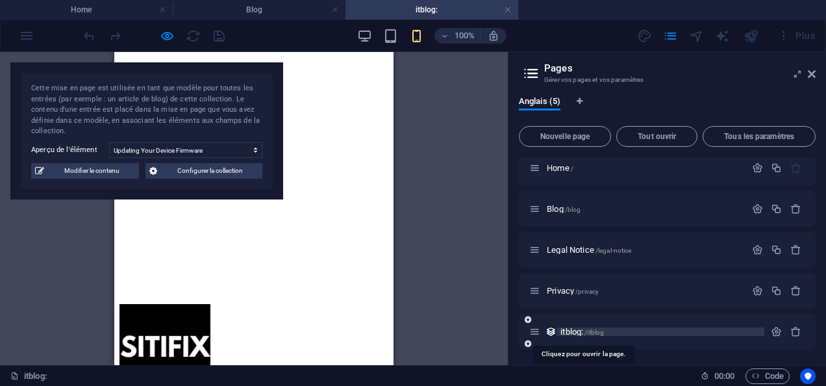
click at [583, 330] on span "itblog: /itblog" at bounding box center [581, 332] width 43 height 10
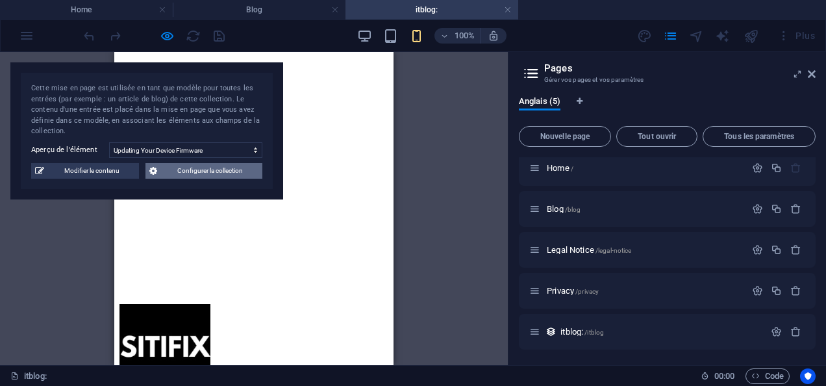
click at [243, 169] on span "Configurer la collection" at bounding box center [209, 171] width 97 height 16
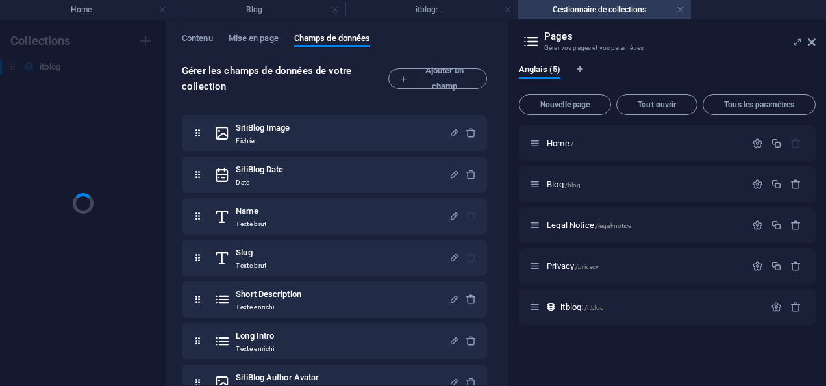
scroll to position [0, 0]
click at [47, 70] on h6 "itblog" at bounding box center [50, 67] width 21 height 16
click at [52, 67] on h6 "itblog" at bounding box center [50, 67] width 21 height 16
click at [145, 68] on icon "button" at bounding box center [145, 66] width 9 height 9
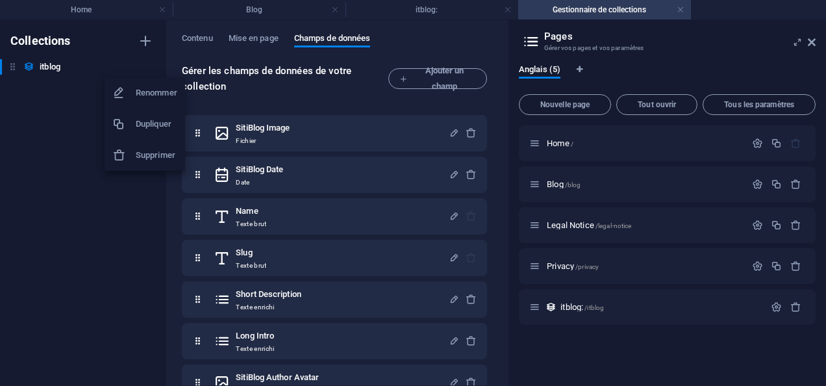
click at [145, 88] on h6 "Renommer" at bounding box center [157, 93] width 42 height 16
click at [50, 66] on input "itblog" at bounding box center [88, 67] width 97 height 16
type input "itBlog"
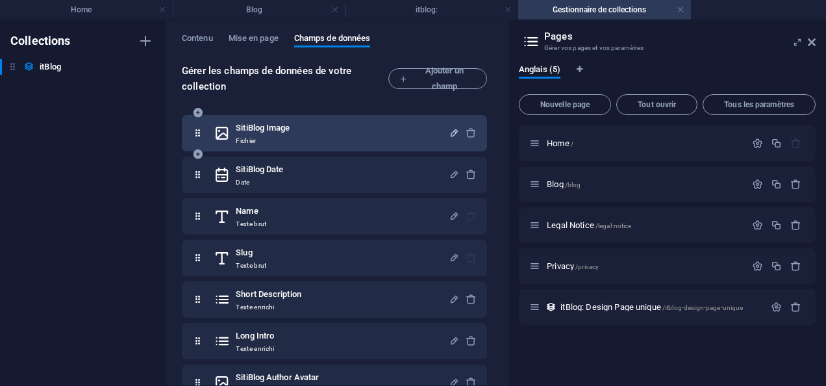
click at [451, 130] on icon "button" at bounding box center [454, 132] width 11 height 11
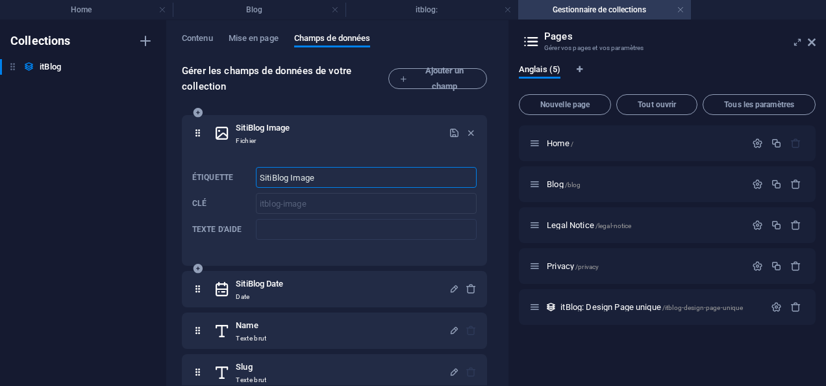
drag, startPoint x: 271, startPoint y: 175, endPoint x: 249, endPoint y: 174, distance: 21.5
click at [249, 174] on div "Étiquette SitiBlog Image ​ Clé itblog-image ​ Texte d'aide ​" at bounding box center [334, 203] width 284 height 83
type input "itBlog Image"
click at [120, 217] on div "Collections itBlog itBlog" at bounding box center [83, 202] width 166 height 365
click at [451, 130] on icon "button" at bounding box center [454, 132] width 11 height 11
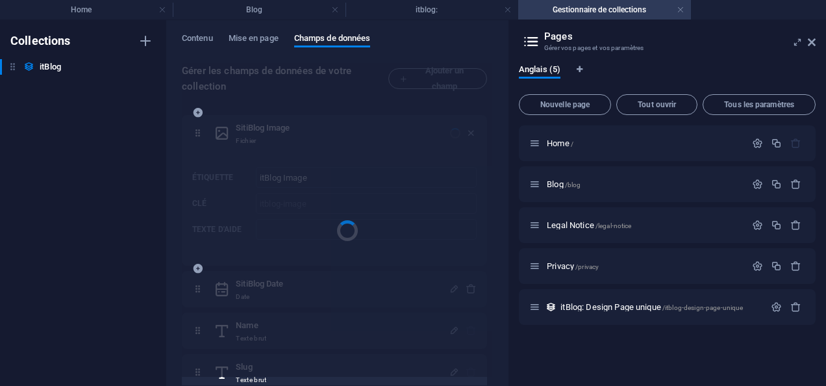
scroll to position [8, 0]
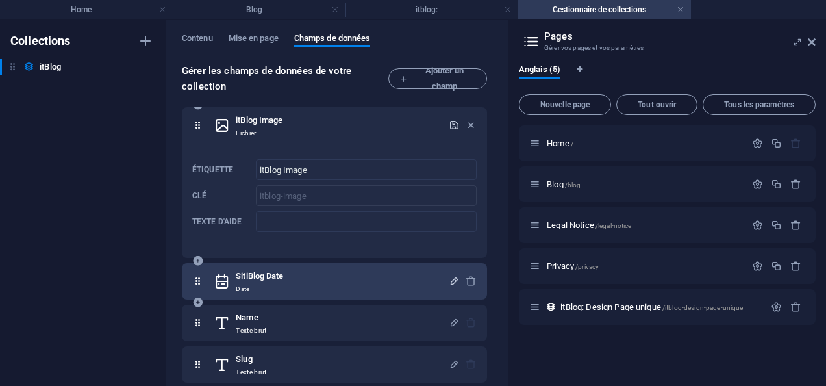
click at [452, 280] on icon "button" at bounding box center [454, 280] width 11 height 11
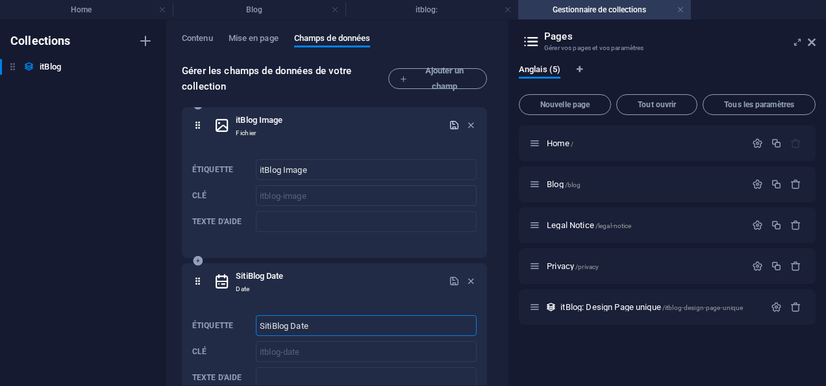
drag, startPoint x: 269, startPoint y: 327, endPoint x: 253, endPoint y: 329, distance: 16.4
click at [253, 329] on div "Étiquette SitiBlog Date ​ Clé itblog-date ​ Texte d'aide ​" at bounding box center [334, 351] width 284 height 83
type input "itBlog Date"
click at [449, 280] on icon "button" at bounding box center [454, 280] width 11 height 11
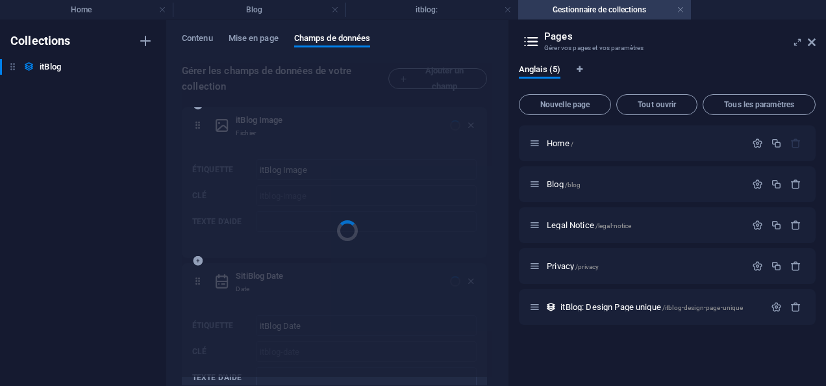
scroll to position [164, 0]
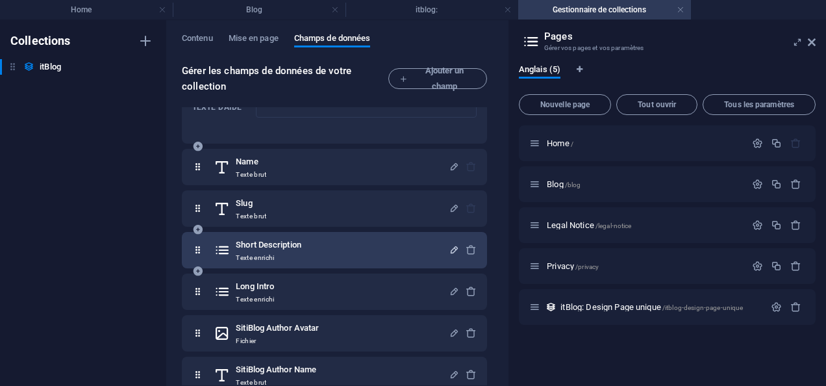
click at [451, 248] on icon "button" at bounding box center [454, 249] width 11 height 11
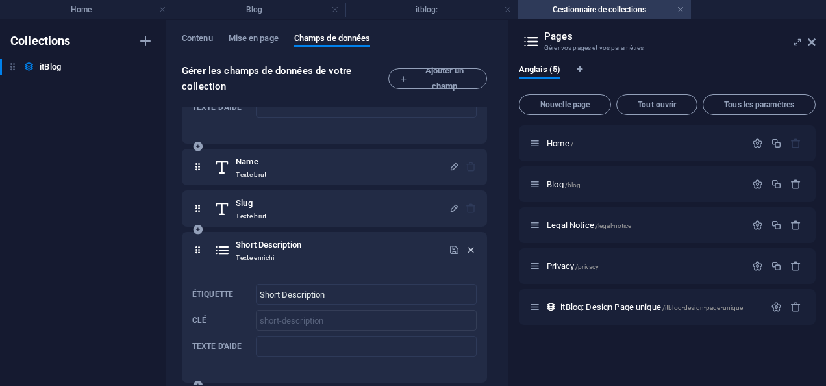
click at [465, 248] on icon "button" at bounding box center [470, 249] width 11 height 11
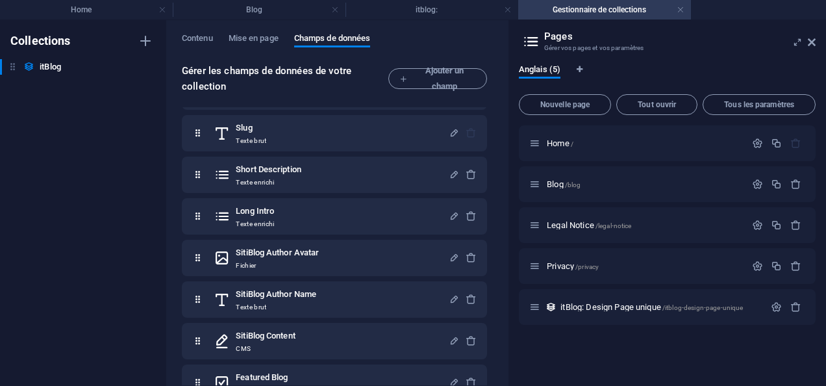
scroll to position [244, 0]
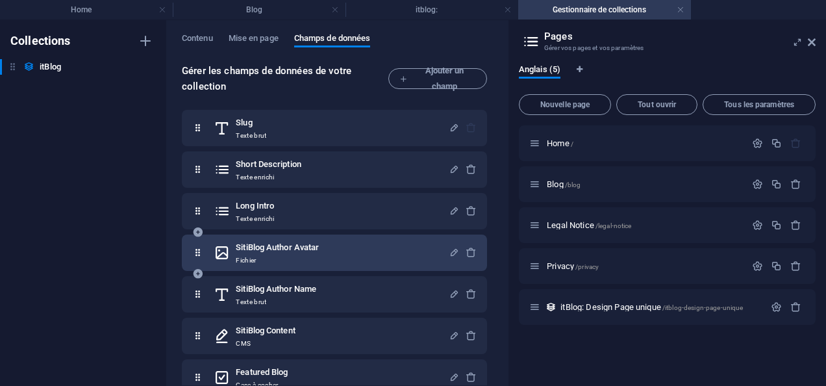
click at [253, 245] on h6 "SitiBlog Author Avatar" at bounding box center [277, 248] width 83 height 16
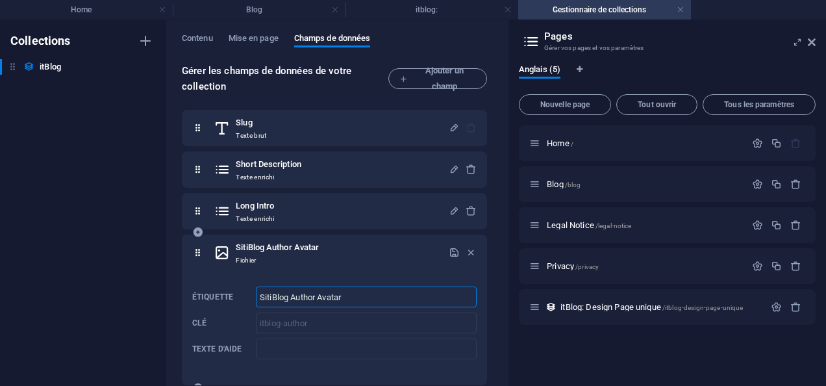
drag, startPoint x: 272, startPoint y: 294, endPoint x: 241, endPoint y: 288, distance: 31.7
click at [241, 288] on div "Étiquette SitiBlog Author Avatar ​ Clé itblog-author ​ Texte d'aide ​" at bounding box center [334, 322] width 284 height 83
click at [271, 295] on input "itBlog Author Avatar" at bounding box center [366, 296] width 221 height 21
type input "itBlog Author Avatar"
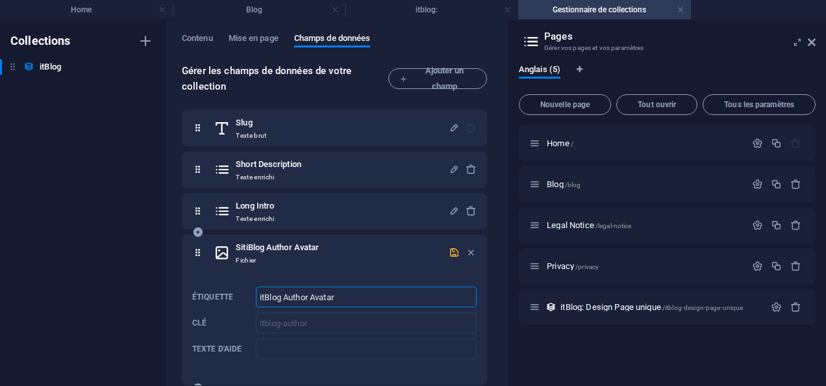
click at [449, 247] on icon "button" at bounding box center [454, 252] width 11 height 11
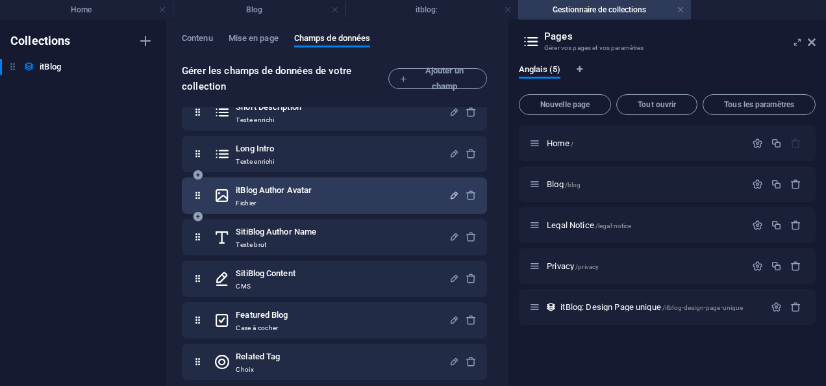
scroll to position [186, 0]
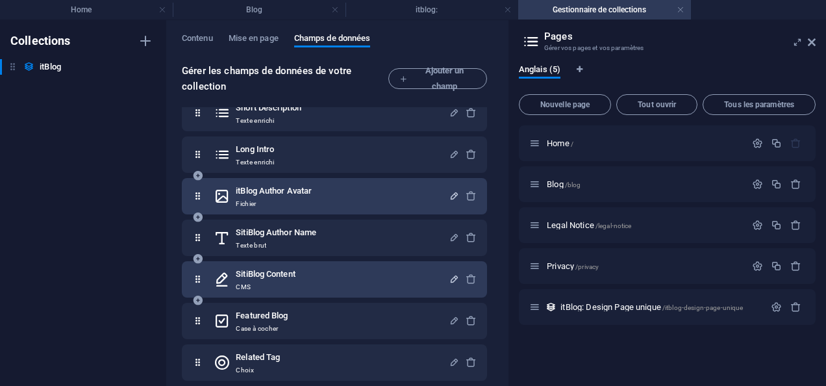
click at [451, 277] on icon "button" at bounding box center [454, 278] width 11 height 11
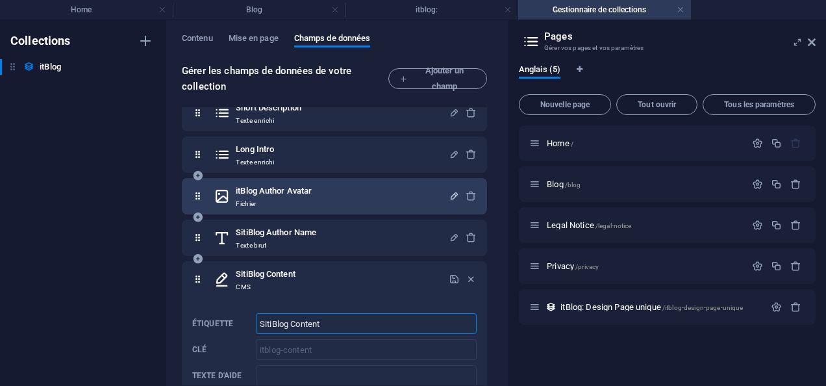
drag, startPoint x: 270, startPoint y: 325, endPoint x: 259, endPoint y: 321, distance: 11.5
click at [259, 321] on input "SitiBlog Content" at bounding box center [366, 323] width 221 height 21
drag, startPoint x: 259, startPoint y: 321, endPoint x: 273, endPoint y: 326, distance: 14.4
click at [273, 326] on input "SitiBlog Content" at bounding box center [366, 323] width 221 height 21
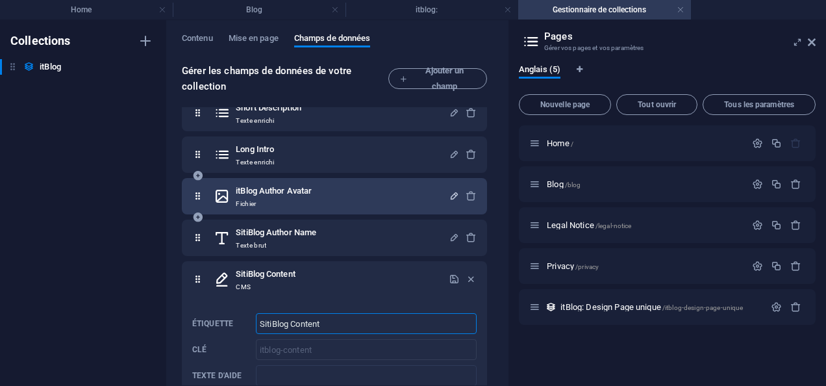
paste input "itBlog"
click at [290, 323] on input "itBlog Blog Content" at bounding box center [366, 323] width 221 height 21
type input "itBlog Content"
click at [453, 277] on icon "button" at bounding box center [454, 278] width 11 height 11
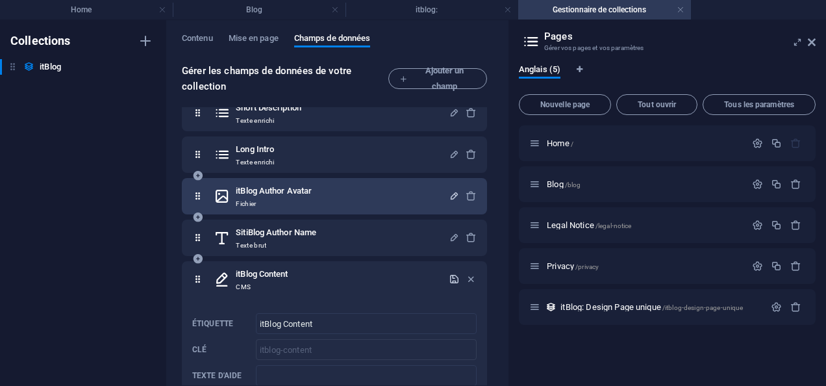
scroll to position [301, 0]
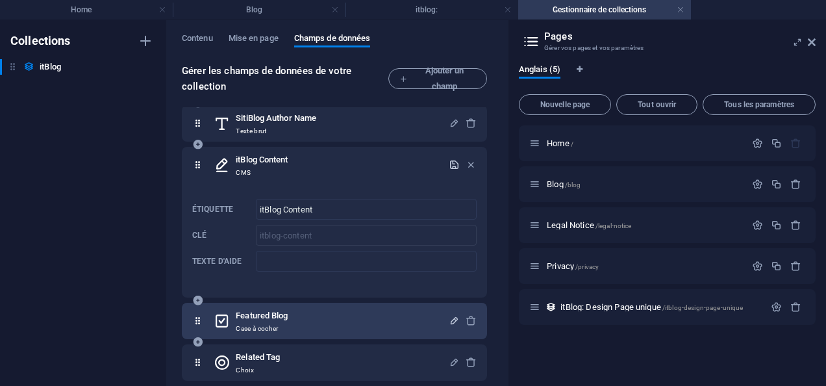
click at [454, 316] on icon "button" at bounding box center [454, 320] width 11 height 11
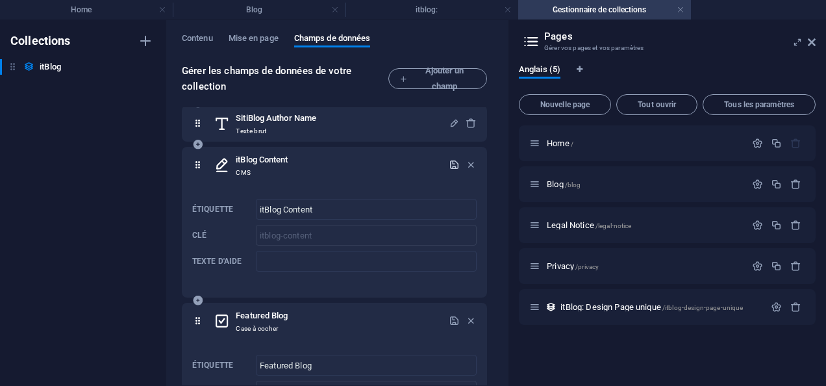
scroll to position [415, 0]
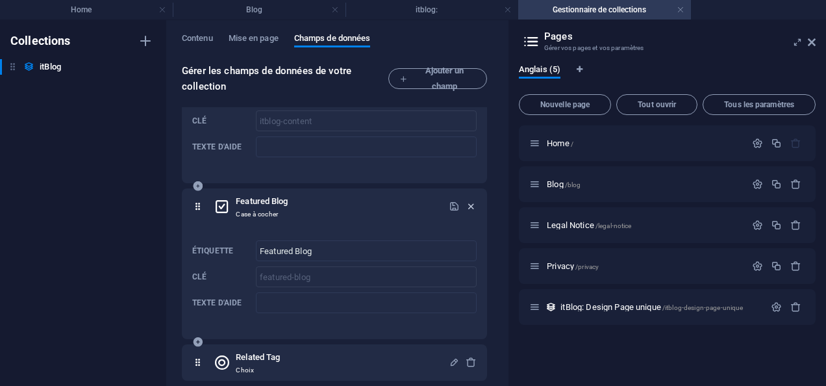
click at [468, 204] on icon "button" at bounding box center [470, 206] width 11 height 11
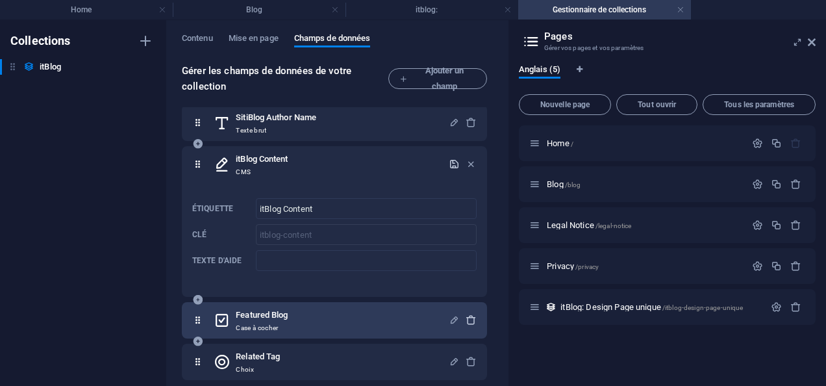
scroll to position [301, 0]
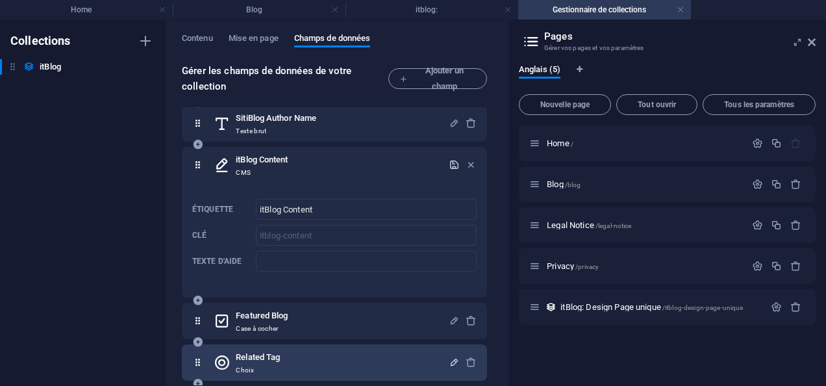
click at [449, 360] on icon "button" at bounding box center [454, 361] width 11 height 11
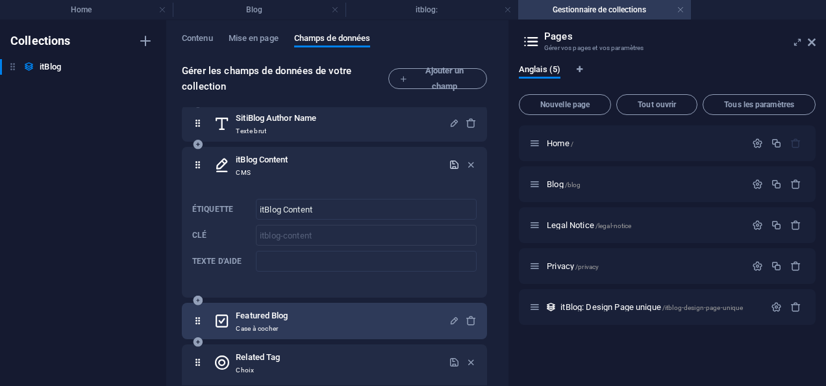
scroll to position [633, 0]
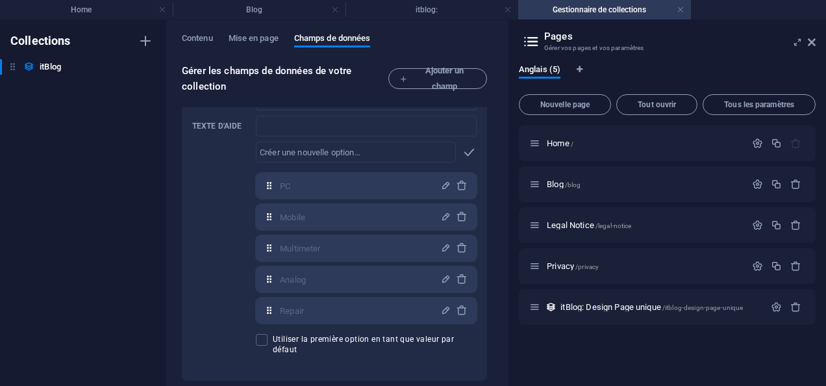
click at [102, 139] on div "Collections itBlog itBlog" at bounding box center [83, 202] width 166 height 365
click at [681, 9] on link at bounding box center [680, 10] width 8 height 12
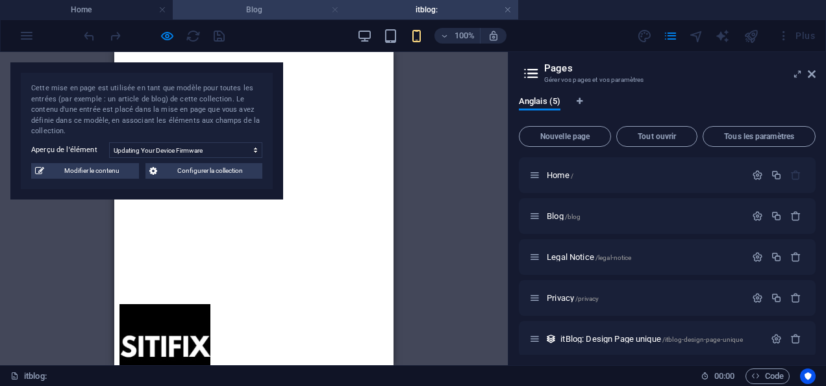
click at [334, 10] on link at bounding box center [335, 10] width 8 height 12
click at [336, 10] on link at bounding box center [335, 10] width 8 height 12
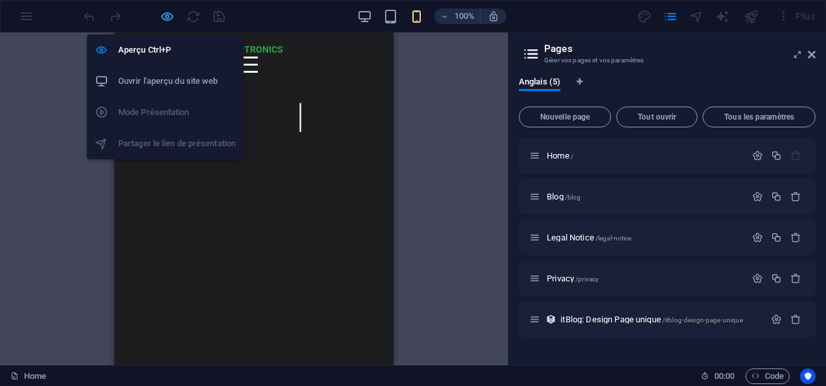
click at [166, 17] on icon "button" at bounding box center [167, 16] width 15 height 15
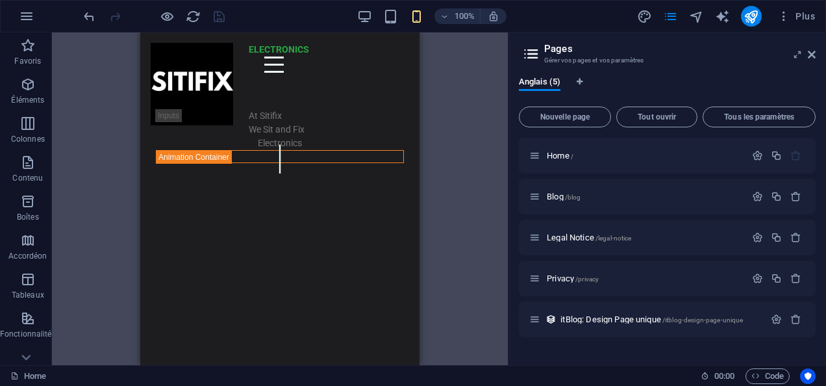
click at [815, 52] on aside "Pages Gérer vos pages et vos paramètres Anglais (5) Nouvelle page Tout ouvrir T…" at bounding box center [667, 198] width 318 height 332
click at [811, 51] on icon at bounding box center [812, 54] width 8 height 10
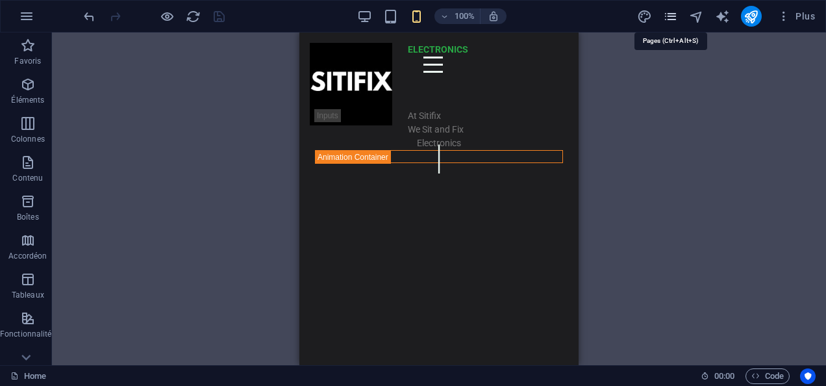
click at [671, 17] on icon "pages" at bounding box center [670, 16] width 15 height 15
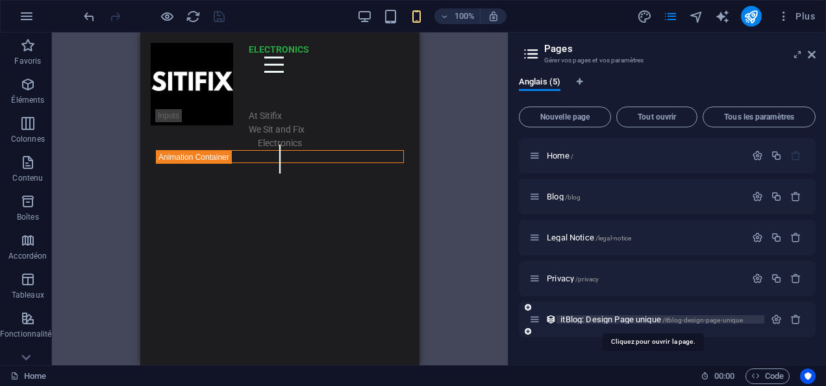
click at [630, 322] on span "itBlog: Design Page unique /itblog-design-page-unique" at bounding box center [651, 319] width 182 height 10
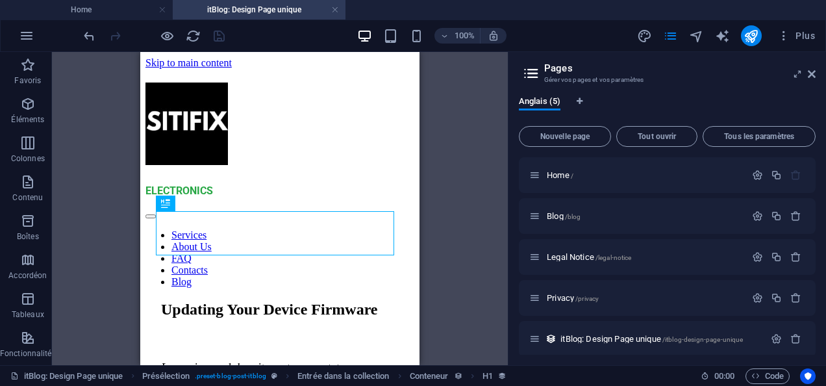
scroll to position [0, 0]
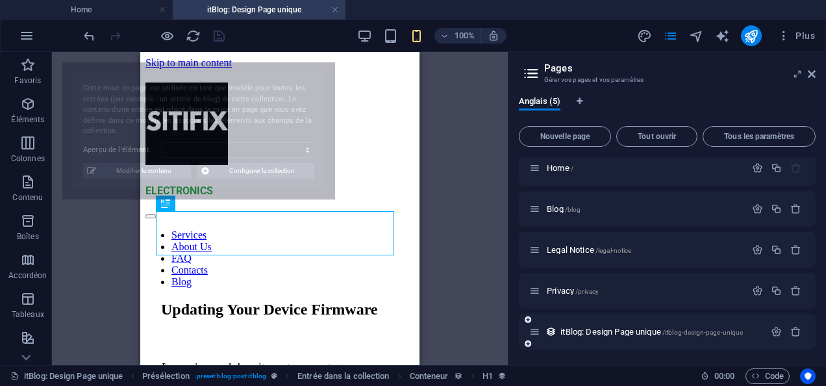
select select "68a5c657512b4ba1460a7526"
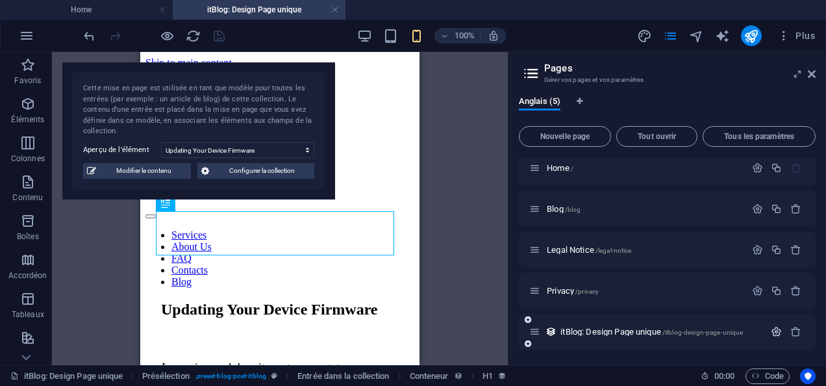
click at [775, 327] on icon "button" at bounding box center [776, 331] width 11 height 11
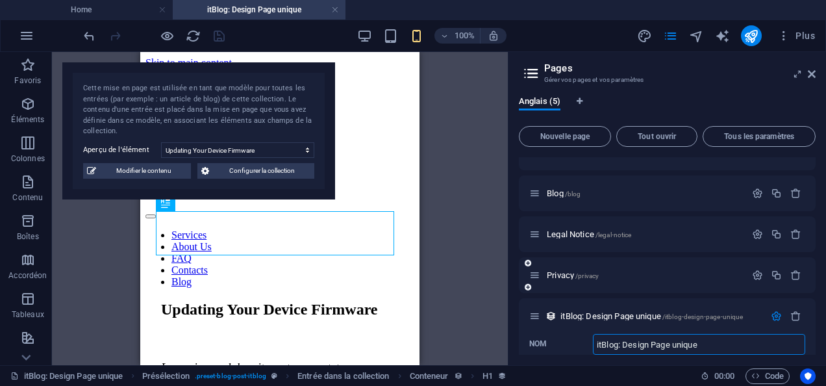
scroll to position [95, 0]
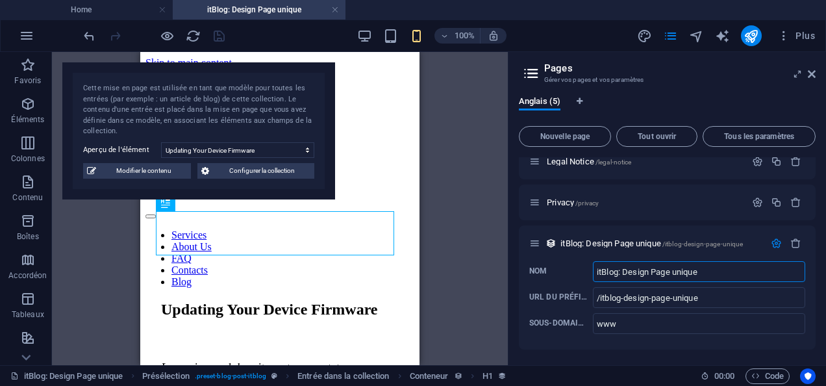
click at [462, 261] on div "Glissez et déposez l'élément de votre choix pour remplacer le contenu existant.…" at bounding box center [280, 208] width 456 height 313
click at [811, 73] on icon at bounding box center [812, 74] width 8 height 10
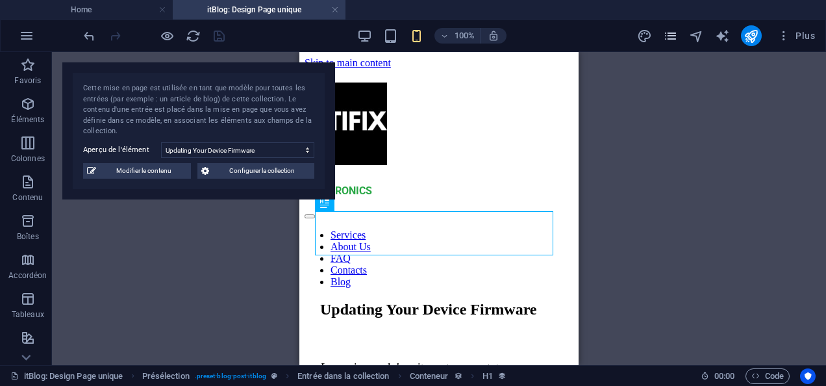
click at [665, 31] on icon "pages" at bounding box center [670, 36] width 15 height 15
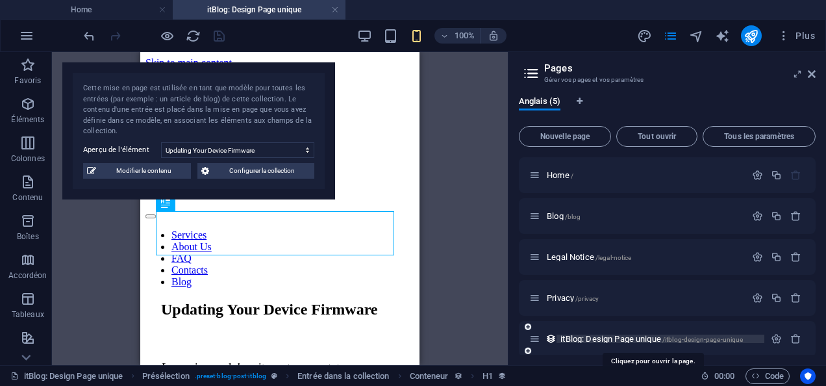
click at [596, 336] on span "itBlog: Design Page unique /itblog-design-page-unique" at bounding box center [651, 339] width 182 height 10
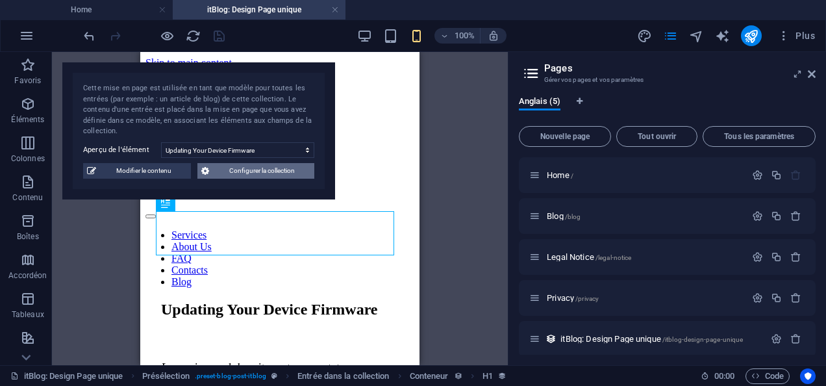
click at [262, 173] on span "Configurer la collection" at bounding box center [261, 171] width 97 height 16
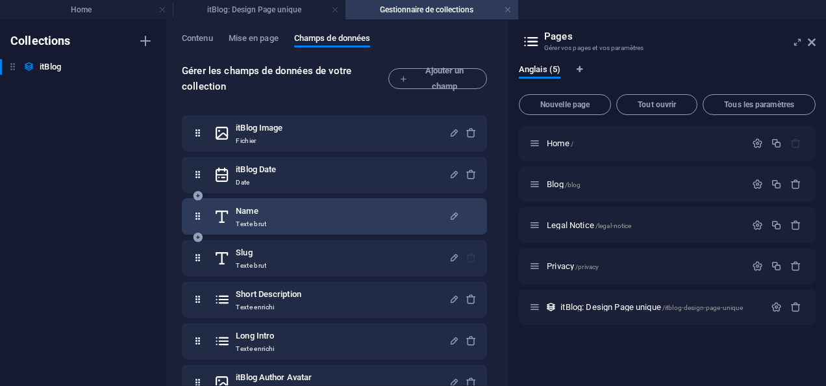
scroll to position [186, 0]
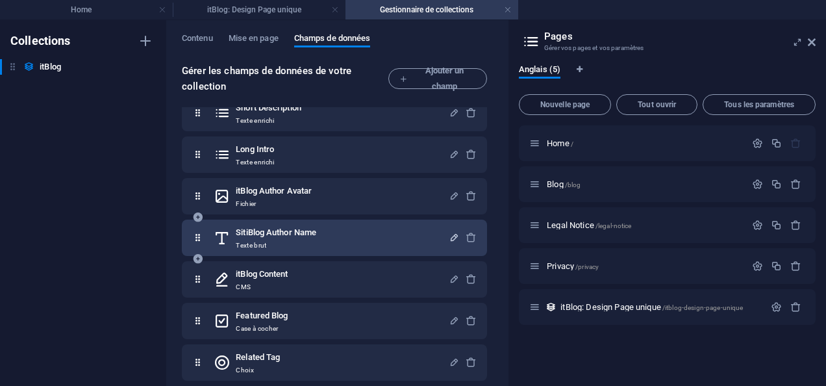
click at [449, 236] on icon "button" at bounding box center [454, 237] width 11 height 11
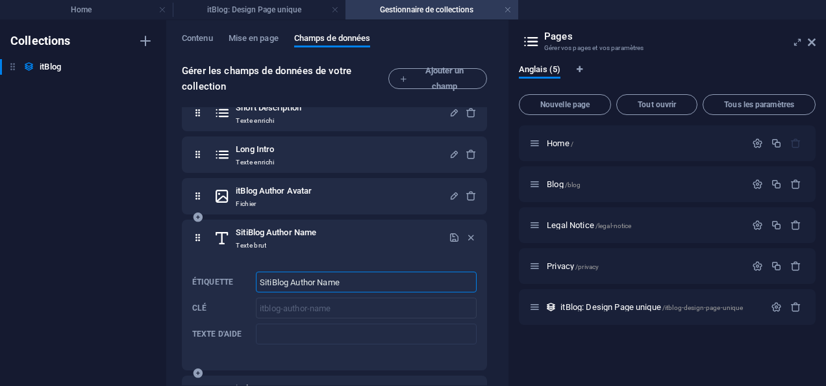
drag, startPoint x: 270, startPoint y: 282, endPoint x: 252, endPoint y: 288, distance: 19.3
click at [252, 288] on div "Étiquette SitiBlog Author Name ​ Clé itblog-author-name ​ Texte d'aide ​" at bounding box center [334, 307] width 284 height 83
type input "itBlog Author Name"
click at [451, 238] on icon "button" at bounding box center [454, 237] width 11 height 11
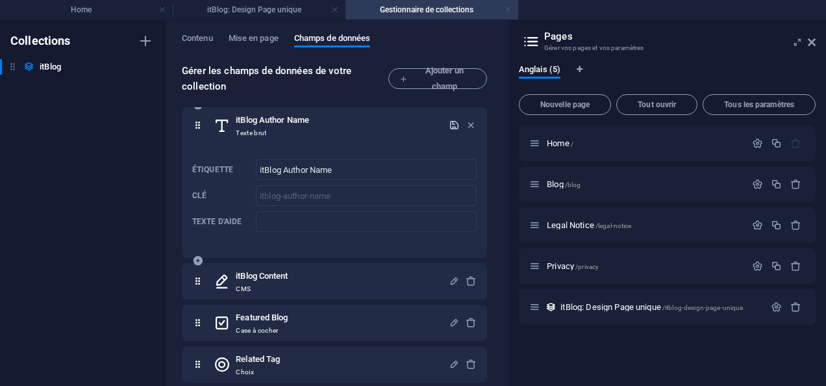
click at [509, 8] on link at bounding box center [508, 10] width 8 height 12
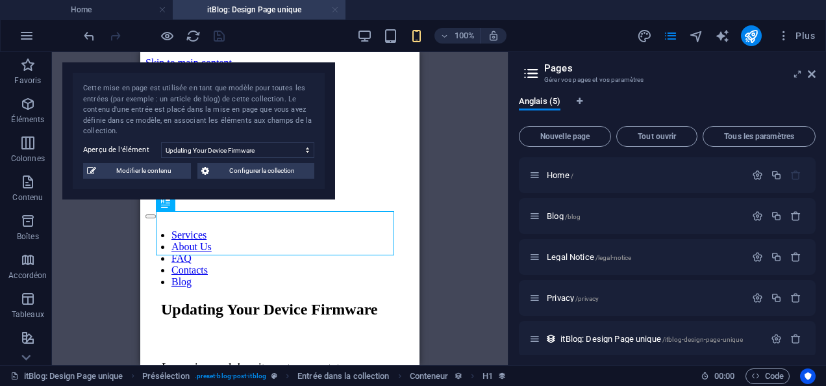
click at [334, 9] on link at bounding box center [335, 10] width 8 height 12
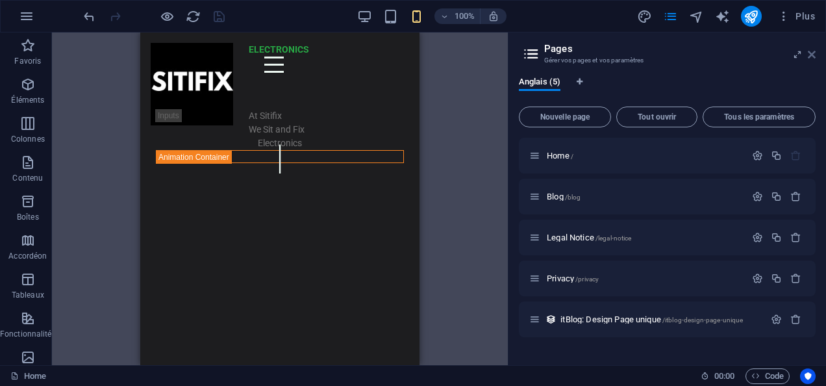
click at [810, 53] on icon at bounding box center [812, 54] width 8 height 10
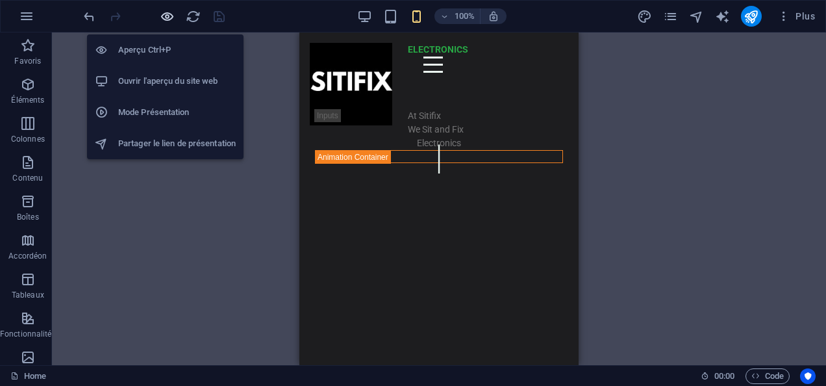
click at [166, 19] on icon "button" at bounding box center [167, 16] width 15 height 15
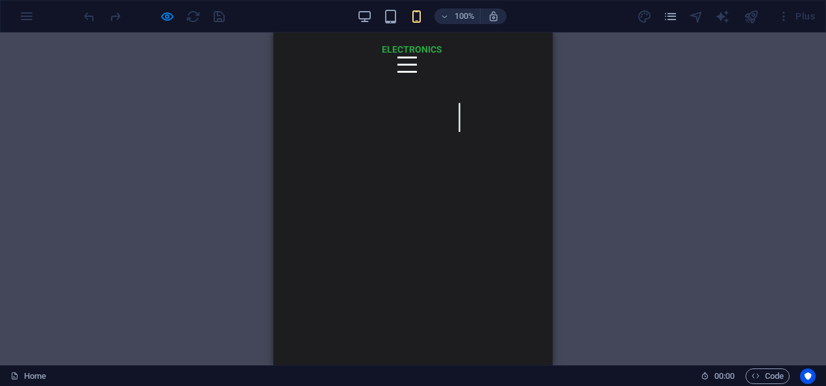
click at [397, 73] on div at bounding box center [406, 64] width 19 height 16
click at [410, 313] on link "Blog" at bounding box center [413, 313] width 45 height 30
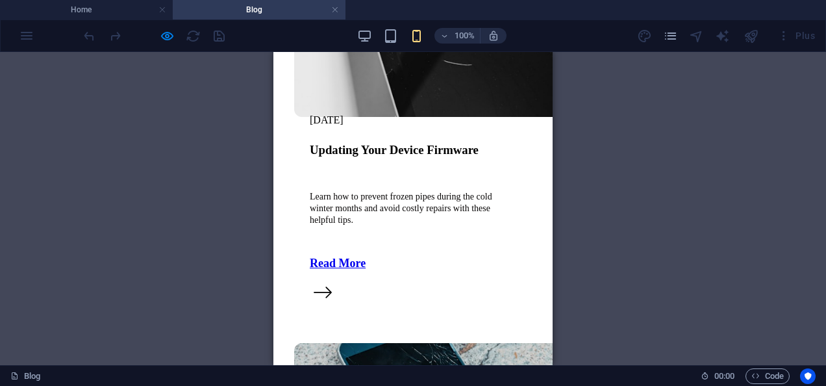
scroll to position [1039, 0]
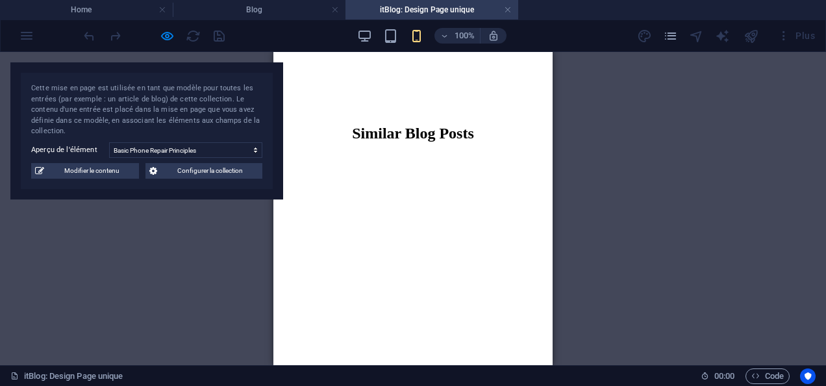
scroll to position [1883, 0]
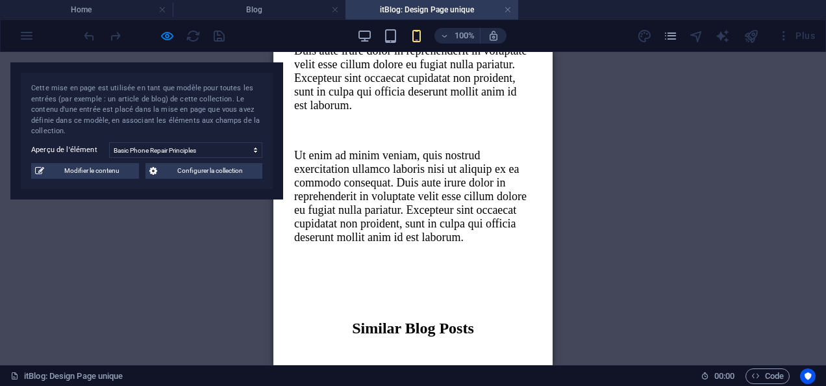
click at [588, 129] on div "Glissez et déposez l'élément de votre choix pour remplacer le contenu existant.…" at bounding box center [413, 208] width 826 height 313
click at [121, 212] on div "Glissez et déposez l'élément de votre choix pour remplacer le contenu existant.…" at bounding box center [413, 208] width 826 height 313
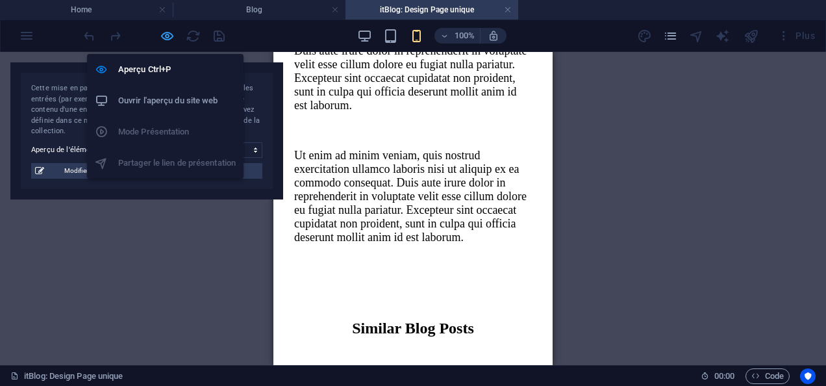
click at [169, 38] on icon "button" at bounding box center [167, 36] width 15 height 15
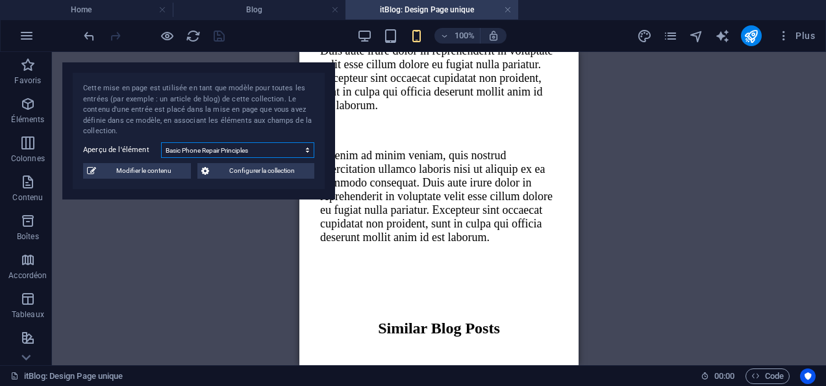
click at [312, 147] on select "Updating Your Device Firmware How to Change Phone Broken Screen Basic Phone Rep…" at bounding box center [237, 150] width 153 height 16
select select "68a5c657512b4ba1460a7526"
click at [161, 142] on select "Updating Your Device Firmware How to Change Phone Broken Screen Basic Phone Rep…" at bounding box center [237, 150] width 153 height 16
click at [166, 219] on div "Glissez et déposez l'élément de votre choix pour remplacer le contenu existant.…" at bounding box center [439, 208] width 774 height 313
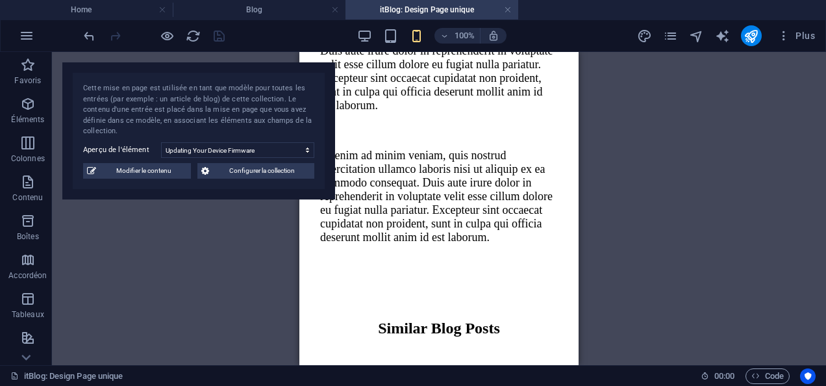
click at [166, 219] on div "Glissez et déposez l'élément de votre choix pour remplacer le contenu existant.…" at bounding box center [439, 208] width 774 height 313
click at [262, 8] on h4 "Blog" at bounding box center [259, 10] width 173 height 14
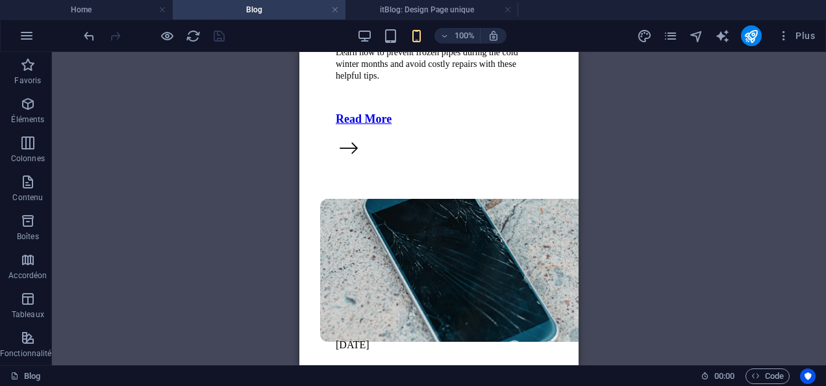
scroll to position [0, 0]
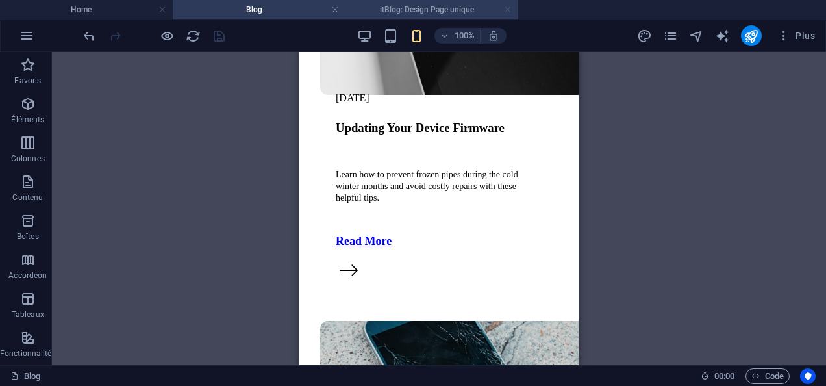
click at [507, 10] on link at bounding box center [508, 10] width 8 height 12
click at [680, 38] on div "Plus" at bounding box center [728, 35] width 183 height 21
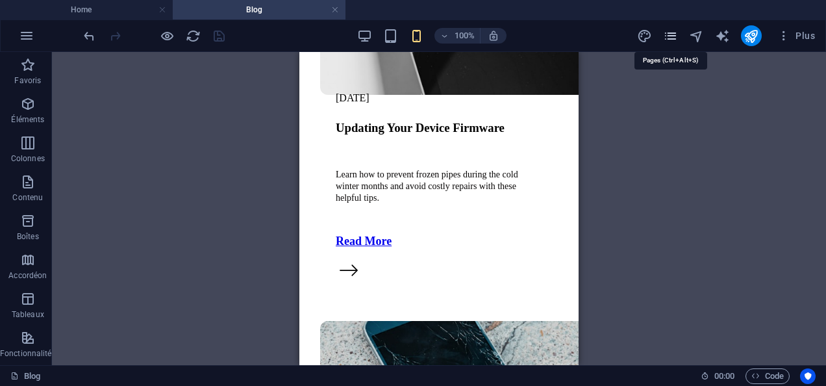
click at [671, 35] on icon "pages" at bounding box center [670, 36] width 15 height 15
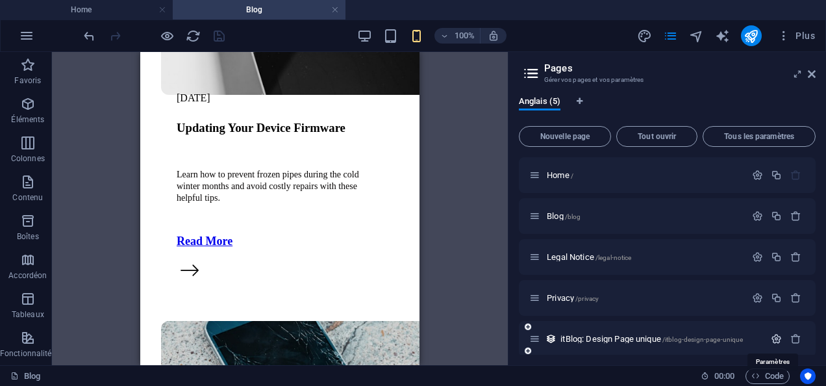
click at [773, 335] on icon "button" at bounding box center [776, 338] width 11 height 11
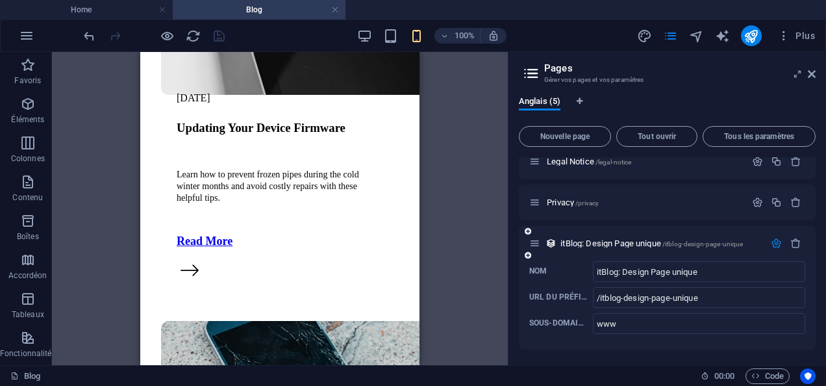
click at [771, 243] on icon "button" at bounding box center [776, 243] width 11 height 11
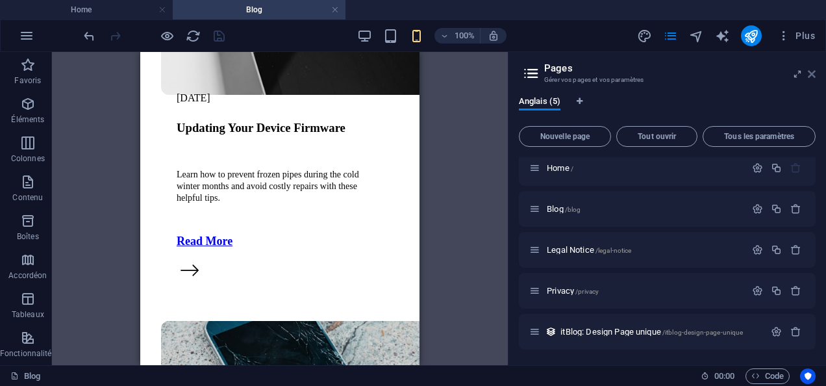
click at [809, 69] on icon at bounding box center [812, 74] width 8 height 10
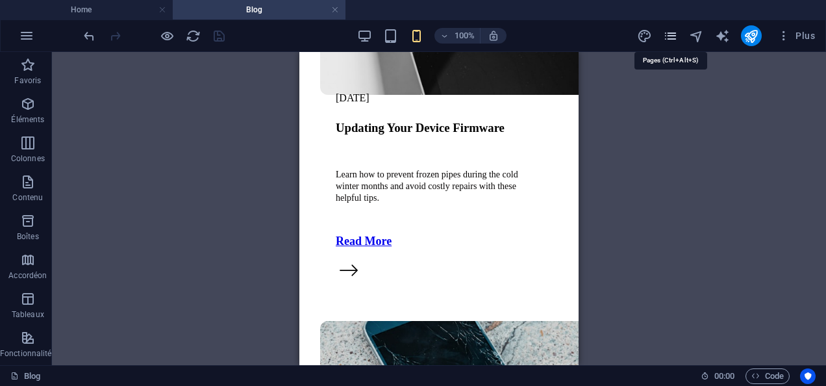
click at [669, 36] on icon "pages" at bounding box center [670, 36] width 15 height 15
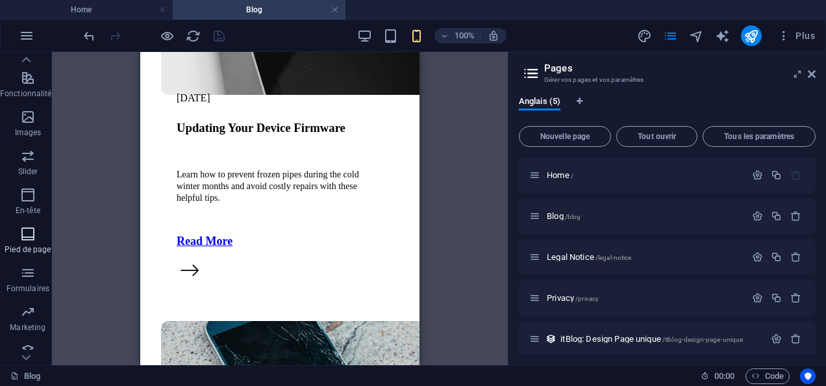
scroll to position [271, 0]
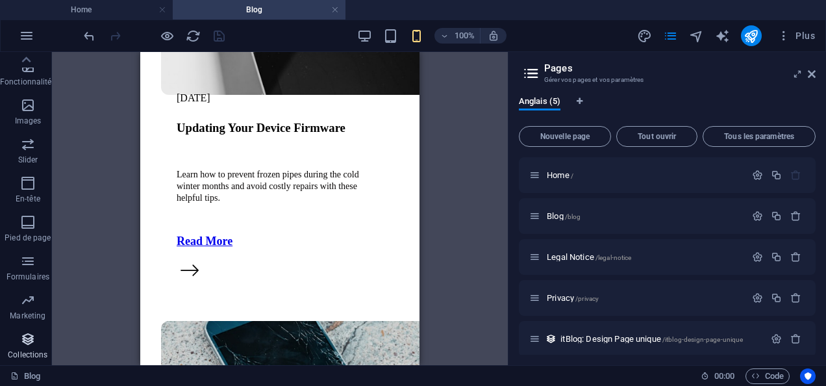
click at [27, 339] on icon "button" at bounding box center [28, 339] width 16 height 16
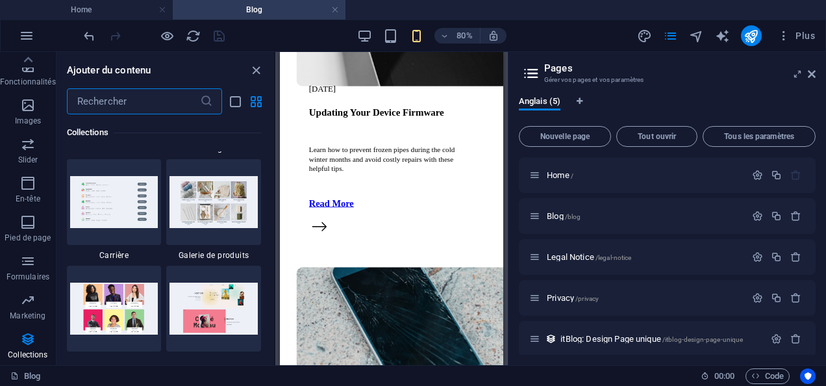
scroll to position [11884, 0]
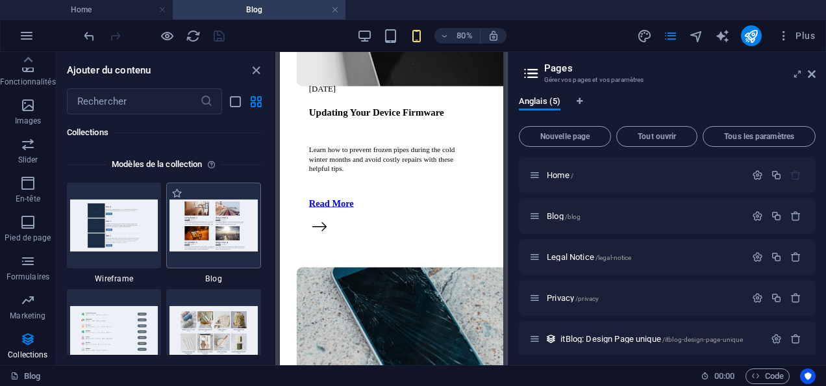
click at [205, 246] on div at bounding box center [213, 225] width 95 height 86
click at [27, 30] on icon "button" at bounding box center [27, 36] width 16 height 16
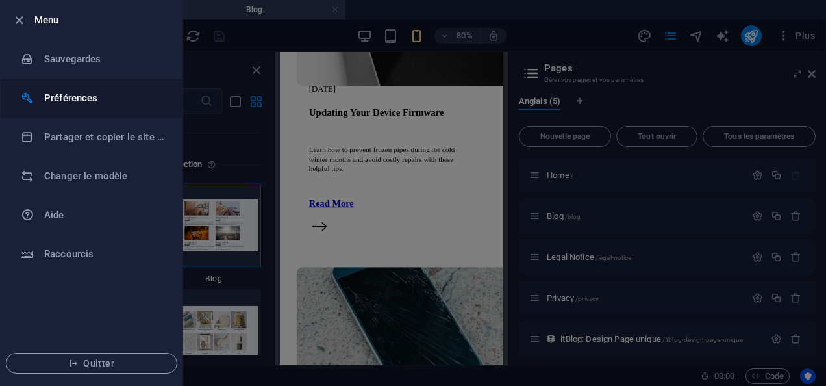
click at [66, 95] on h6 "Préférences" at bounding box center [104, 98] width 120 height 16
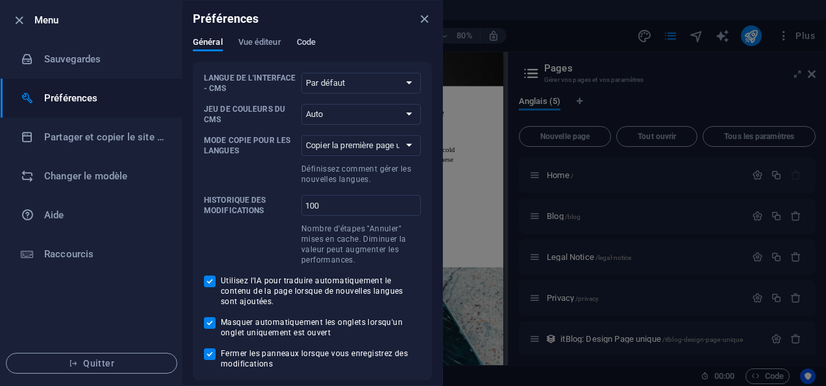
click at [313, 42] on span "Code" at bounding box center [306, 43] width 19 height 18
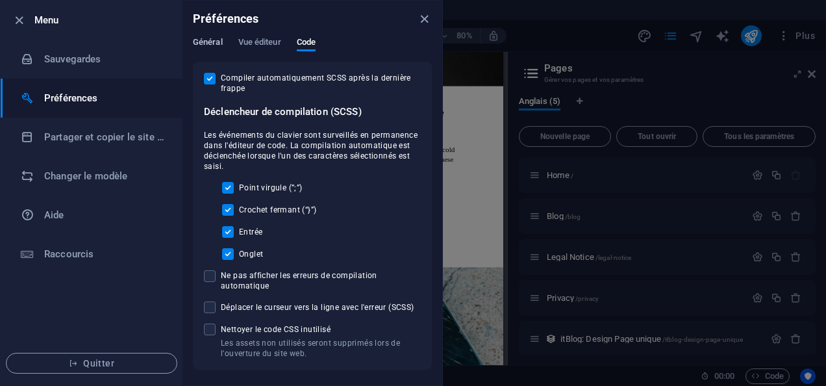
click at [209, 38] on span "Général" at bounding box center [208, 43] width 30 height 18
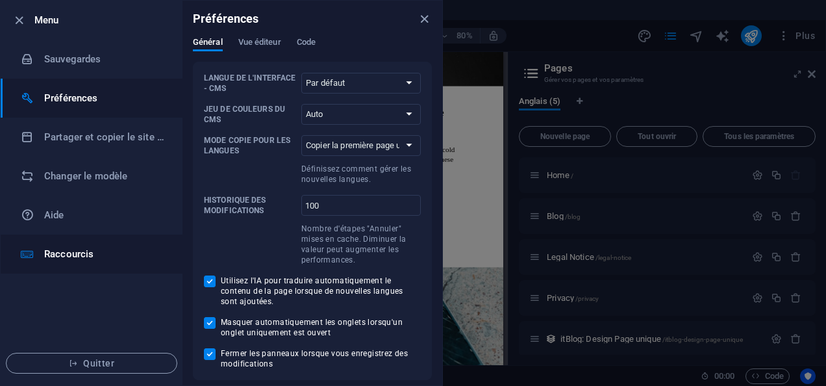
click at [61, 256] on h6 "Raccourcis" at bounding box center [104, 254] width 120 height 16
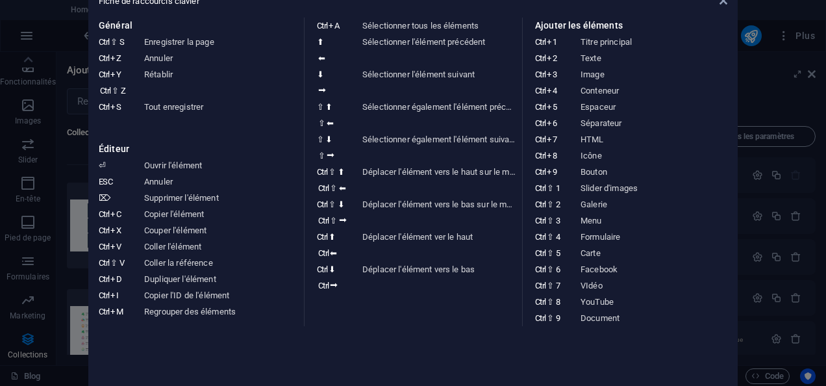
click at [721, 5] on icon at bounding box center [723, 0] width 8 height 10
click at [721, 3] on ul "Home Blog" at bounding box center [413, 9] width 826 height 19
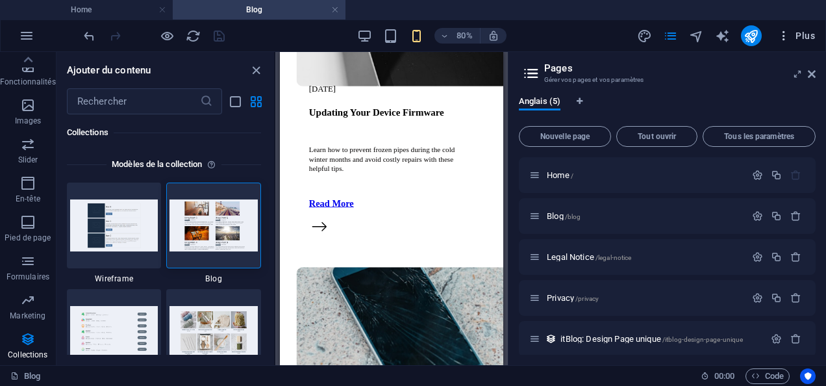
click at [785, 34] on icon "button" at bounding box center [783, 35] width 13 height 13
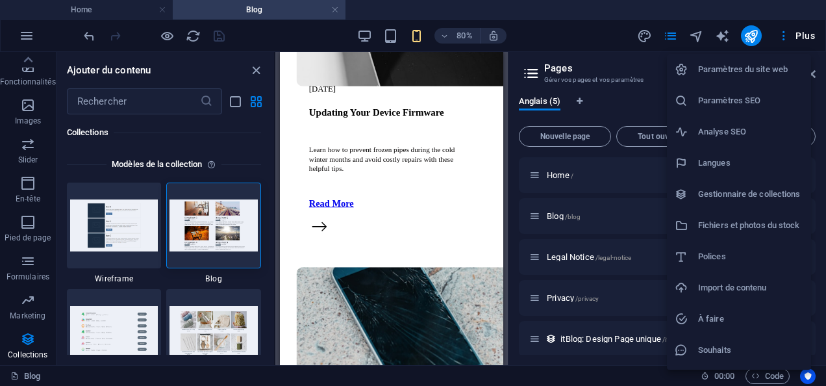
click at [765, 190] on h6 "Gestionnaire de collections" at bounding box center [750, 194] width 105 height 16
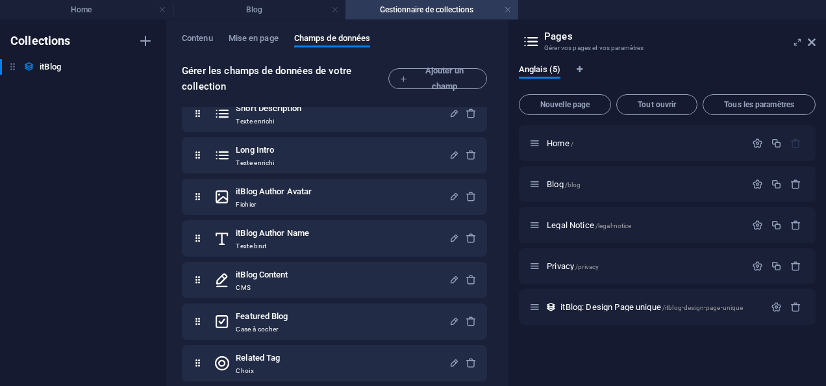
scroll to position [186, 0]
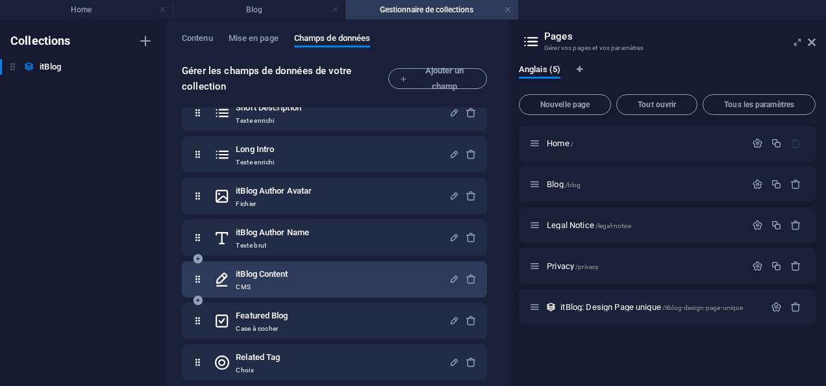
click at [393, 286] on div "itBlog Content CMS" at bounding box center [331, 279] width 235 height 26
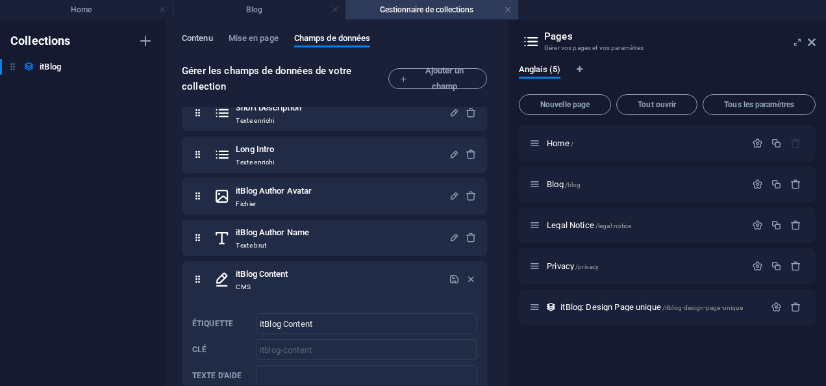
click at [188, 38] on span "Contenu" at bounding box center [197, 40] width 31 height 18
select select "columns.featured-blog_ASC"
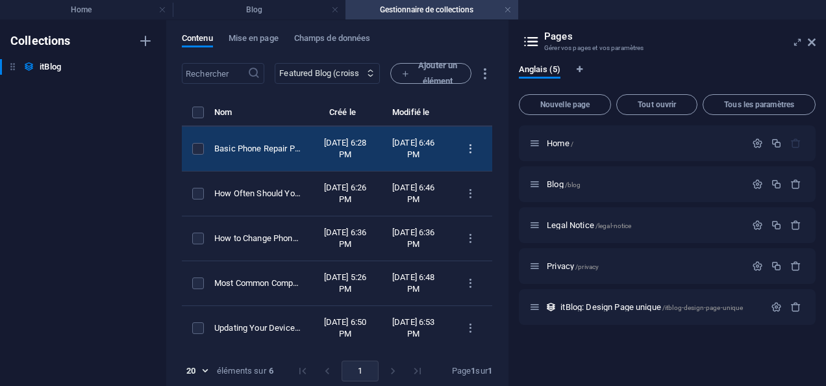
click at [472, 155] on icon "items list" at bounding box center [470, 149] width 12 height 12
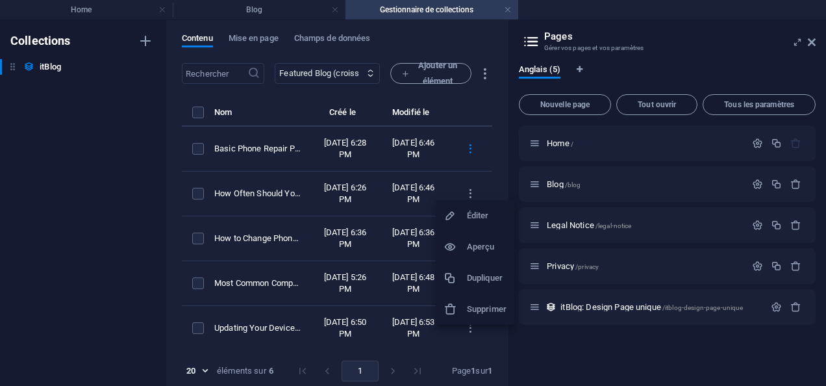
click at [476, 216] on h6 "Éditer" at bounding box center [487, 216] width 40 height 16
select select "Mobile"
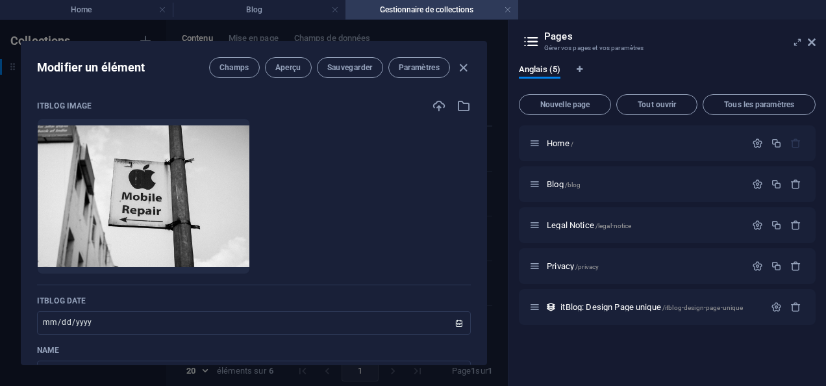
drag, startPoint x: 480, startPoint y: 114, endPoint x: 488, endPoint y: 153, distance: 39.1
click at [488, 153] on div "Modifier un élément Champs Aperçu Sauvegarder Paramètres itBlog Image Déposez l…" at bounding box center [254, 202] width 508 height 365
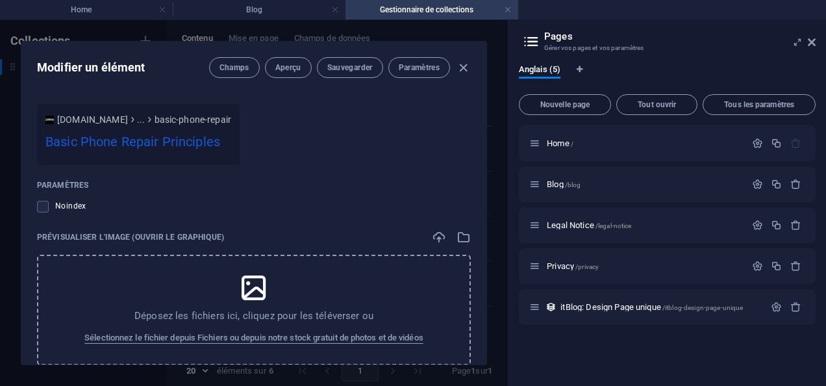
scroll to position [1481, 0]
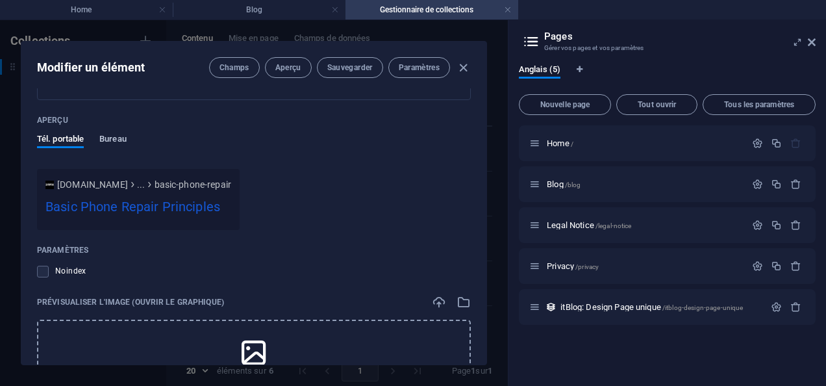
click at [108, 140] on span "Bureau" at bounding box center [112, 140] width 27 height 18
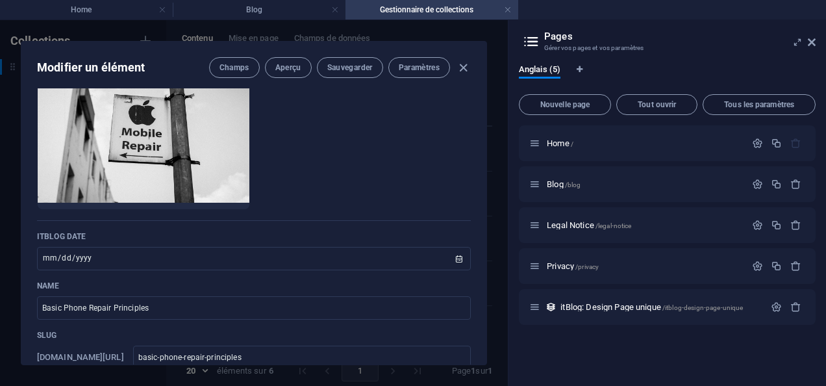
scroll to position [0, 0]
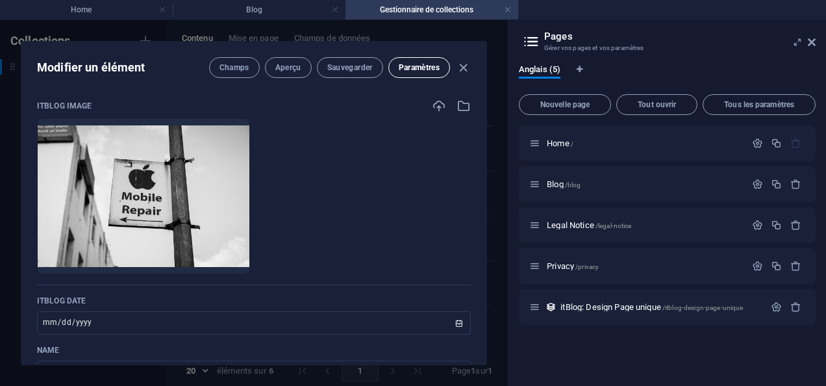
click at [430, 71] on span "Paramètres" at bounding box center [419, 67] width 41 height 10
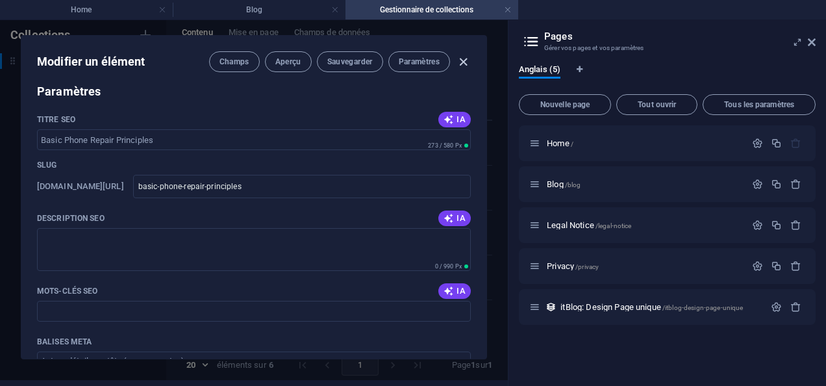
click at [461, 55] on icon "button" at bounding box center [463, 62] width 15 height 15
type input "[DATE]"
type input "basic-phone-repair-principles"
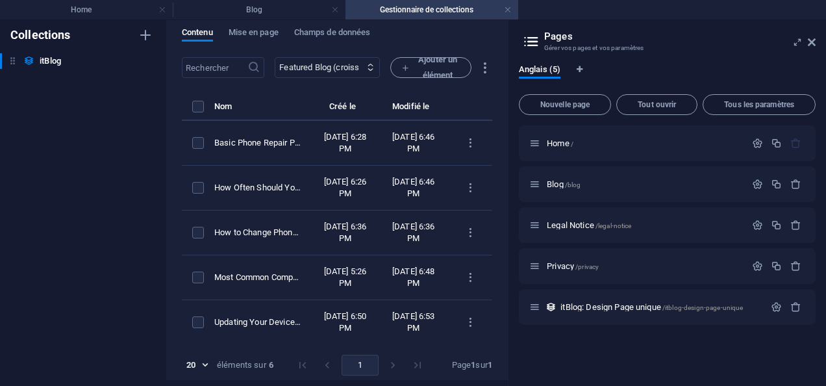
scroll to position [0, 0]
click at [506, 11] on link at bounding box center [508, 10] width 8 height 12
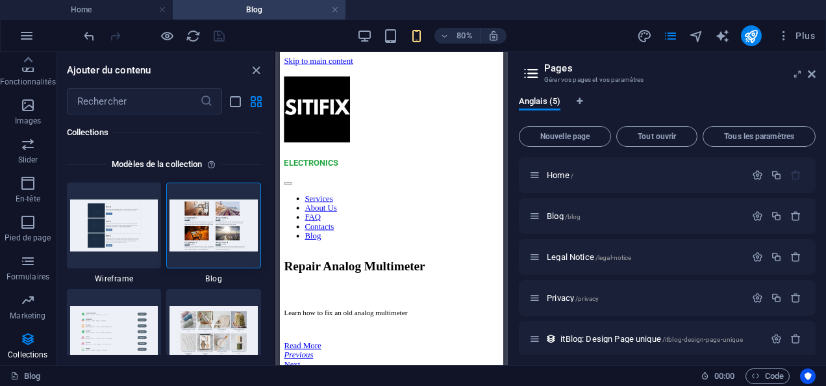
scroll to position [1044, 0]
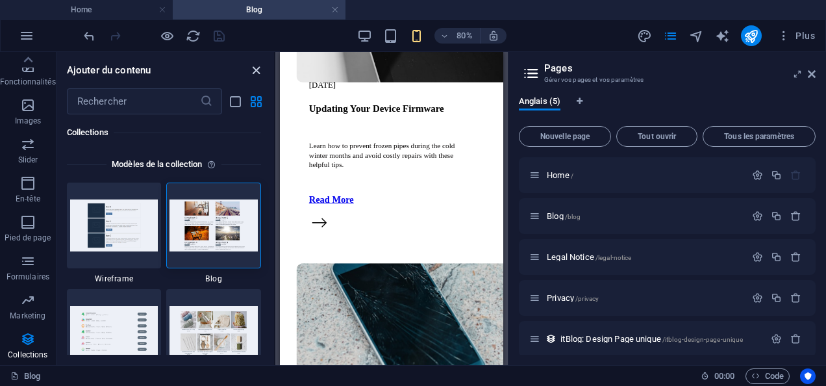
click at [251, 71] on icon "close panel" at bounding box center [256, 70] width 15 height 15
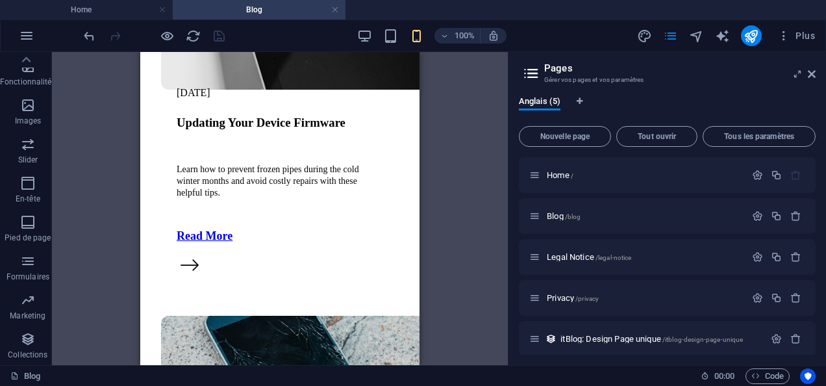
scroll to position [0, 0]
click at [29, 101] on icon "button" at bounding box center [28, 104] width 16 height 16
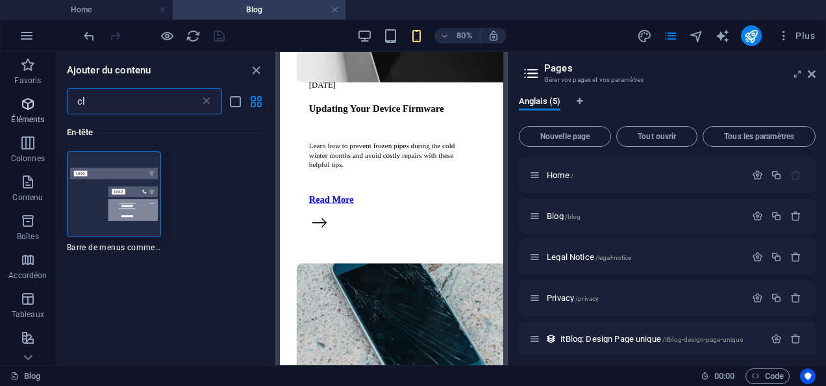
type input "c"
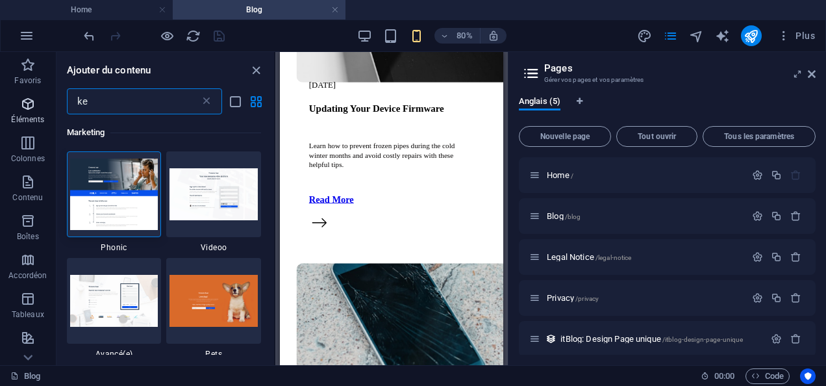
type input "k"
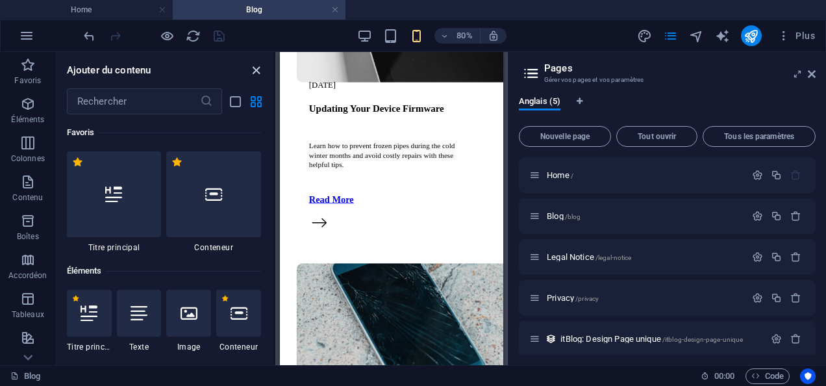
click at [257, 69] on icon "close panel" at bounding box center [256, 70] width 15 height 15
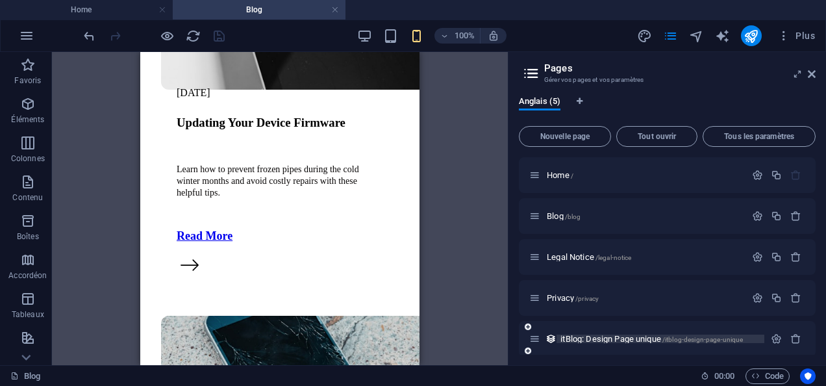
click at [634, 335] on span "itBlog: Design Page unique /itblog-design-page-unique" at bounding box center [651, 339] width 182 height 10
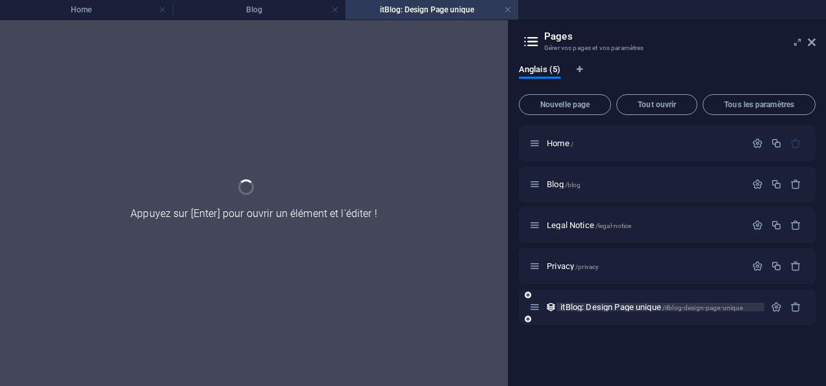
click at [634, 335] on div "Home / Blog /blog Legal Notice /legal-notice Privacy /privacy itBlog: Design Pa…" at bounding box center [667, 250] width 297 height 250
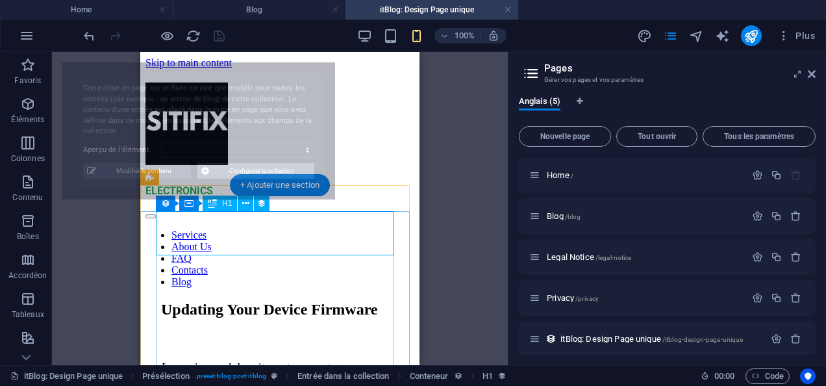
select select "68a5c657512b4ba1460a7526"
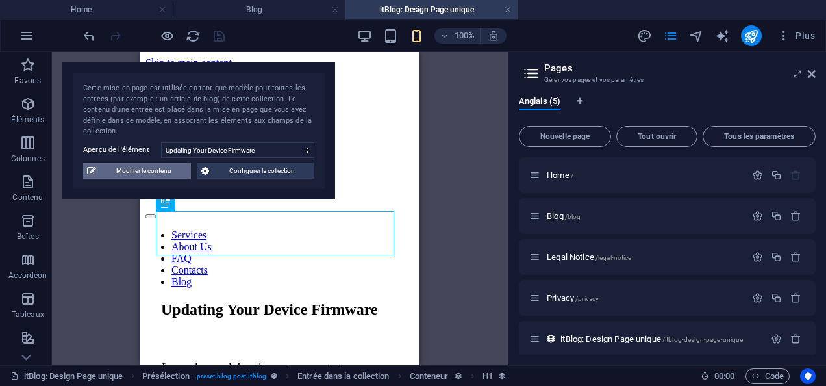
click at [166, 173] on span "Modifier le contenu" at bounding box center [143, 171] width 87 height 16
select select "columns.featured-blog_ASC"
select select "PC"
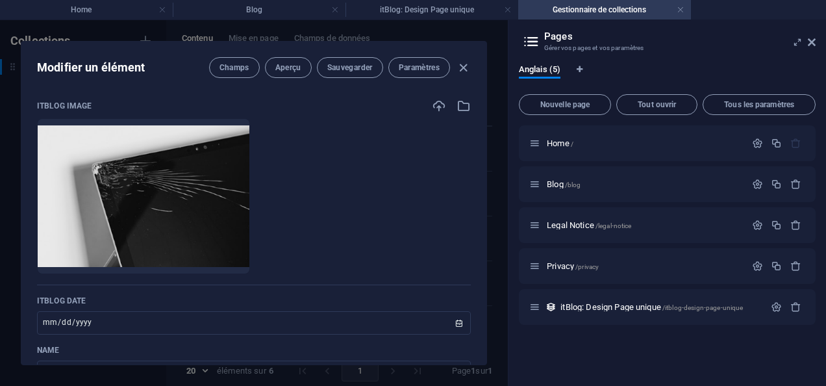
drag, startPoint x: 480, startPoint y: 110, endPoint x: 481, endPoint y: 117, distance: 7.2
click at [481, 117] on div "itBlog Image Déposez les fichiers ici pour les téléverser automatiquement. itBl…" at bounding box center [253, 226] width 465 height 276
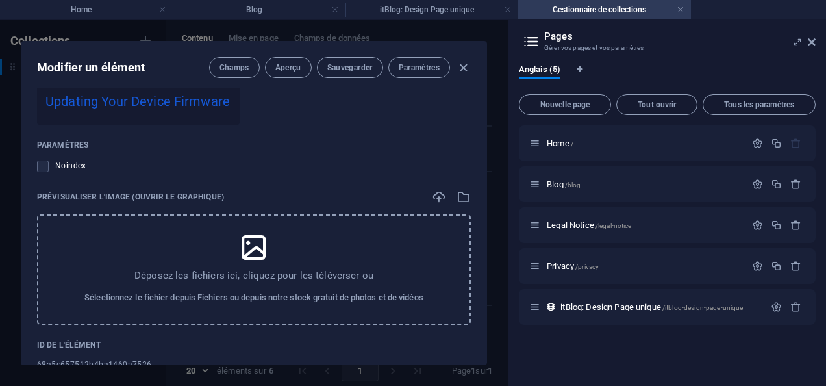
scroll to position [1629, 0]
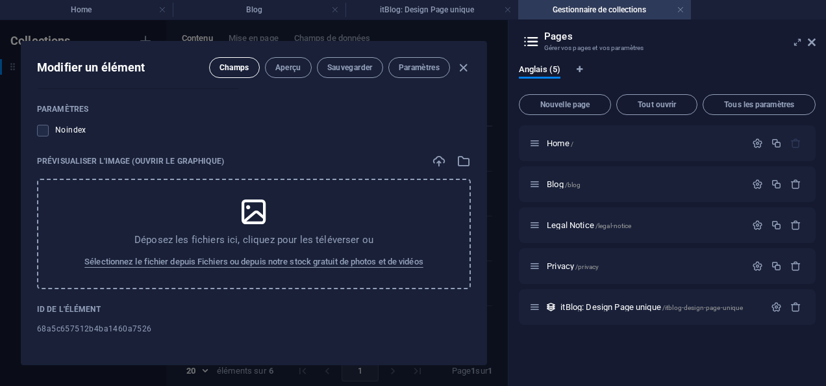
click at [231, 68] on span "Champs" at bounding box center [234, 67] width 30 height 10
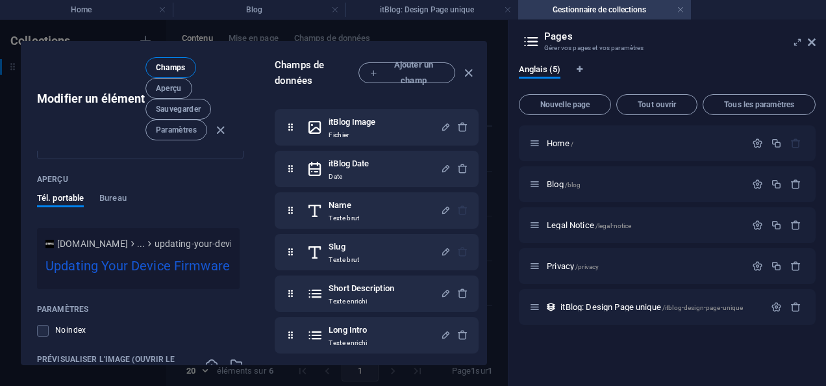
scroll to position [1790, 0]
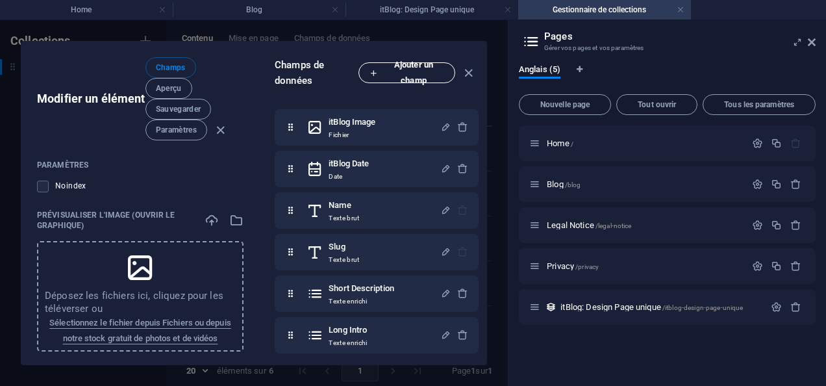
click at [426, 72] on span "Ajouter un champ" at bounding box center [406, 72] width 75 height 31
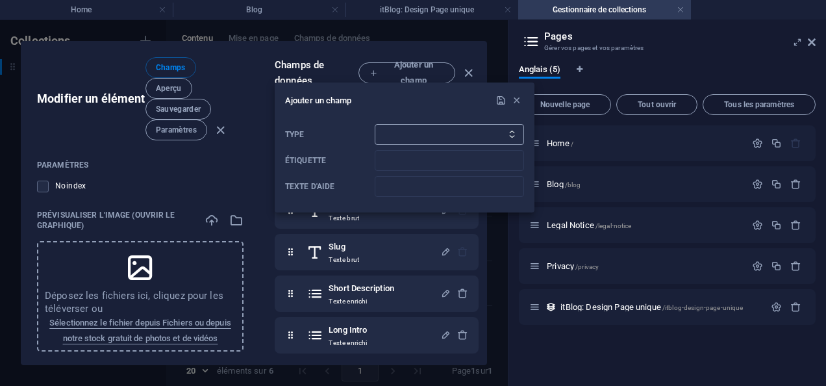
click at [464, 137] on select "Texte brut Lien CMS Texte [PERSON_NAME] Plusieurs fichiers Case à cocher Choix …" at bounding box center [449, 134] width 149 height 21
select select "link"
click at [375, 124] on select "Texte brut Lien CMS Texte [PERSON_NAME] Plusieurs fichiers Case à cocher Choix …" at bounding box center [449, 134] width 149 height 21
click at [514, 101] on icon "button" at bounding box center [516, 100] width 11 height 11
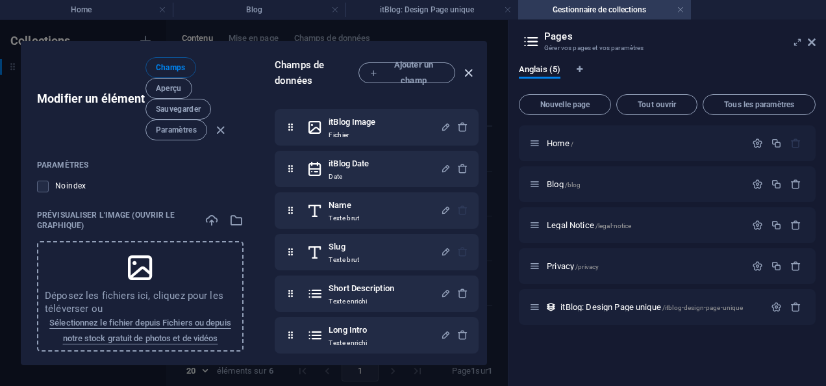
click at [465, 70] on icon "button" at bounding box center [468, 73] width 15 height 15
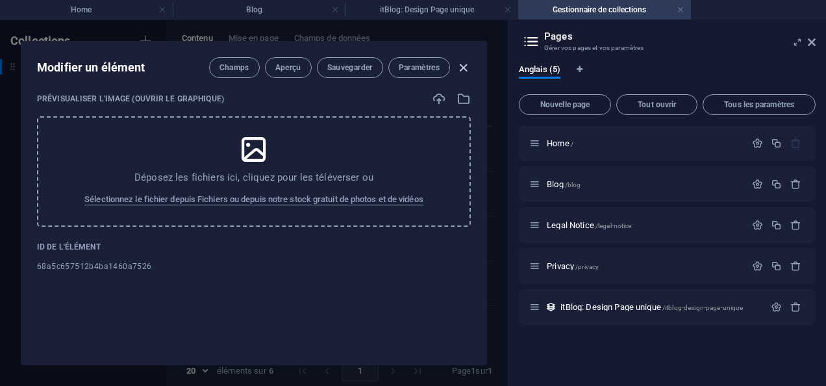
click at [461, 64] on icon "button" at bounding box center [463, 67] width 15 height 15
type input "[DATE]"
type input "updating-your-device-firmware"
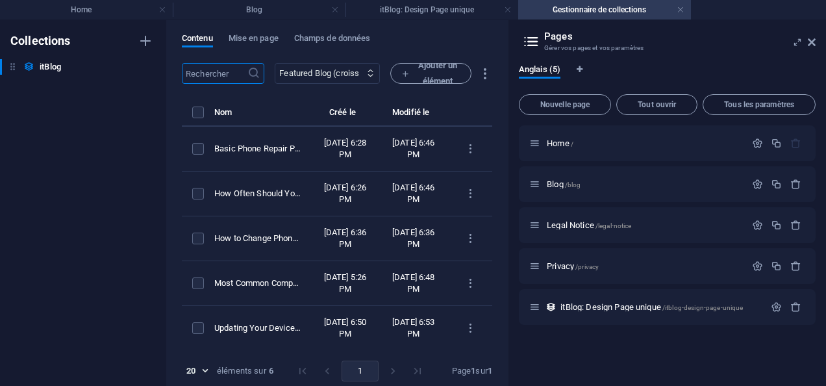
scroll to position [1383, 0]
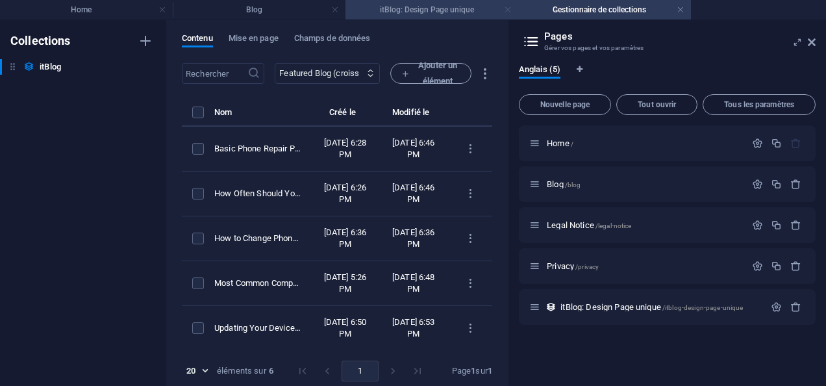
click at [506, 9] on link at bounding box center [508, 10] width 8 height 12
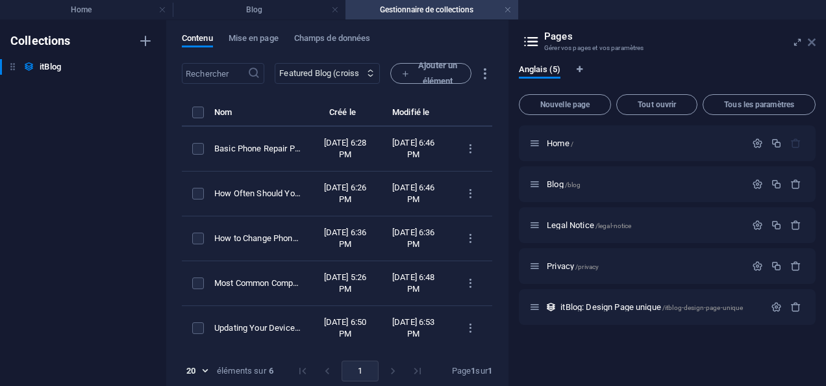
click at [810, 38] on icon at bounding box center [812, 42] width 8 height 10
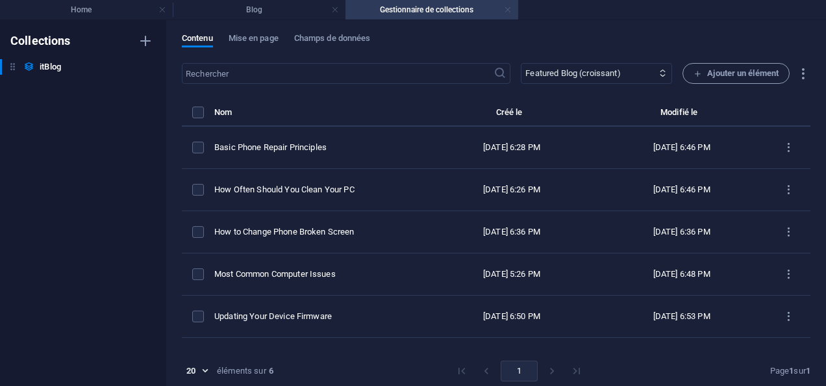
click at [508, 6] on link at bounding box center [508, 10] width 8 height 12
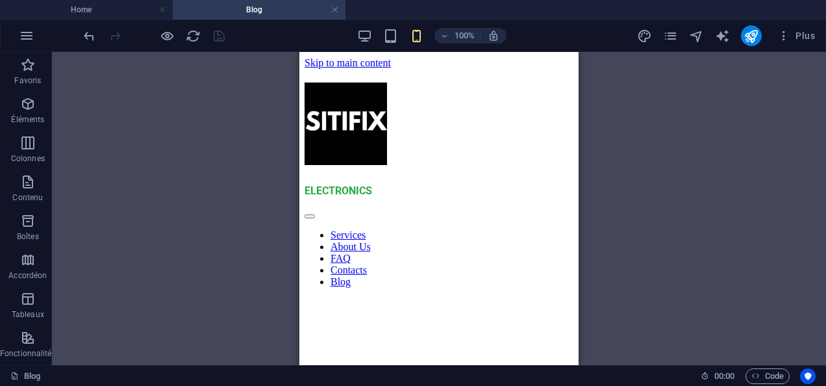
scroll to position [1044, 0]
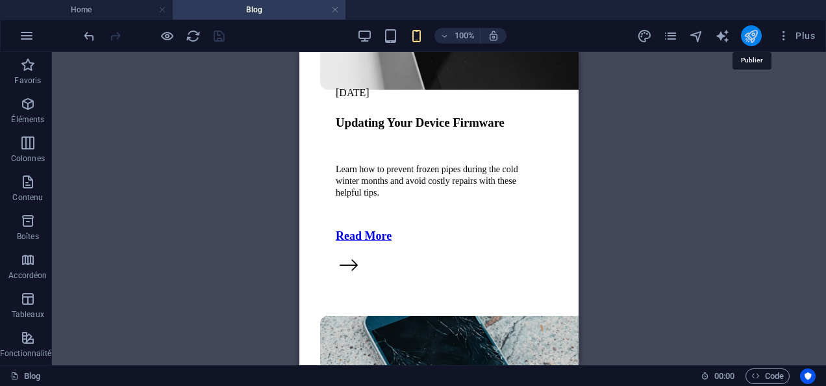
click at [748, 38] on icon "publish" at bounding box center [750, 36] width 15 height 15
